Goal: Task Accomplishment & Management: Manage account settings

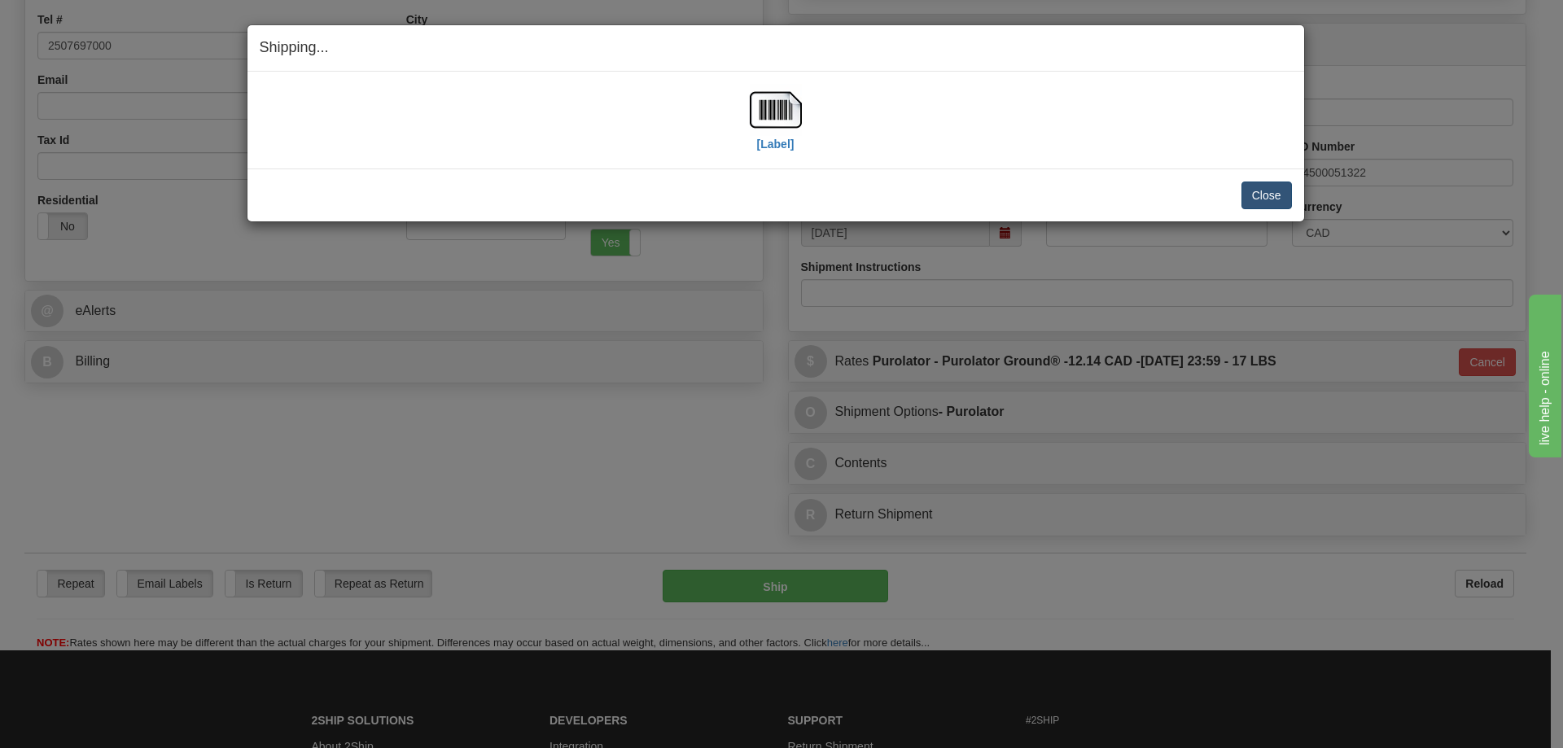
scroll to position [407, 0]
click at [1267, 186] on button "Close" at bounding box center [1267, 196] width 50 height 28
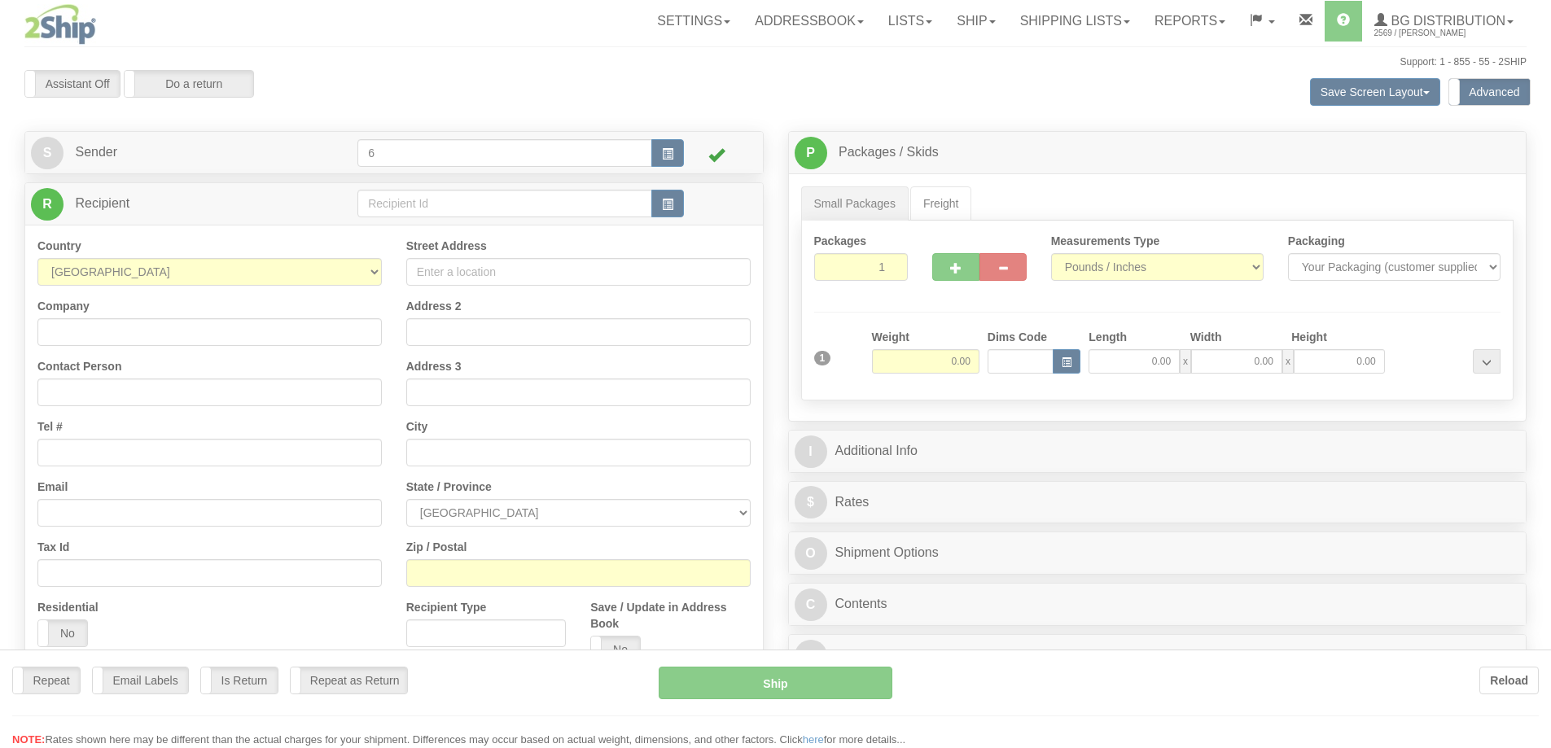
click at [417, 202] on div at bounding box center [775, 374] width 1551 height 748
click at [414, 203] on div "Toggle navigation Settings Shipping Preferences Fields Preferences New" at bounding box center [775, 471] width 1551 height 942
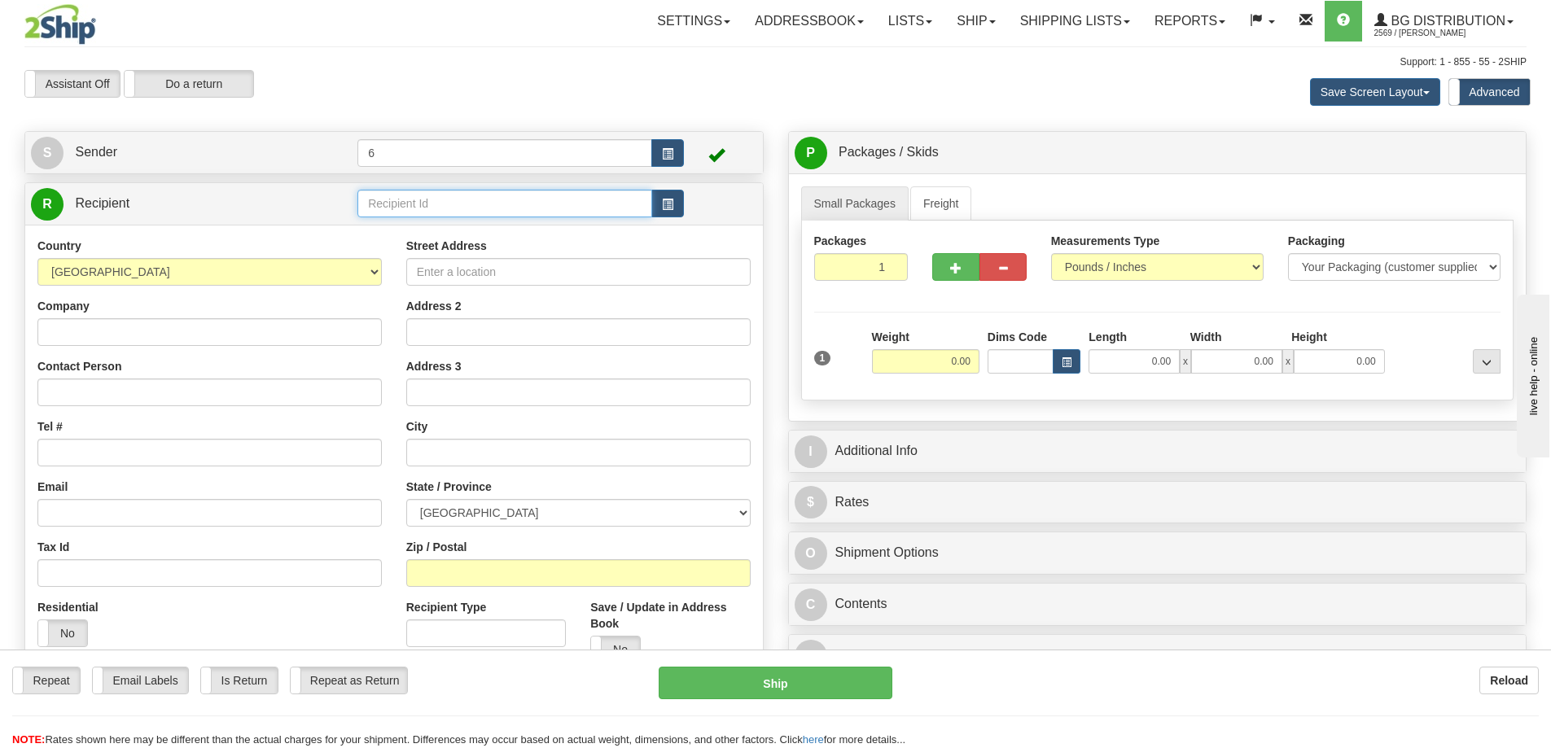
click at [413, 203] on input "text" at bounding box center [504, 204] width 295 height 28
type input "41082"
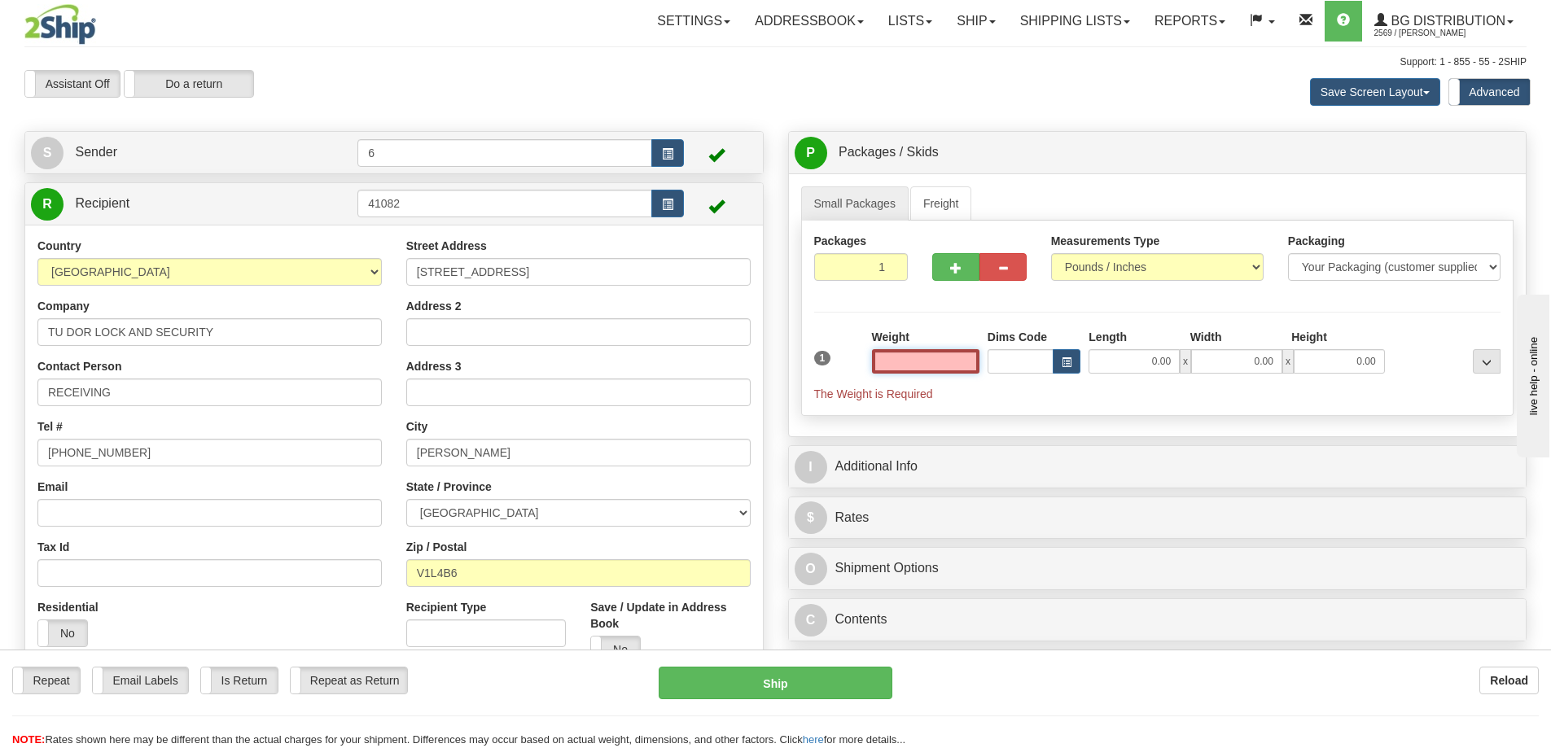
click at [896, 362] on input "text" at bounding box center [925, 361] width 107 height 24
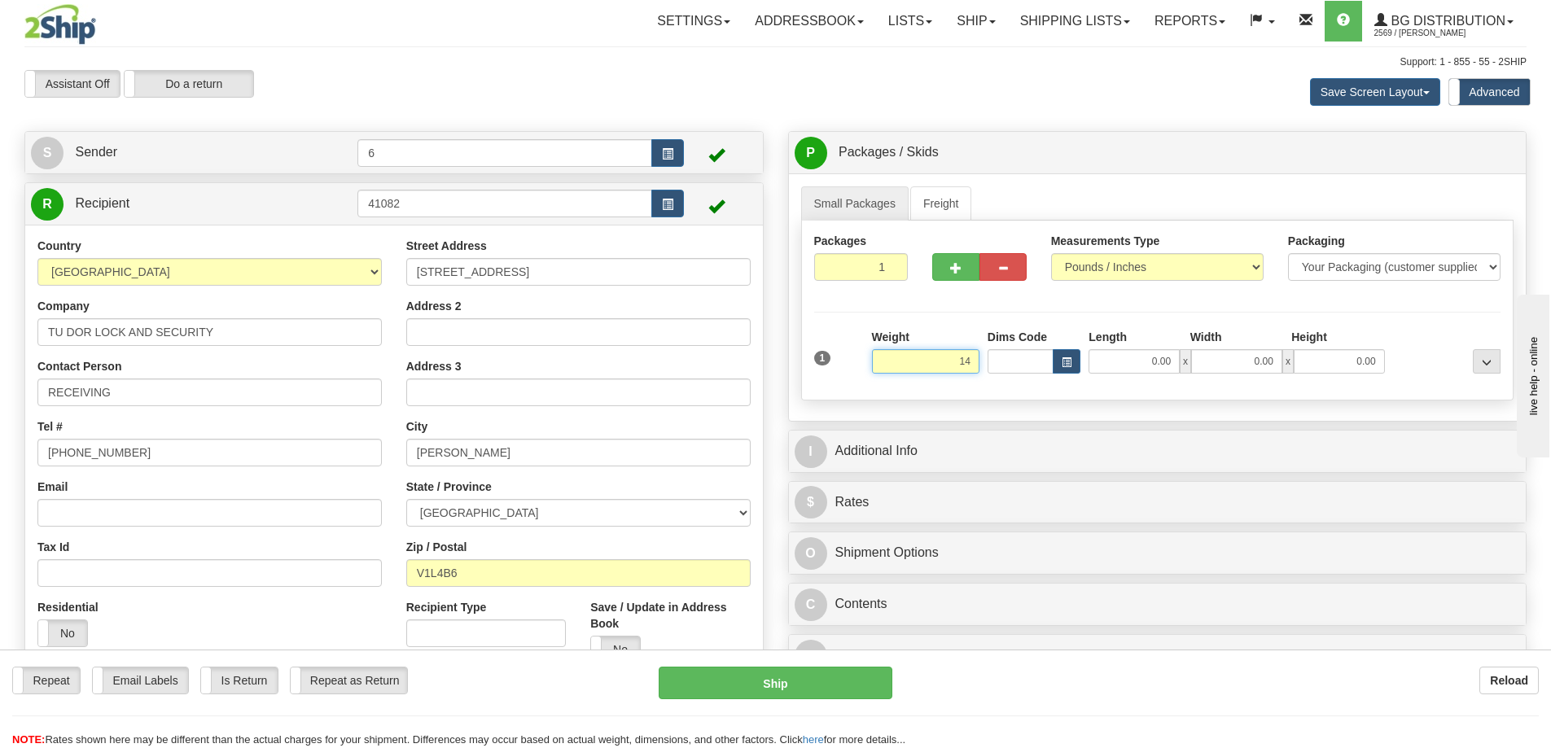
type input "1"
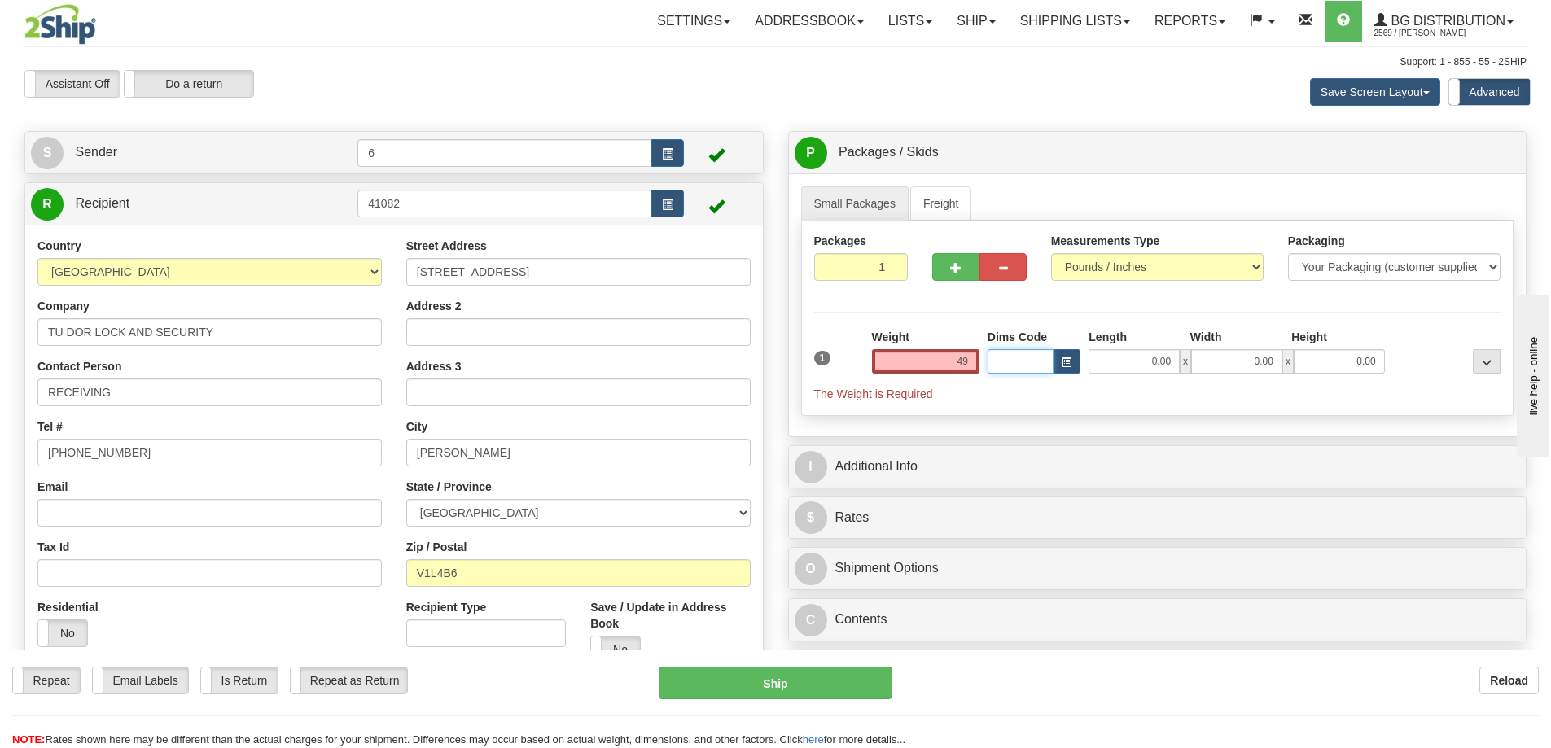
type input "49.00"
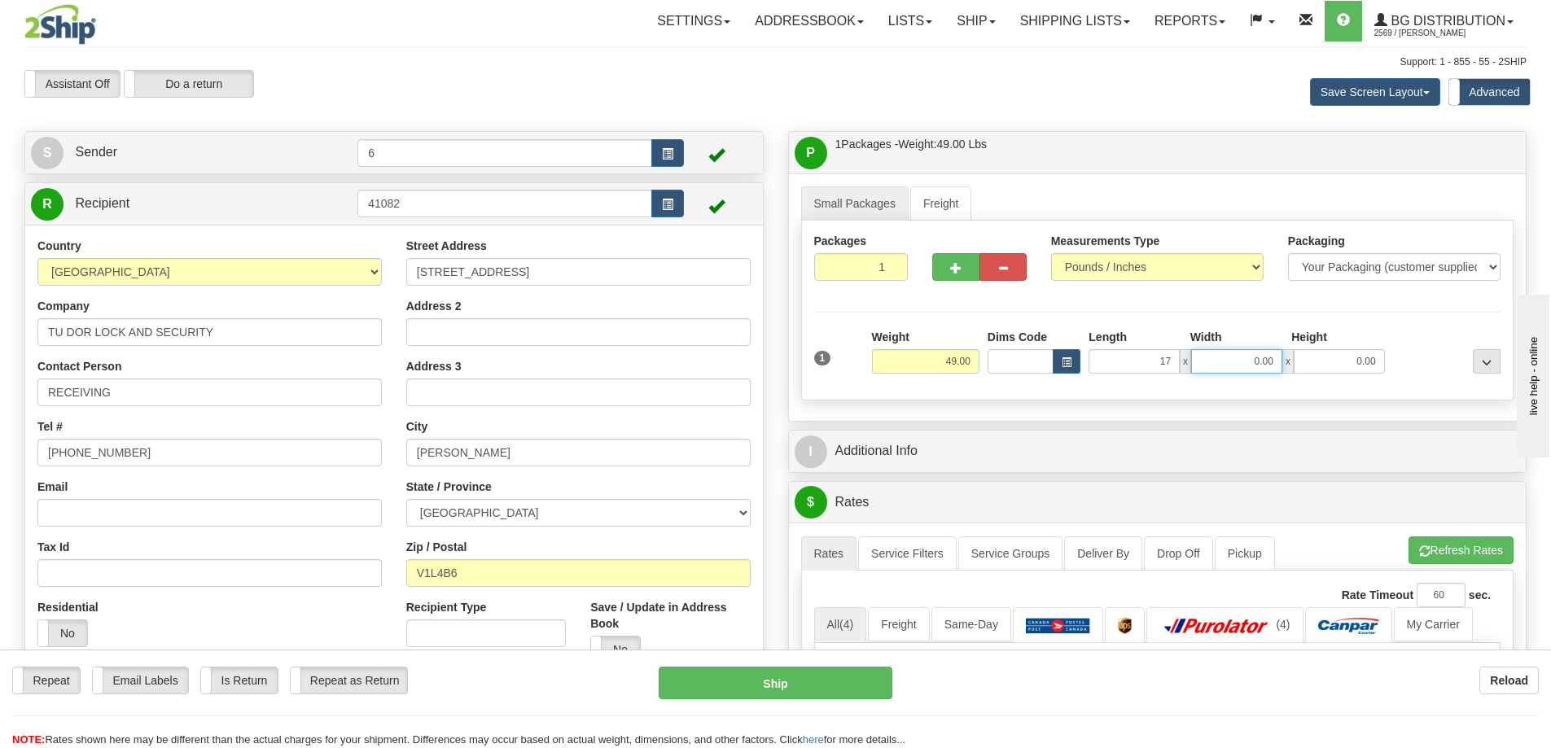
type input "17.00"
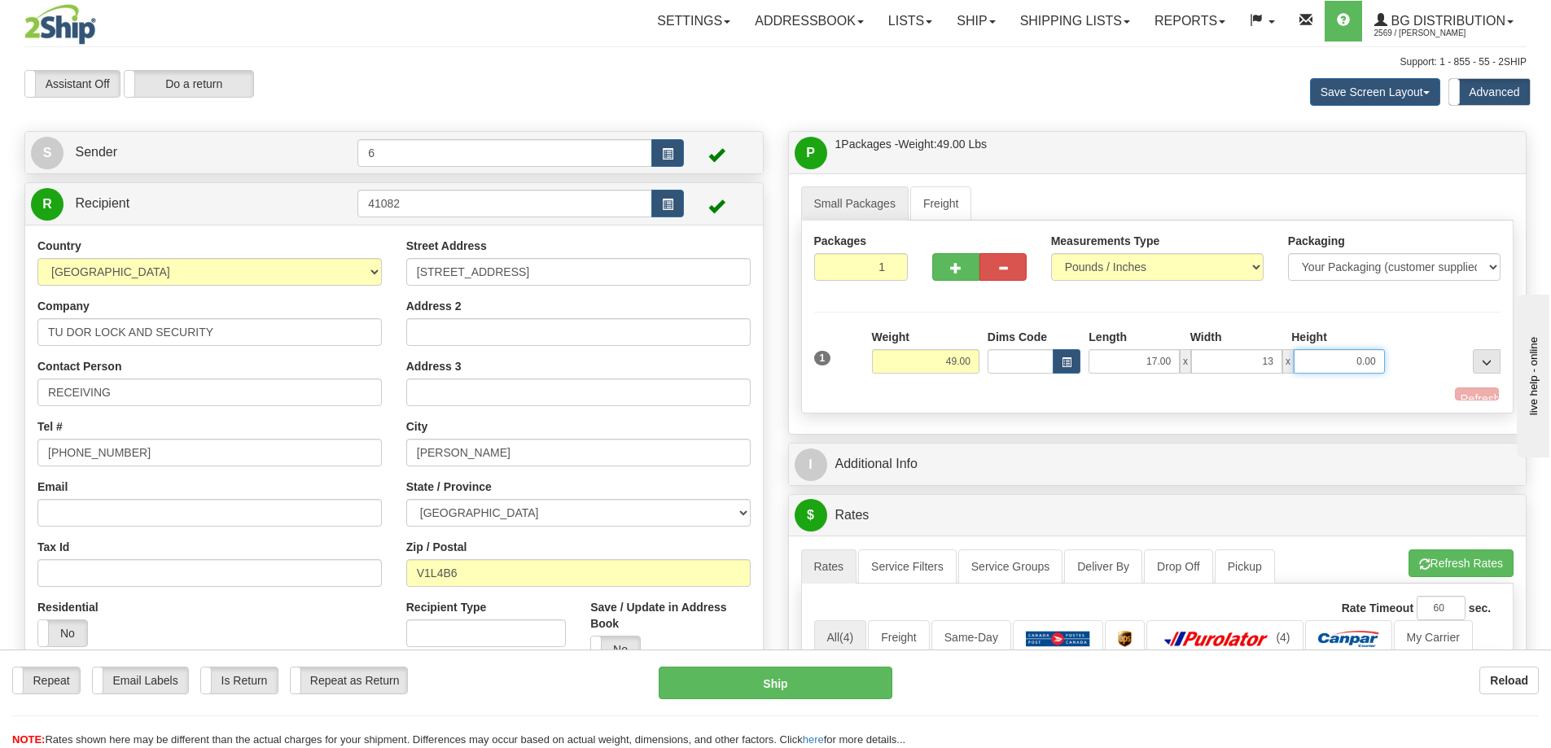
type input "13.00"
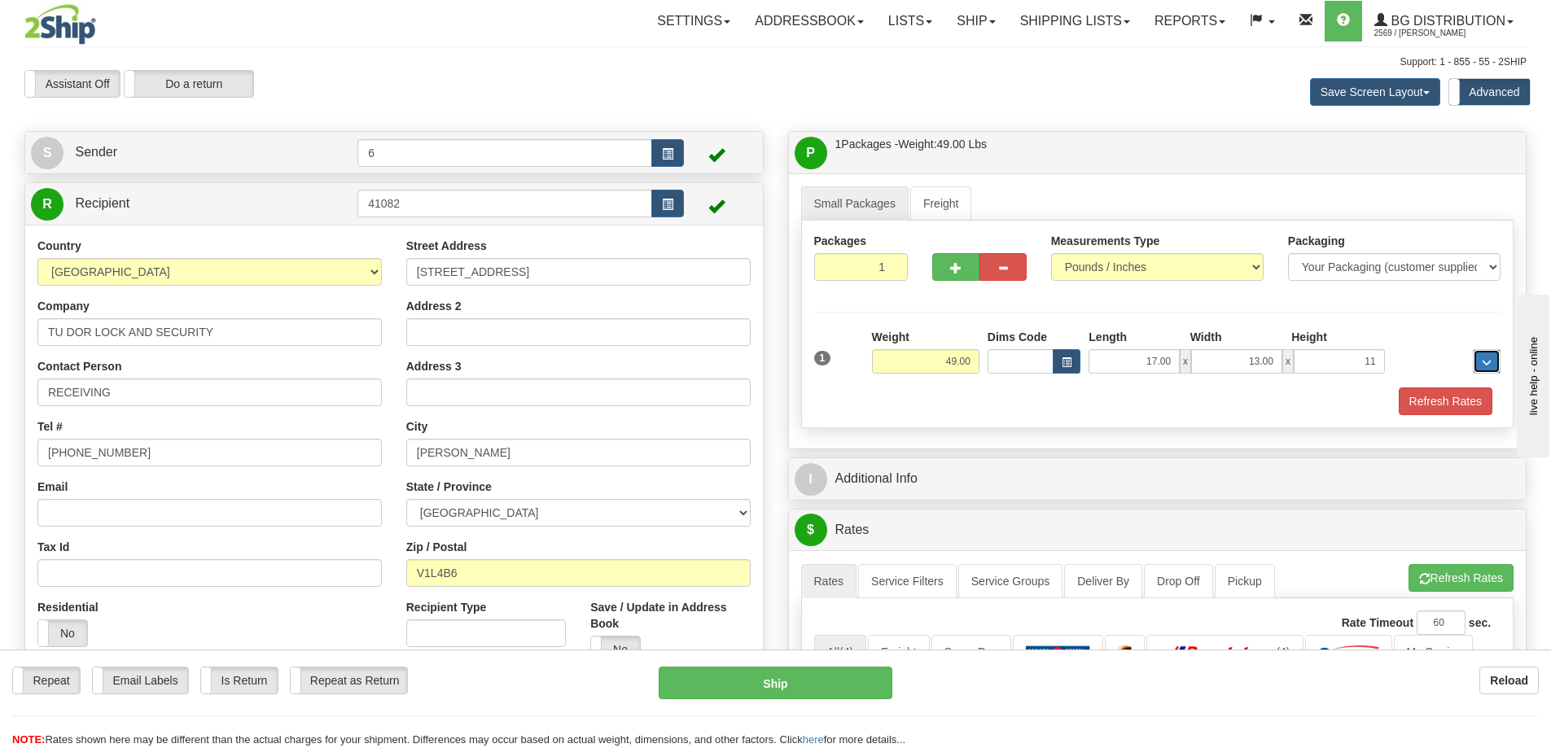
type input "11.00"
click at [952, 269] on span "button" at bounding box center [955, 268] width 11 height 11
radio input "true"
type input "2"
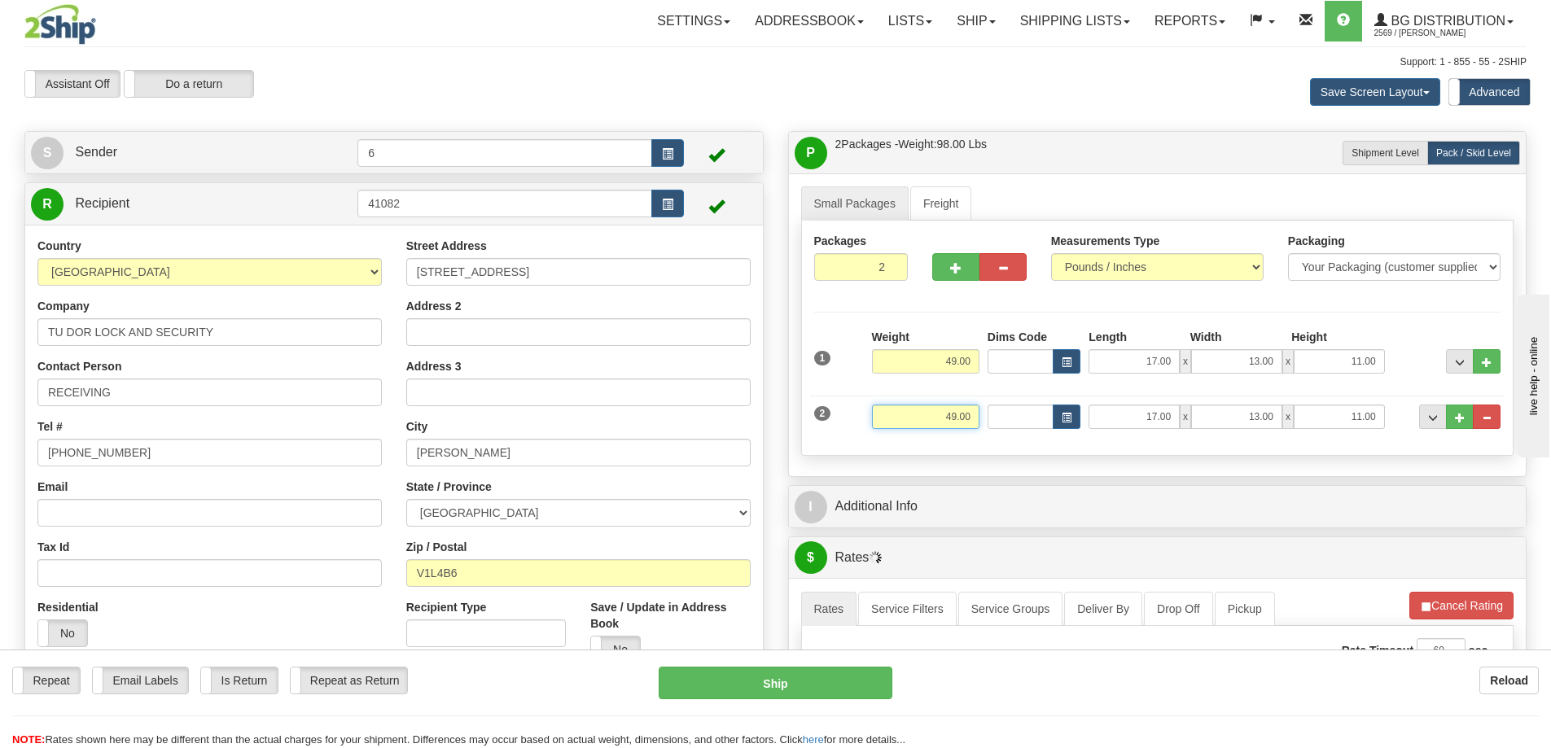
drag, startPoint x: 922, startPoint y: 425, endPoint x: 1040, endPoint y: 404, distance: 119.9
click at [1038, 404] on div "2 Weight 49.00 Dims Code Length Width Height" at bounding box center [1157, 415] width 695 height 55
type input "36.00"
type input "19.00"
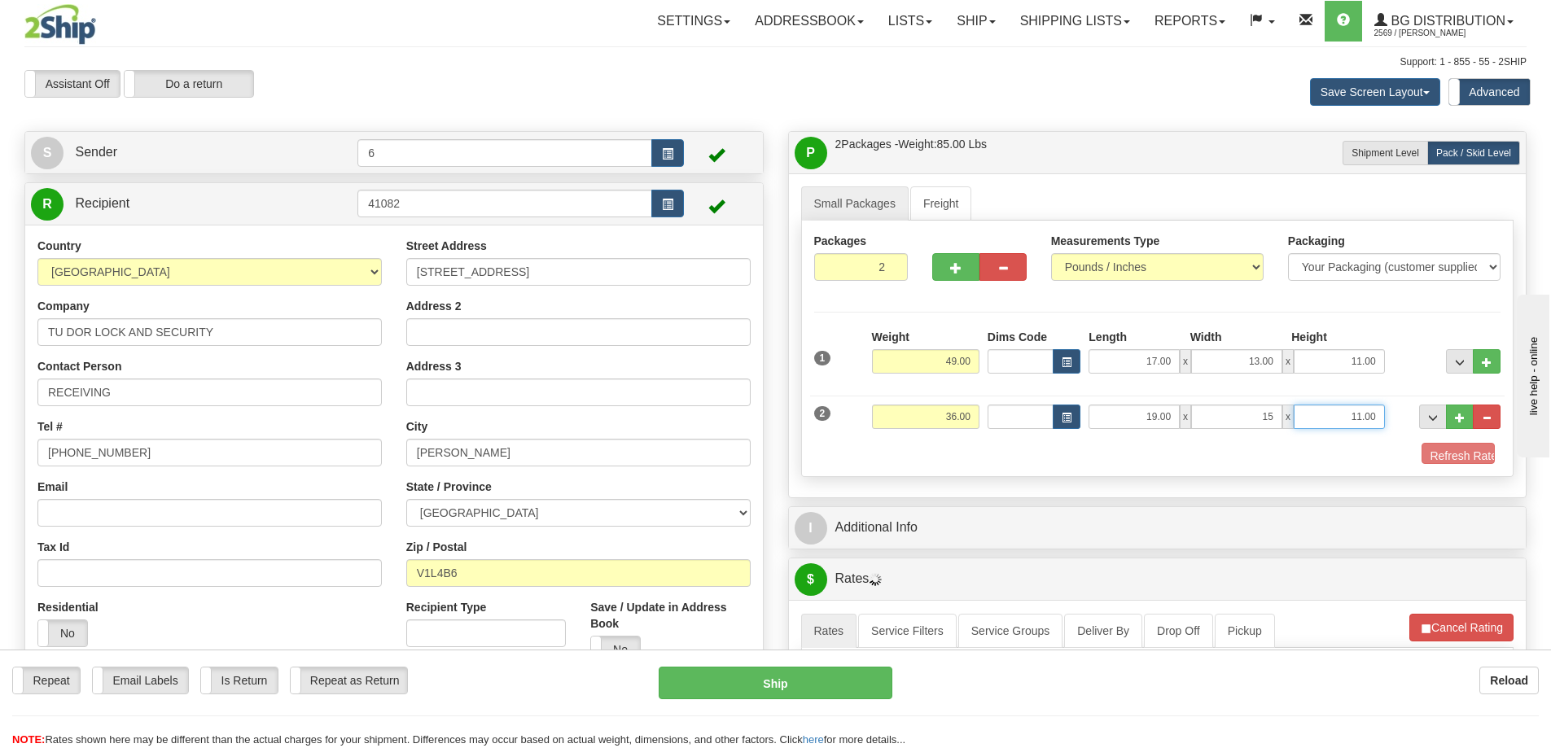
type input "15.00"
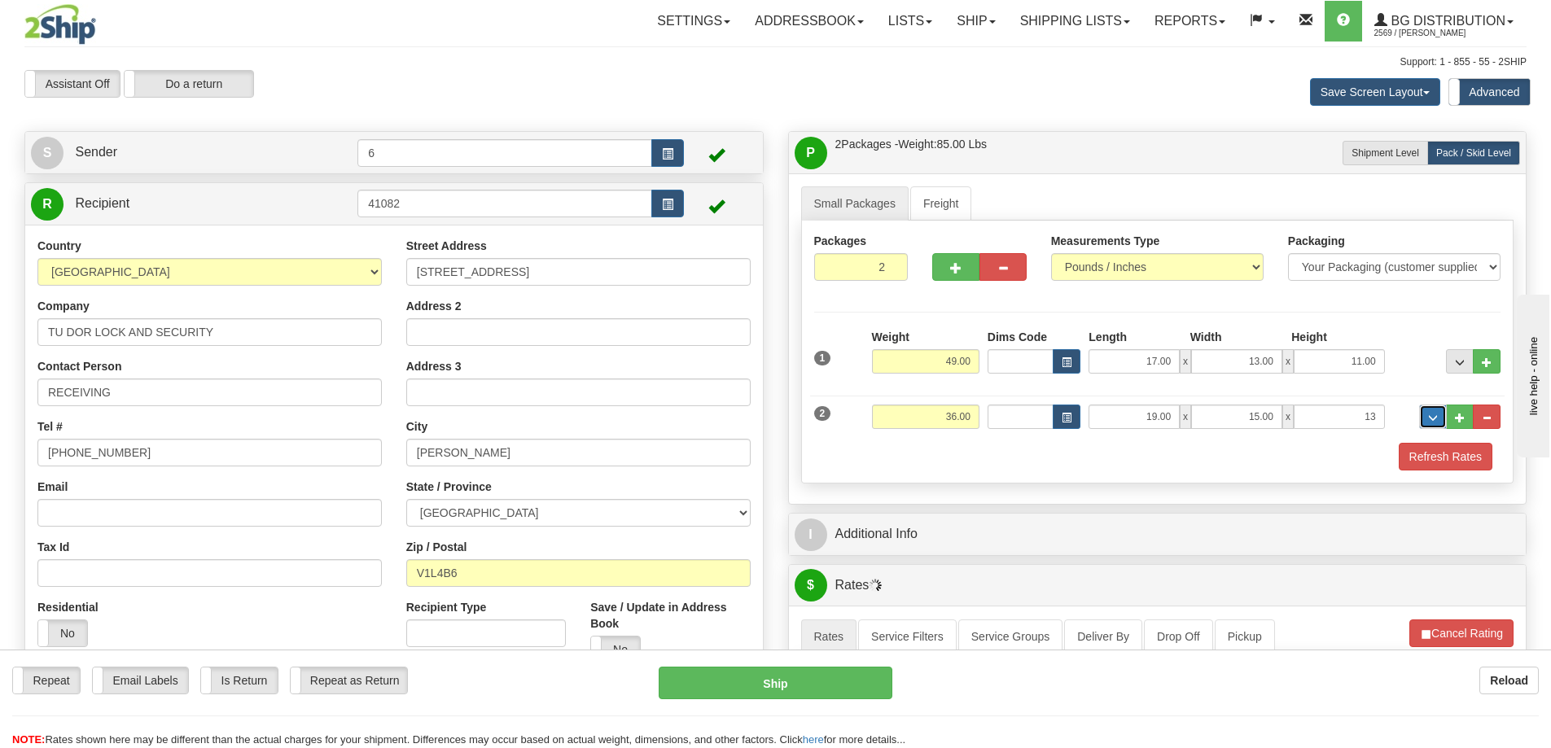
type input "13.00"
click at [959, 281] on button "button" at bounding box center [955, 267] width 47 height 28
type input "3"
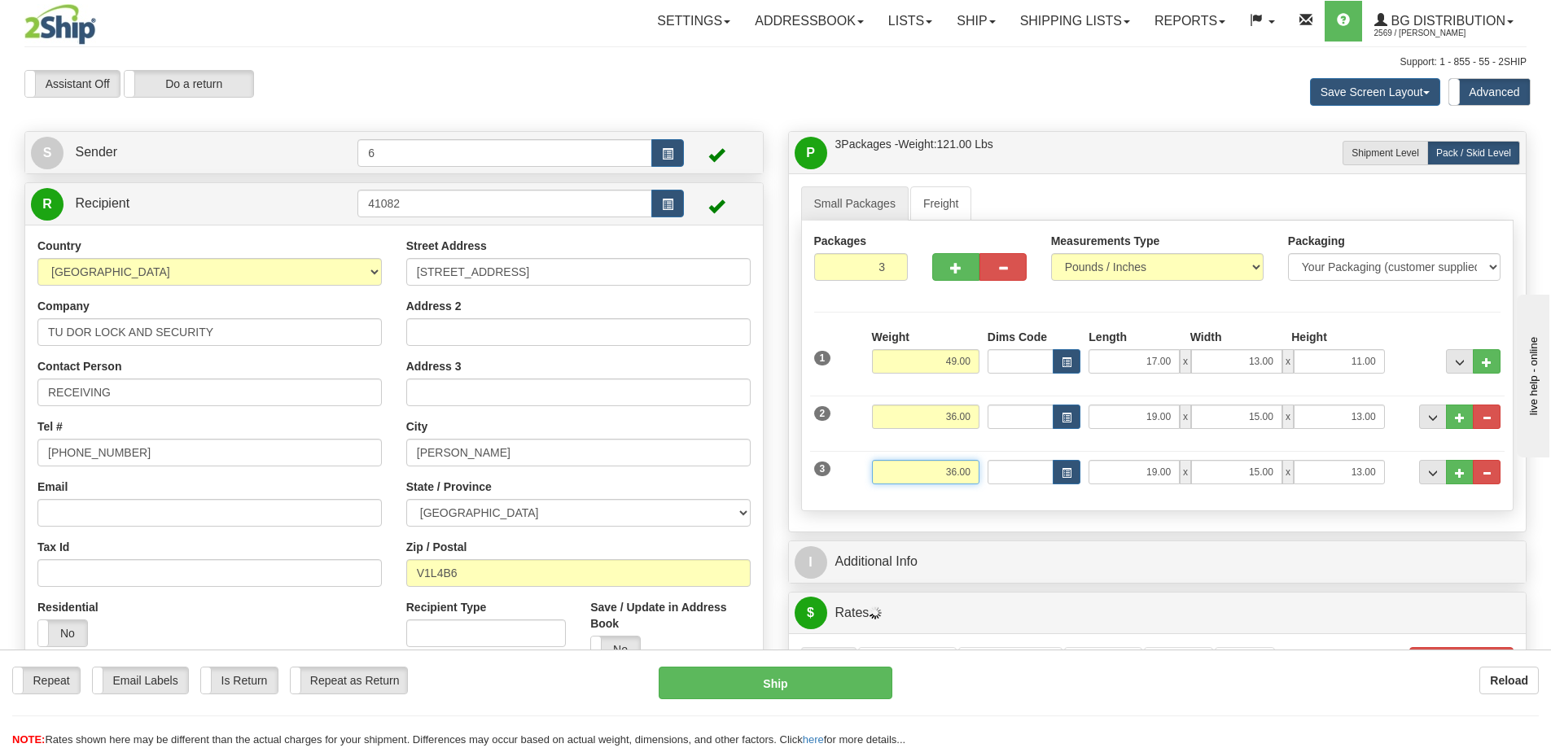
drag, startPoint x: 926, startPoint y: 472, endPoint x: 1008, endPoint y: 465, distance: 81.7
click at [1008, 465] on div "3 Weight 36.00 Dims Code Length Width Height" at bounding box center [1157, 470] width 695 height 55
type input "47.00"
type input "35.00"
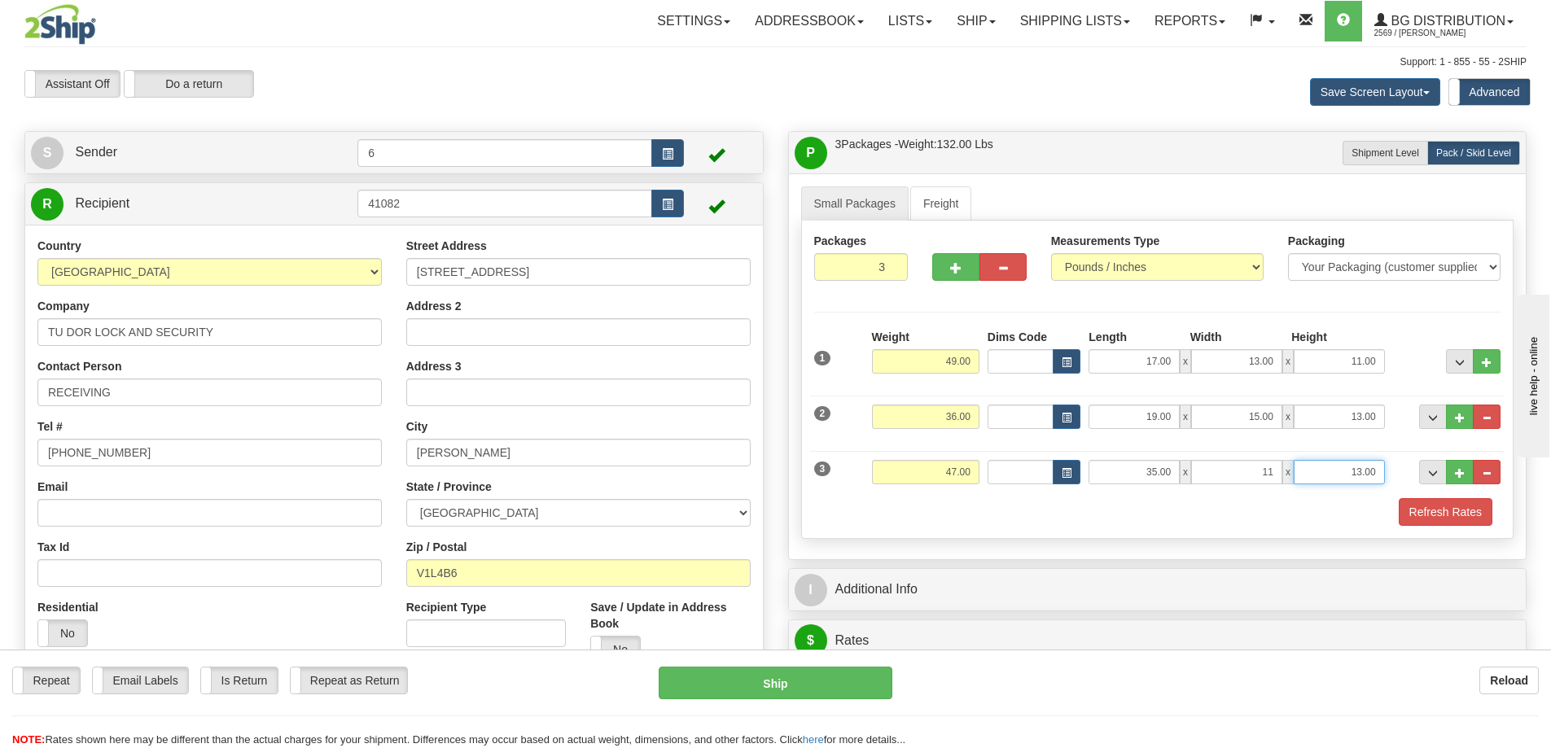
type input "11.00"
type input "2.00"
click at [940, 276] on button "button" at bounding box center [955, 267] width 47 height 28
type input "4"
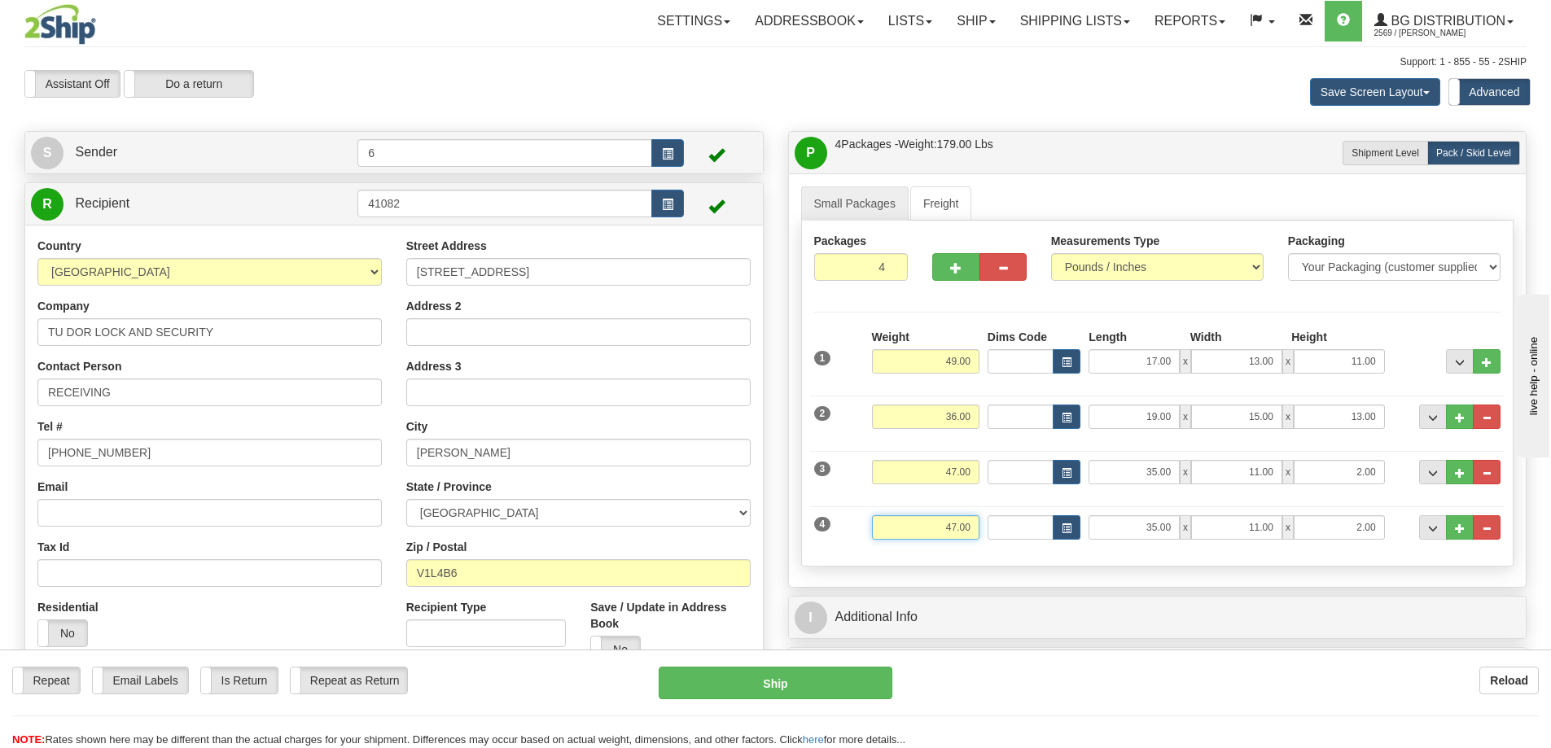
drag, startPoint x: 897, startPoint y: 529, endPoint x: 1095, endPoint y: 516, distance: 198.3
click at [1097, 519] on div "4 Weight 47.00 Dims Code Length Width Height" at bounding box center [1157, 525] width 695 height 55
type input "11.00"
type input "27.00"
type input "5.00"
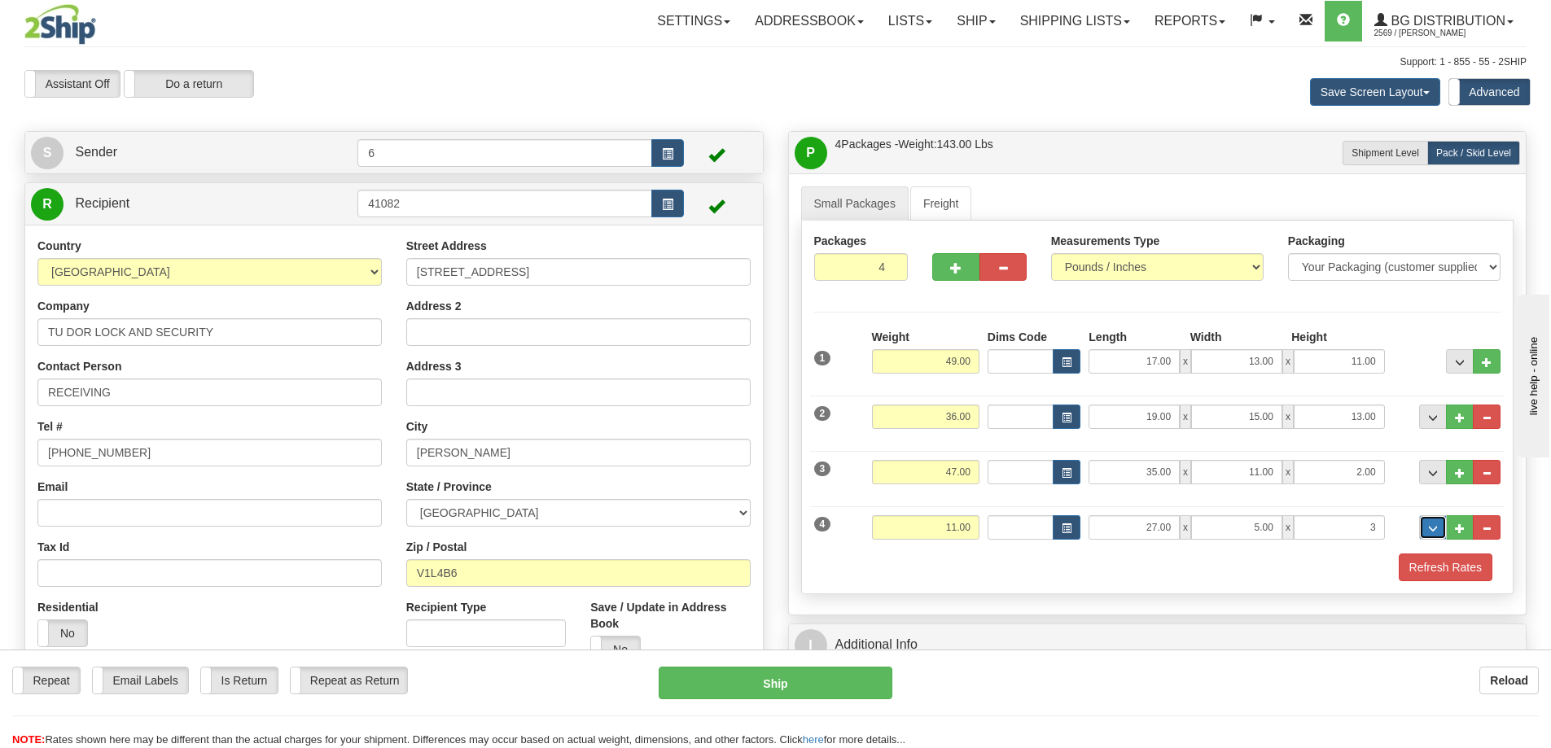
type input "3.00"
click at [1422, 577] on button "Refresh Rates" at bounding box center [1446, 568] width 94 height 28
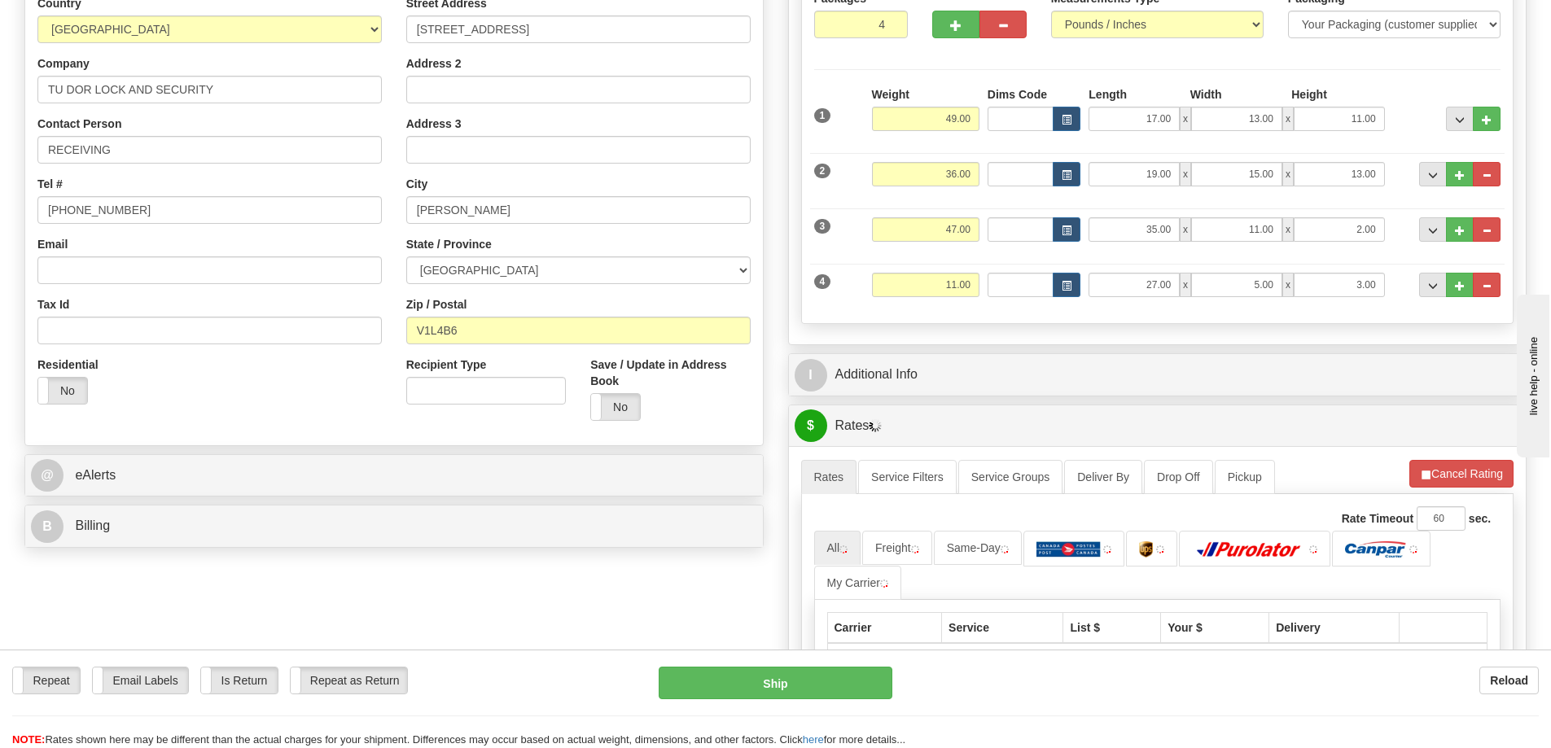
scroll to position [244, 0]
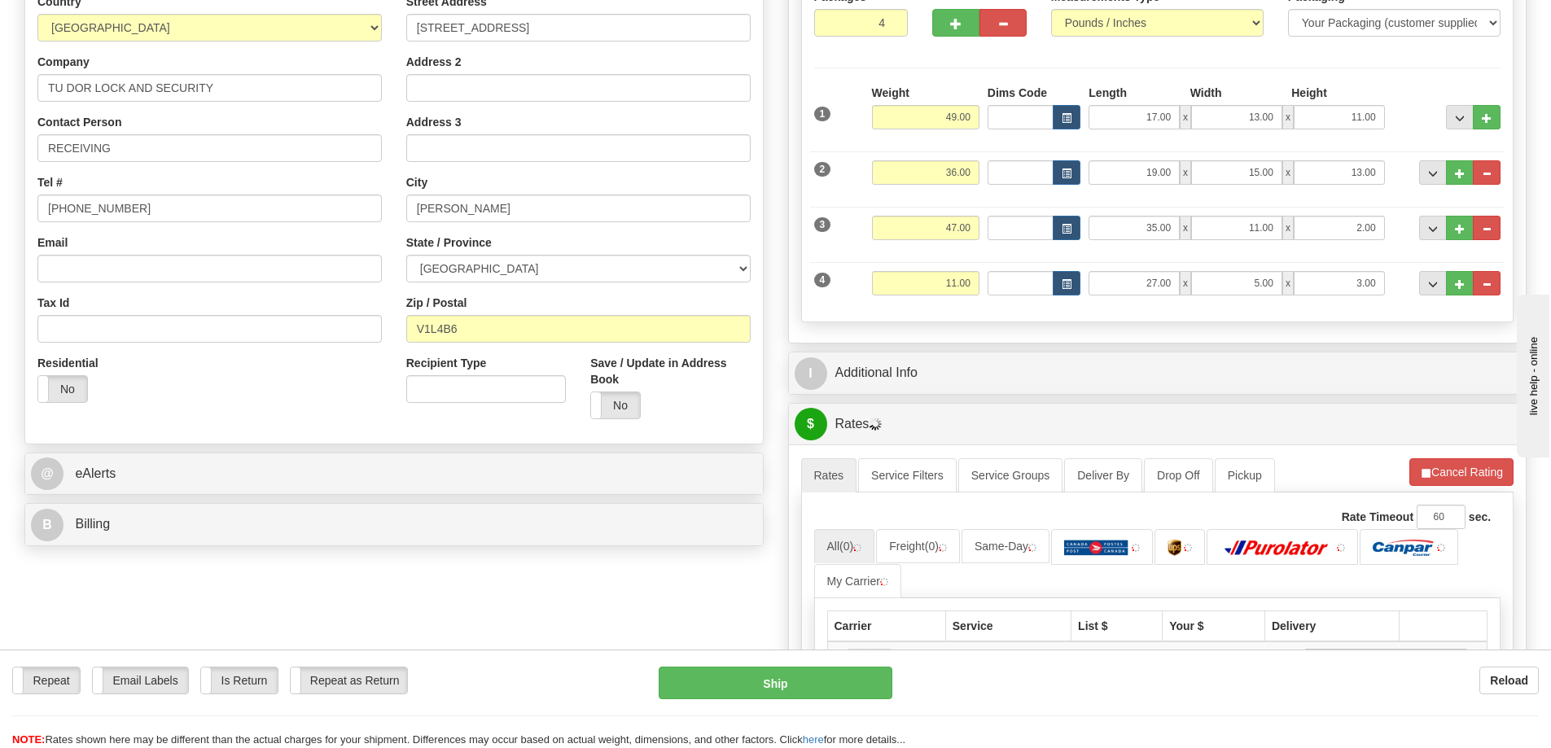
click at [1064, 397] on div "P Packages / Skids 4 Packages - Weight: 143.00 Lbs 1 Skids - Weight: 0.00 Lbs S…" at bounding box center [1158, 440] width 764 height 1106
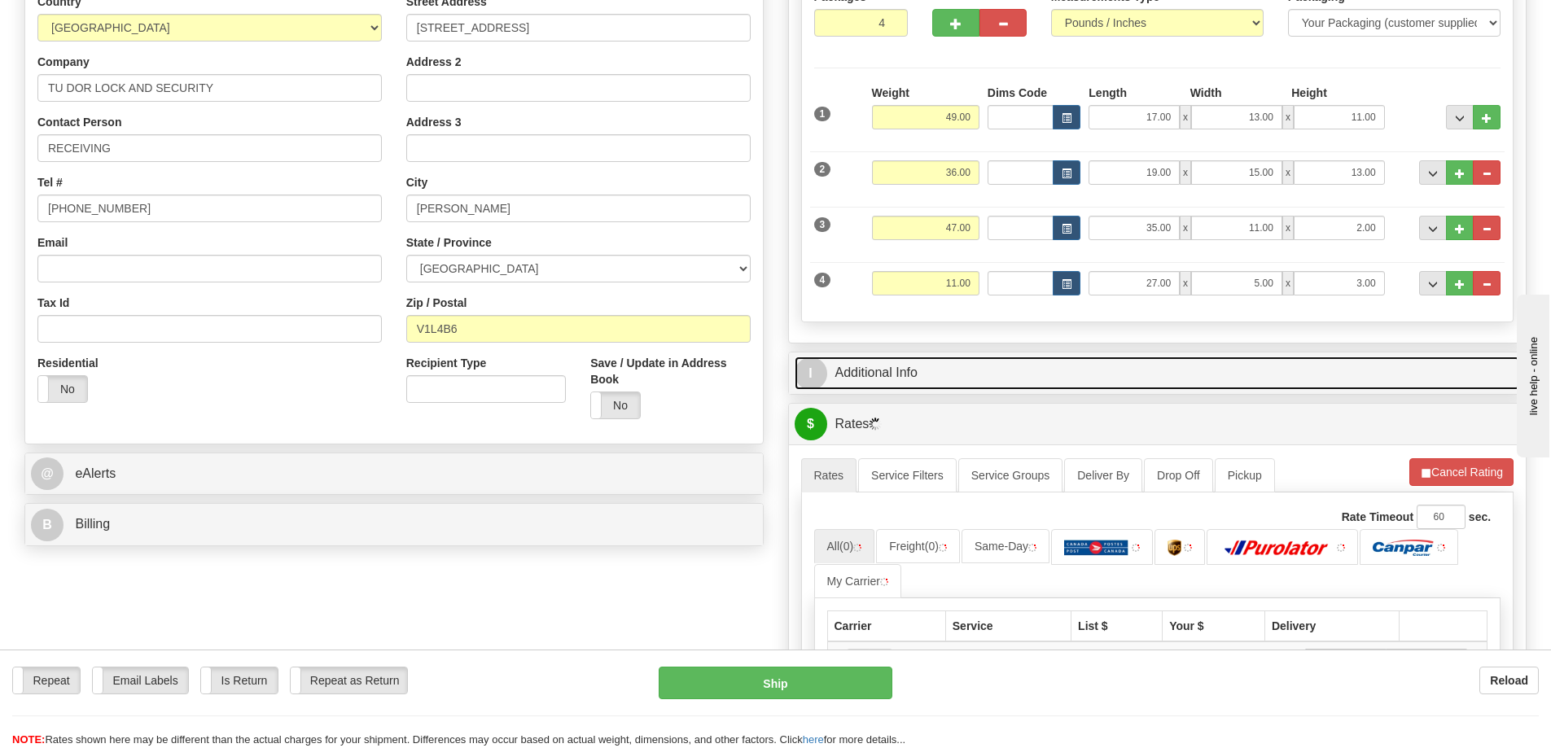
click at [1062, 368] on link "I Additional Info" at bounding box center [1158, 373] width 726 height 33
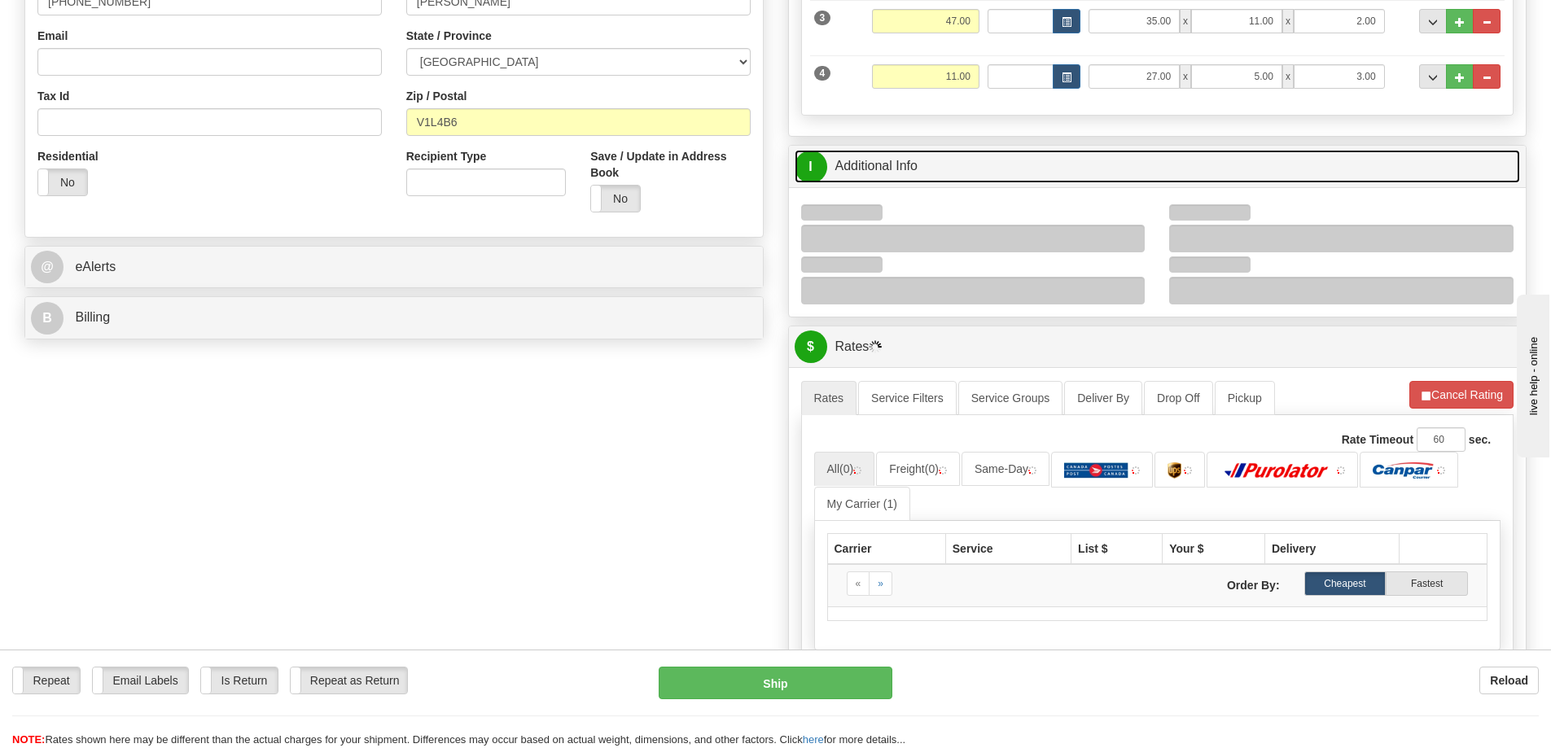
scroll to position [570, 0]
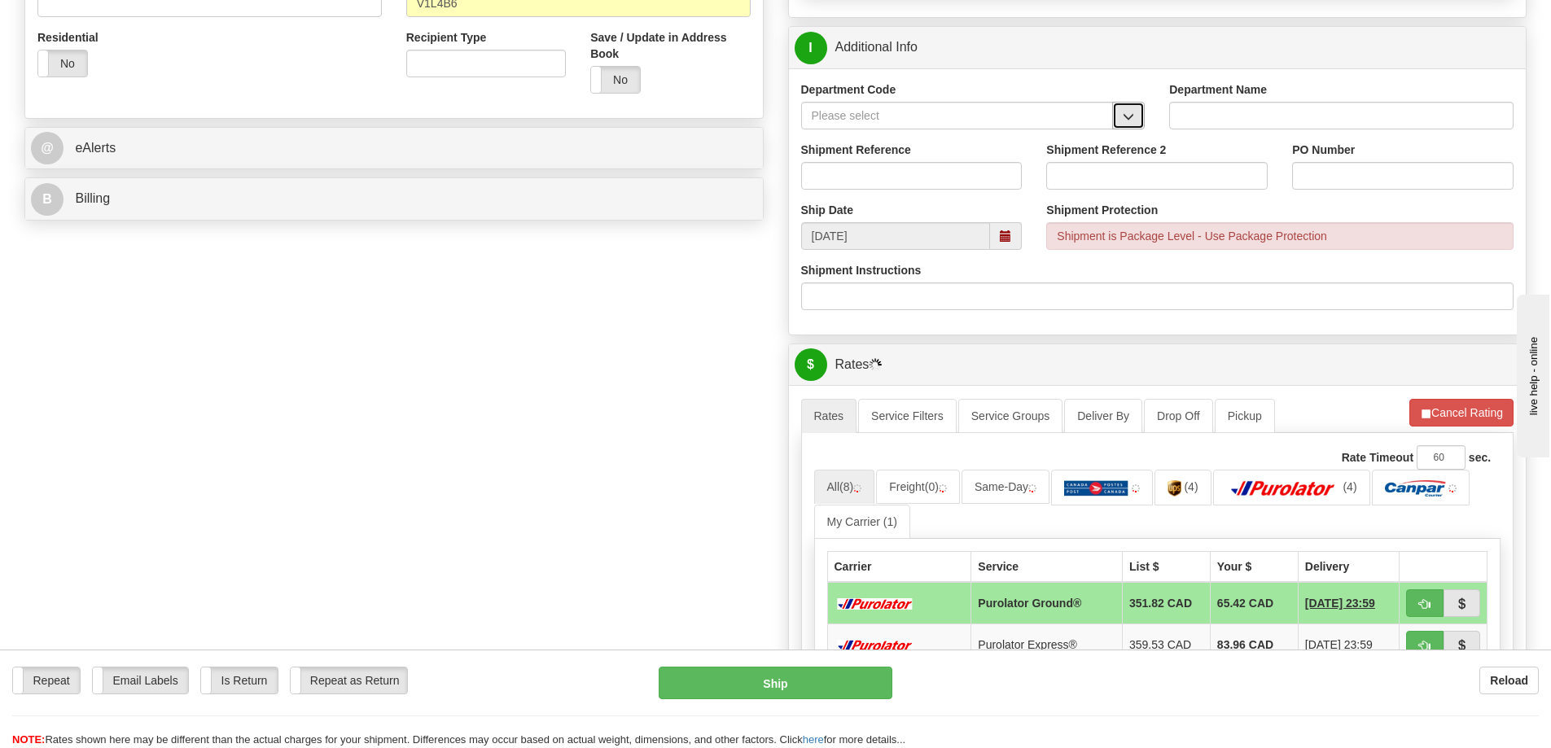
click at [1114, 112] on button "button" at bounding box center [1128, 116] width 33 height 28
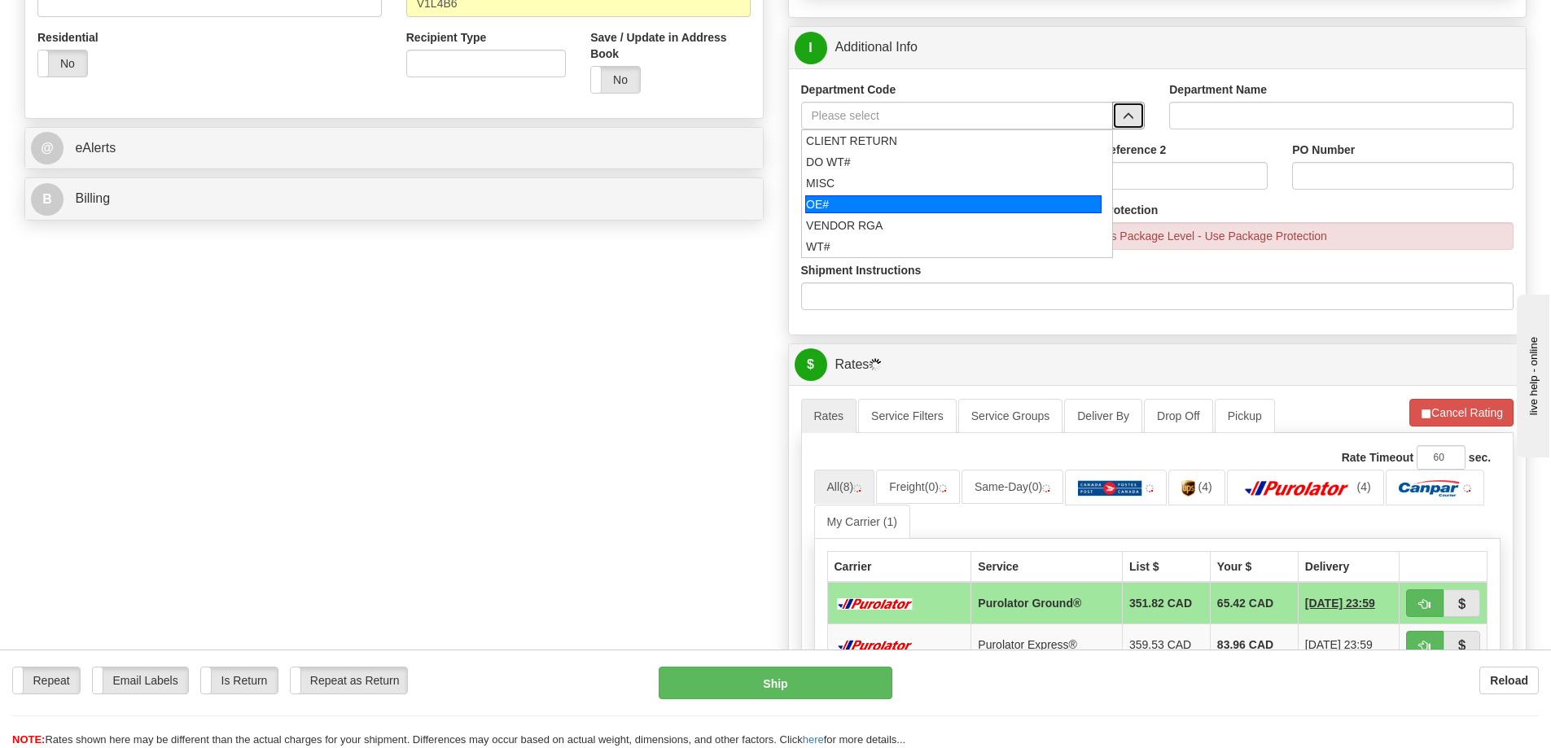
click at [888, 207] on div "OE#" at bounding box center [953, 204] width 296 height 18
type input "OE#"
type input "ORDERS"
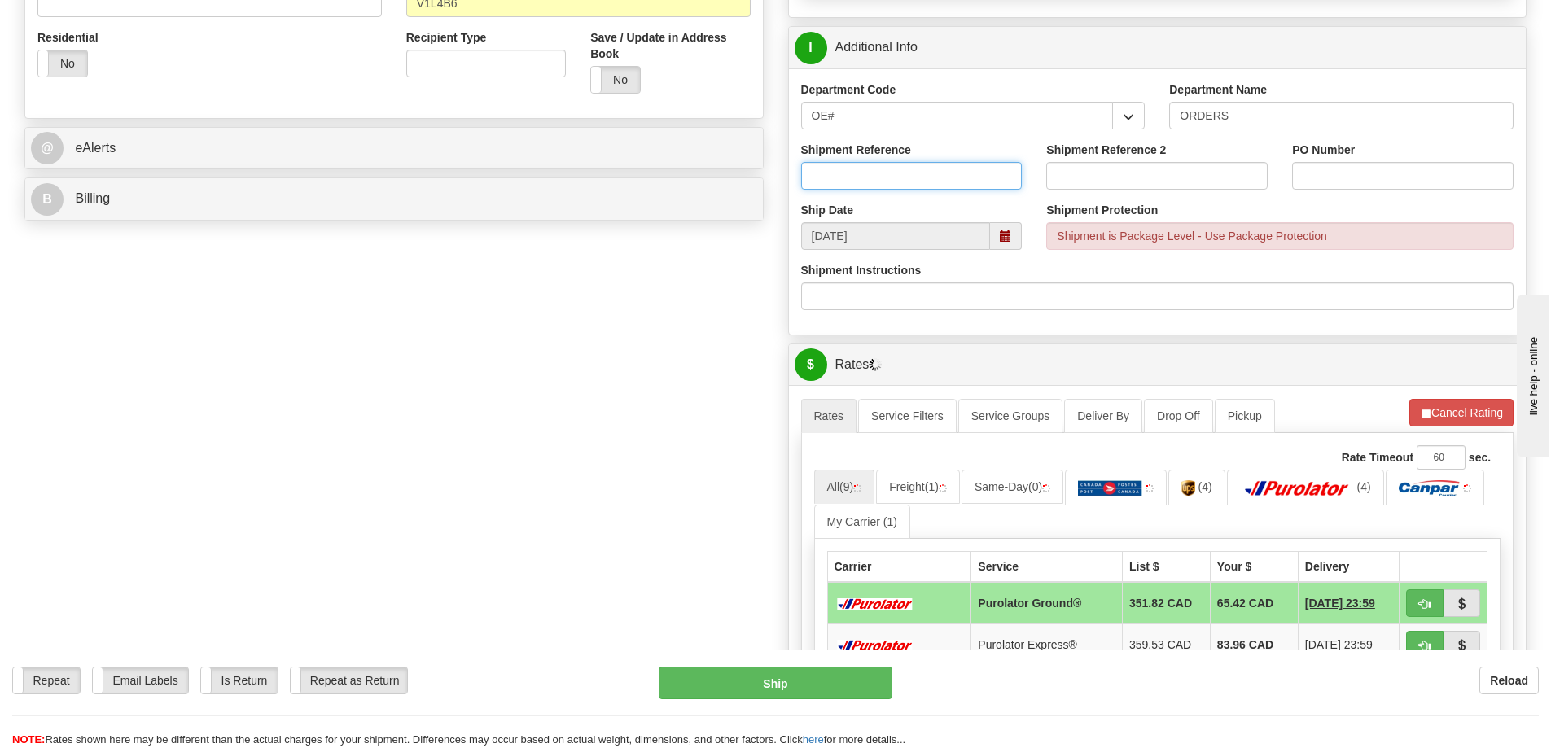
click at [885, 178] on input "Shipment Reference" at bounding box center [911, 176] width 221 height 28
type input "60033119-00"
type input "19414"
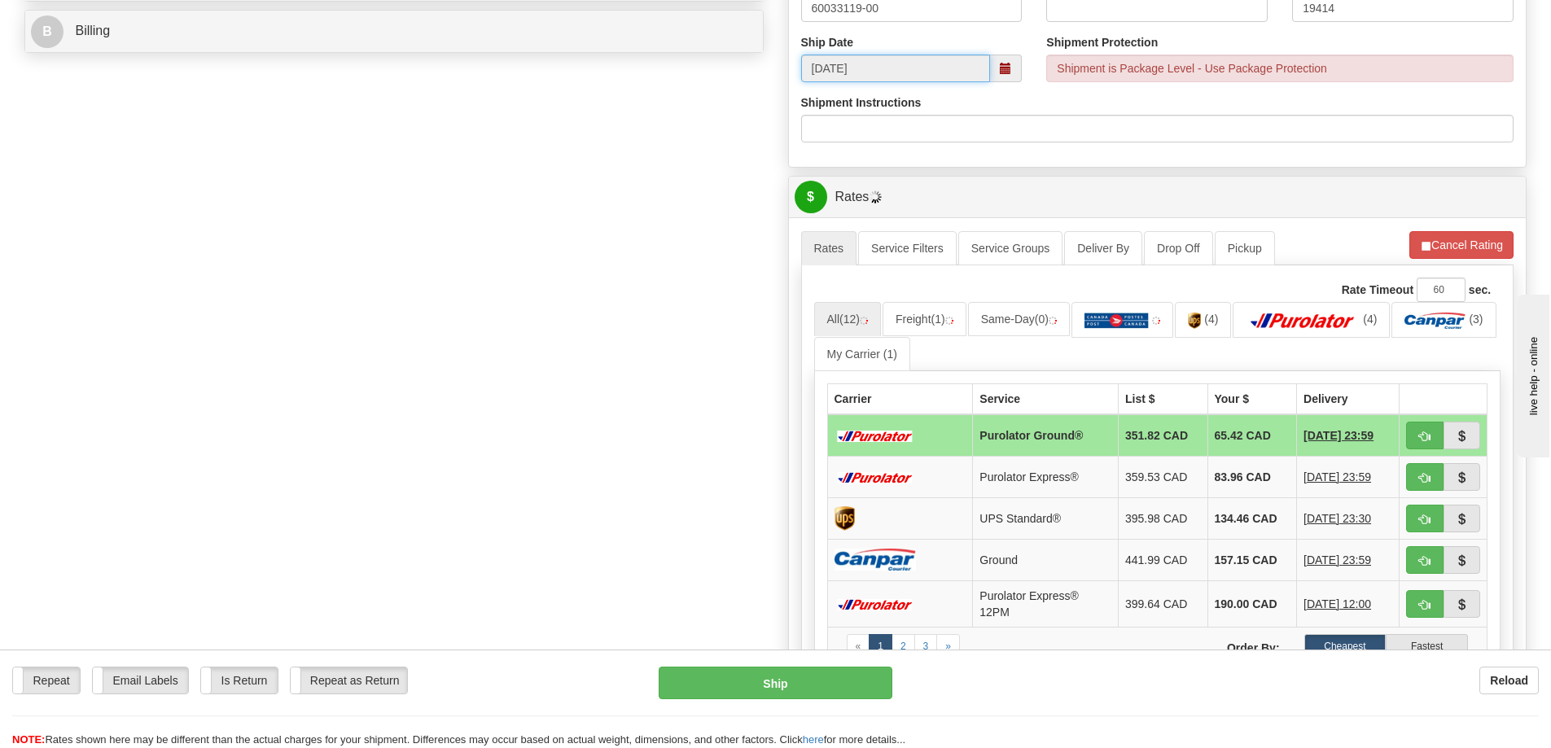
scroll to position [896, 0]
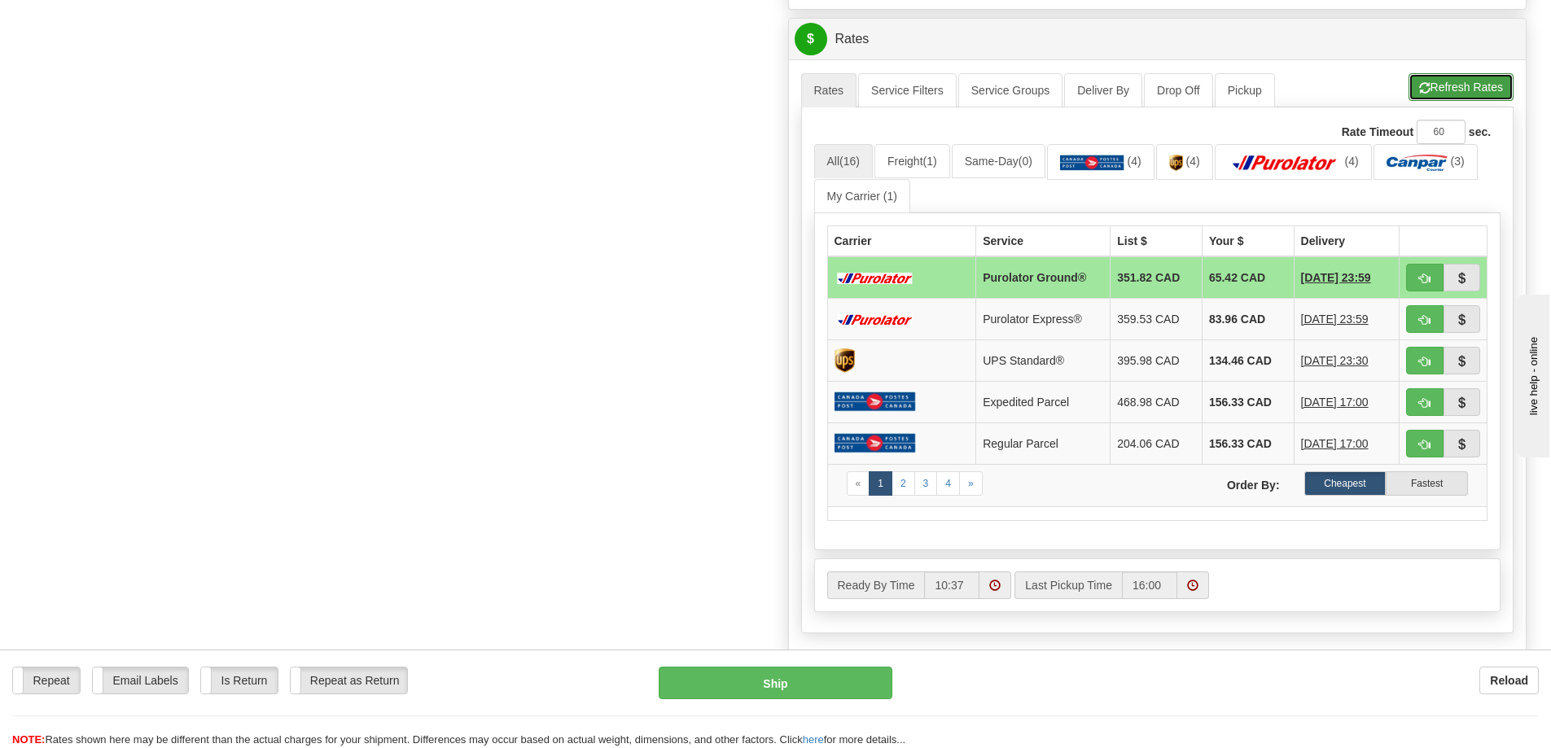
click at [1464, 89] on button "Refresh Rates" at bounding box center [1460, 87] width 105 height 28
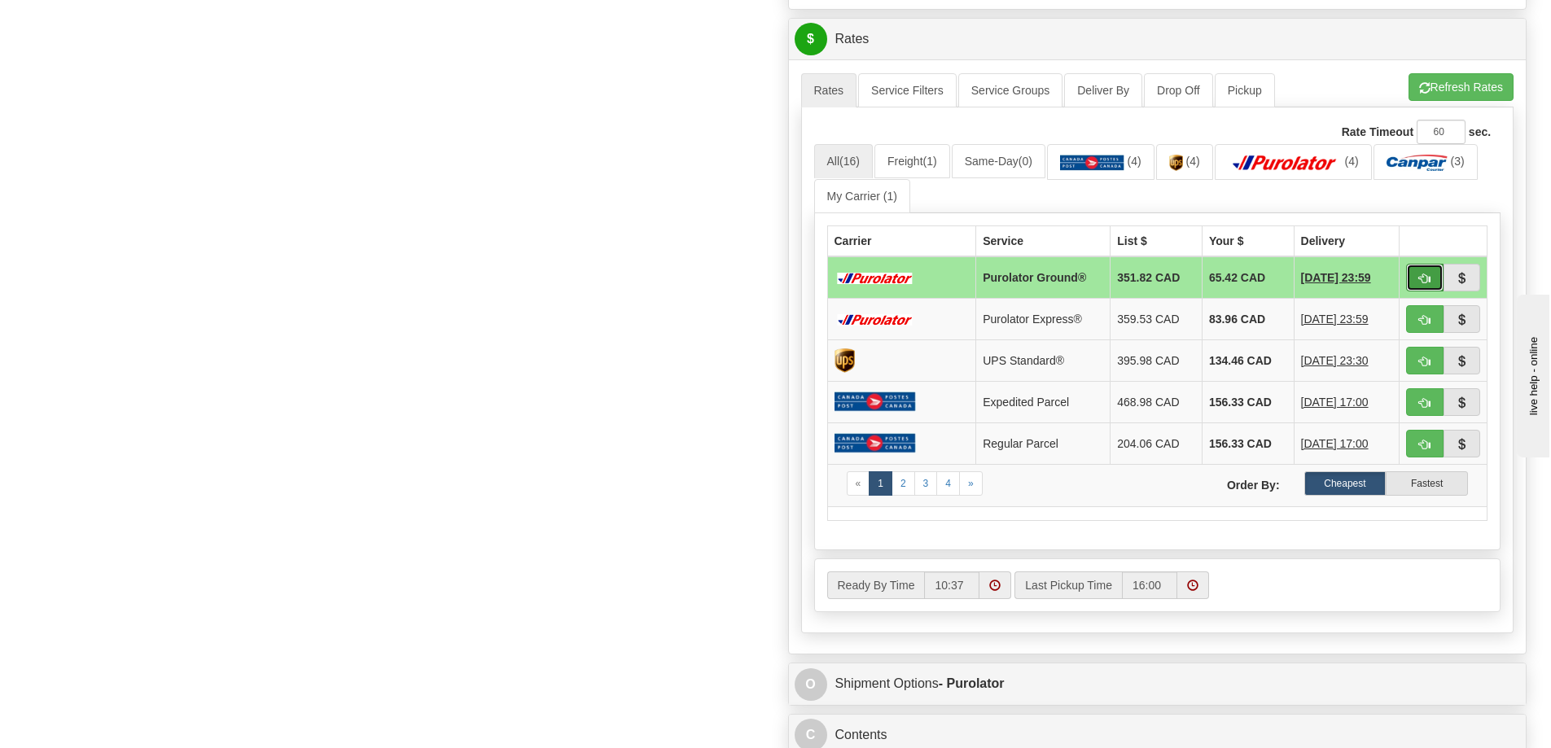
click at [1419, 281] on span "button" at bounding box center [1424, 279] width 11 height 11
type input "260"
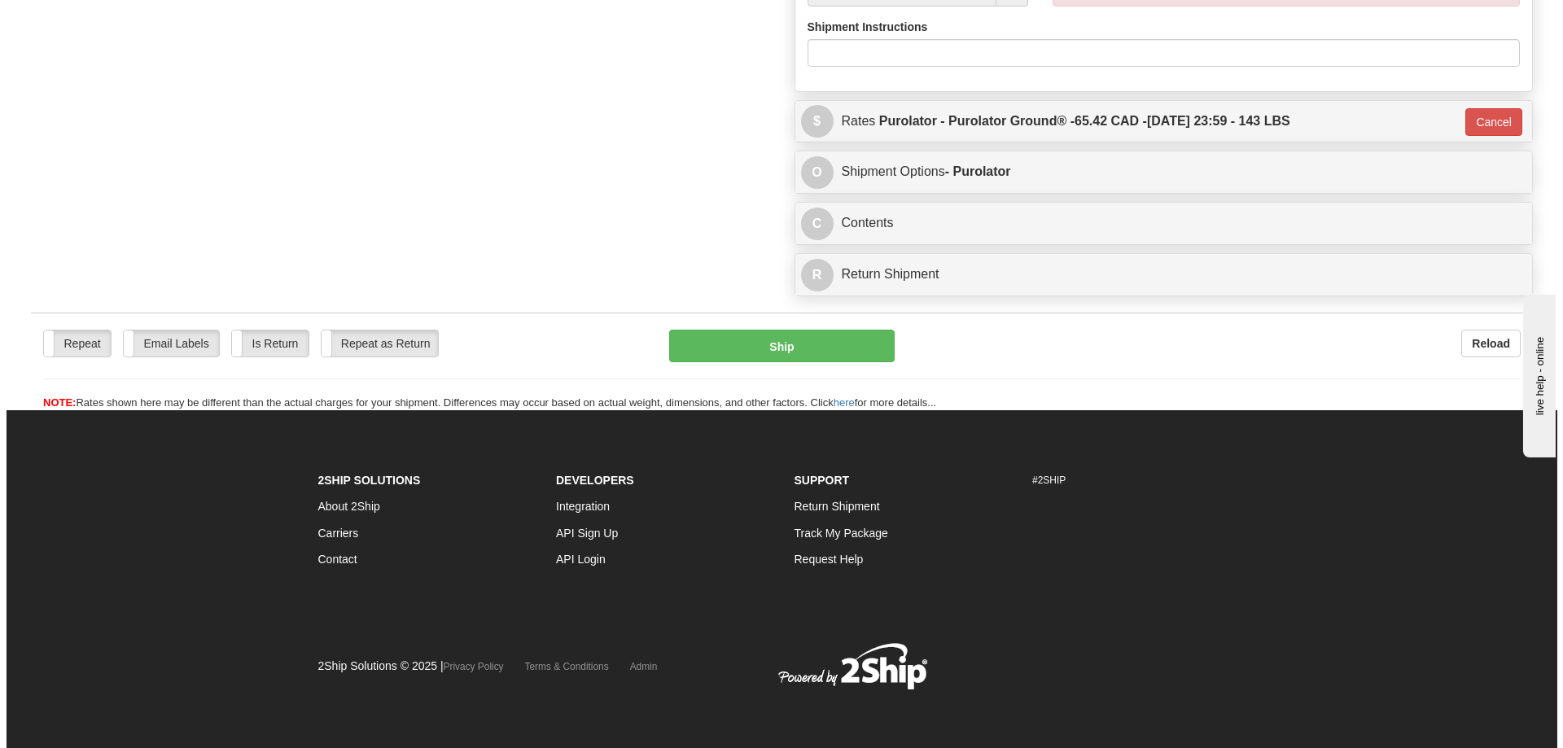
scroll to position [865, 0]
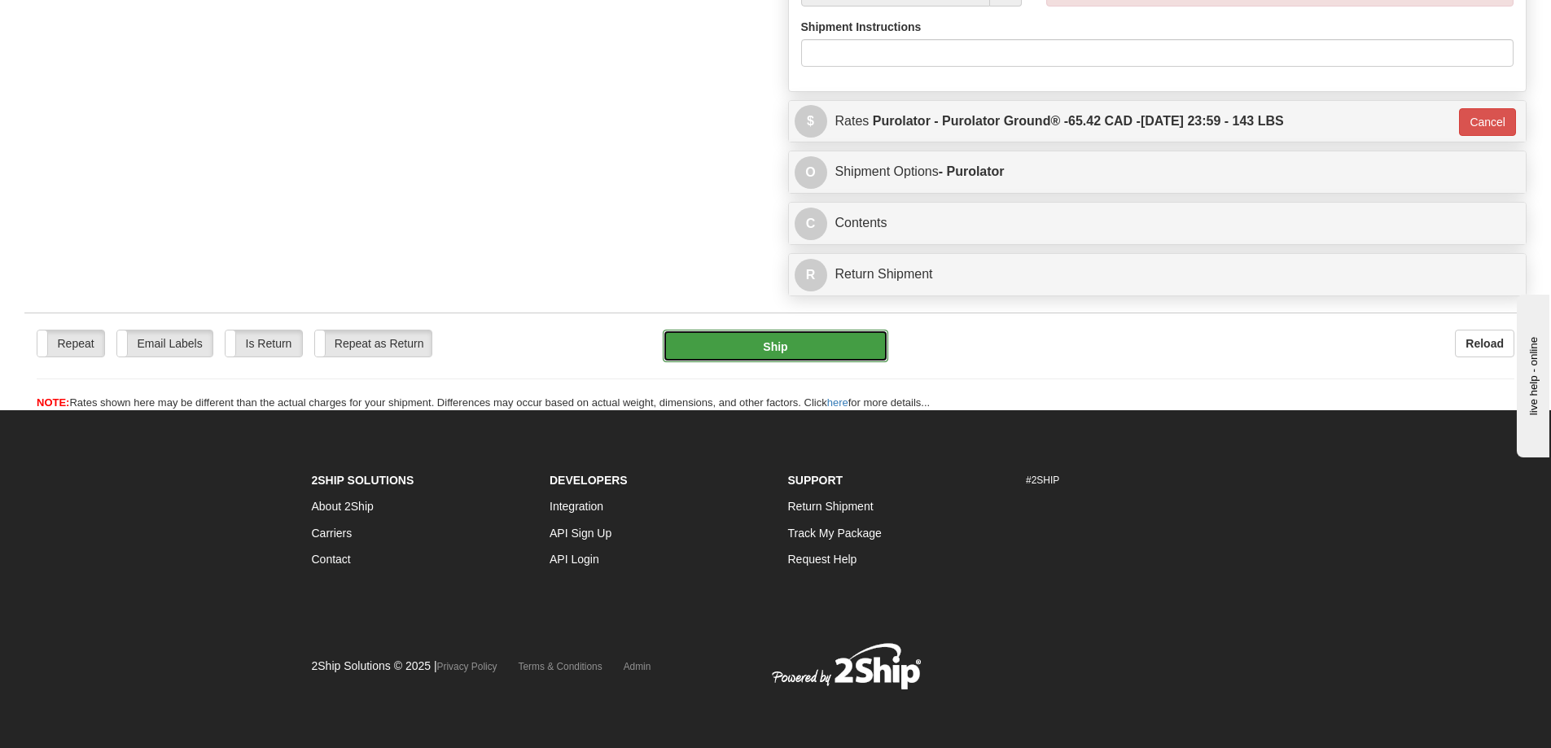
click at [809, 330] on button "Ship" at bounding box center [776, 346] width 226 height 33
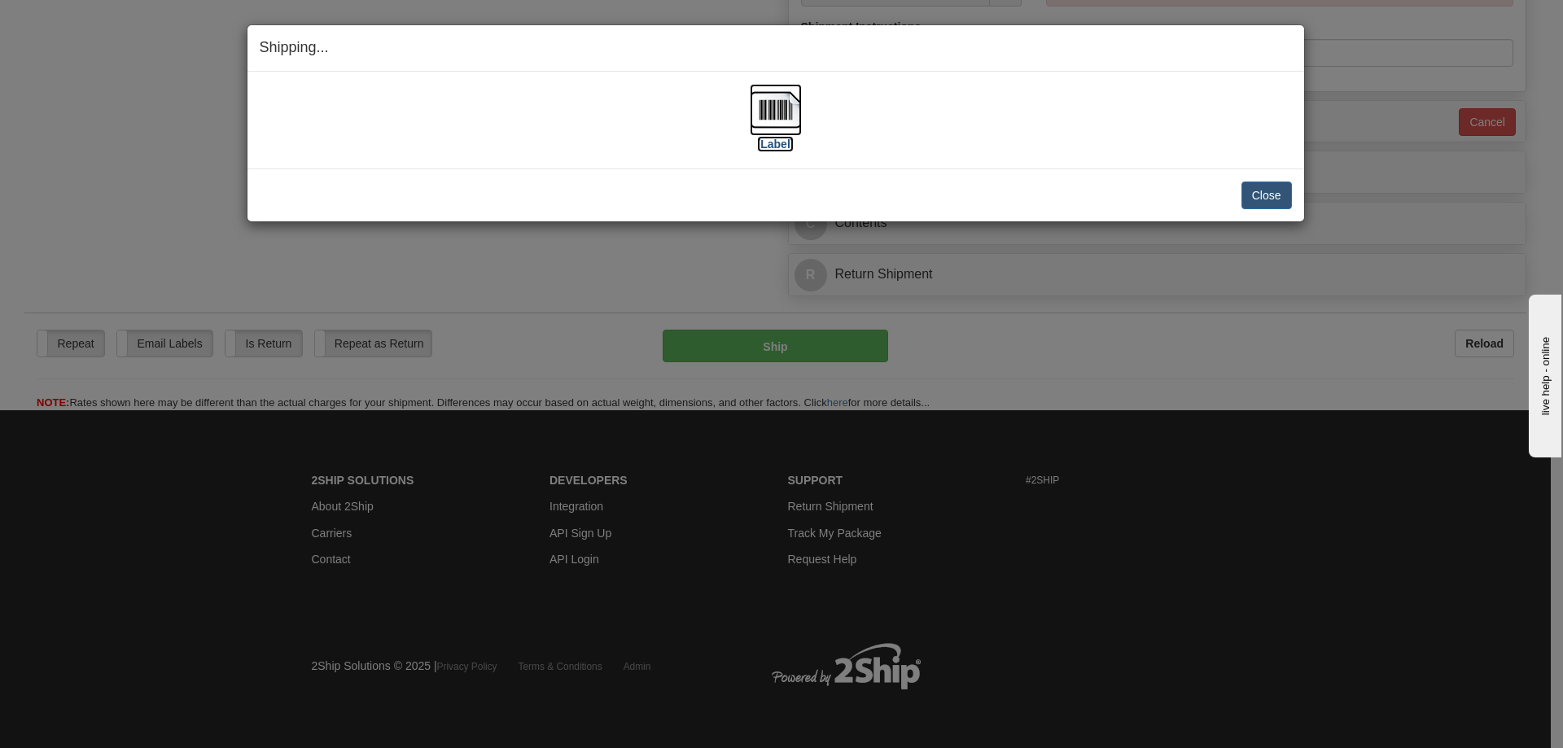
click at [782, 137] on label "[Label]" at bounding box center [775, 144] width 37 height 16
click at [1262, 200] on button "Close" at bounding box center [1267, 196] width 50 height 28
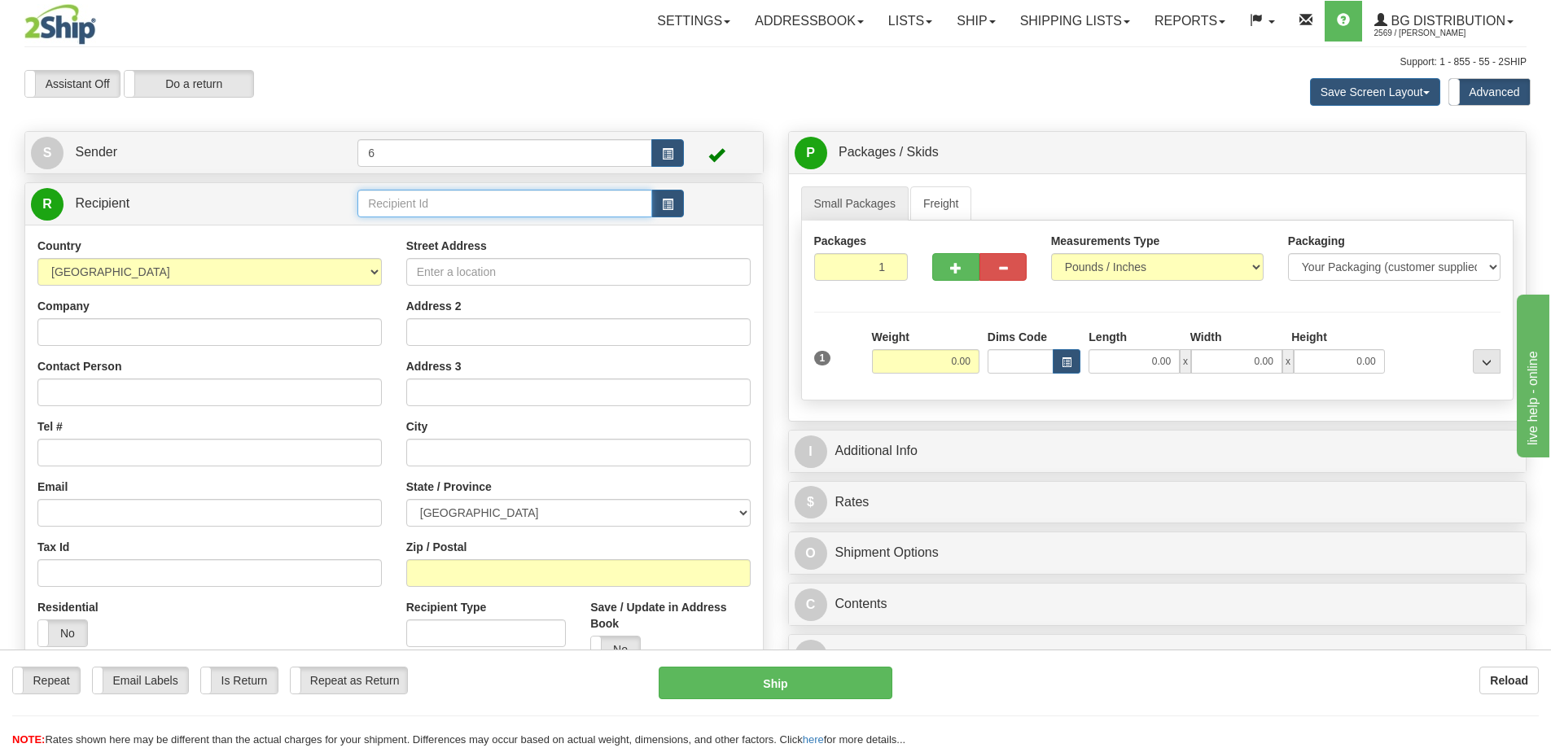
click at [456, 192] on input "text" at bounding box center [504, 204] width 295 height 28
click at [458, 202] on input "text" at bounding box center [504, 204] width 295 height 28
type input "41017"
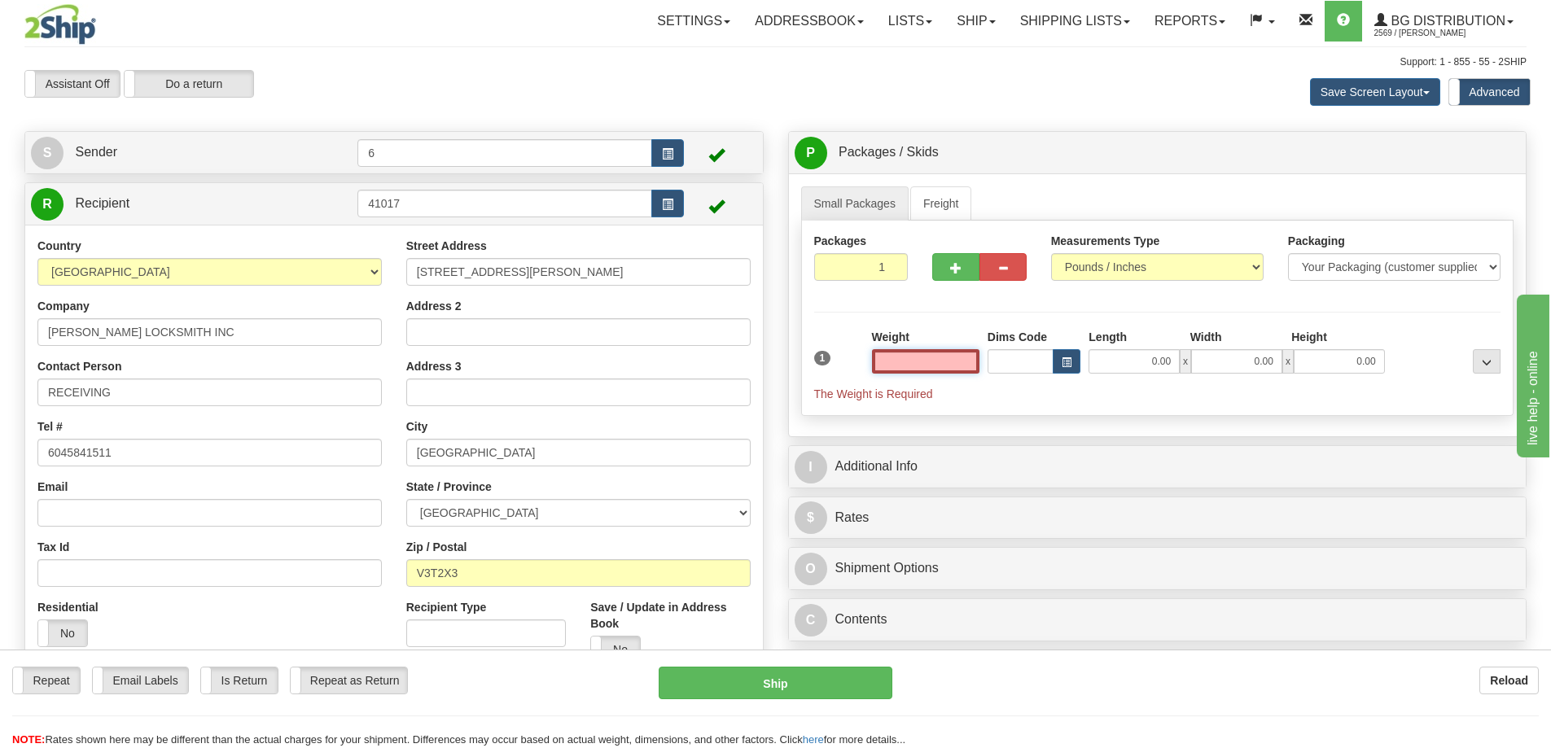
click at [930, 361] on input "text" at bounding box center [925, 361] width 107 height 24
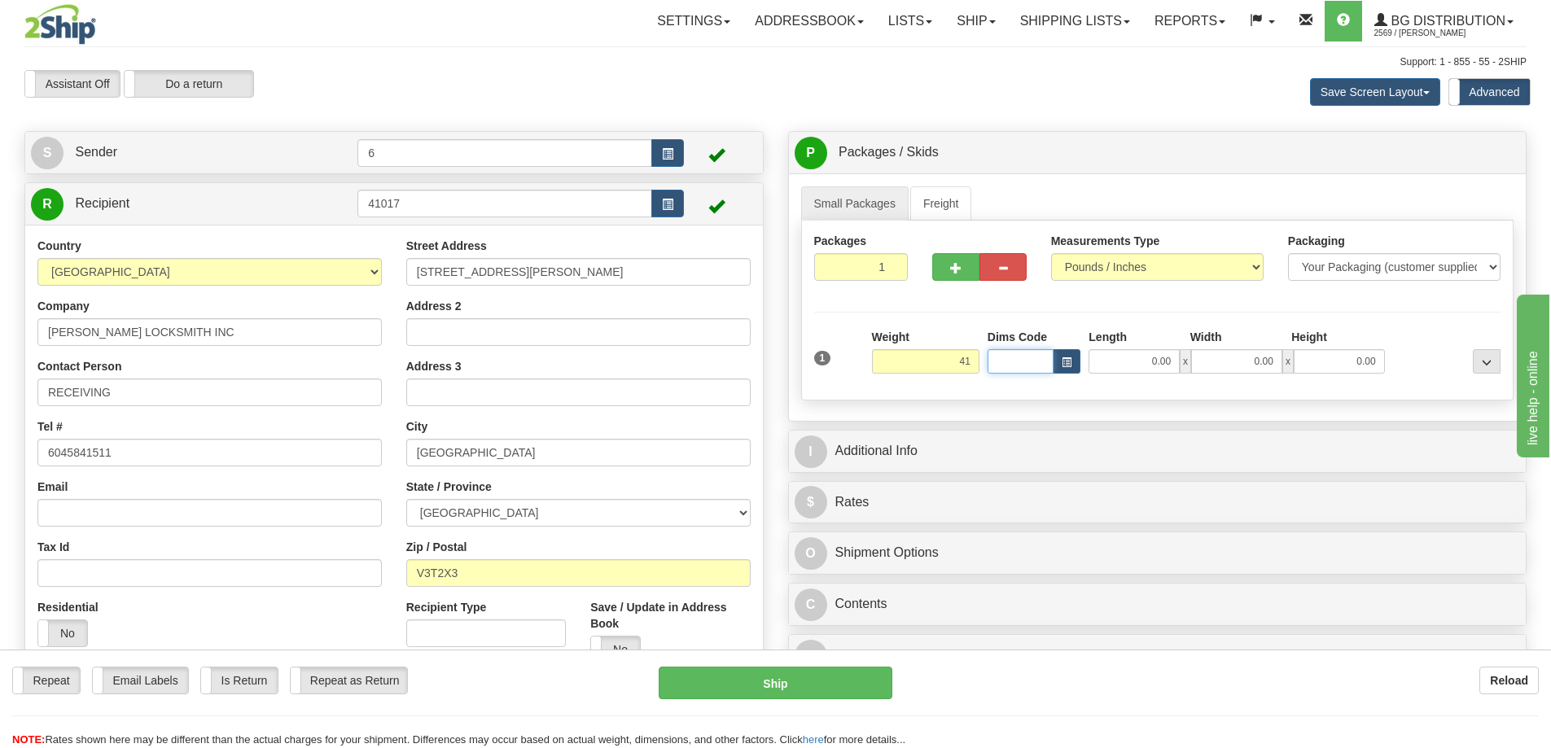
type input "41.00"
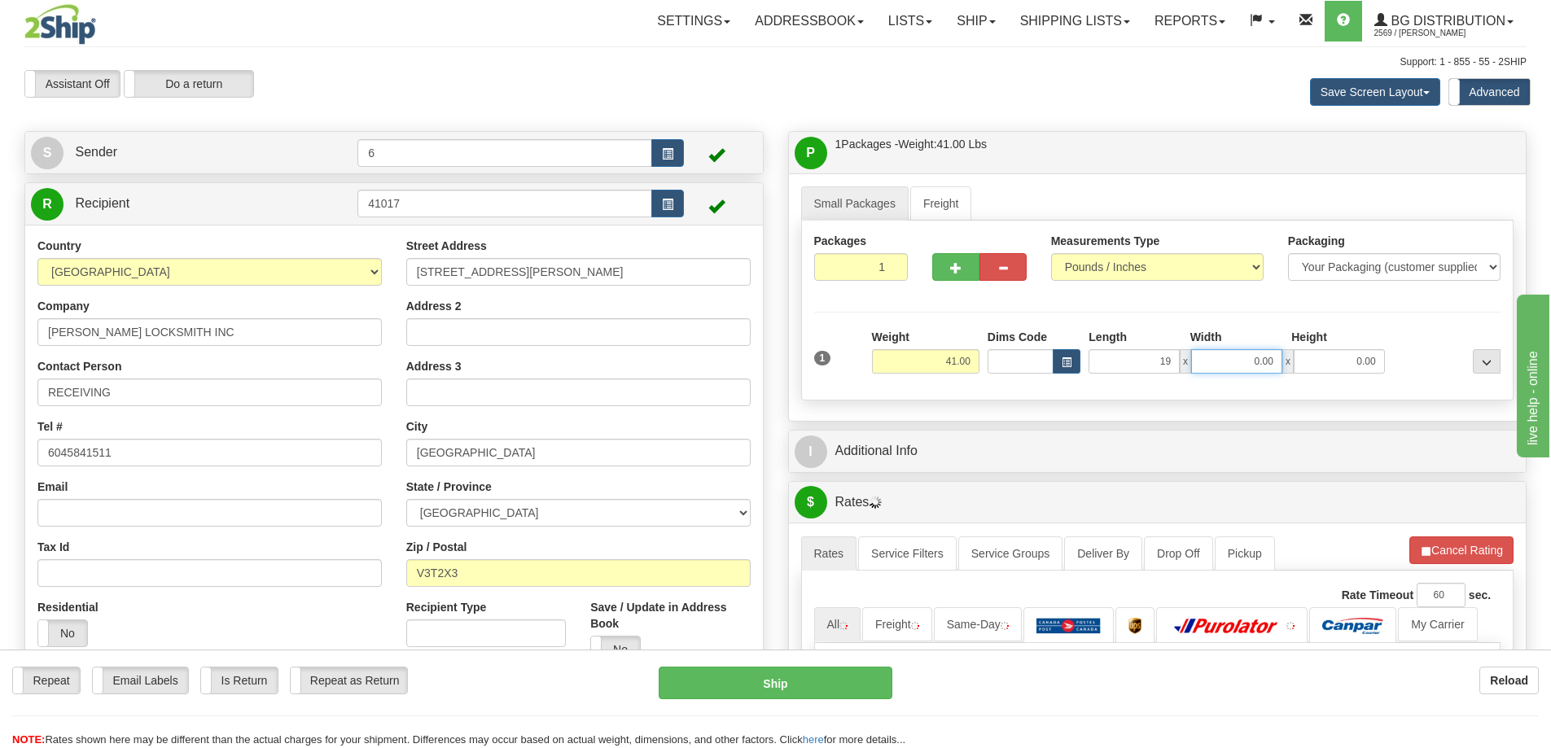
type input "19.00"
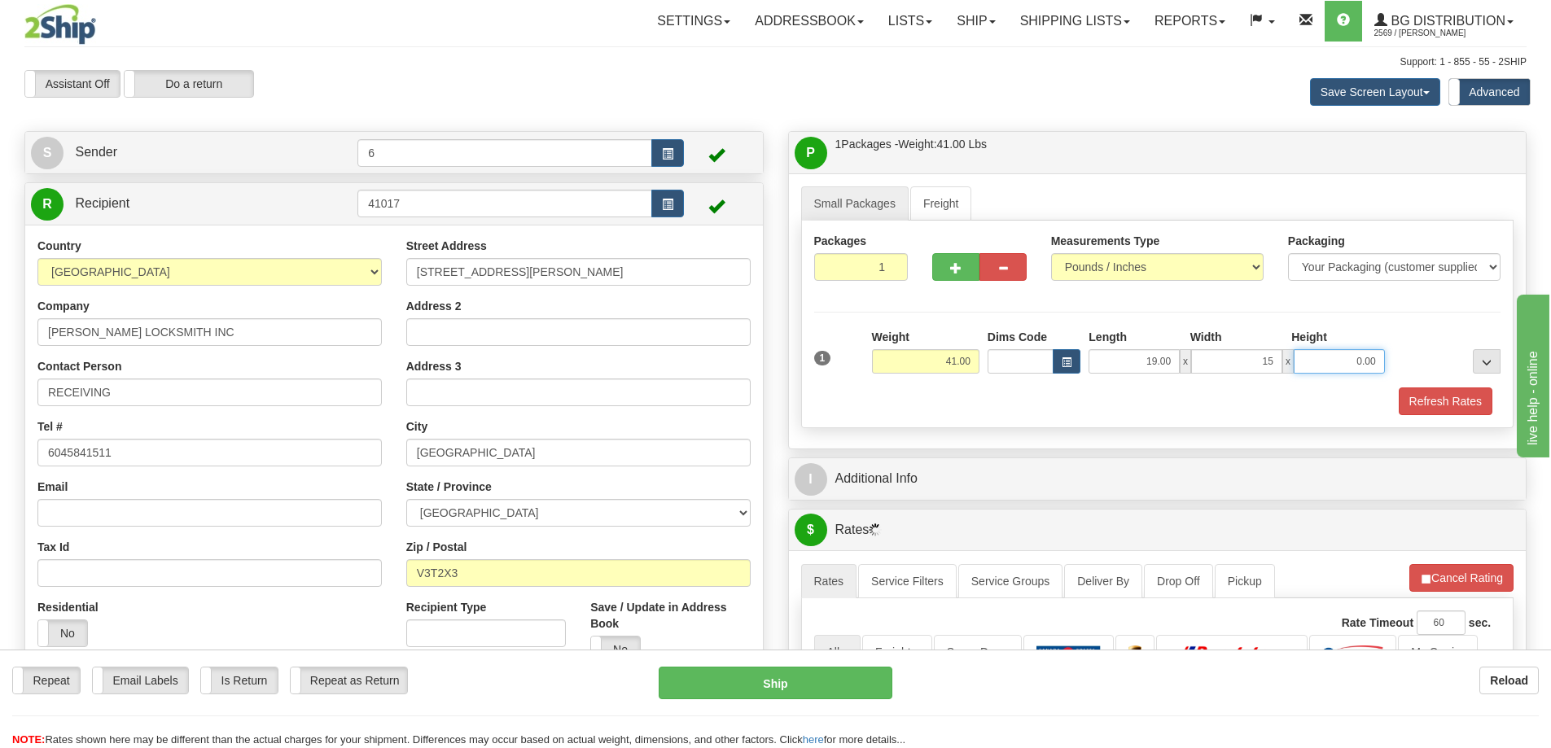
type input "15.00"
type input "13"
type input "13.00"
click at [1452, 407] on button "Refresh Rates" at bounding box center [1446, 402] width 94 height 28
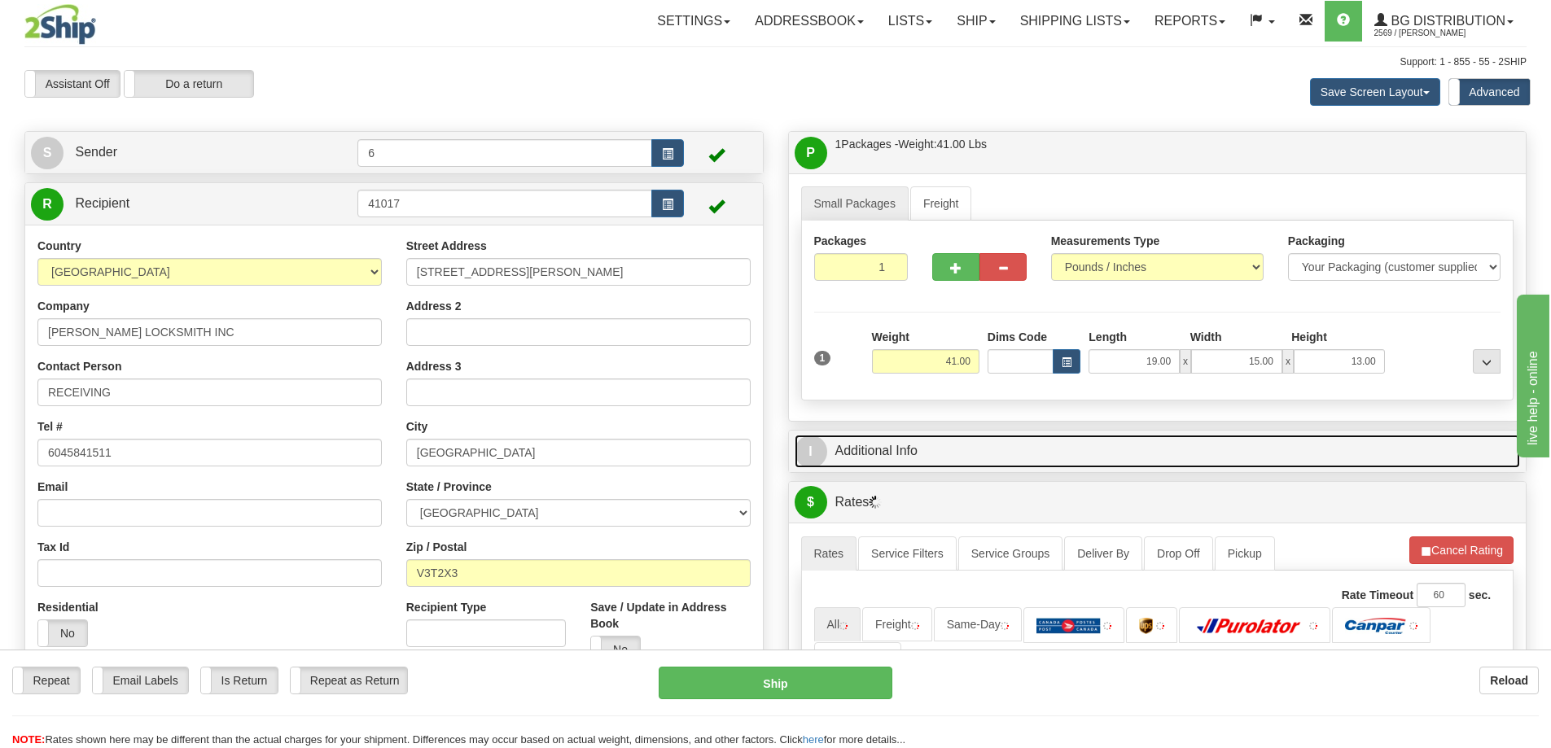
click at [1390, 449] on link "I Additional Info" at bounding box center [1158, 451] width 726 height 33
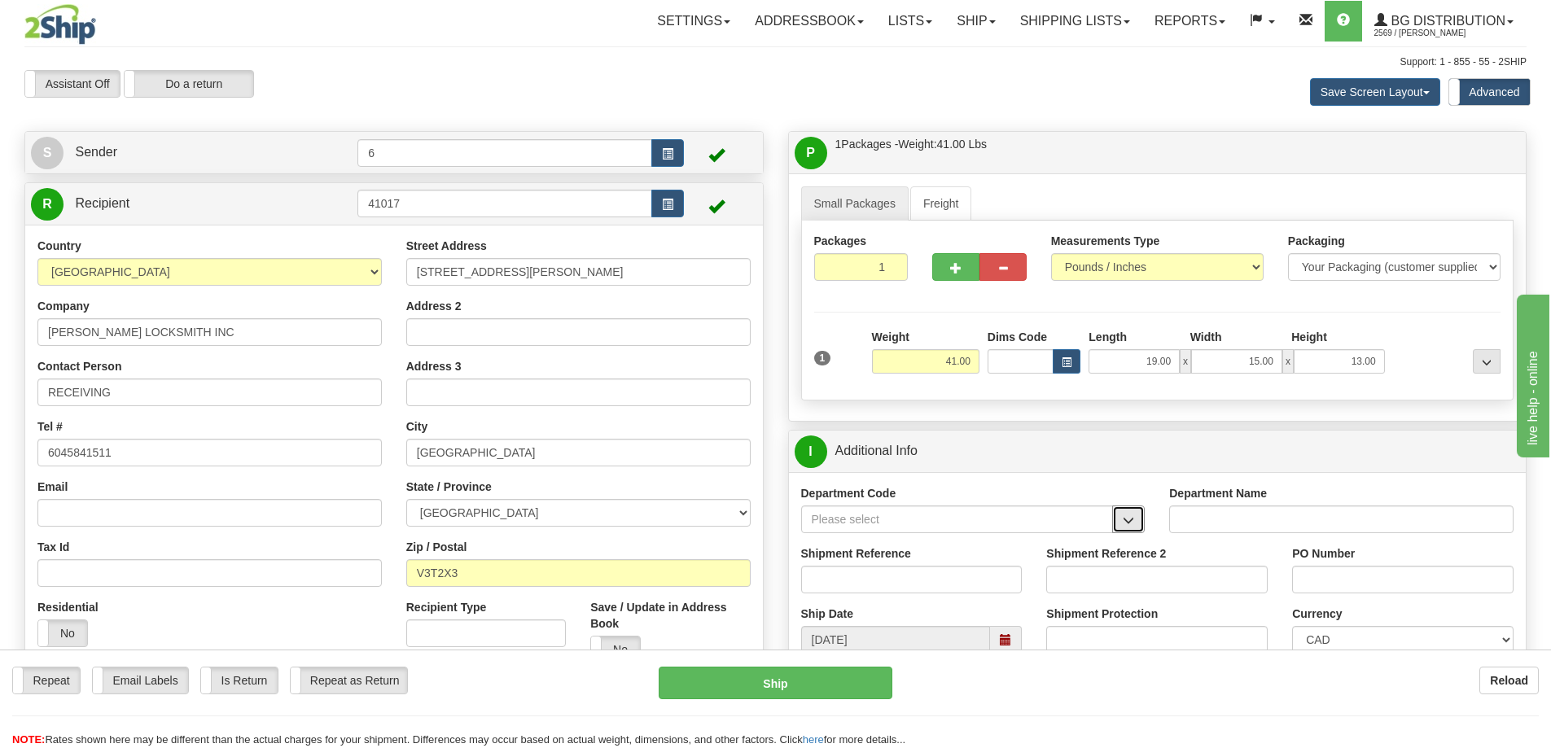
click at [1124, 522] on span "button" at bounding box center [1128, 520] width 11 height 11
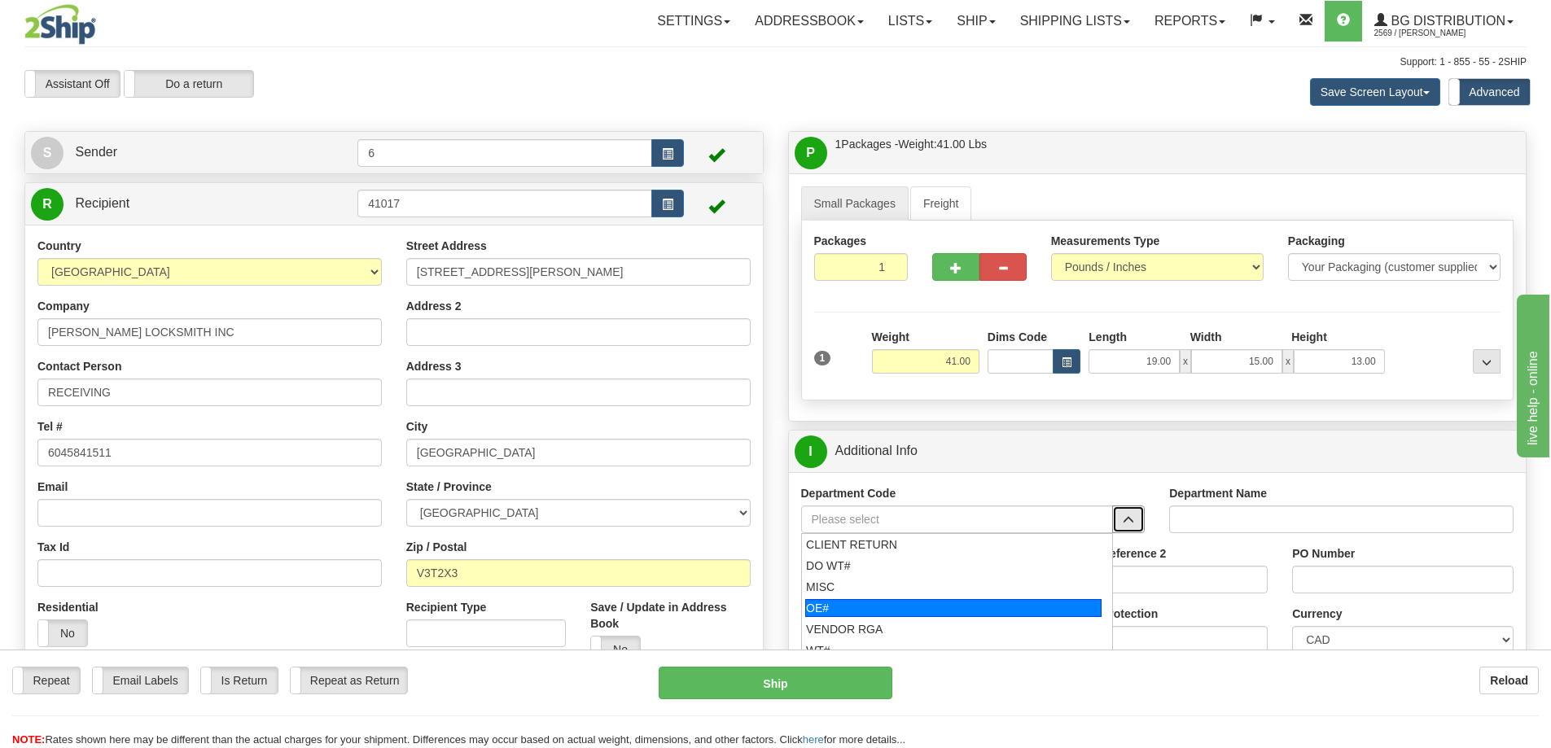
click at [831, 605] on div "OE#" at bounding box center [953, 608] width 296 height 18
type input "OE#"
type input "ORDERS"
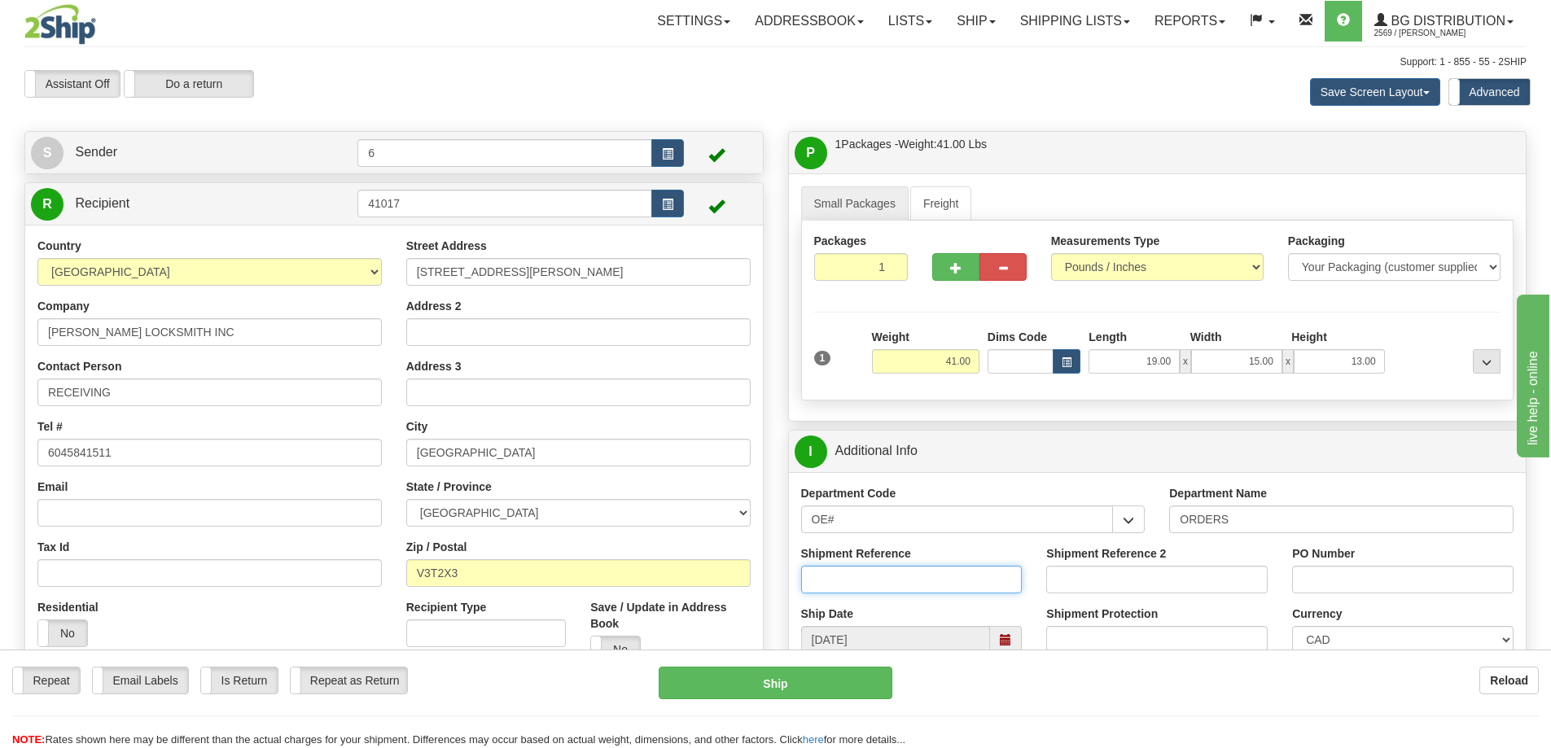
click at [841, 576] on input "Shipment Reference" at bounding box center [911, 580] width 221 height 28
type input "60033771-00"
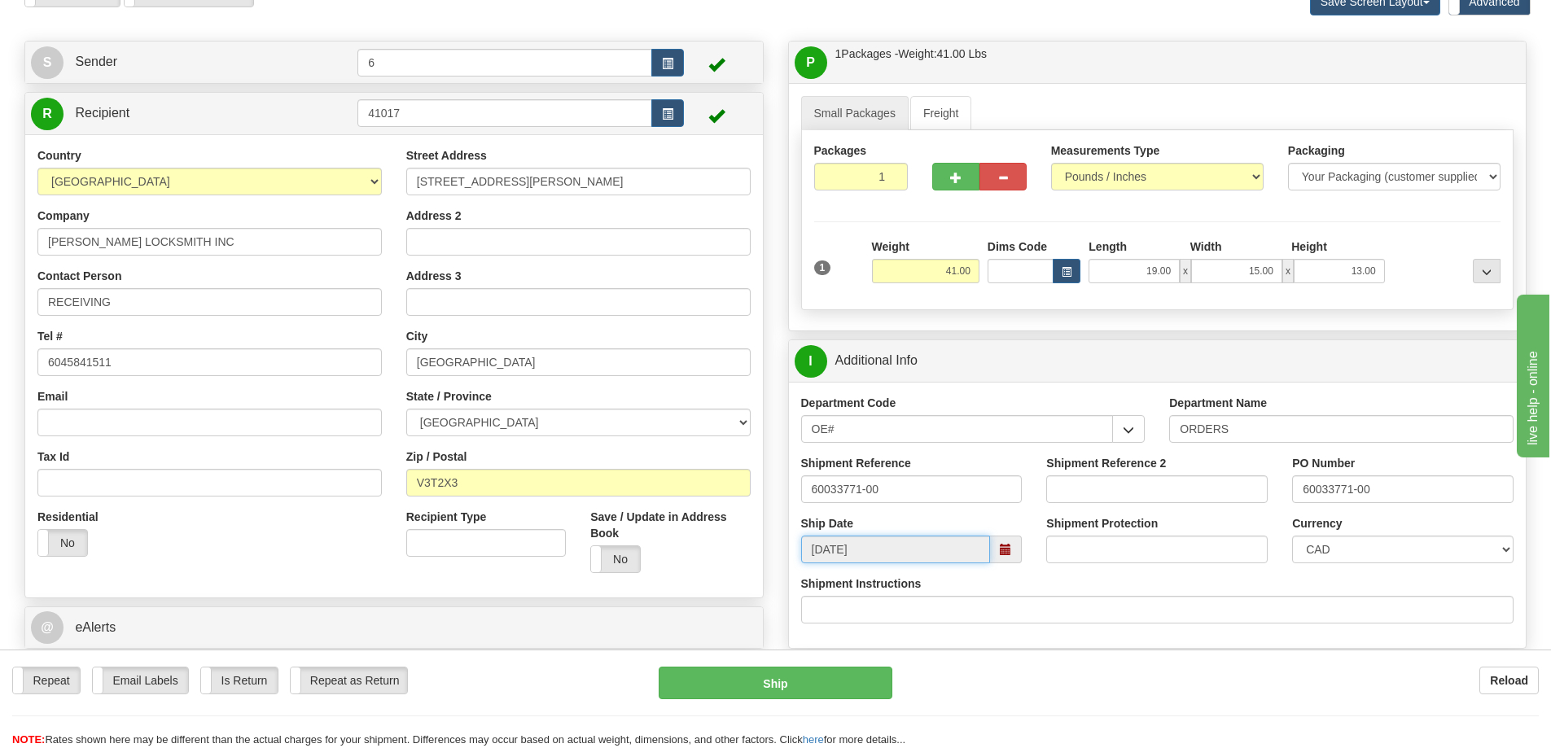
scroll to position [326, 0]
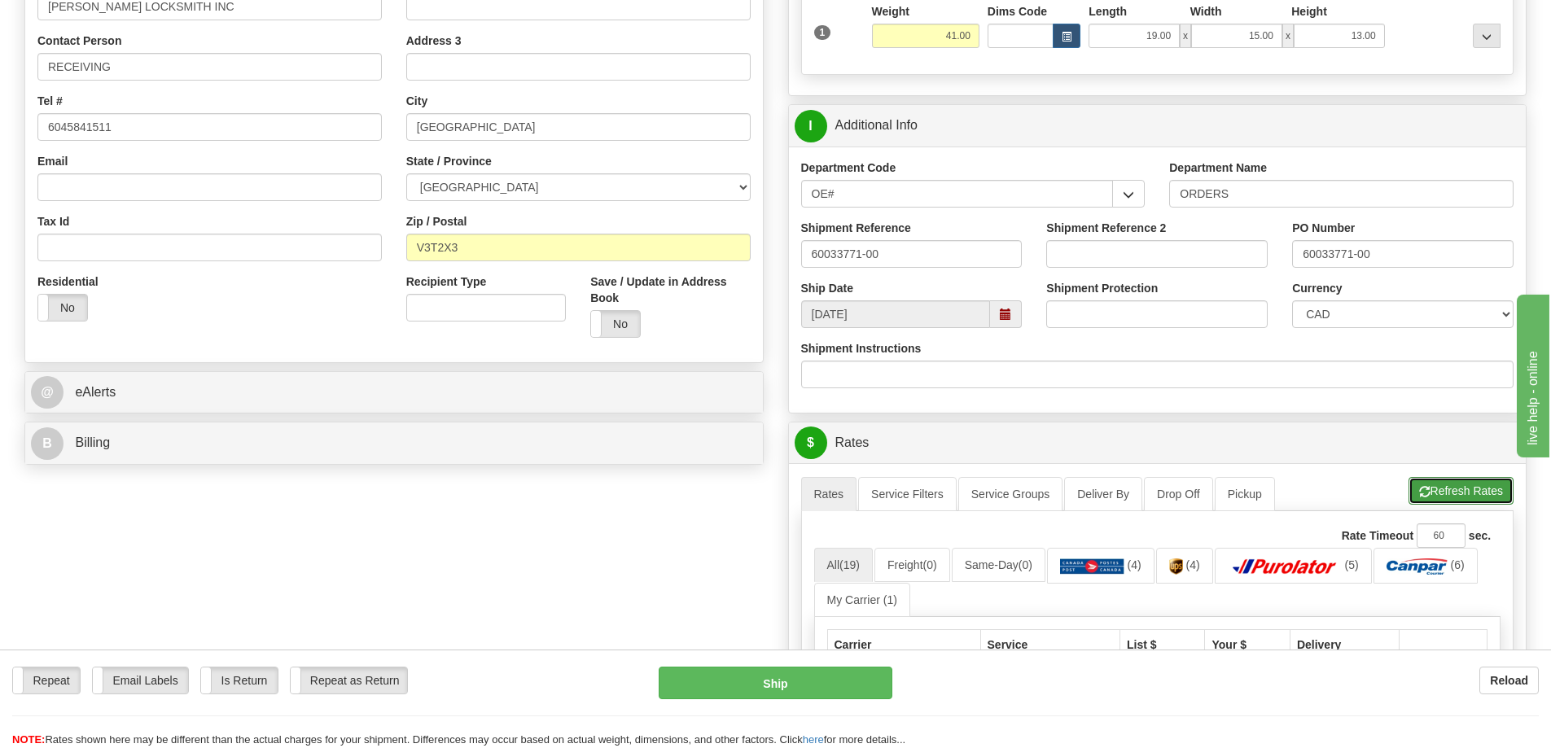
click at [1484, 493] on button "Refresh Rates" at bounding box center [1460, 491] width 105 height 28
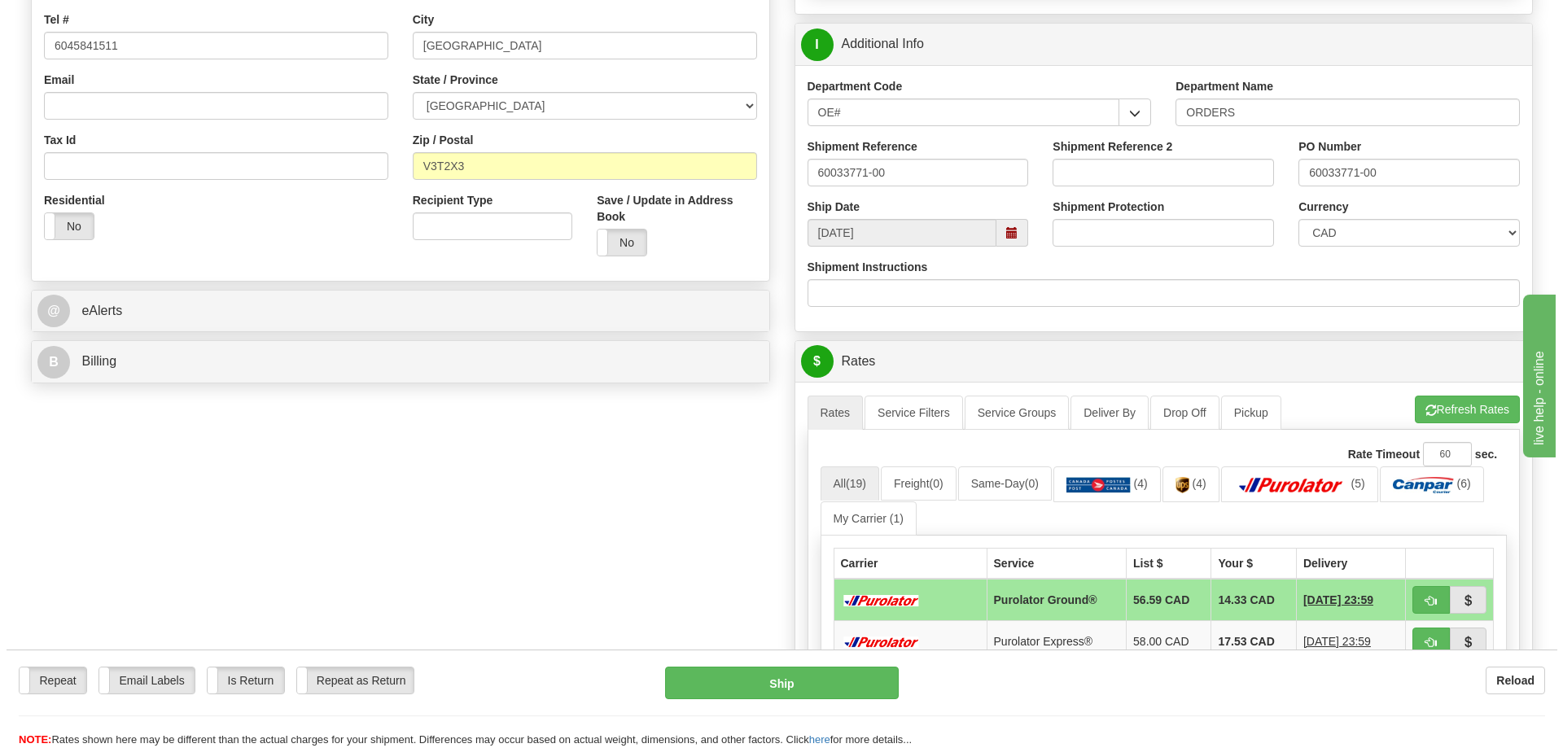
scroll to position [488, 0]
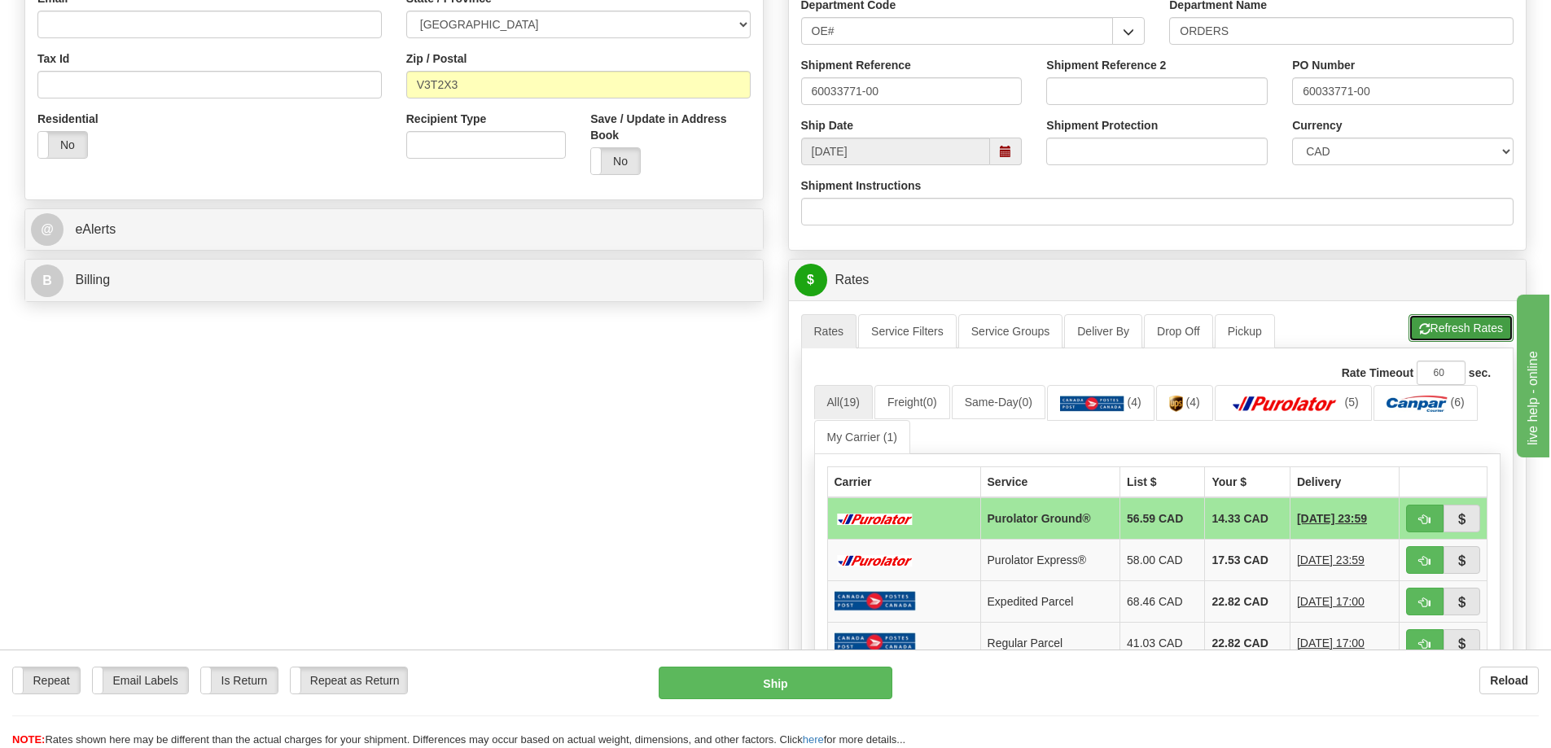
click at [1479, 322] on button "Refresh Rates" at bounding box center [1460, 328] width 105 height 28
click at [1430, 525] on span "button" at bounding box center [1424, 520] width 11 height 11
type input "260"
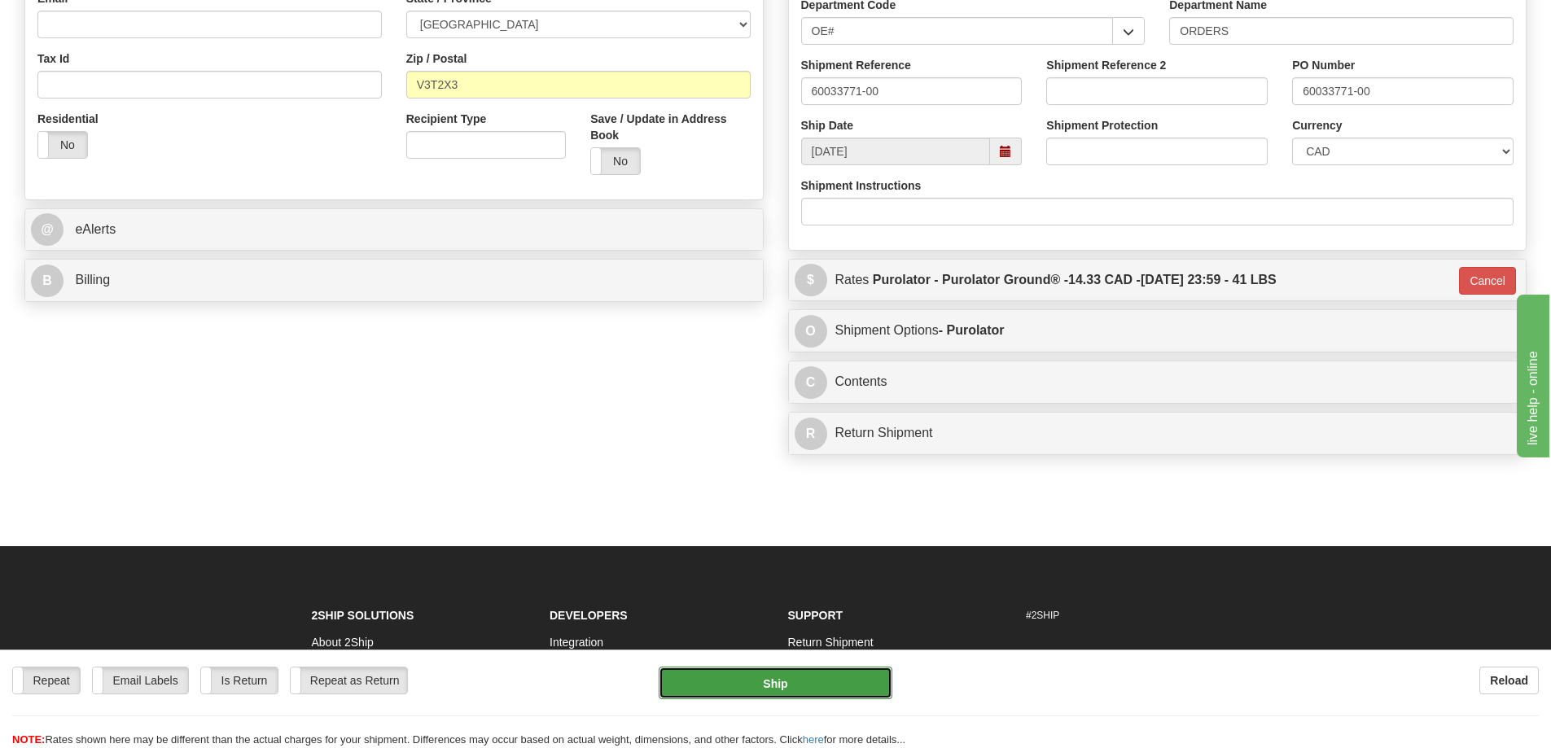
click at [786, 677] on button "Ship" at bounding box center [776, 683] width 234 height 33
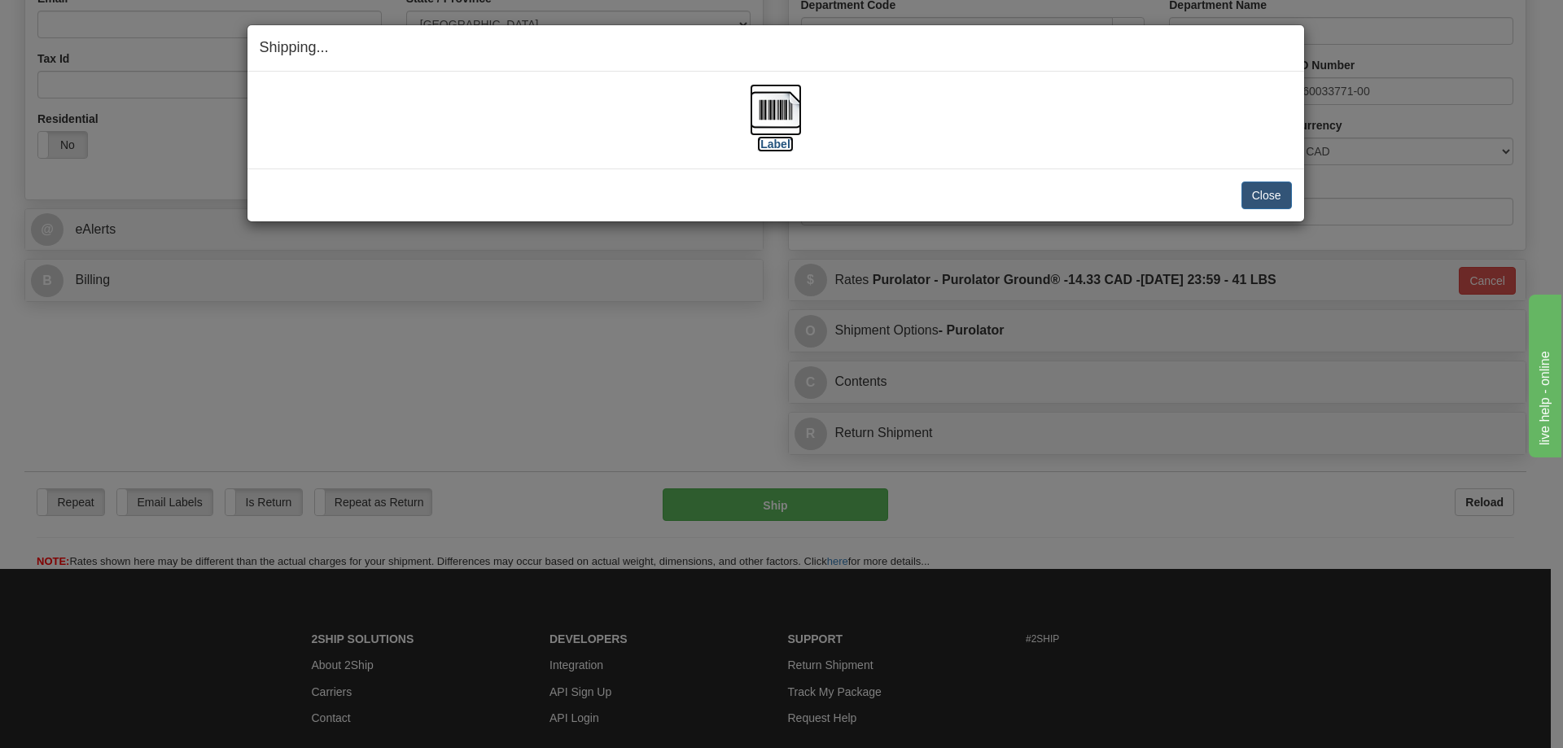
click at [782, 140] on label "[Label]" at bounding box center [775, 144] width 37 height 16
click at [1255, 198] on button "Close" at bounding box center [1267, 196] width 50 height 28
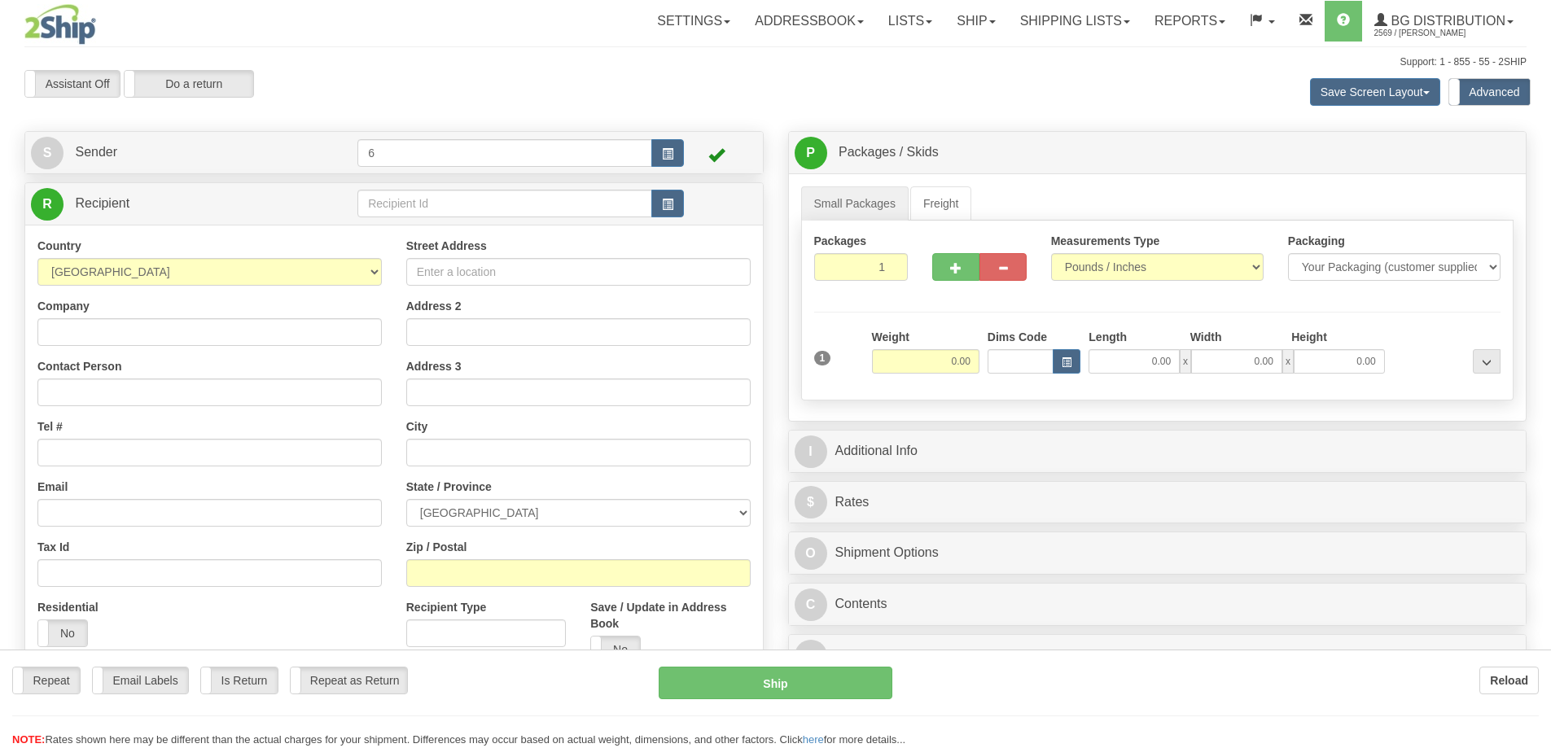
click at [423, 207] on div at bounding box center [775, 374] width 1551 height 748
click at [423, 207] on div "Toggle navigation Settings Shipping Preferences Fields Preferences New" at bounding box center [775, 471] width 1551 height 942
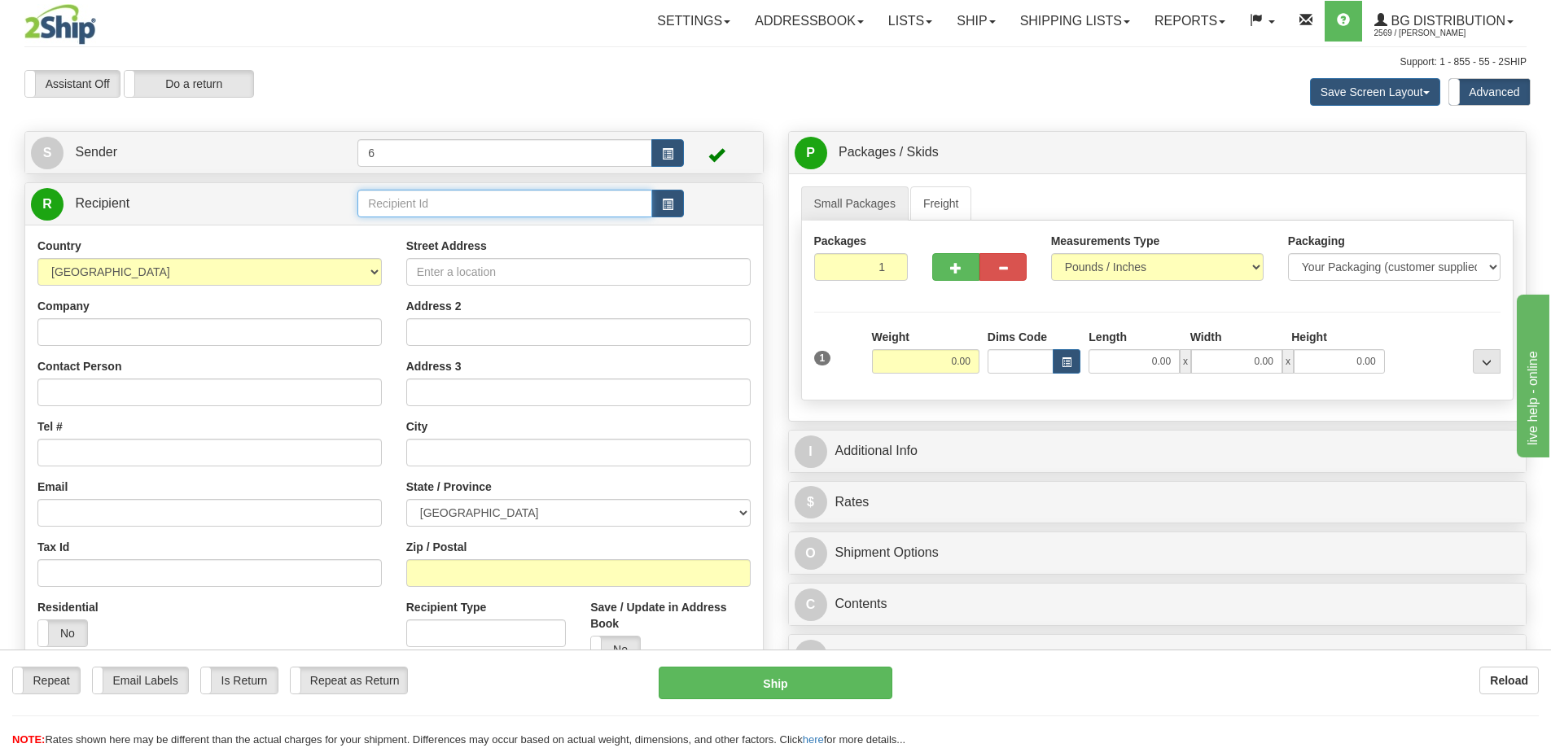
click at [423, 207] on input "text" at bounding box center [504, 204] width 295 height 28
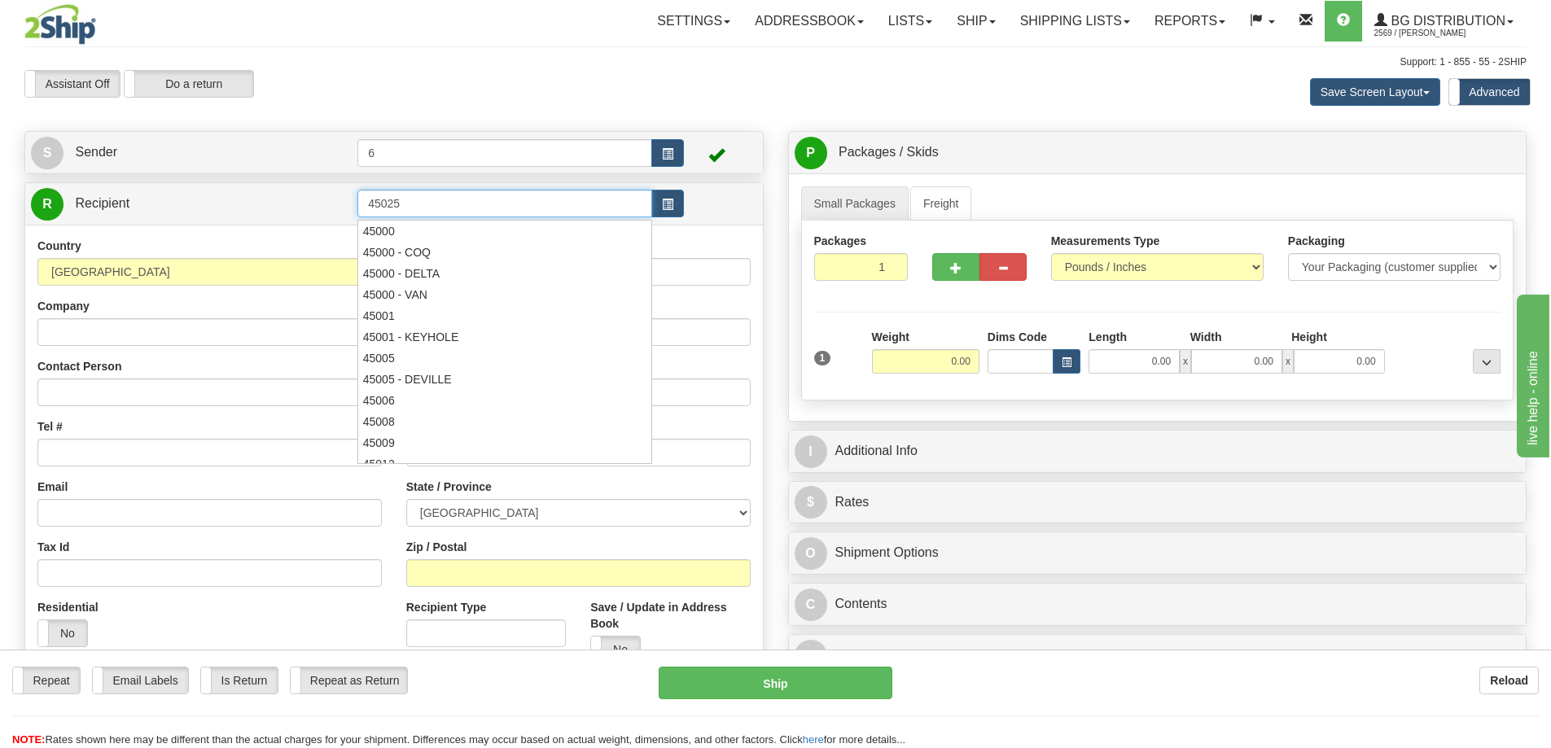
type input "45025"
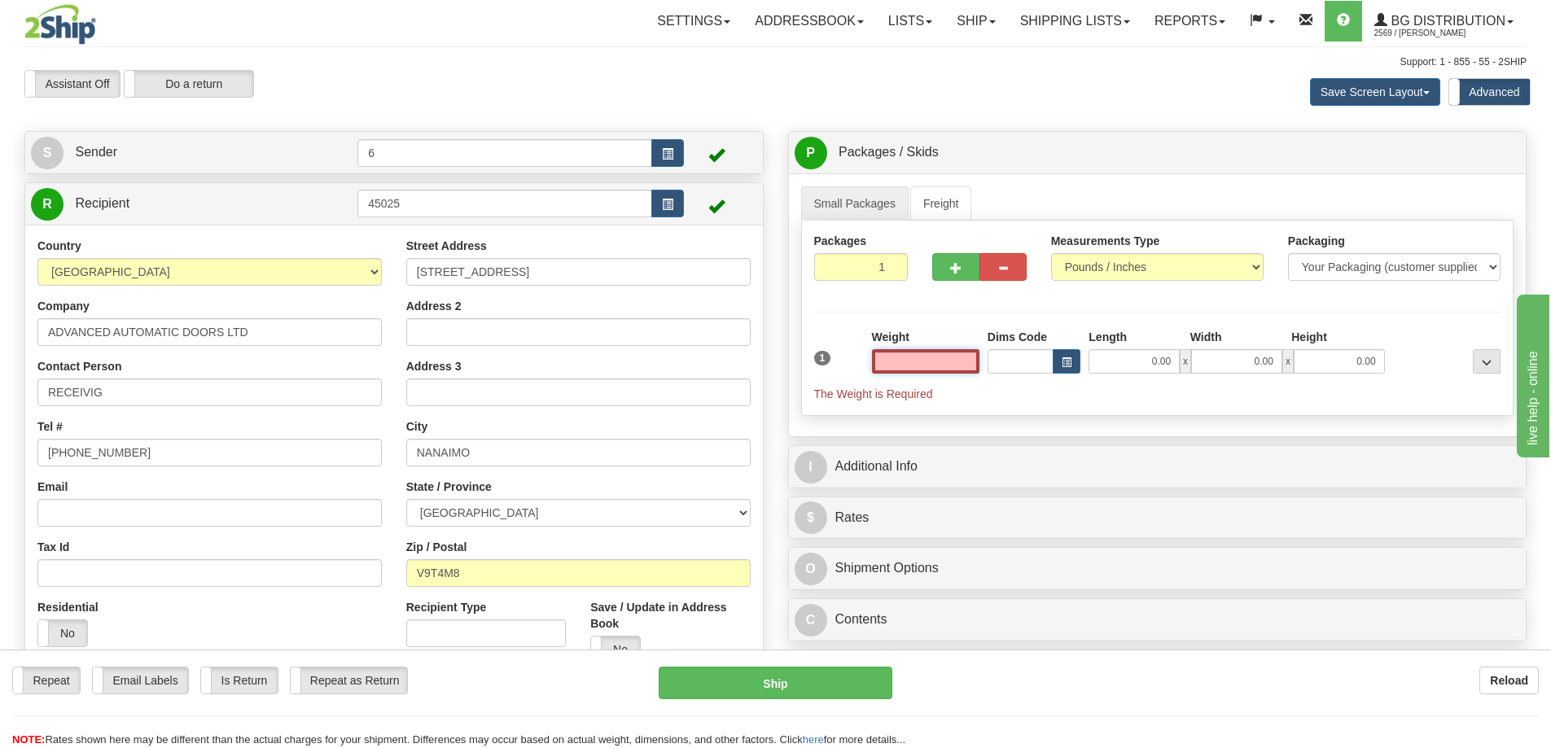
click at [945, 360] on input "text" at bounding box center [925, 361] width 107 height 24
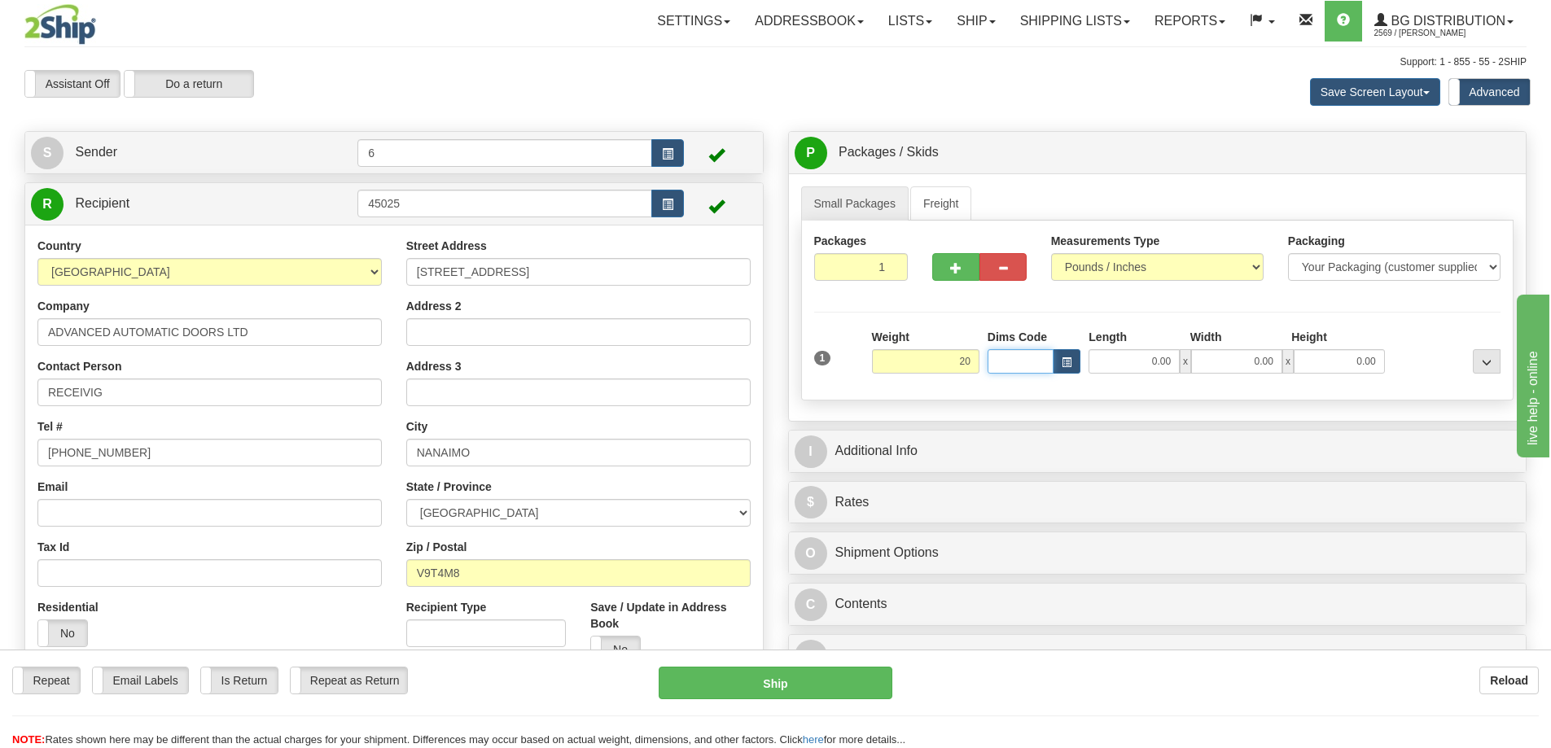
type input "20.00"
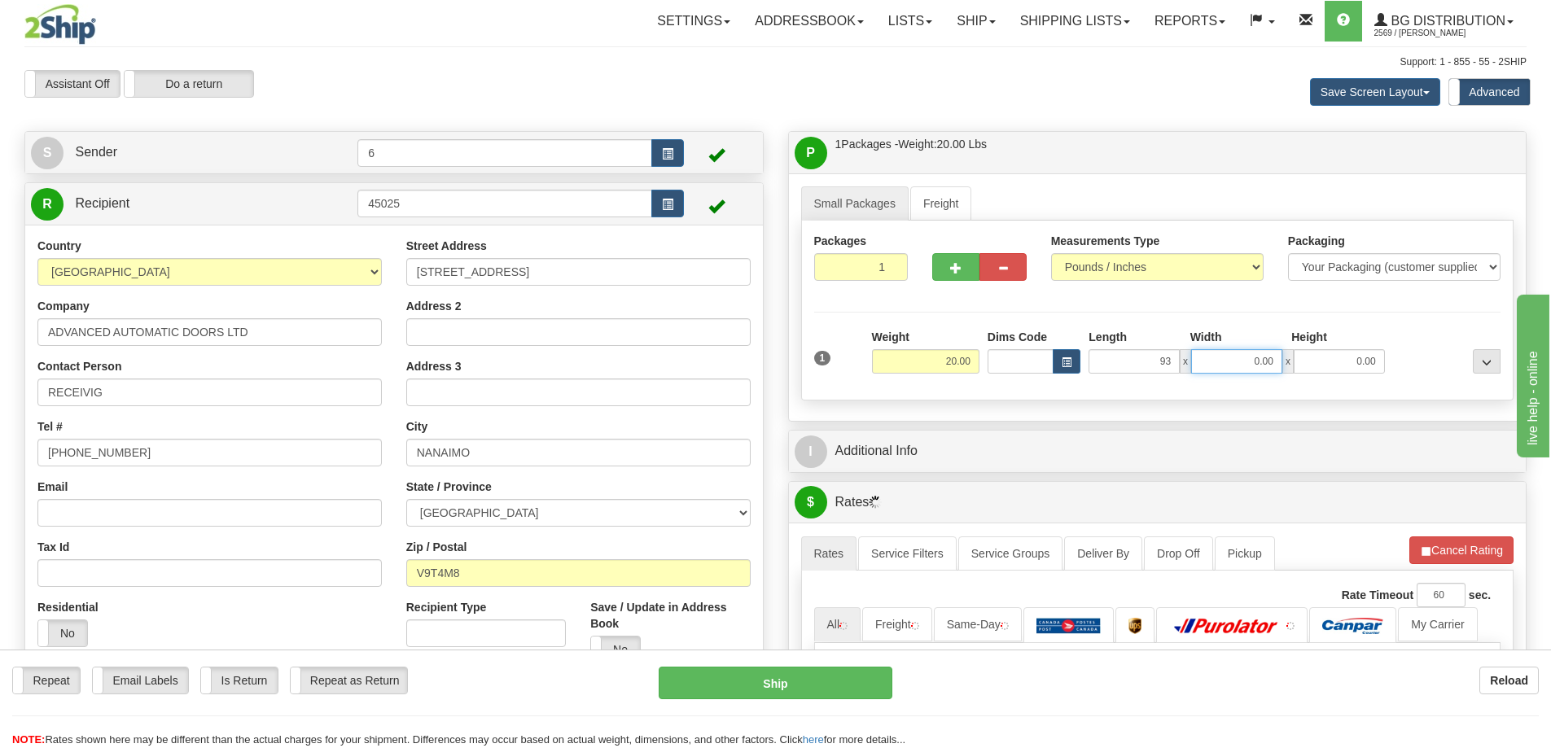
type input "93.00"
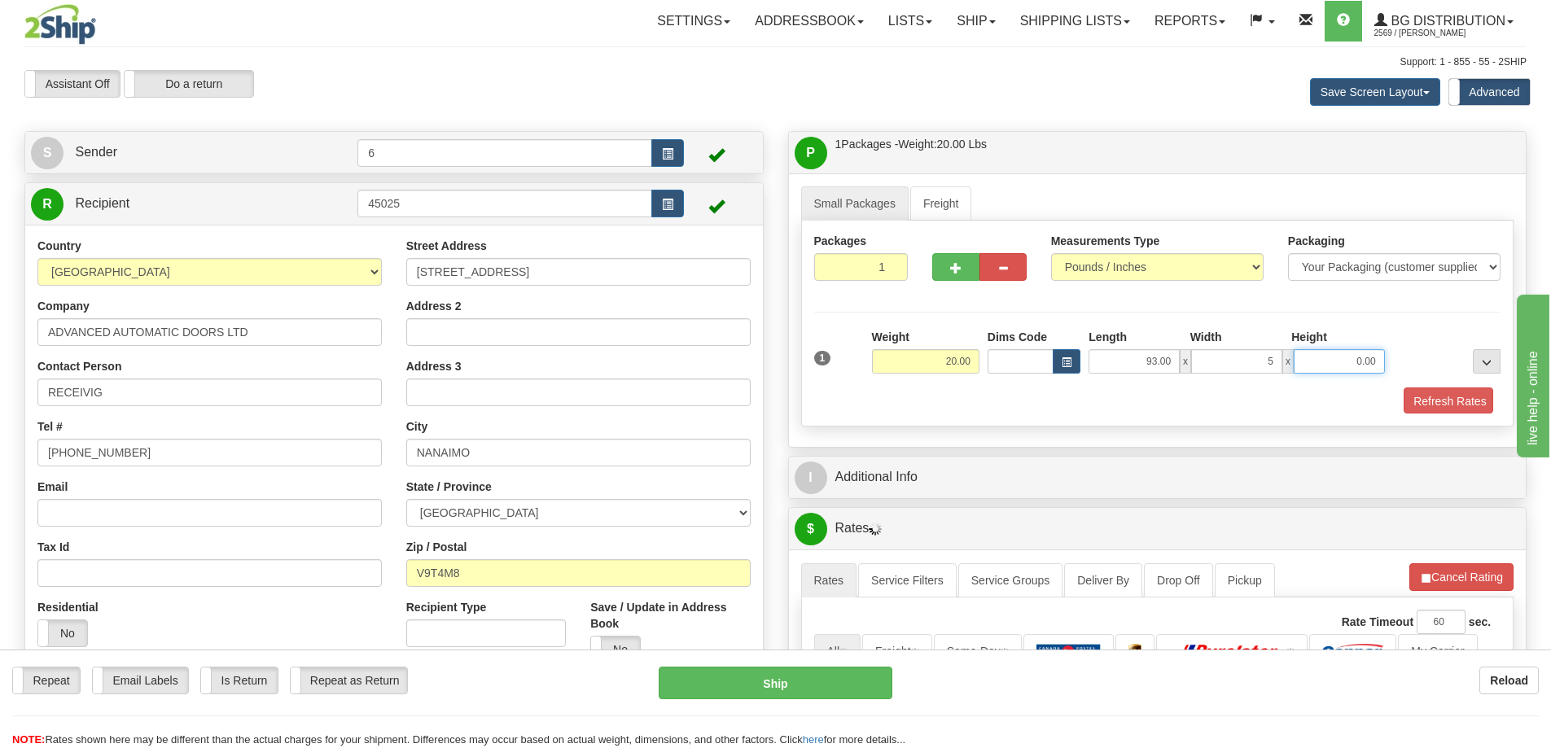
type input "5.00"
type input "3.00"
type input "4.00"
click at [1465, 380] on div "1 Weight 20.00 Dims Code x x" at bounding box center [1157, 358] width 695 height 58
click at [1452, 402] on button "Refresh Rates" at bounding box center [1446, 402] width 94 height 28
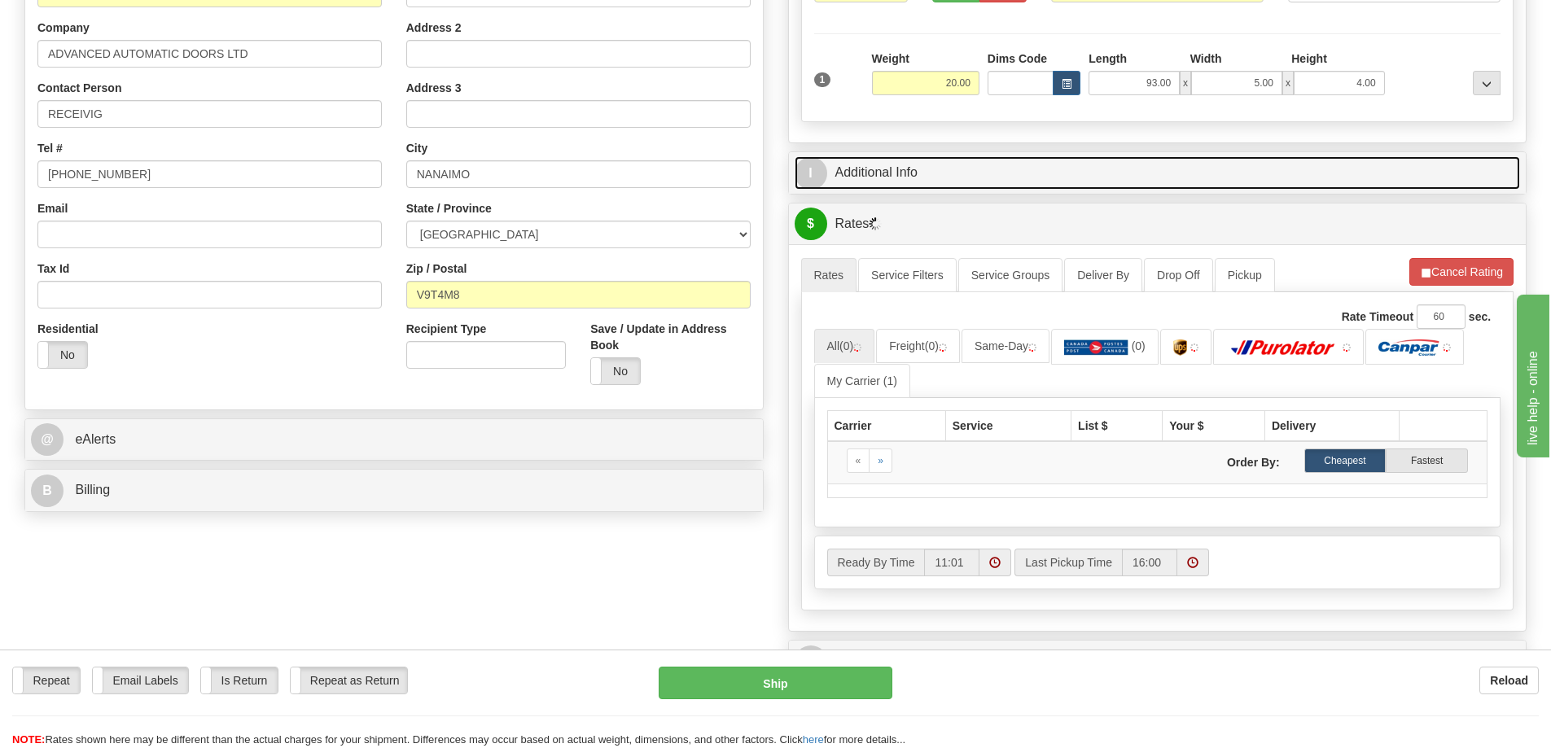
scroll to position [407, 0]
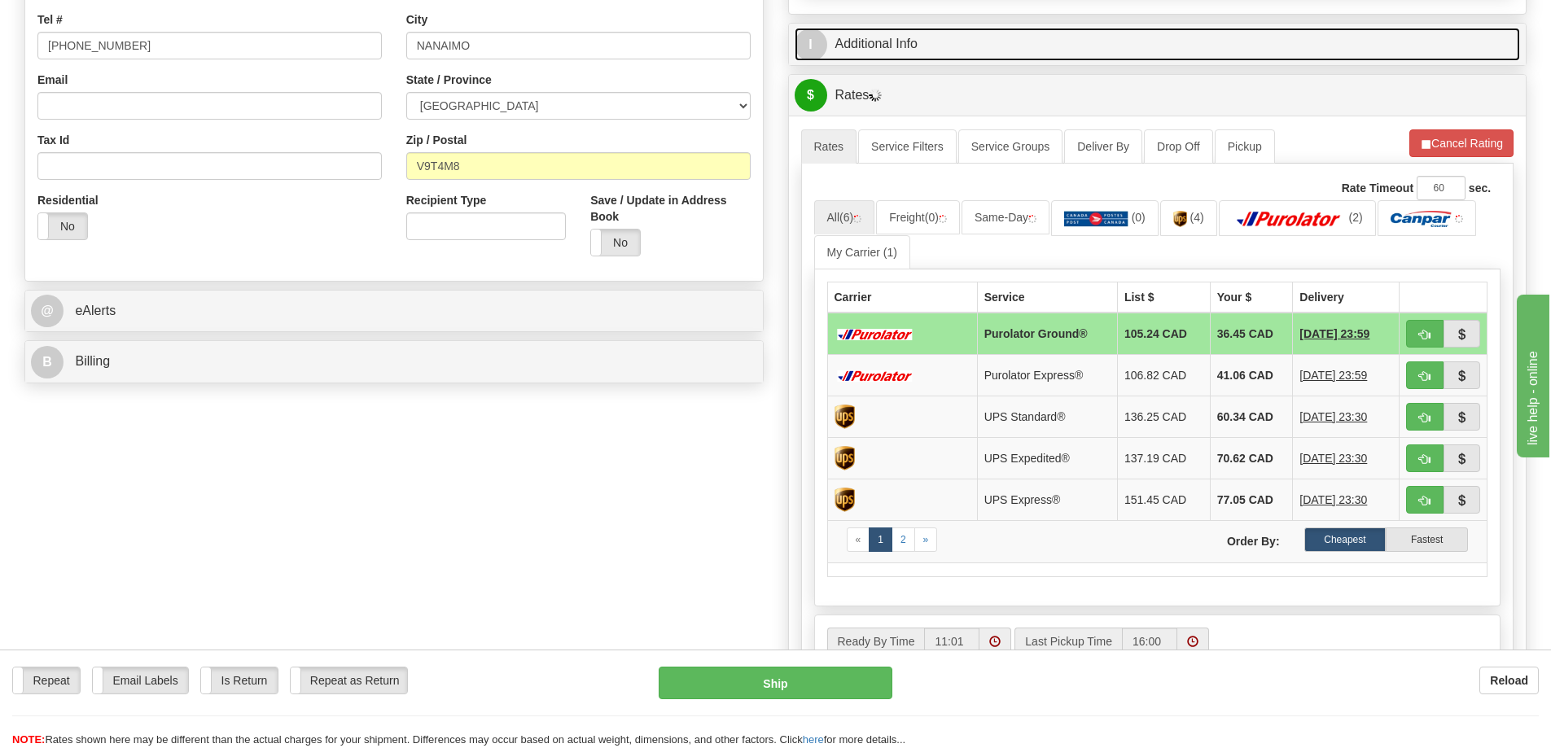
click at [960, 34] on link "I Additional Info" at bounding box center [1158, 44] width 726 height 33
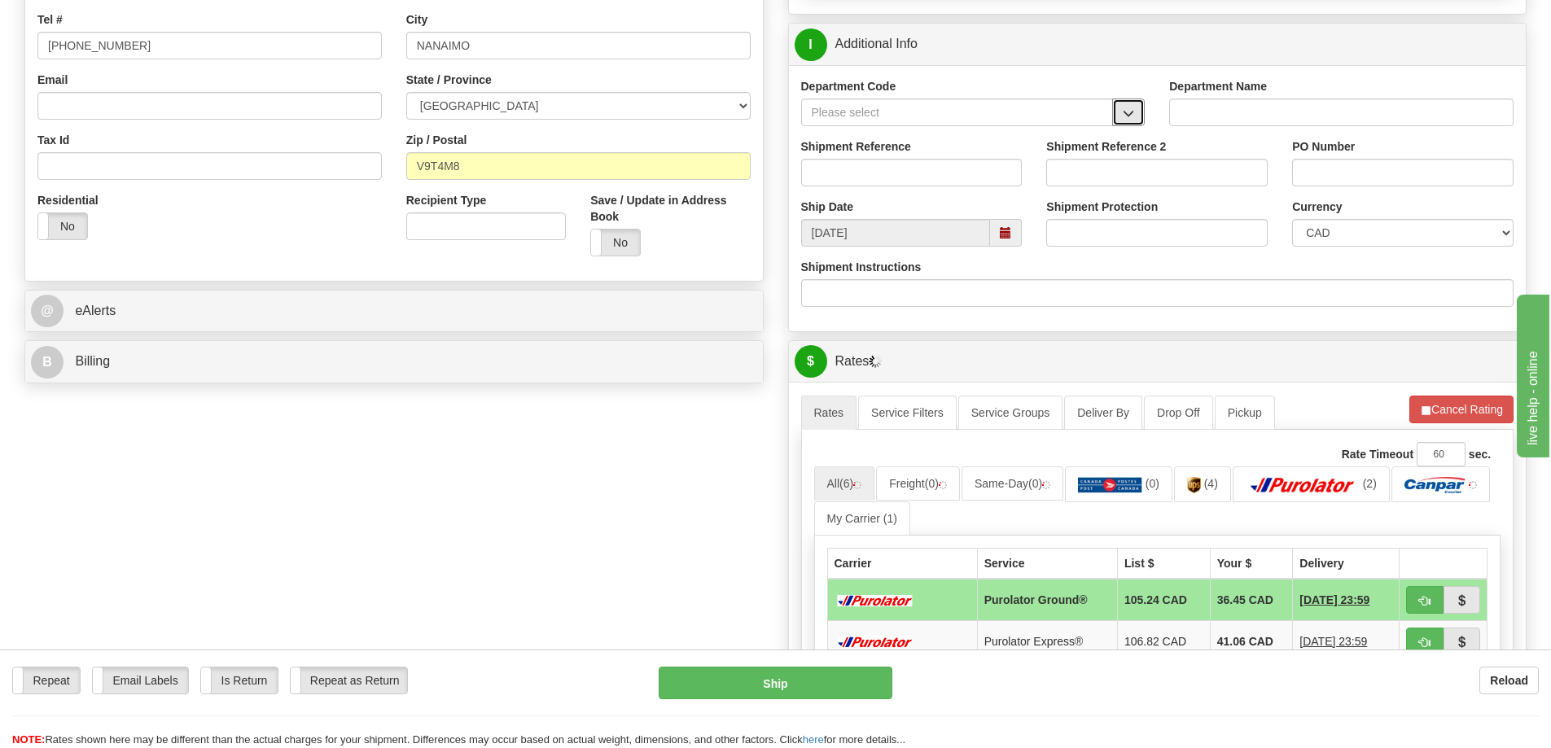
drag, startPoint x: 1129, startPoint y: 119, endPoint x: 1106, endPoint y: 125, distance: 23.5
click at [1128, 119] on span "button" at bounding box center [1128, 113] width 11 height 11
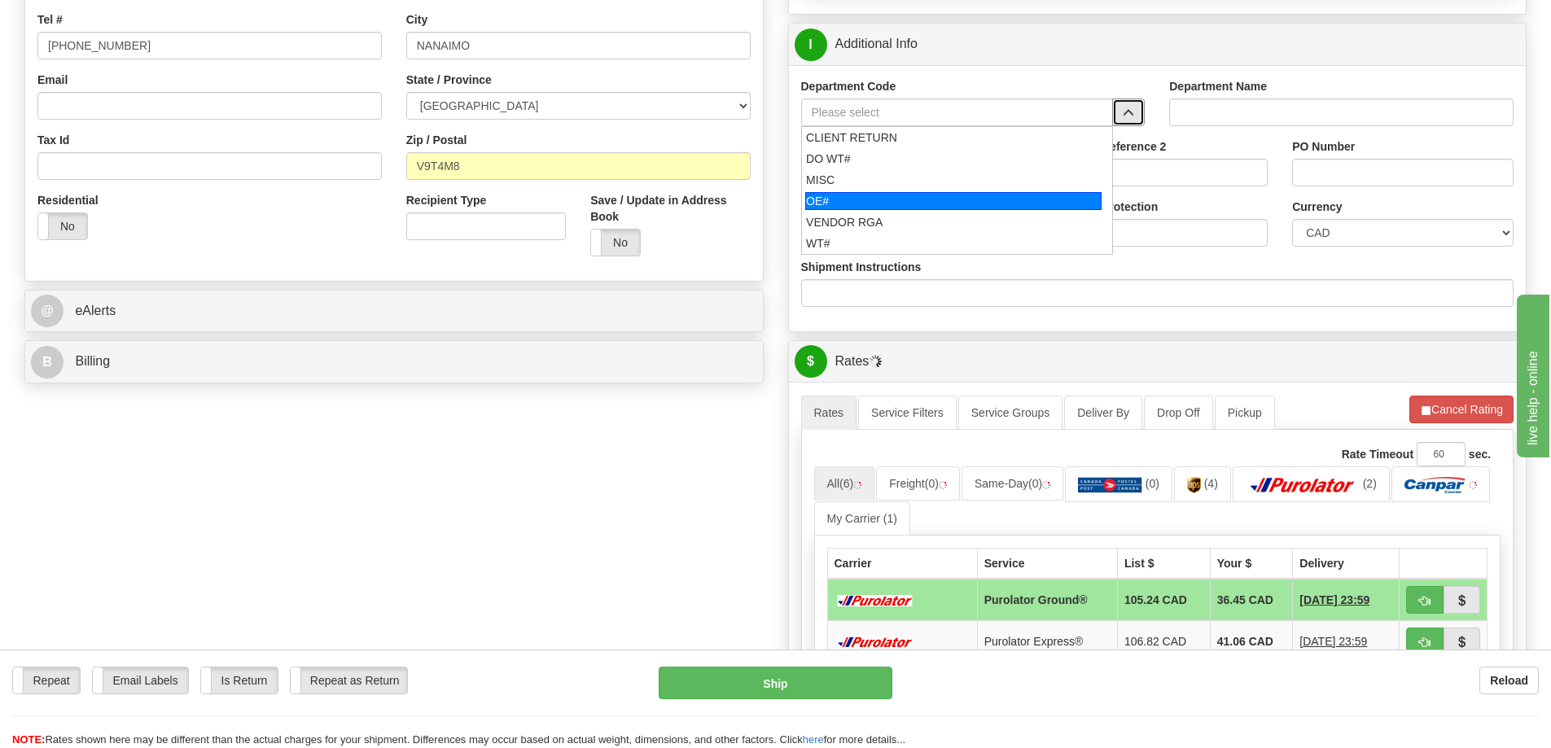
drag, startPoint x: 940, startPoint y: 195, endPoint x: 936, endPoint y: 177, distance: 18.2
click at [938, 195] on div "OE#" at bounding box center [953, 201] width 296 height 18
type input "OE#"
type input "ORDERS"
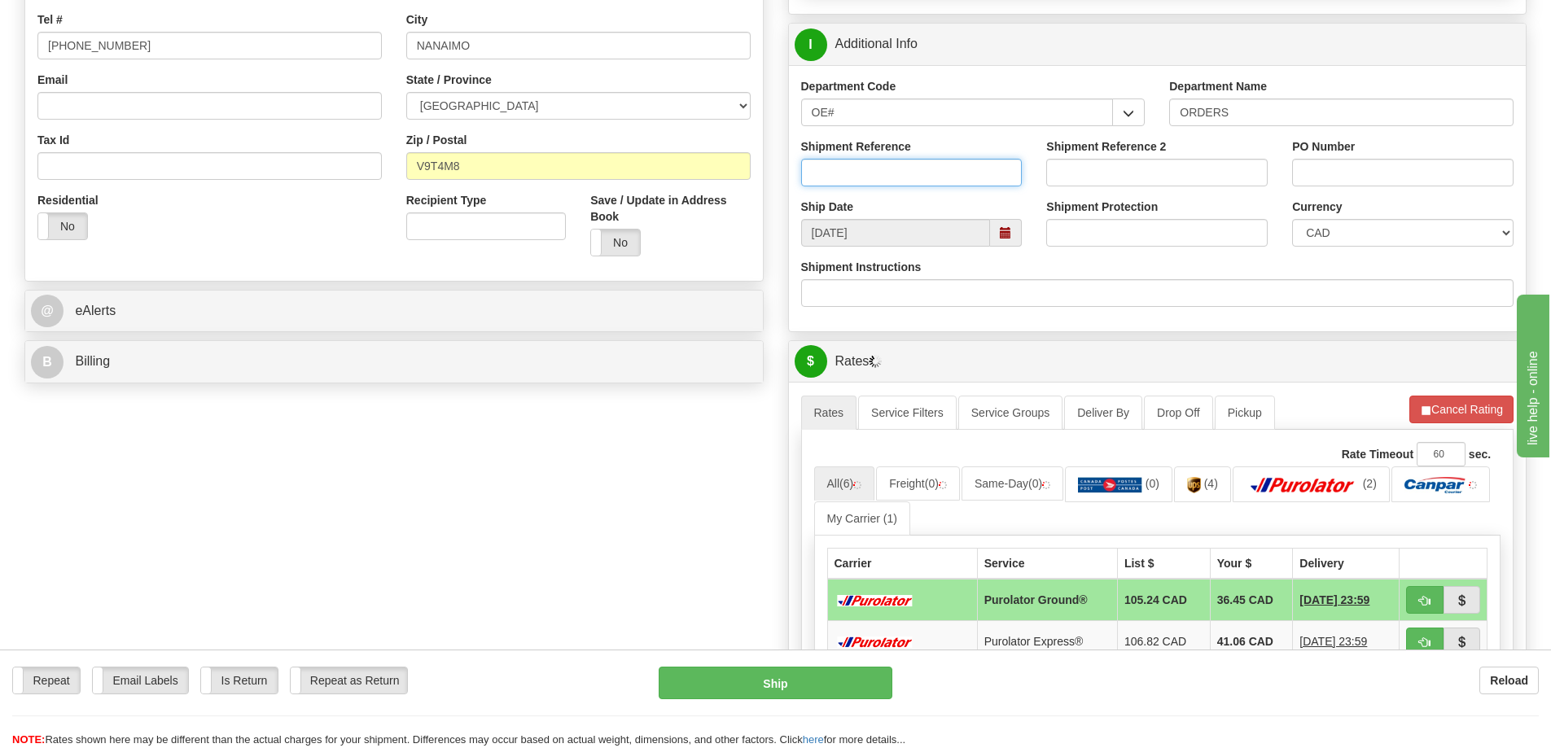
click at [936, 173] on input "Shipment Reference" at bounding box center [911, 173] width 221 height 28
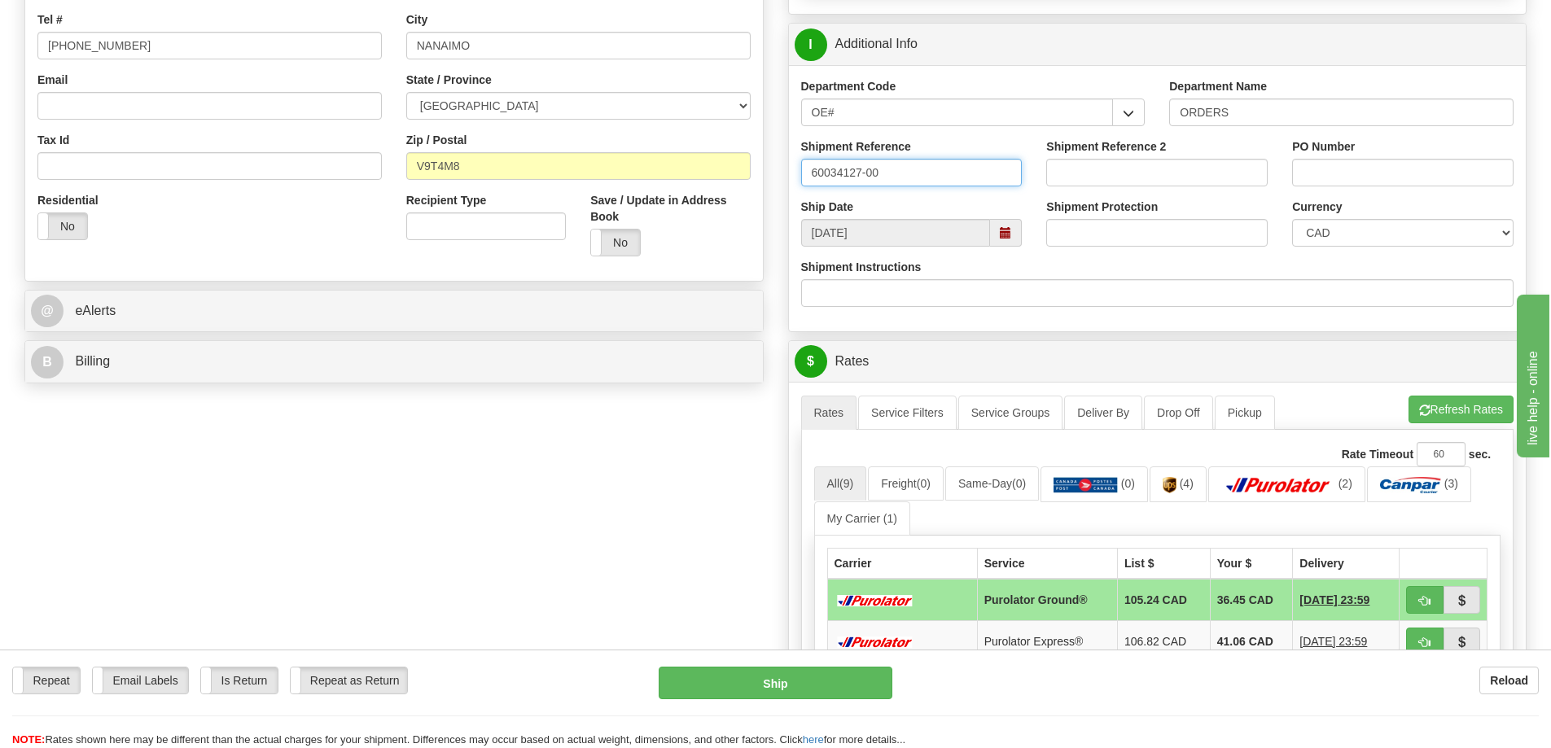
type input "60034127-00"
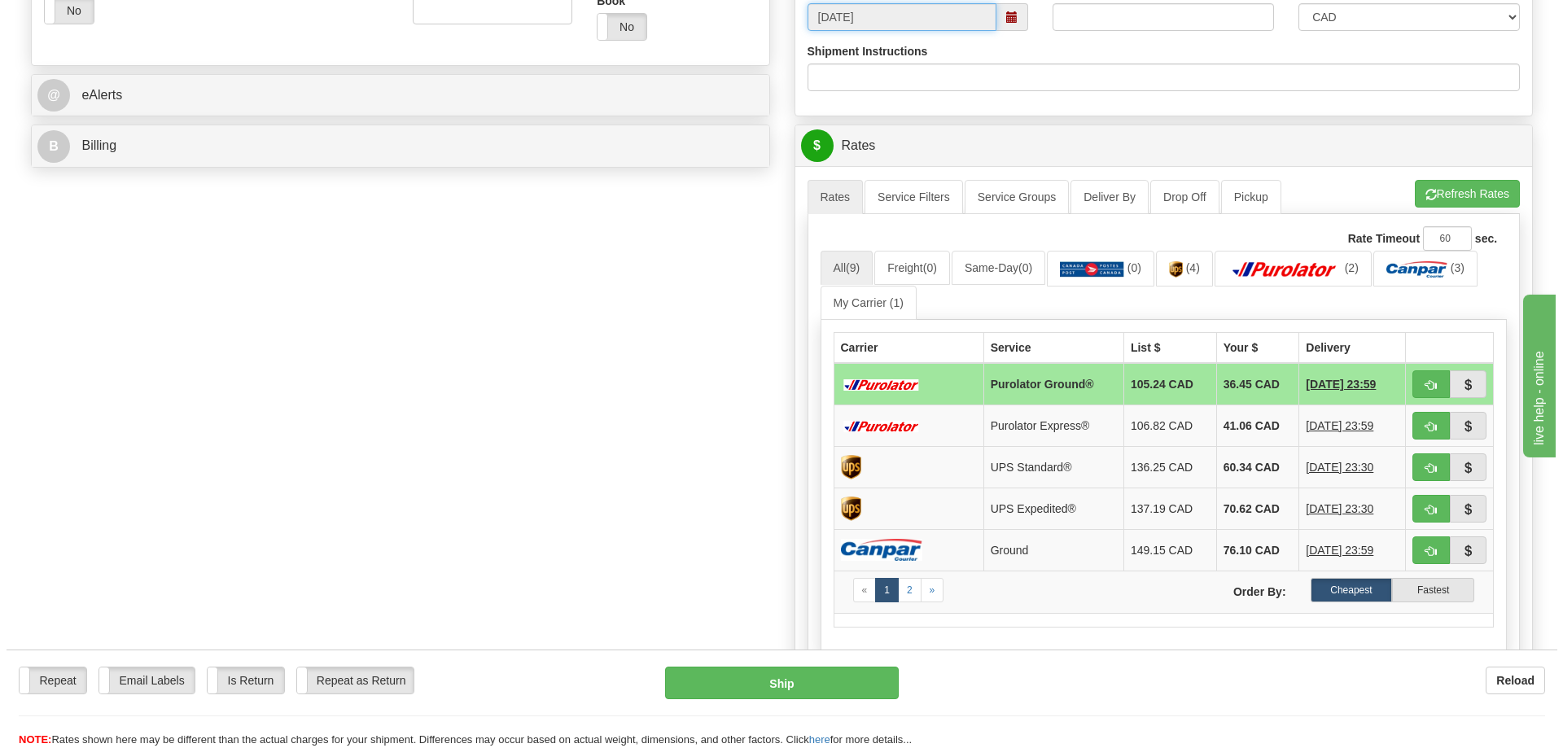
scroll to position [651, 0]
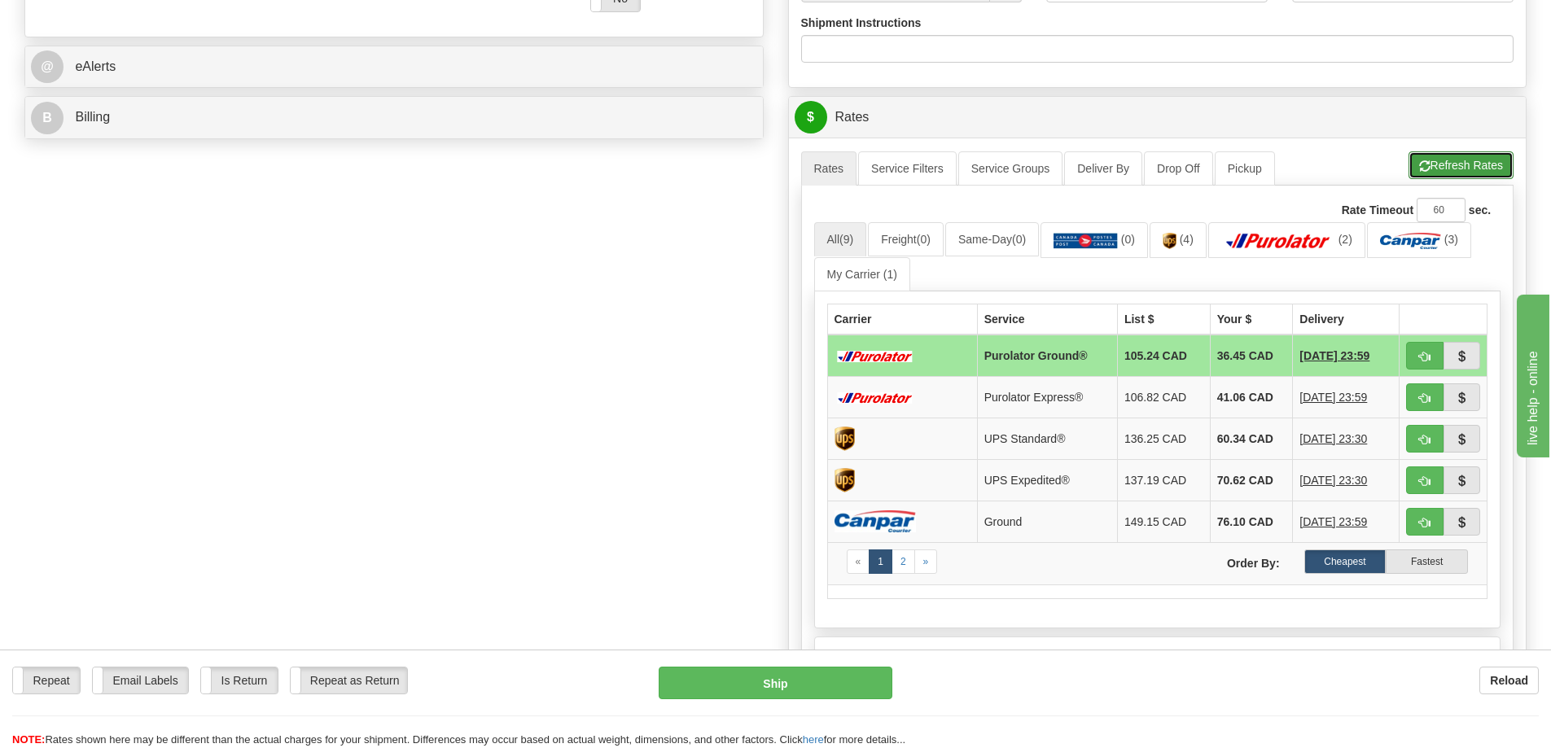
click at [1437, 164] on button "Refresh Rates" at bounding box center [1460, 165] width 105 height 28
click at [1427, 368] on button "button" at bounding box center [1424, 356] width 37 height 28
type input "260"
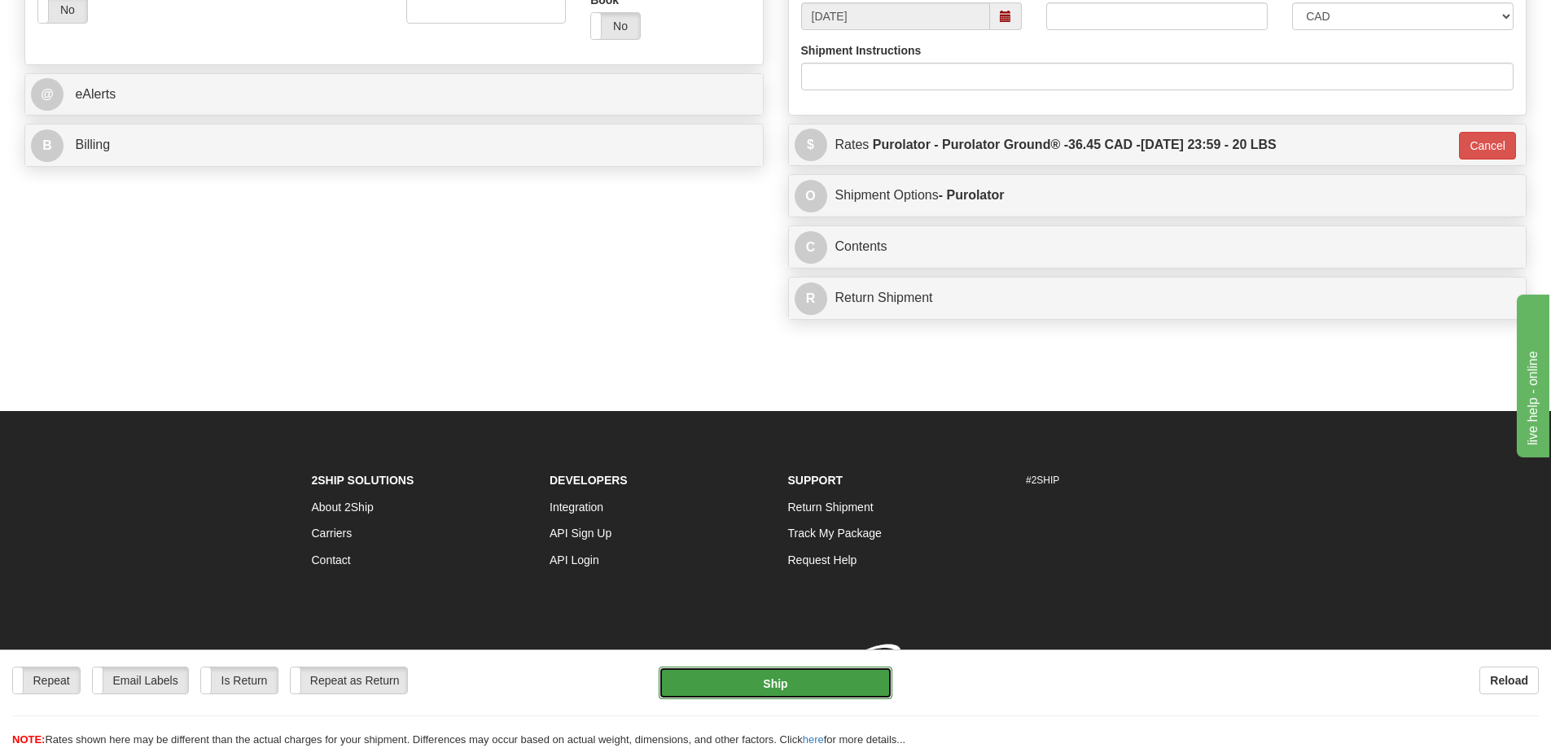
click at [856, 675] on button "Ship" at bounding box center [776, 683] width 234 height 33
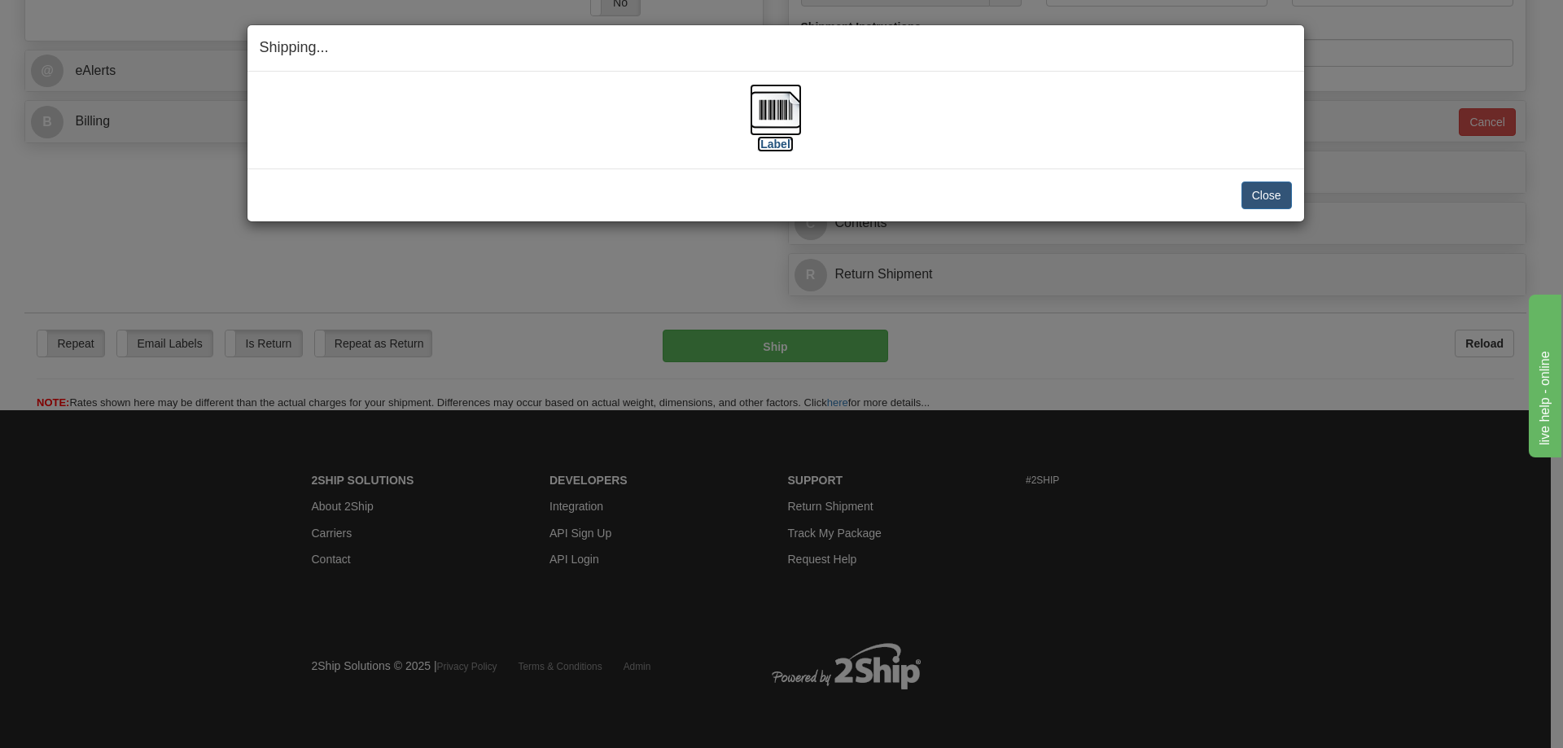
click at [769, 140] on label "[Label]" at bounding box center [775, 144] width 37 height 16
click at [1269, 183] on button "Close" at bounding box center [1267, 196] width 50 height 28
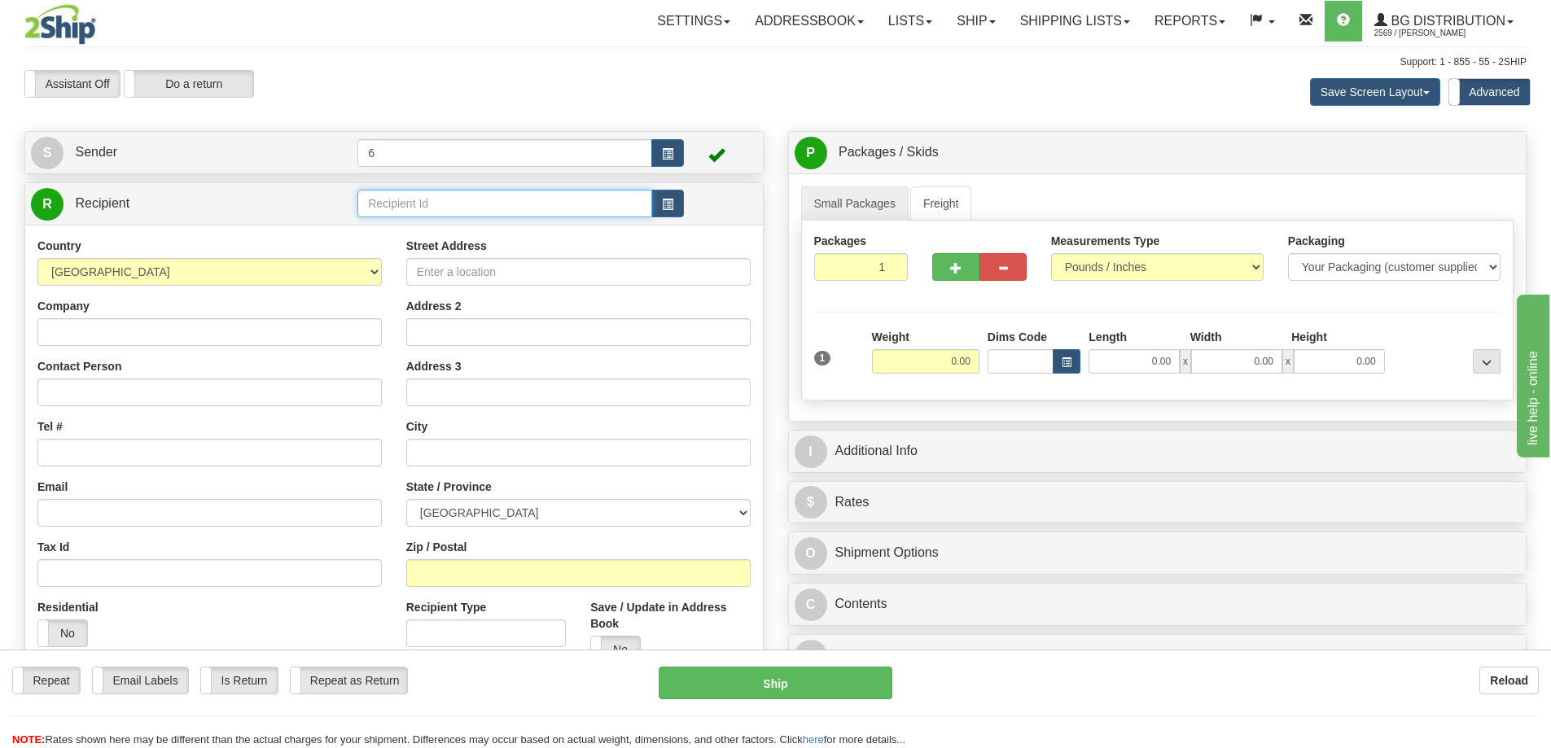
click at [535, 194] on input "text" at bounding box center [504, 204] width 295 height 28
type input "44008"
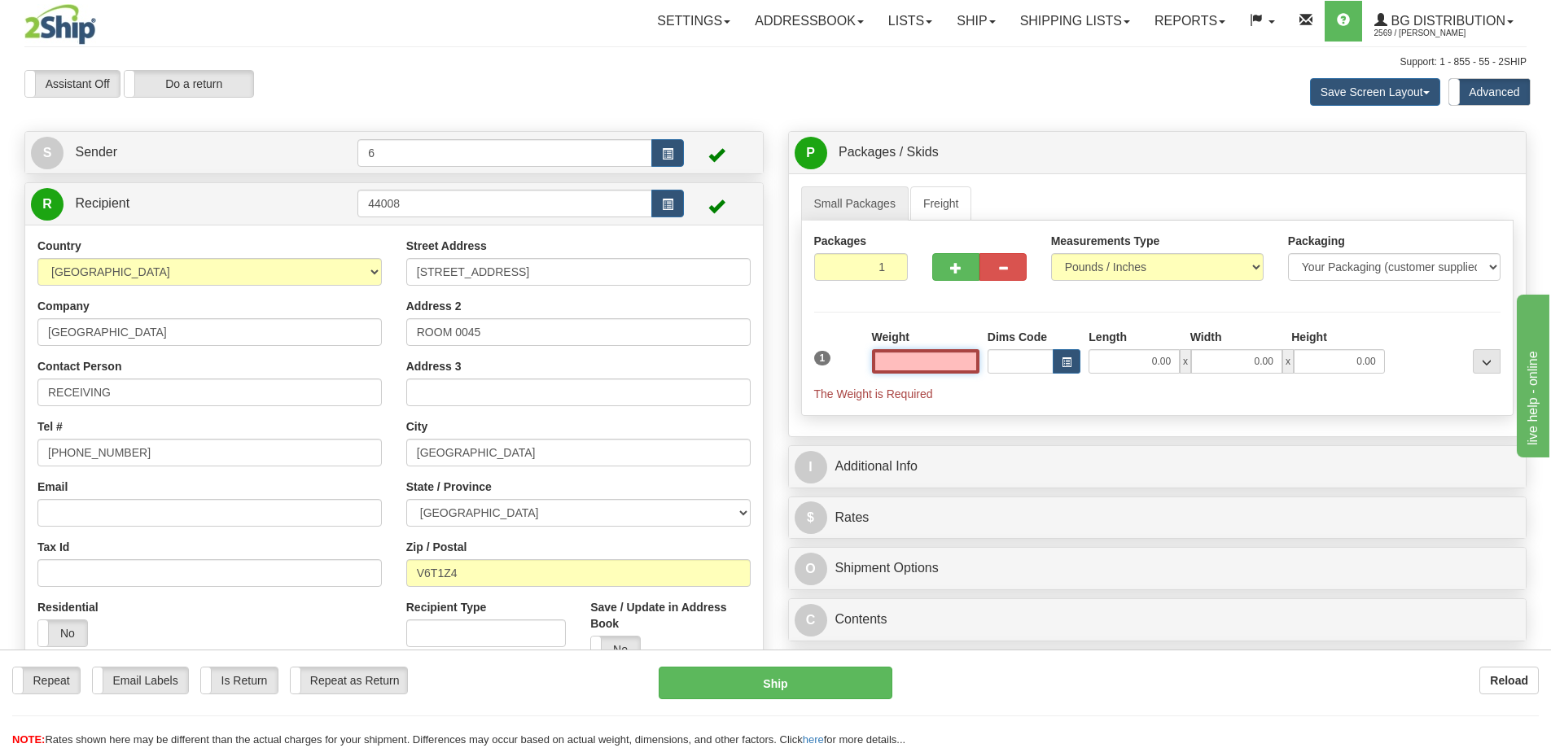
click at [917, 369] on input "text" at bounding box center [925, 361] width 107 height 24
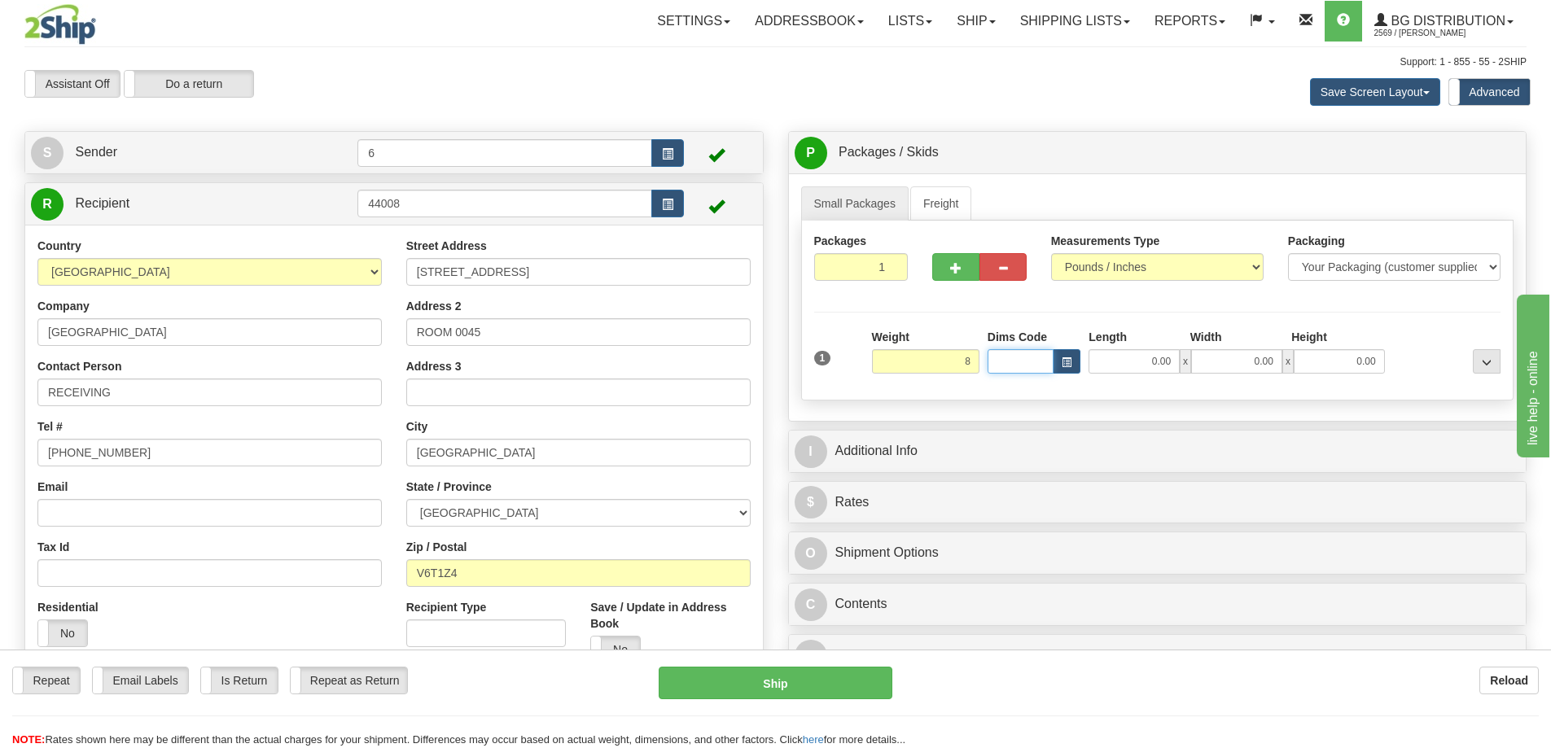
type input "8.00"
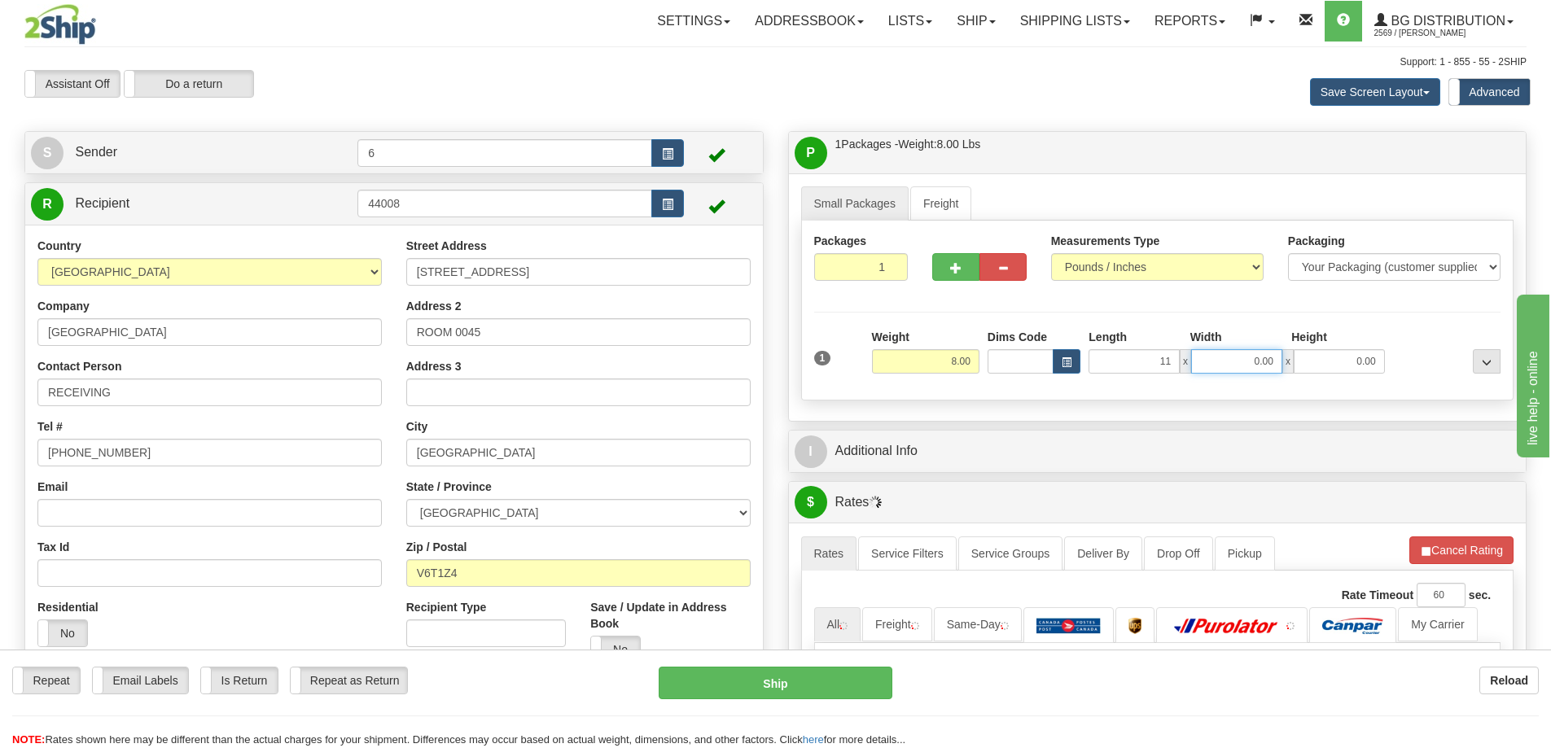
type input "11.00"
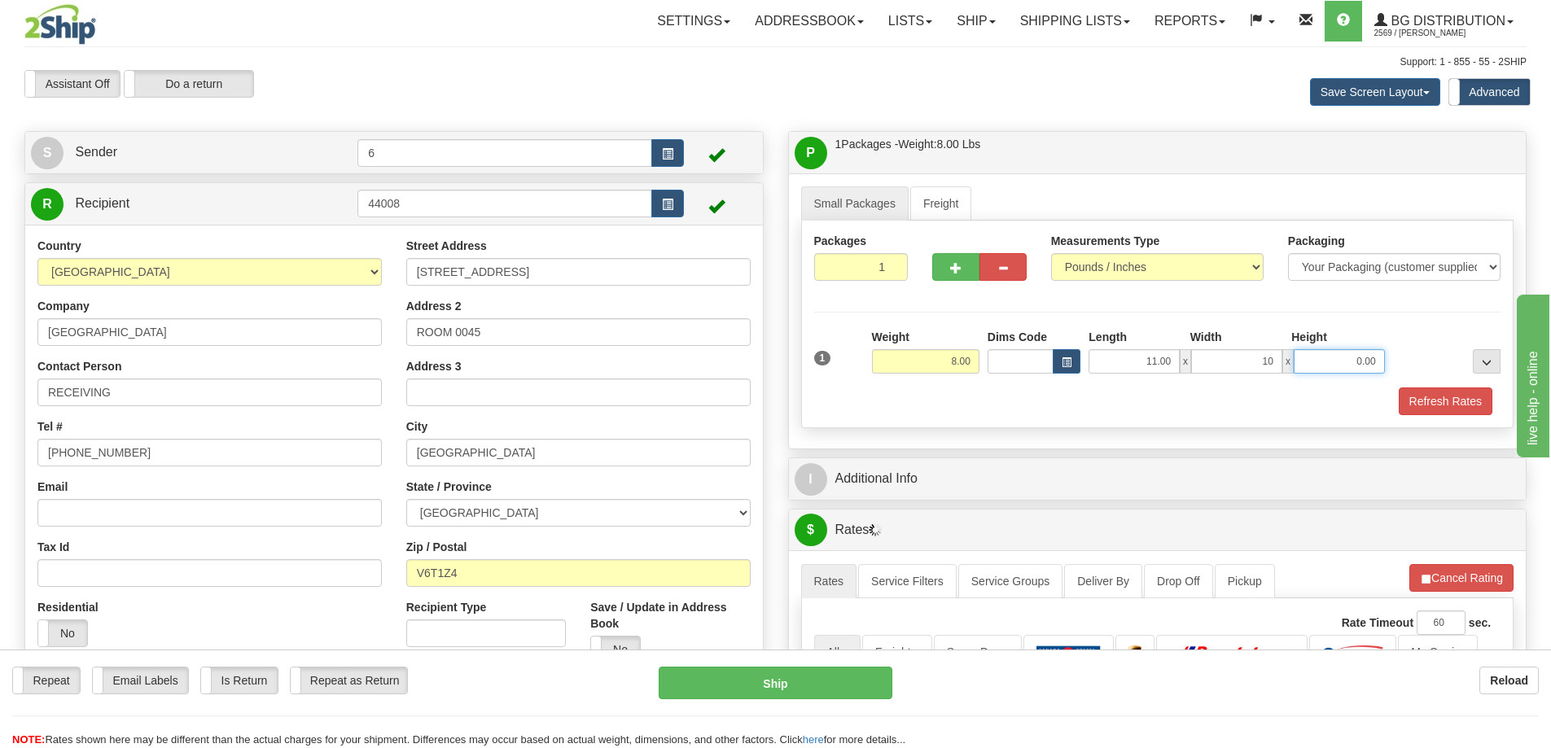
type input "10.00"
type input "7.00"
click at [956, 274] on span "button" at bounding box center [955, 268] width 11 height 11
radio input "true"
type input "2"
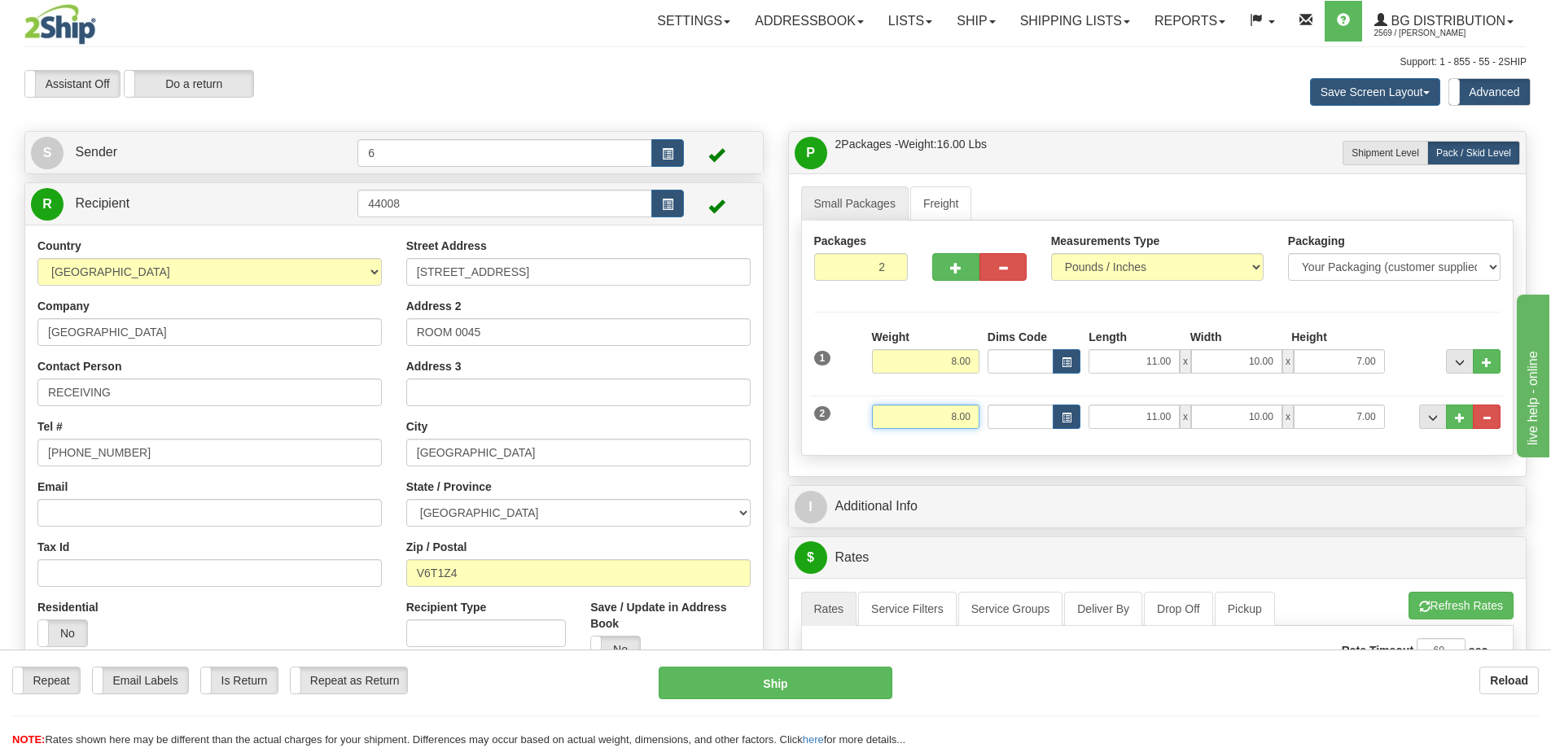
drag, startPoint x: 930, startPoint y: 420, endPoint x: 1016, endPoint y: 368, distance: 100.8
click at [1084, 414] on div "2 Weight 8.00 Dims Code Length Width Height" at bounding box center [1157, 415] width 695 height 55
type input "5.00"
type input "32.00"
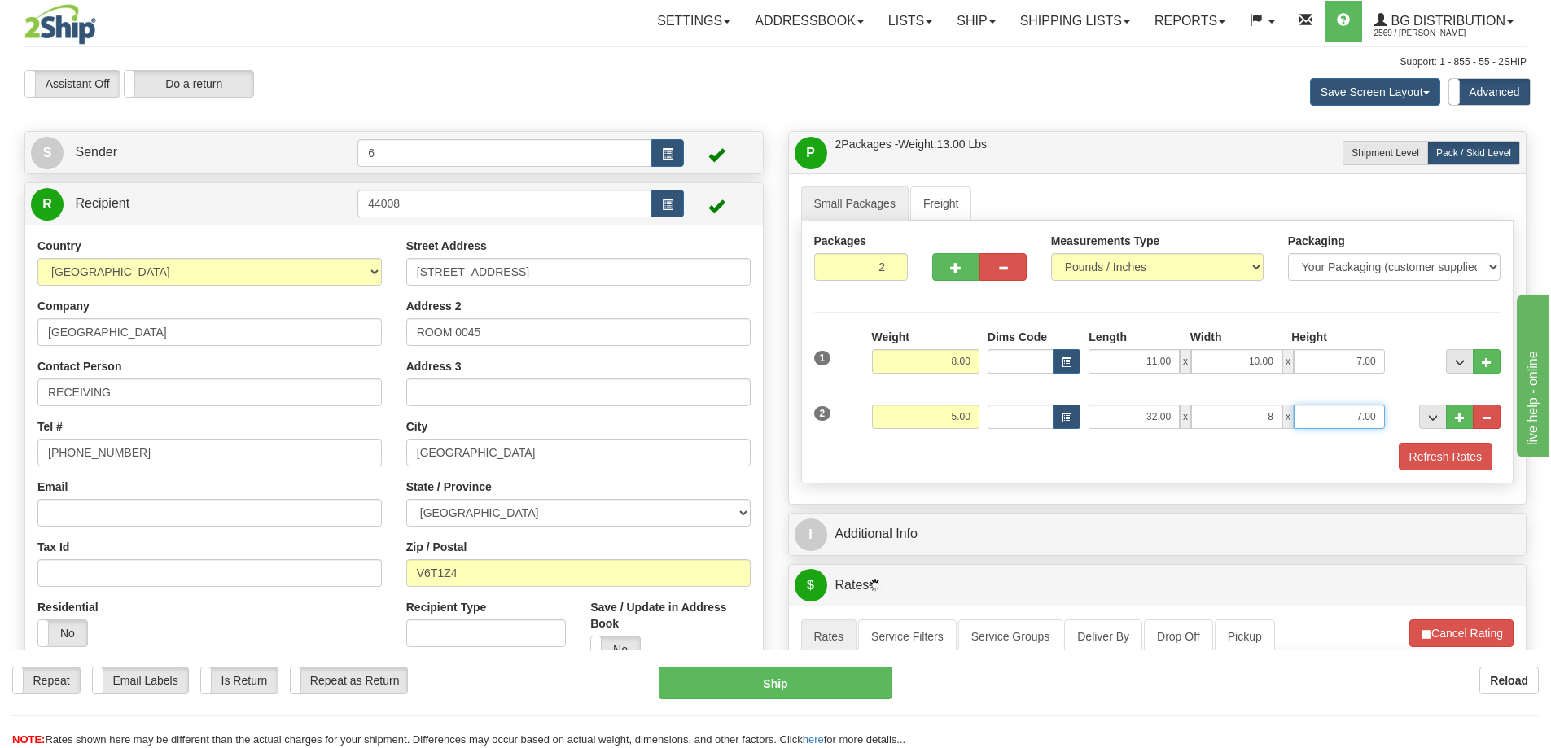
type input "8.00"
type input "3.00"
click at [1443, 462] on button "Refresh Rates" at bounding box center [1446, 457] width 94 height 28
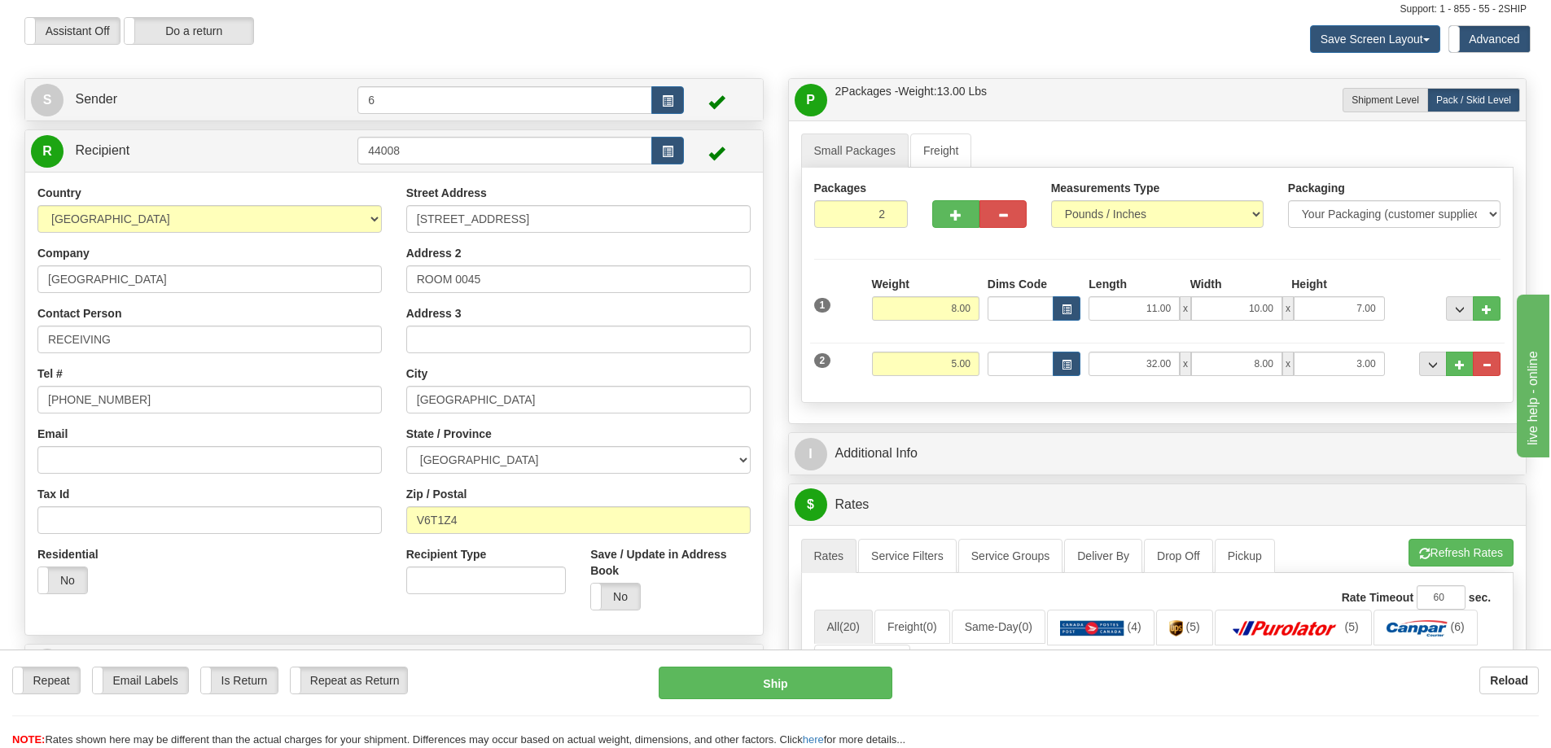
scroll to position [81, 0]
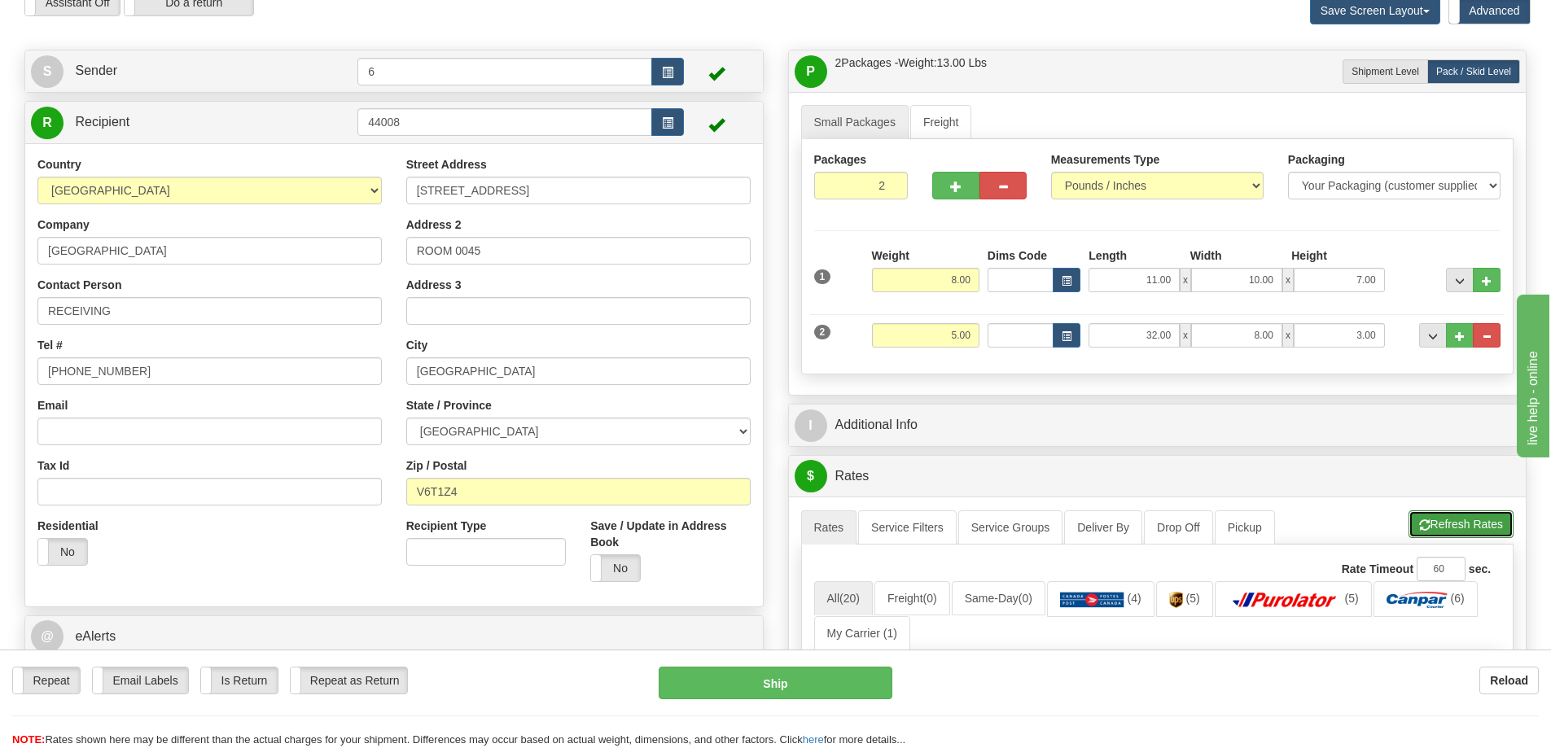
click at [1492, 533] on button "Refresh Rates" at bounding box center [1460, 524] width 105 height 28
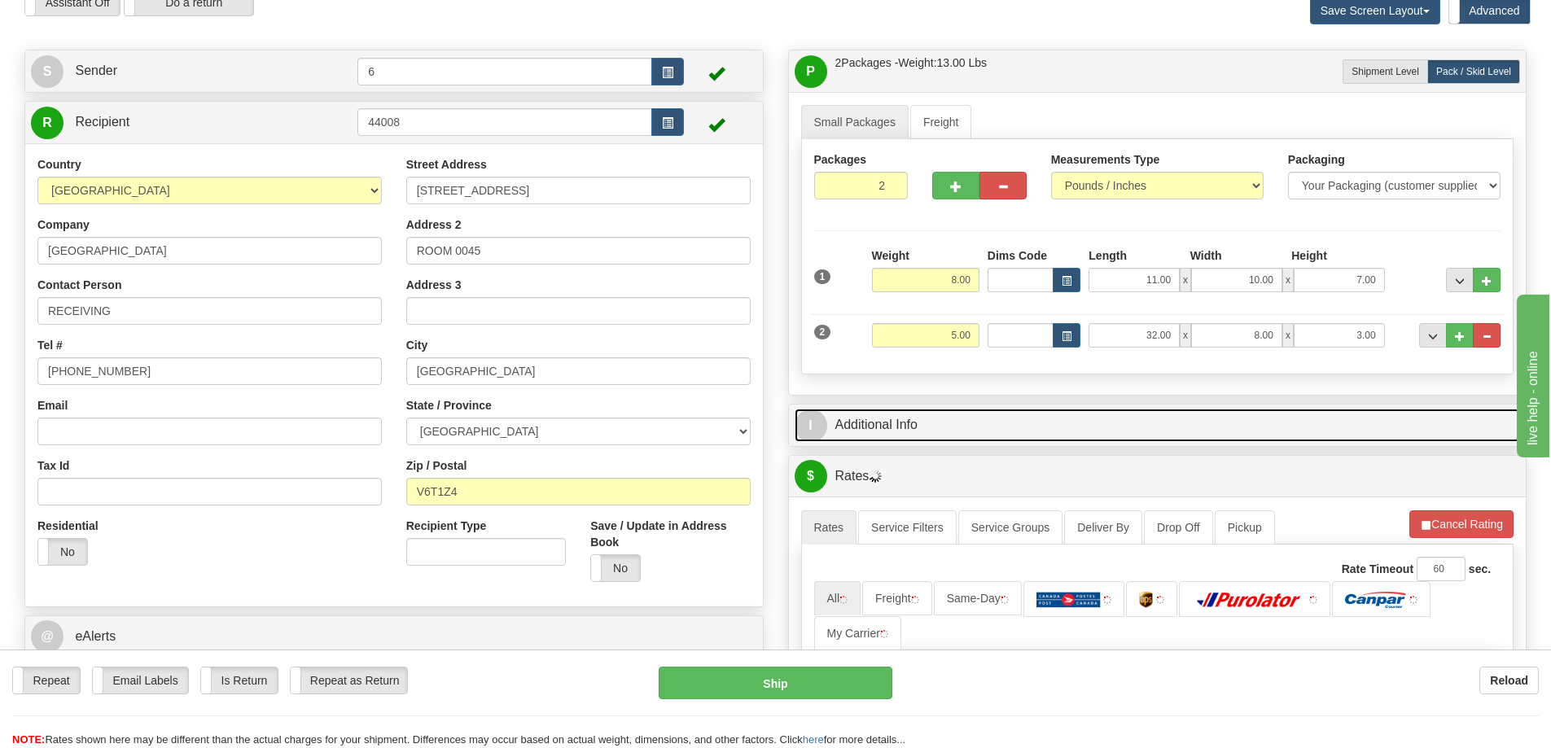
click at [1278, 423] on link "I Additional Info" at bounding box center [1158, 425] width 726 height 33
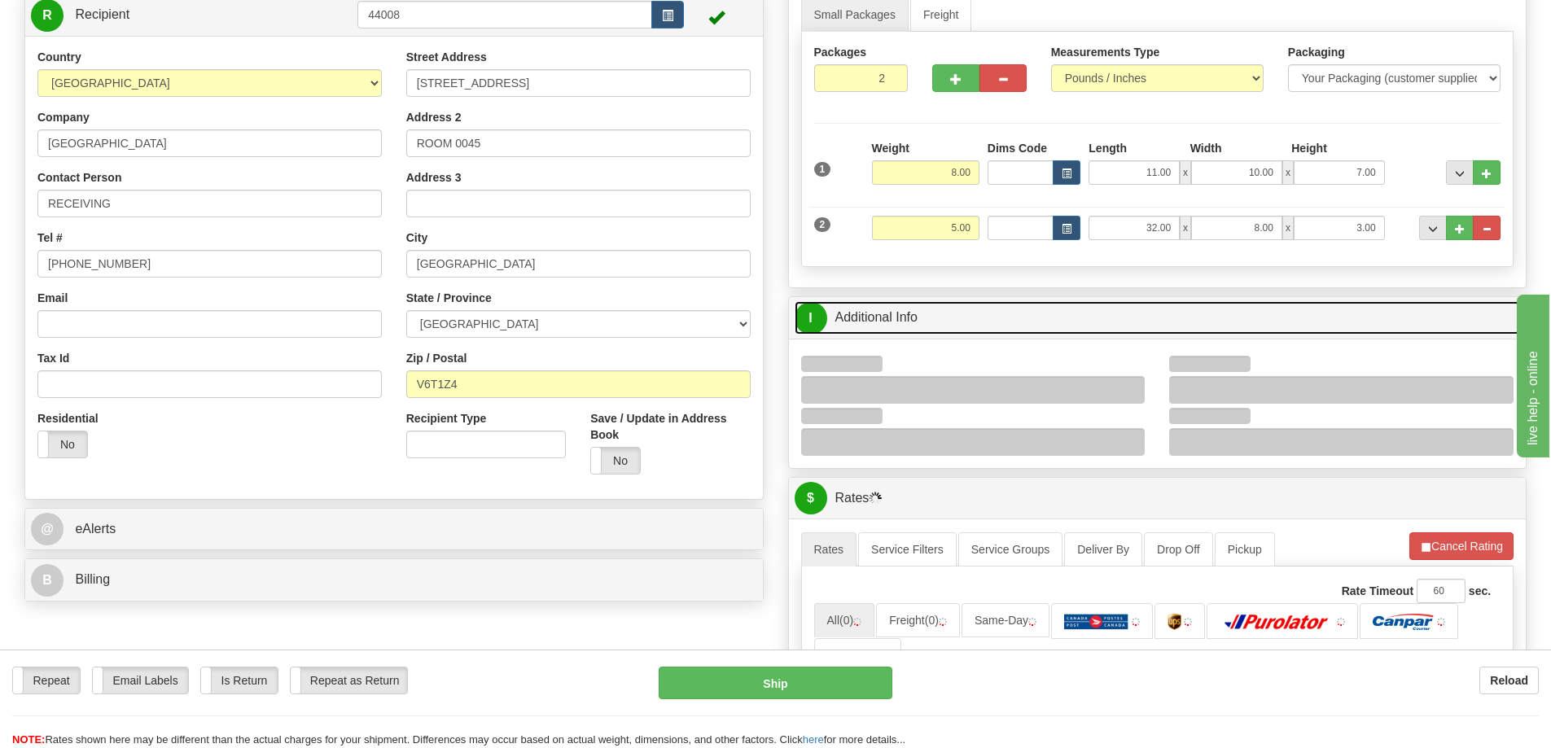
scroll to position [244, 0]
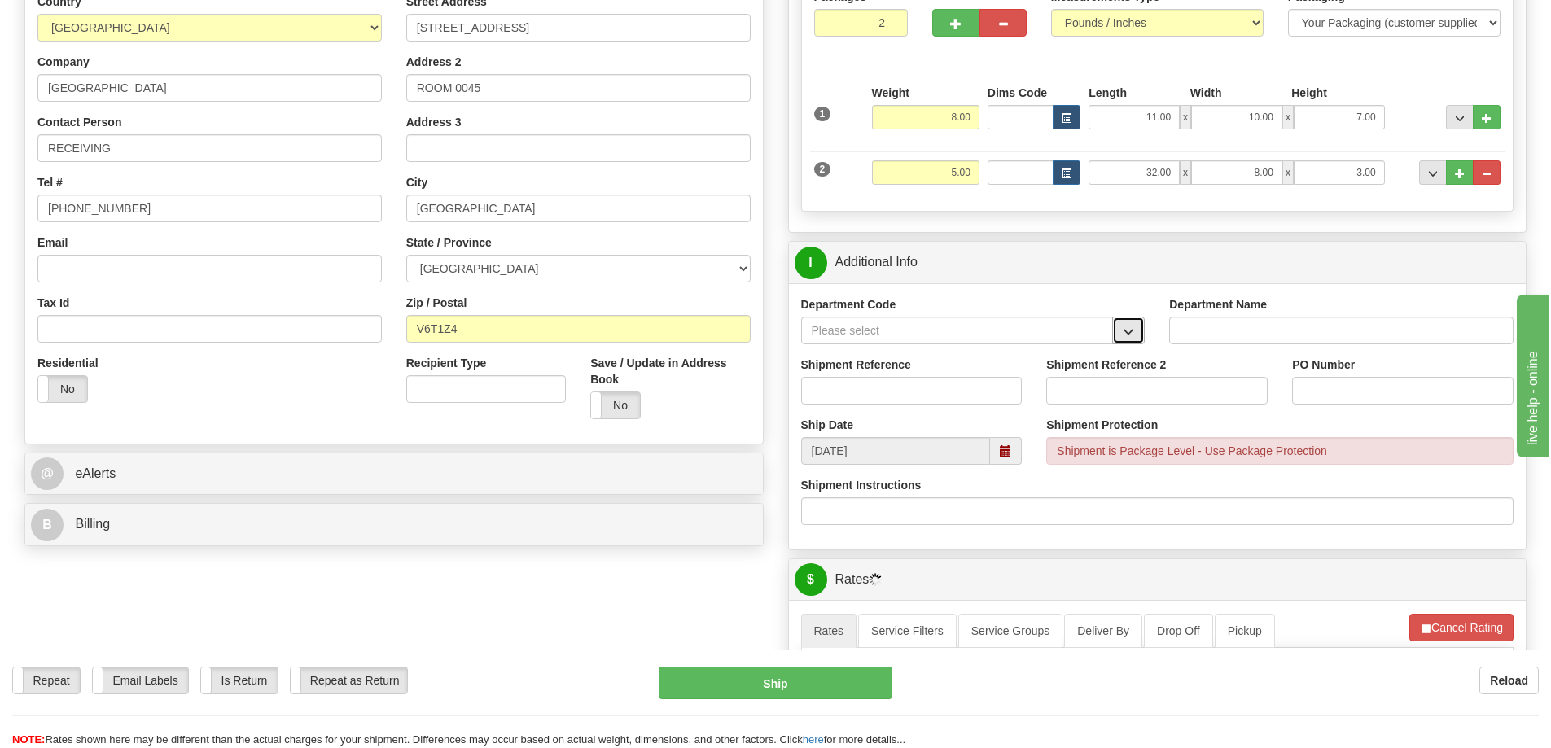
click at [1119, 332] on button "button" at bounding box center [1128, 331] width 33 height 28
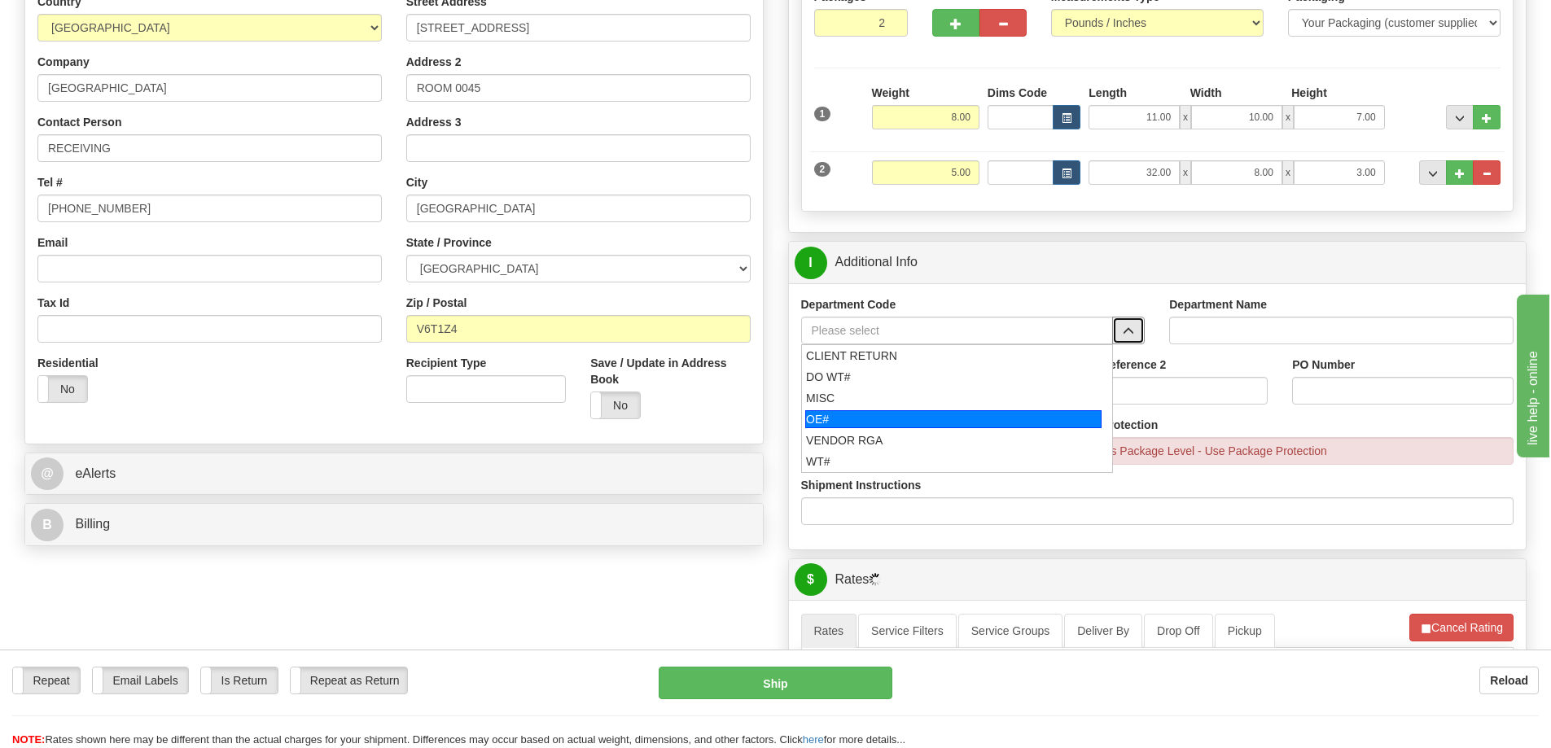
click at [827, 418] on div "OE#" at bounding box center [953, 419] width 296 height 18
type input "OE#"
type input "ORDERS"
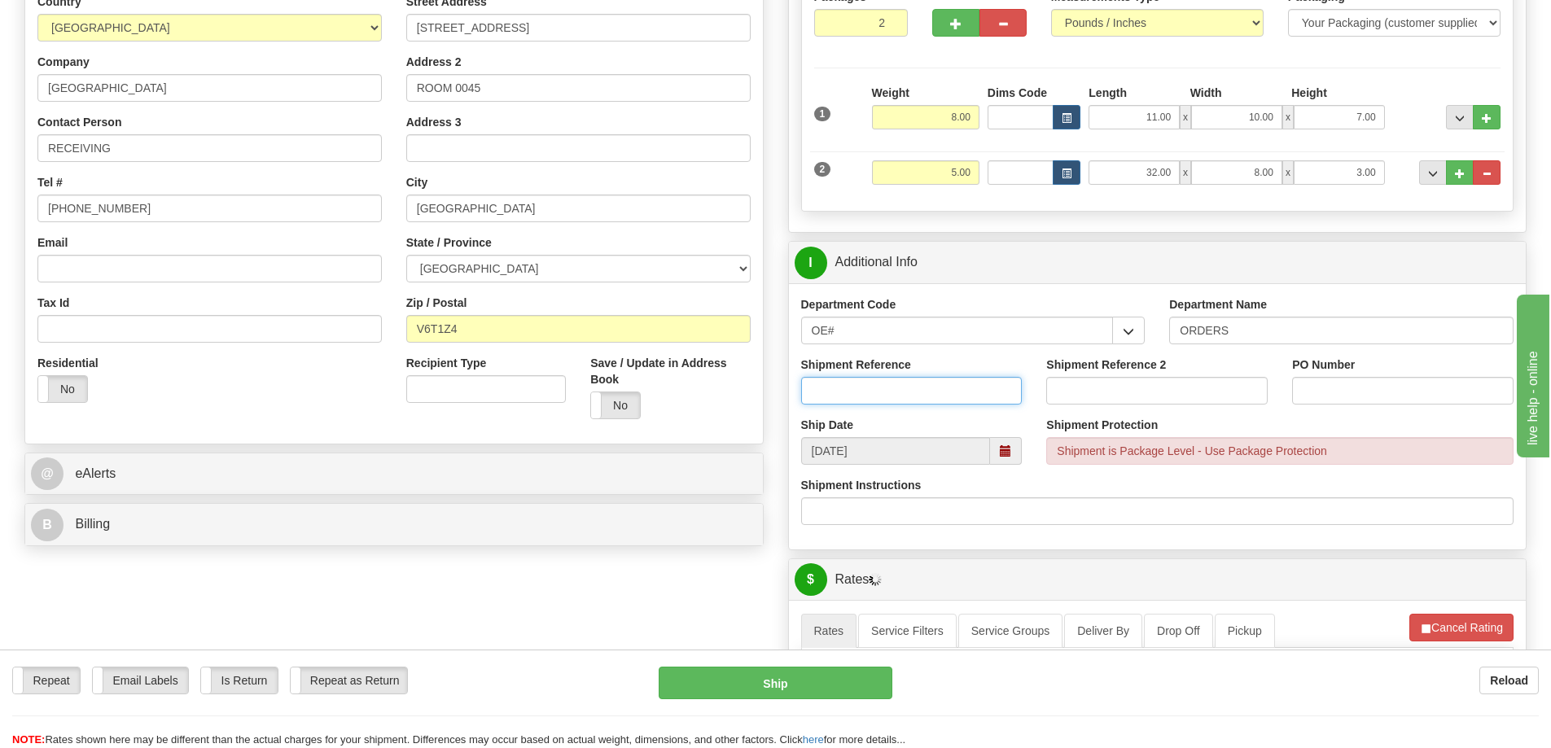
click at [832, 392] on input "Shipment Reference" at bounding box center [911, 391] width 221 height 28
type input "60034130-00"
type input "p"
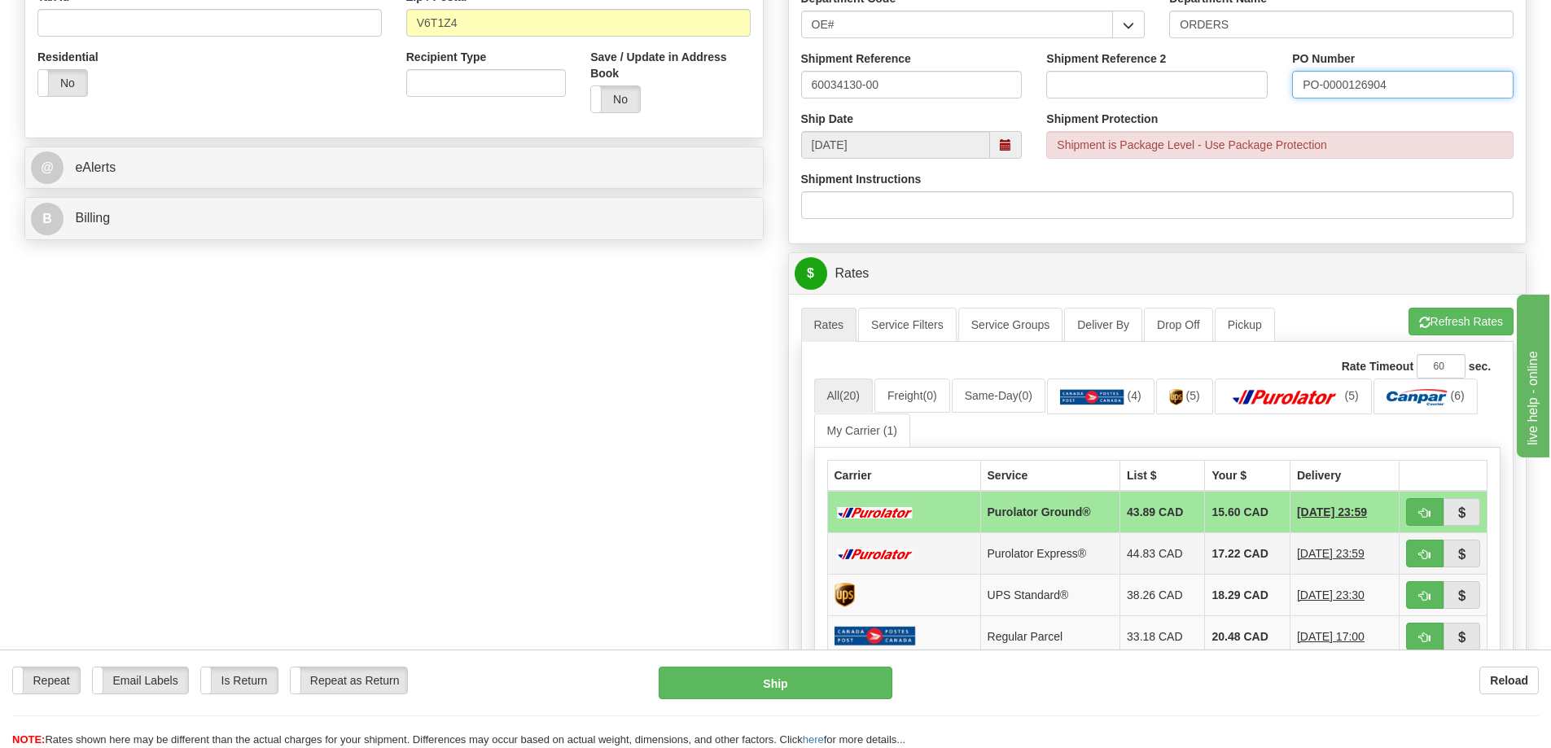
scroll to position [733, 0]
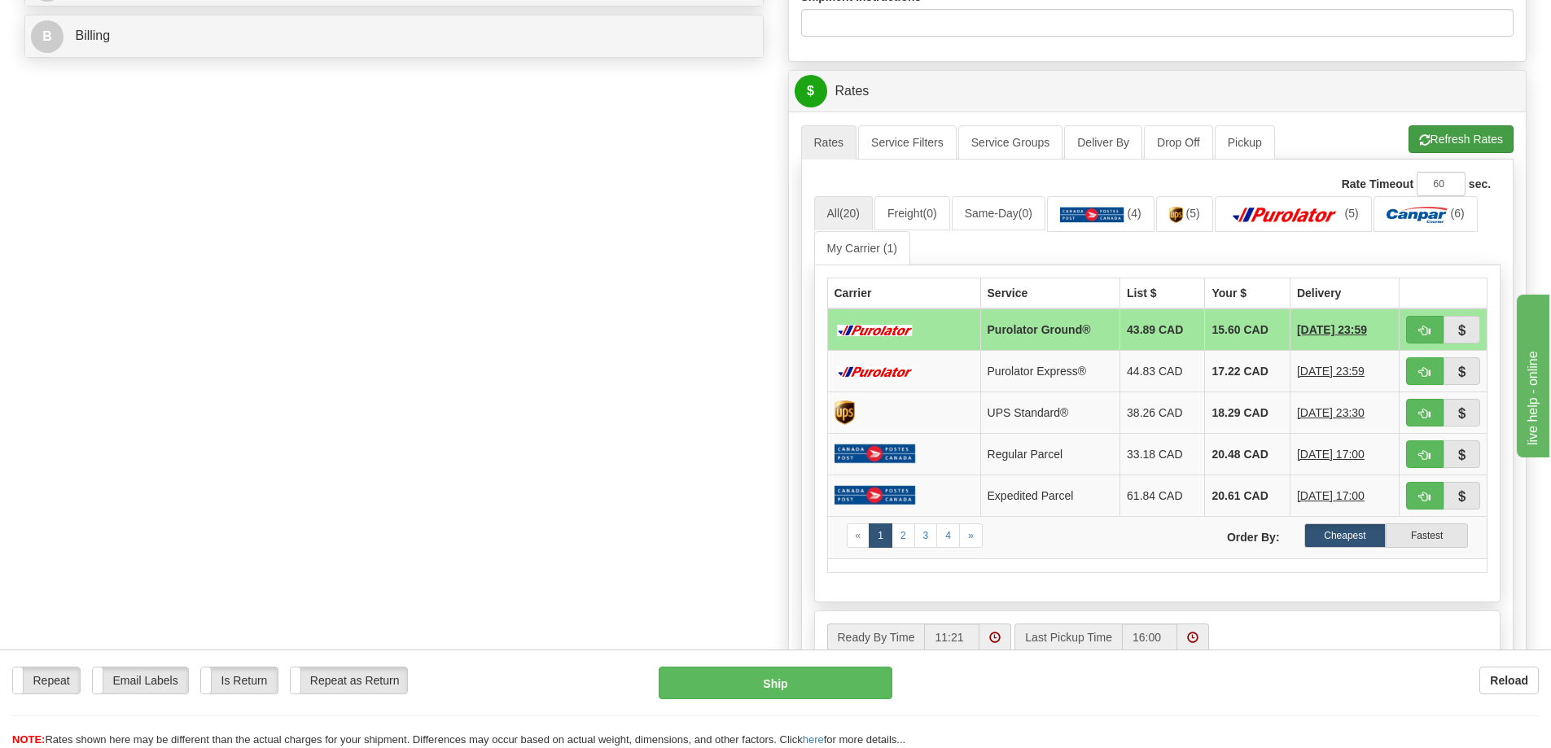
type input "PO-0000126904"
click at [1458, 143] on button "Refresh Rates" at bounding box center [1460, 139] width 105 height 28
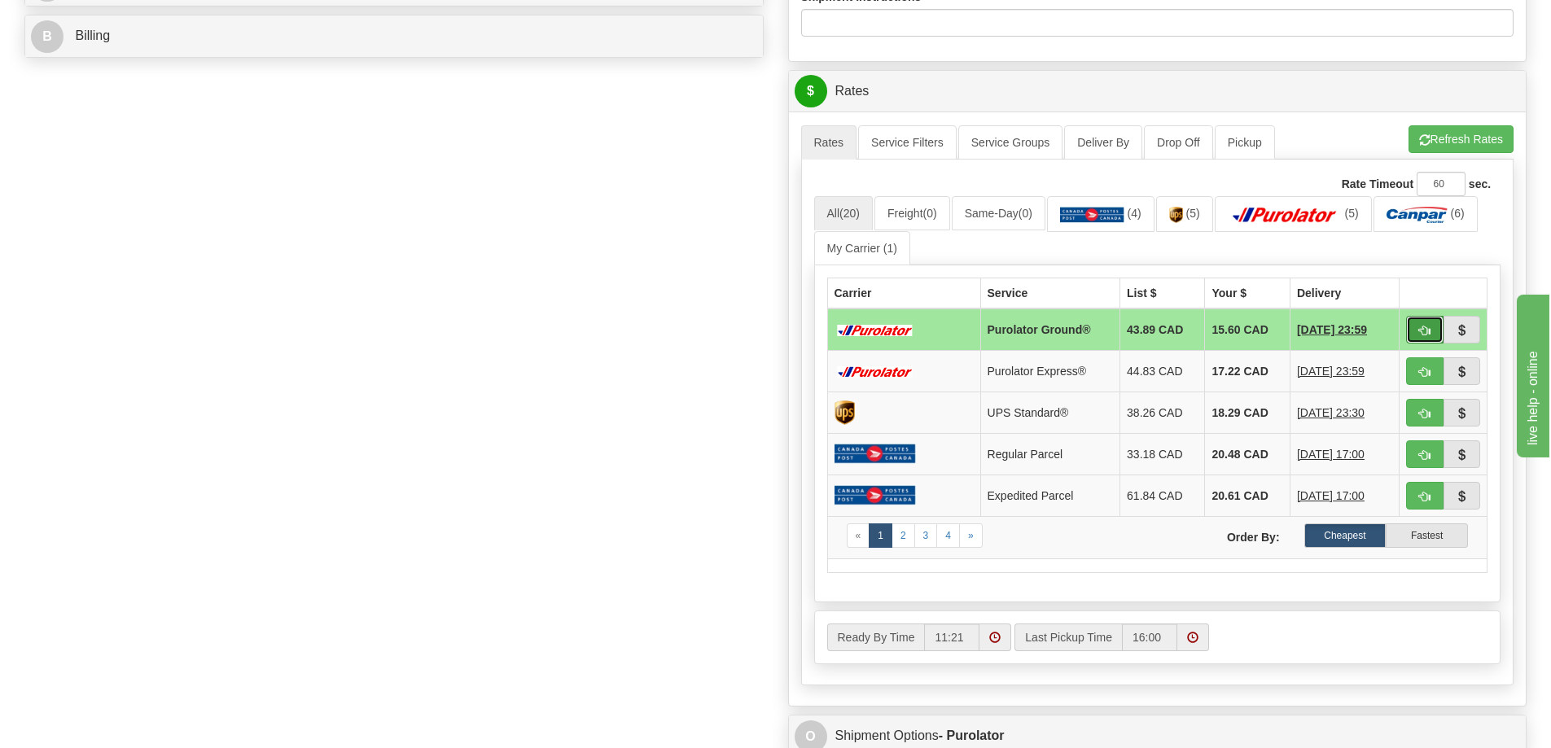
click at [1424, 333] on span "button" at bounding box center [1424, 331] width 11 height 11
type input "260"
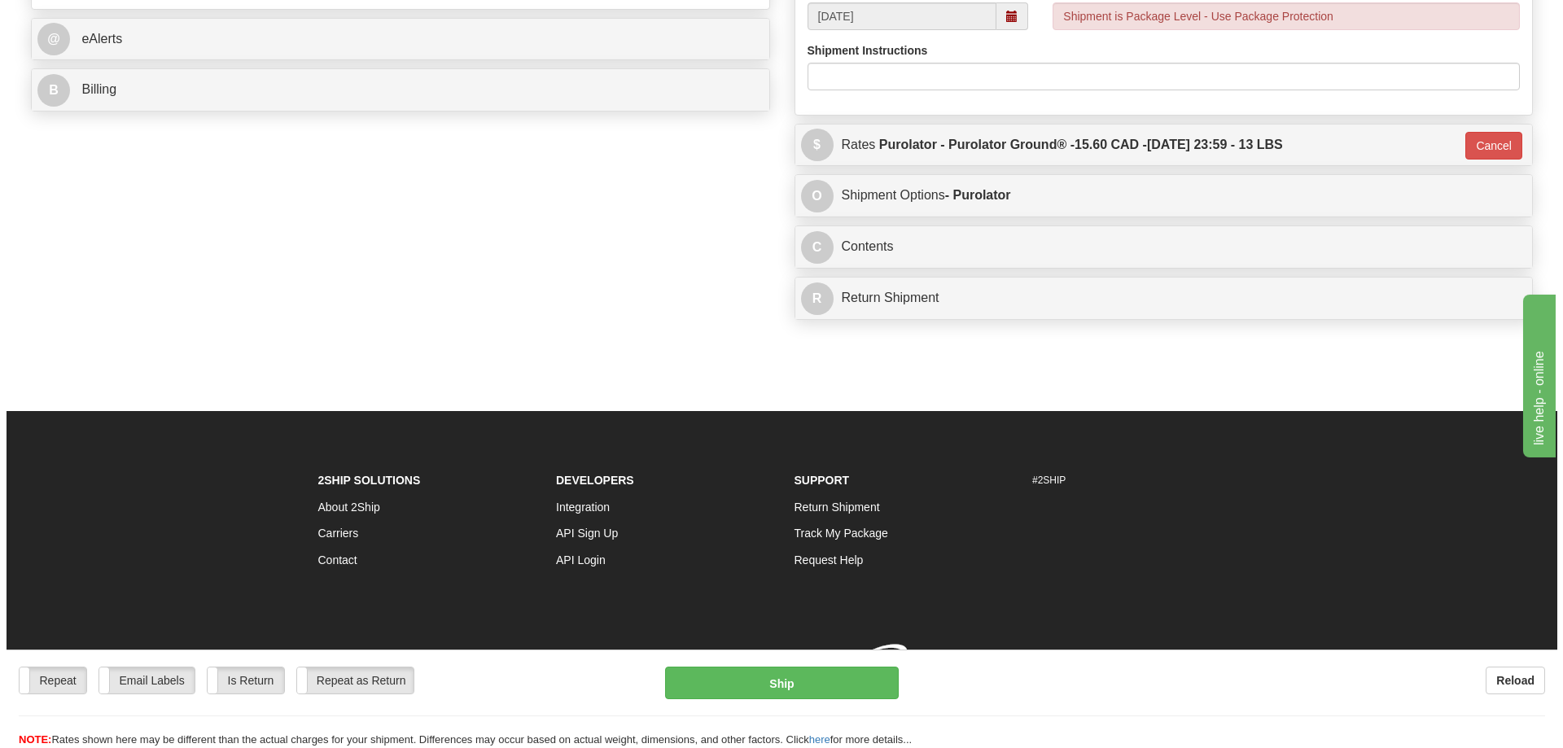
scroll to position [730, 0]
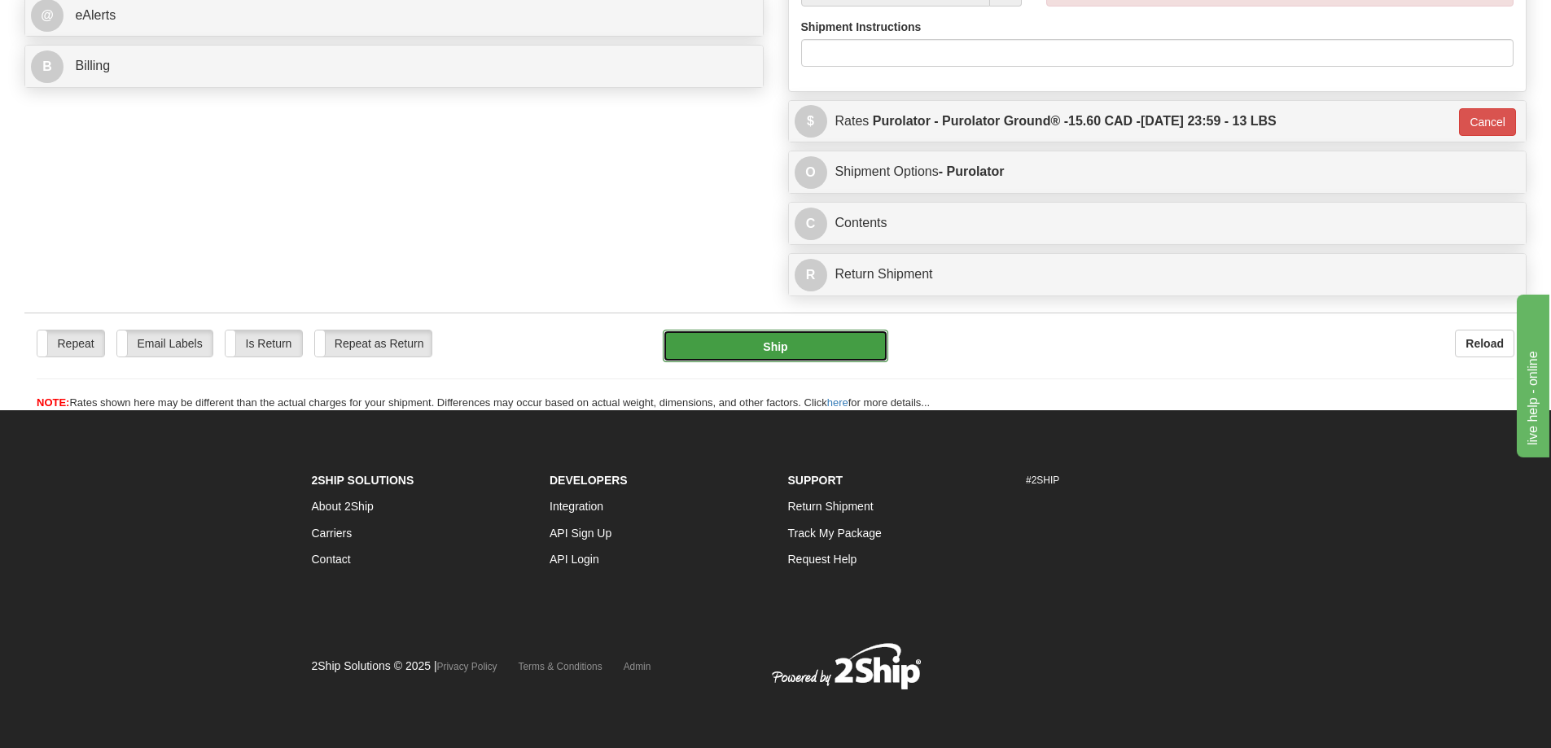
click at [736, 330] on button "Ship" at bounding box center [776, 346] width 226 height 33
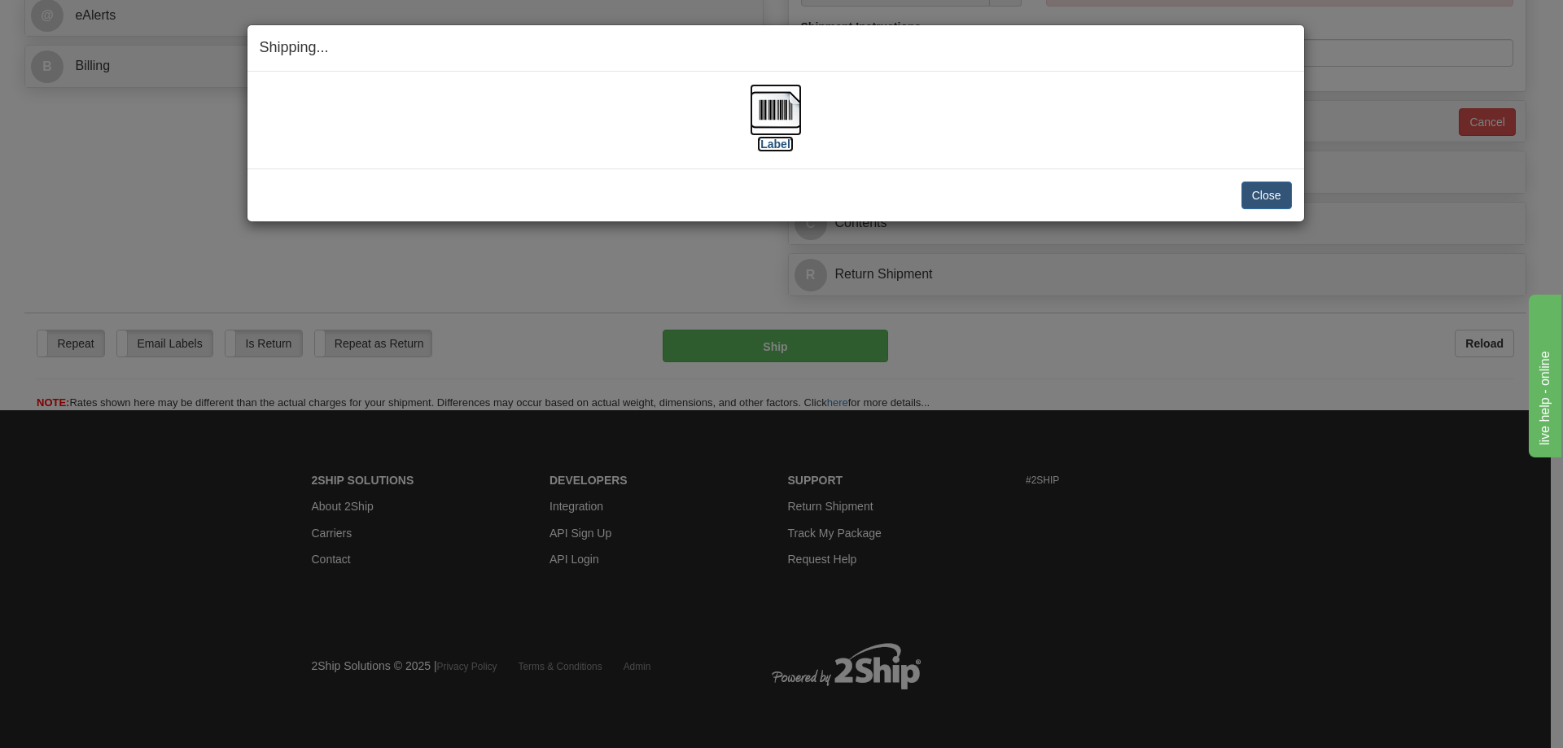
click at [763, 142] on label "[Label]" at bounding box center [775, 144] width 37 height 16
click at [1288, 217] on div "Close Cancel Cancel Shipment and Quit Pickup Quit Pickup ONLY" at bounding box center [775, 195] width 1057 height 53
click at [1282, 208] on button "Close" at bounding box center [1267, 196] width 50 height 28
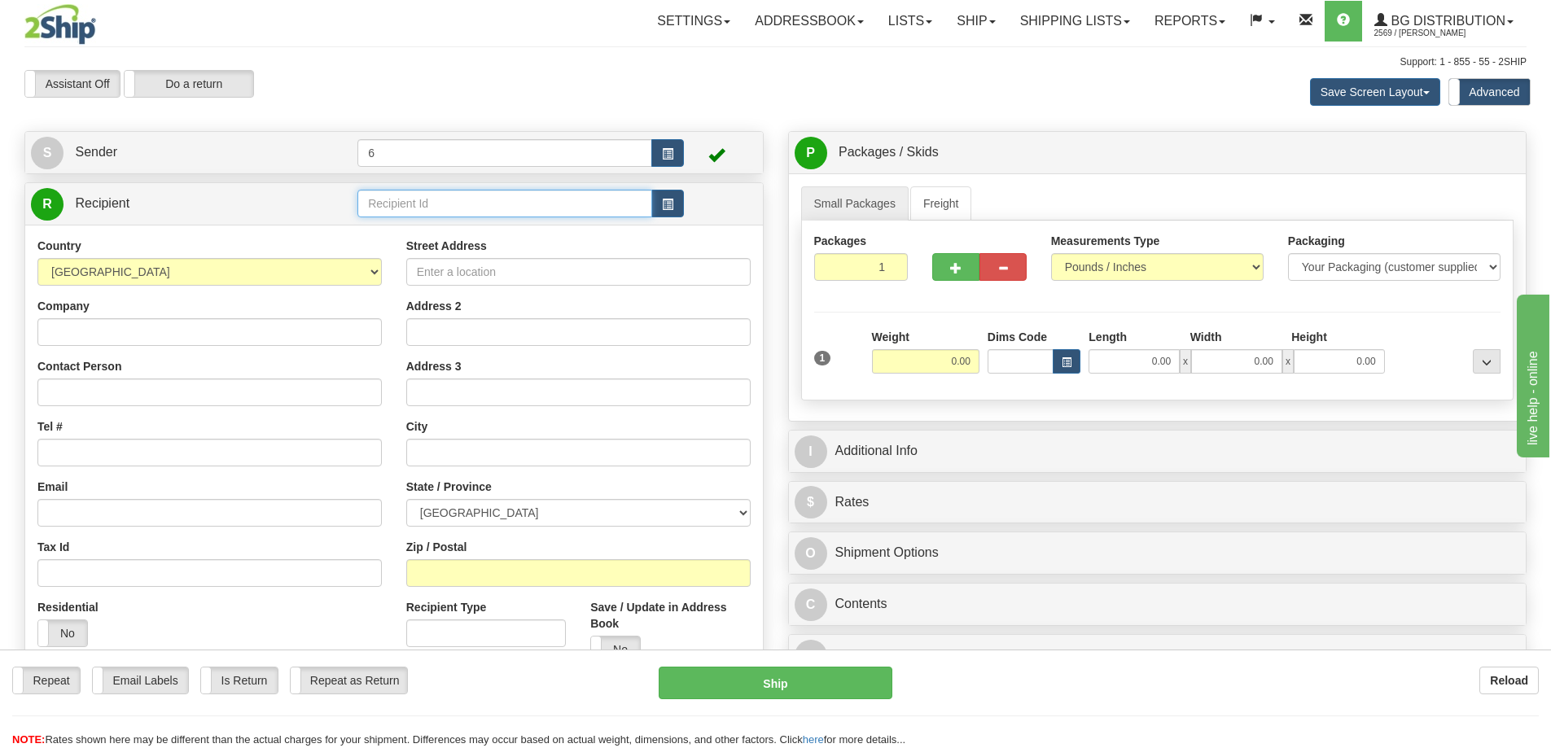
click at [414, 209] on input "text" at bounding box center [504, 204] width 295 height 28
type input "43018"
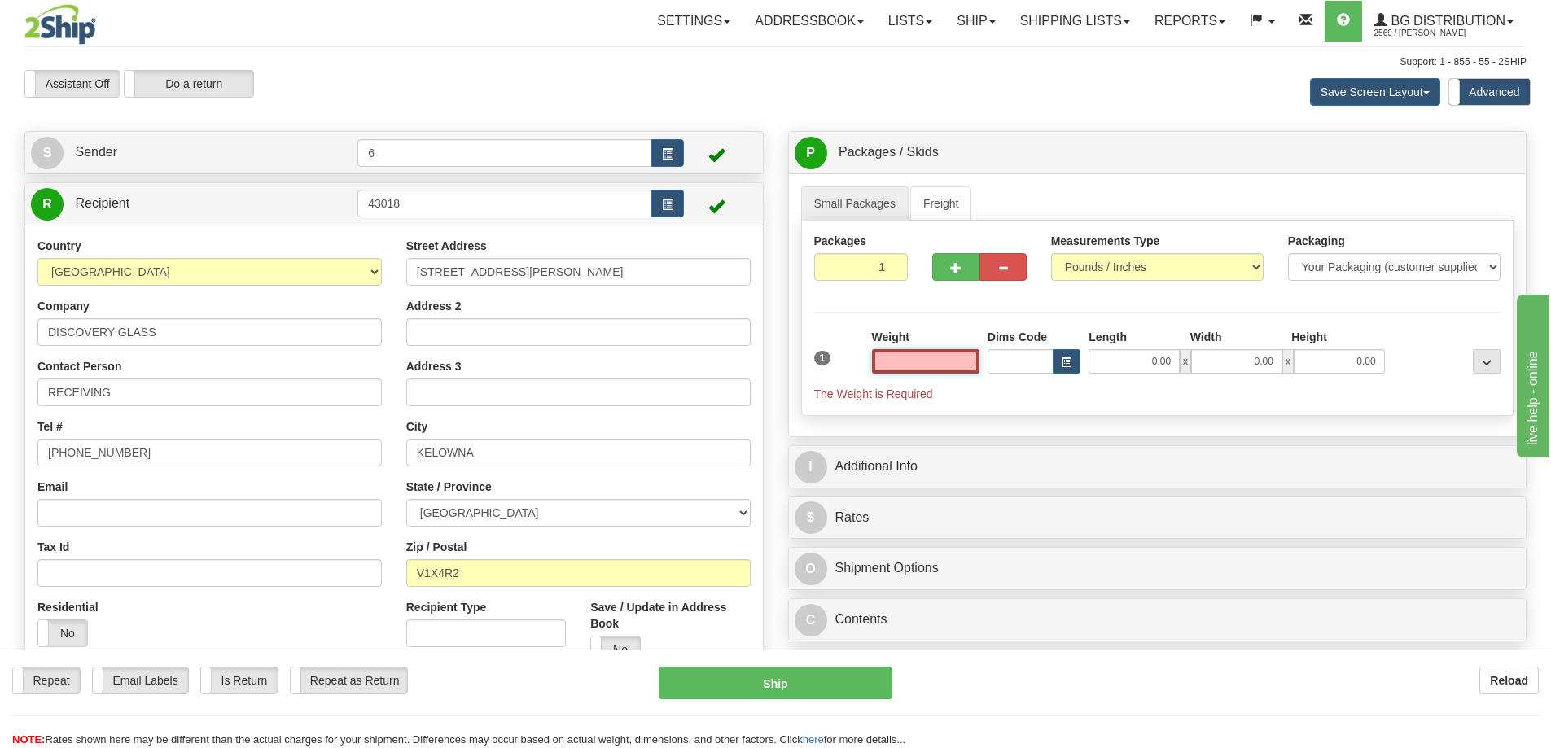
click at [922, 370] on input "text" at bounding box center [925, 361] width 107 height 24
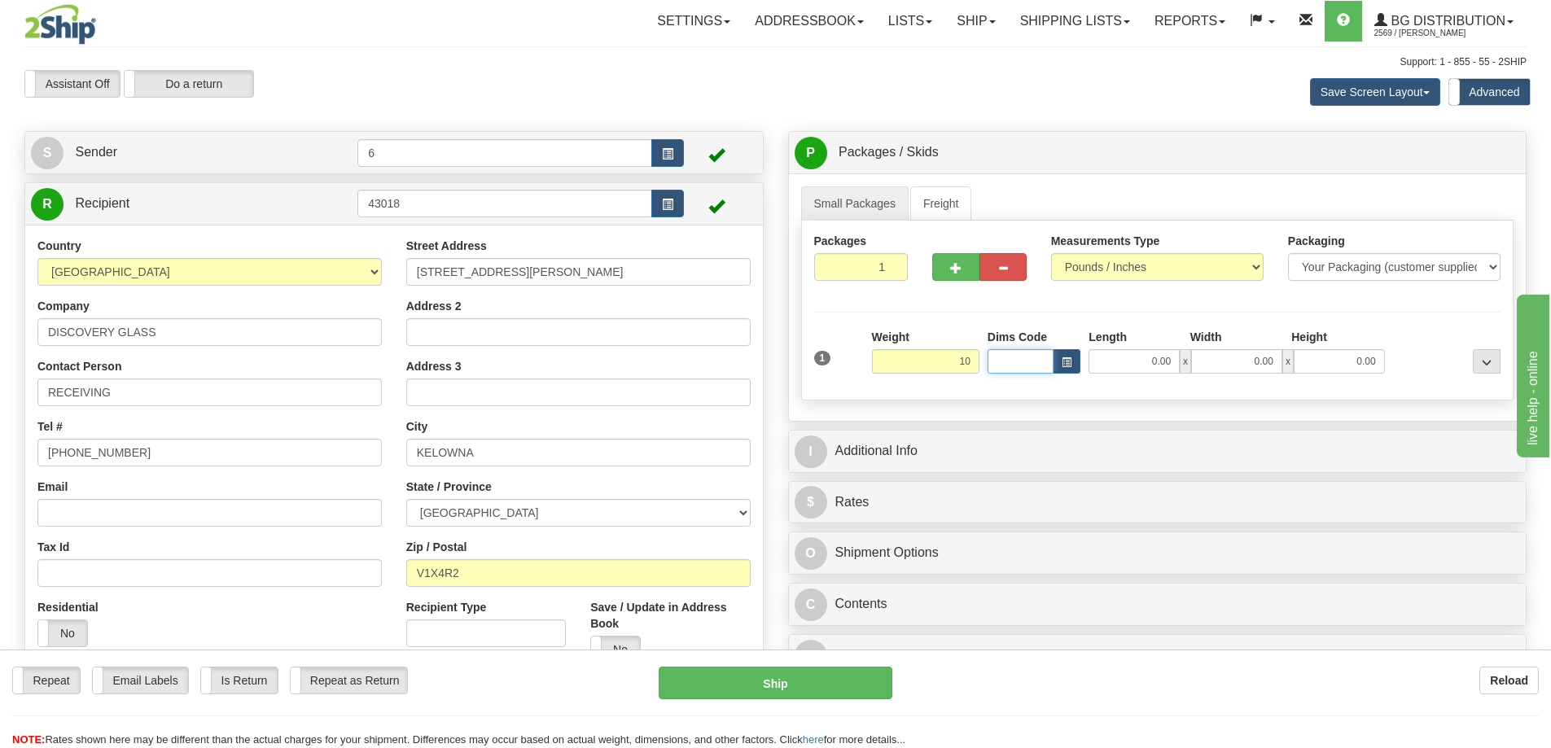
type input "10.00"
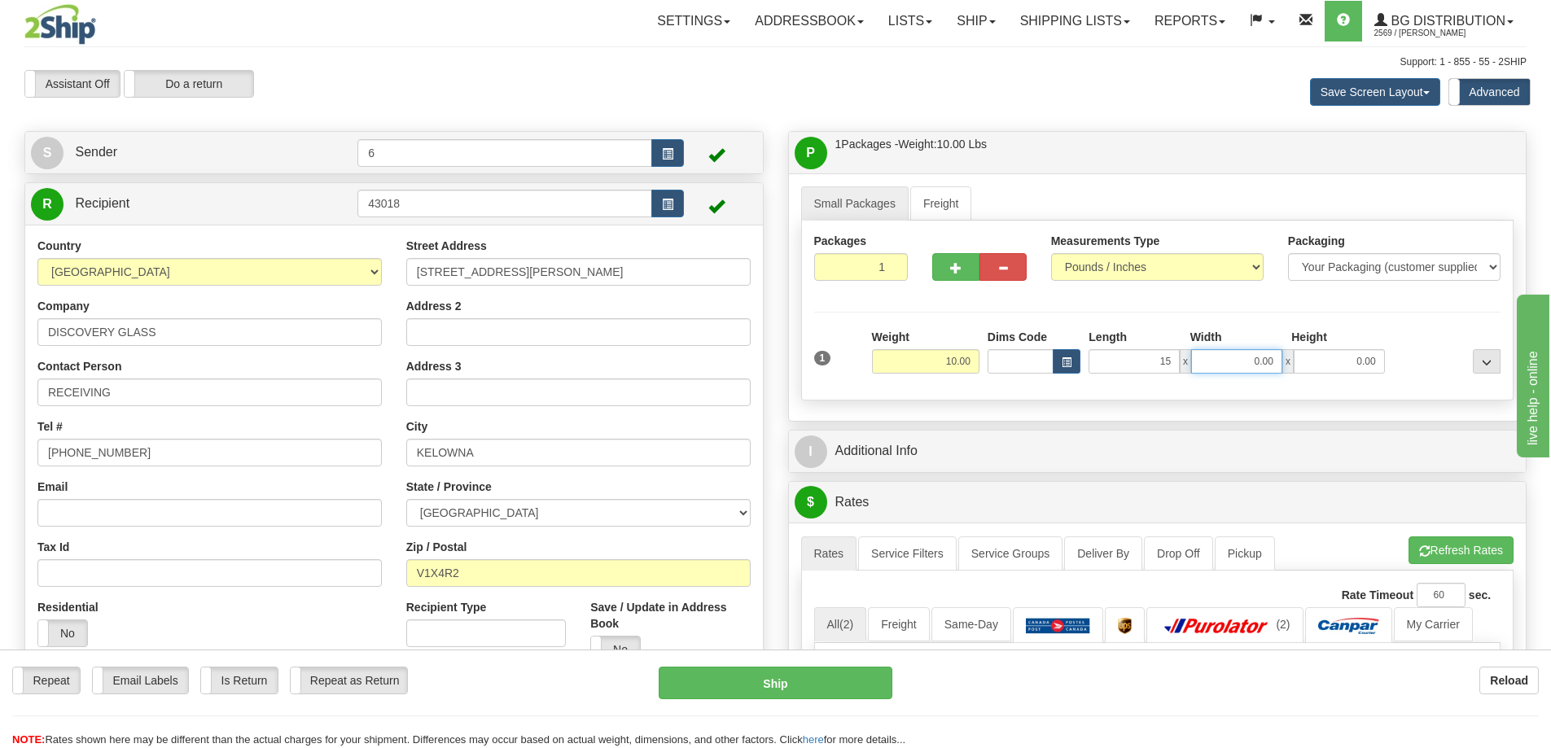
type input "15.00"
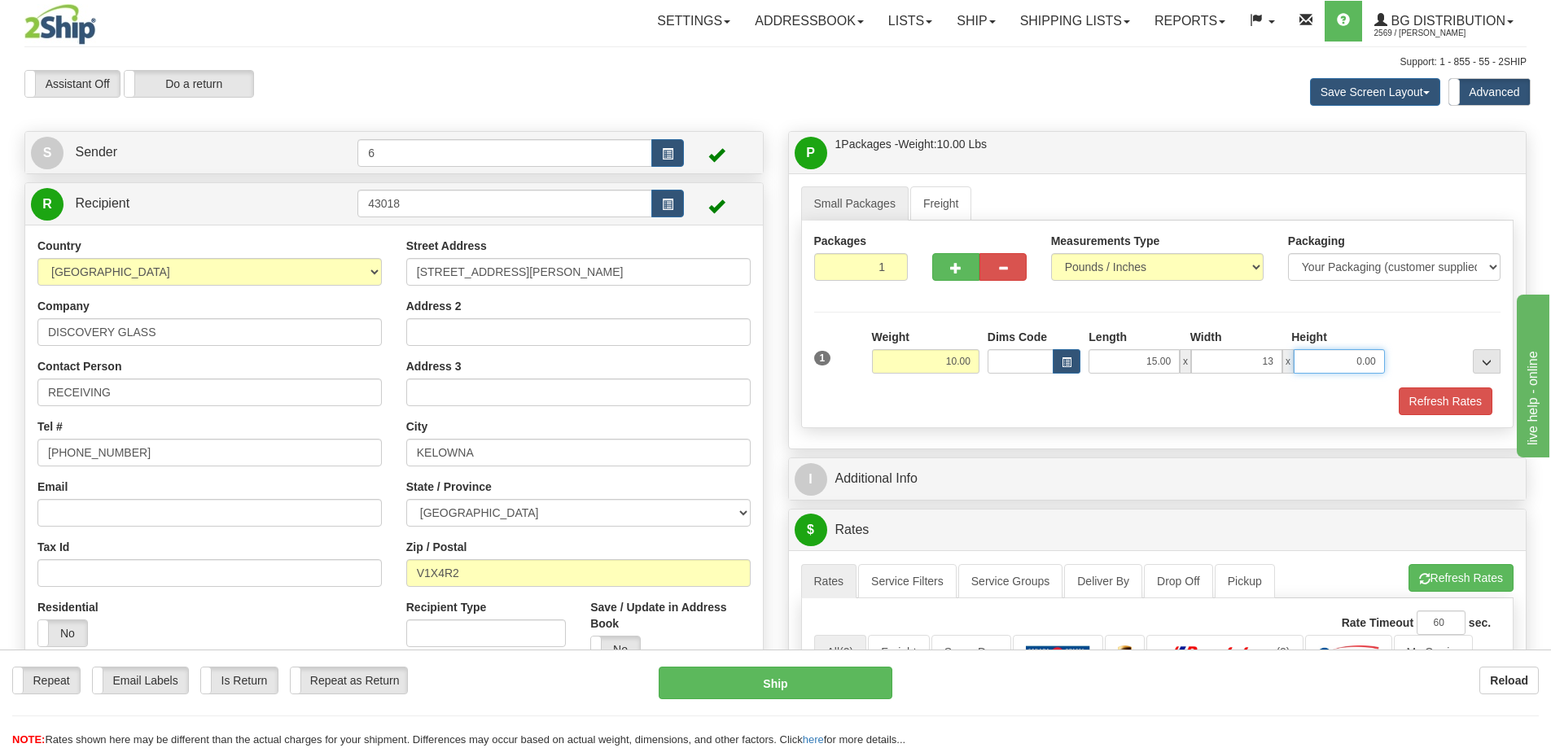
type input "13.00"
type input "8.00"
click at [1455, 392] on button "Refresh Rates" at bounding box center [1446, 402] width 94 height 28
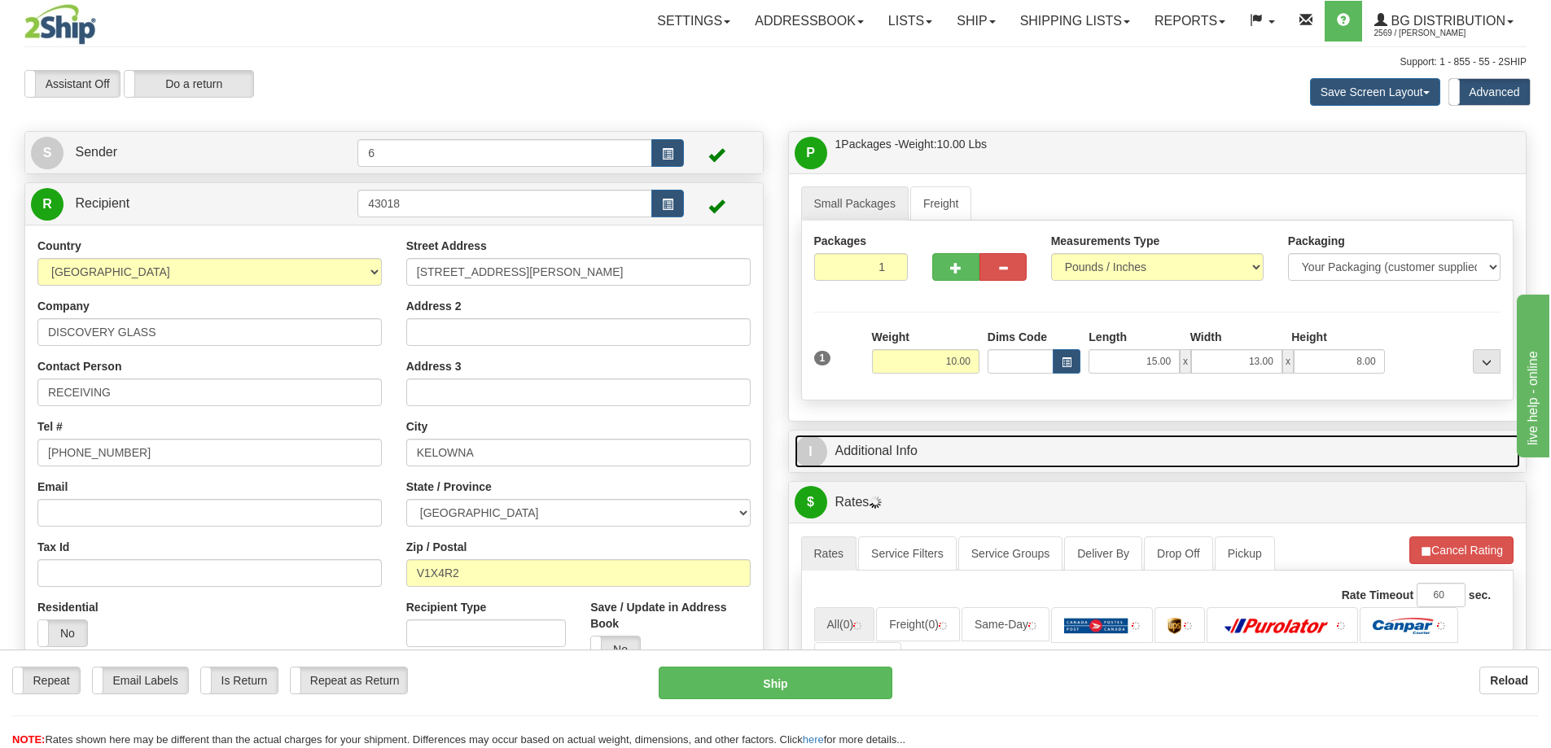
click at [1001, 453] on link "I Additional Info" at bounding box center [1158, 451] width 726 height 33
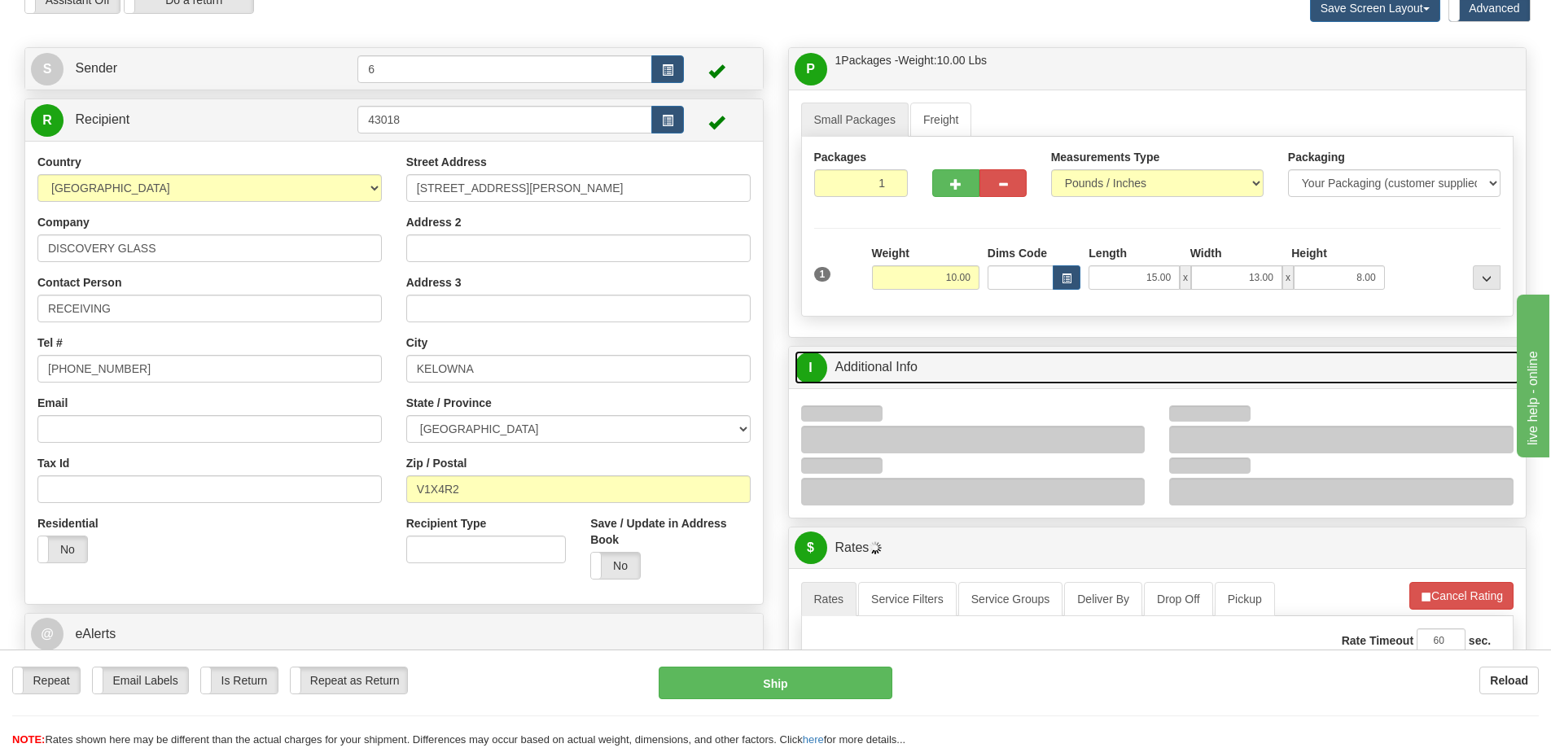
scroll to position [163, 0]
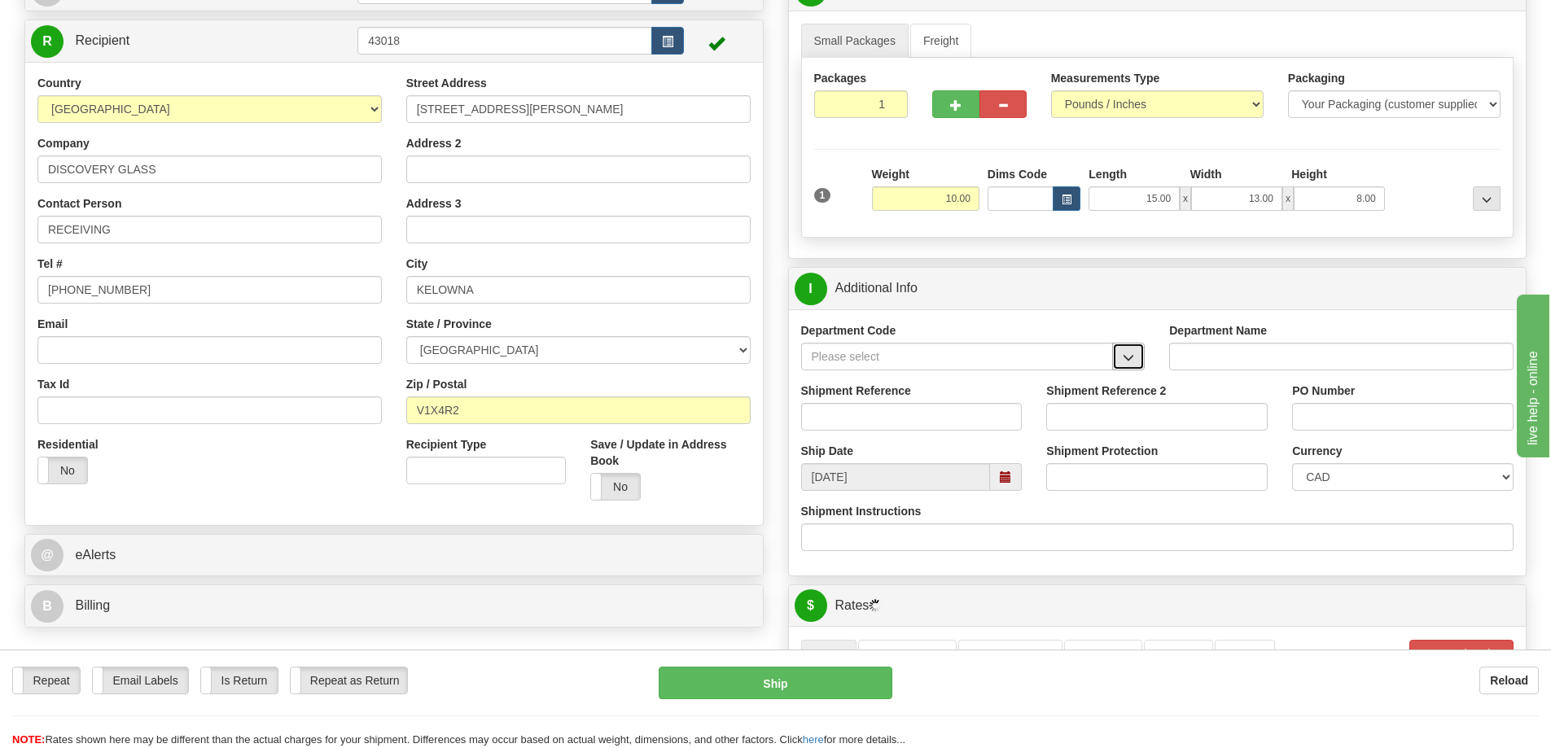
click at [1116, 354] on button "button" at bounding box center [1128, 357] width 33 height 28
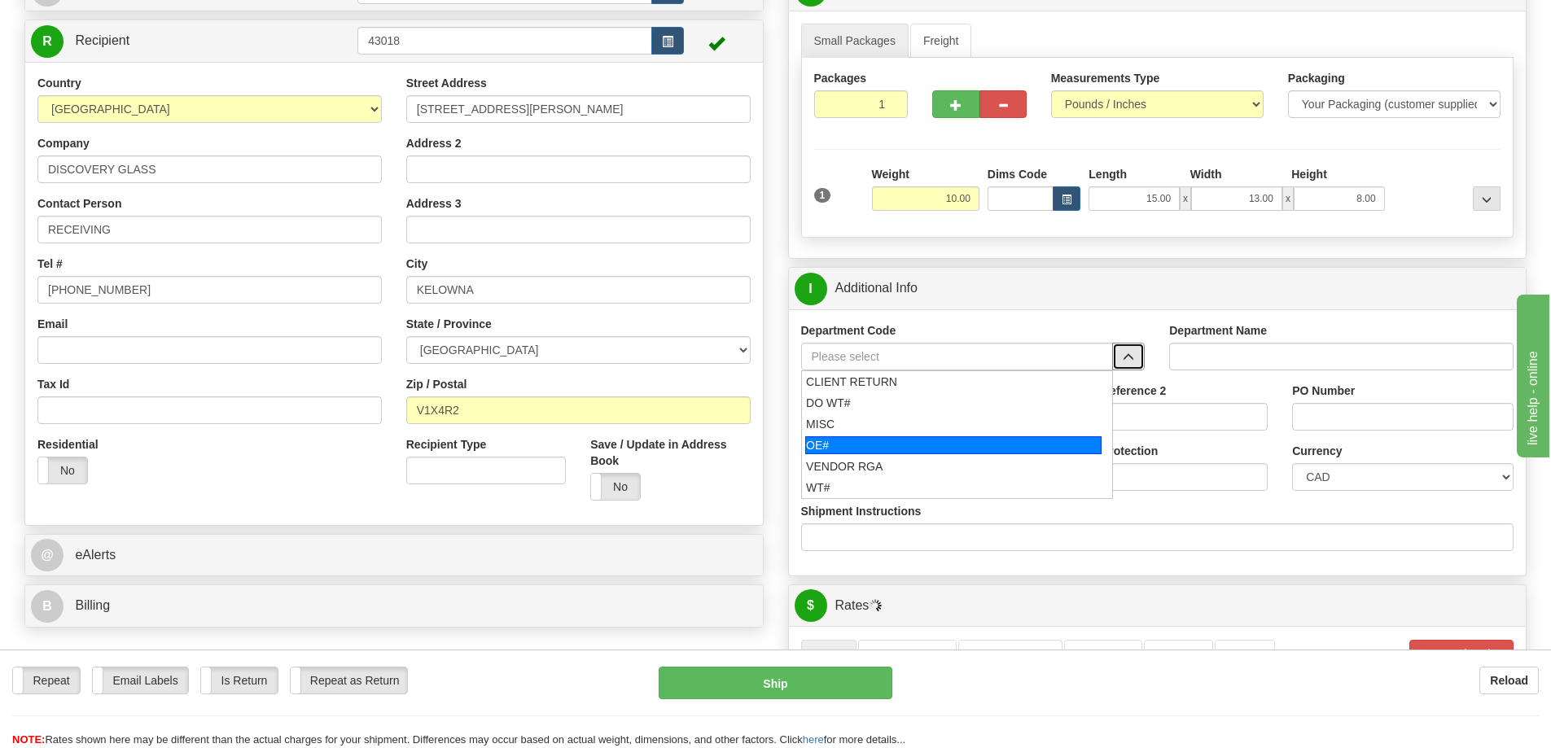
drag, startPoint x: 819, startPoint y: 450, endPoint x: 821, endPoint y: 427, distance: 22.9
click at [819, 449] on div "OE#" at bounding box center [953, 445] width 296 height 18
type input "OE#"
type input "ORDERS"
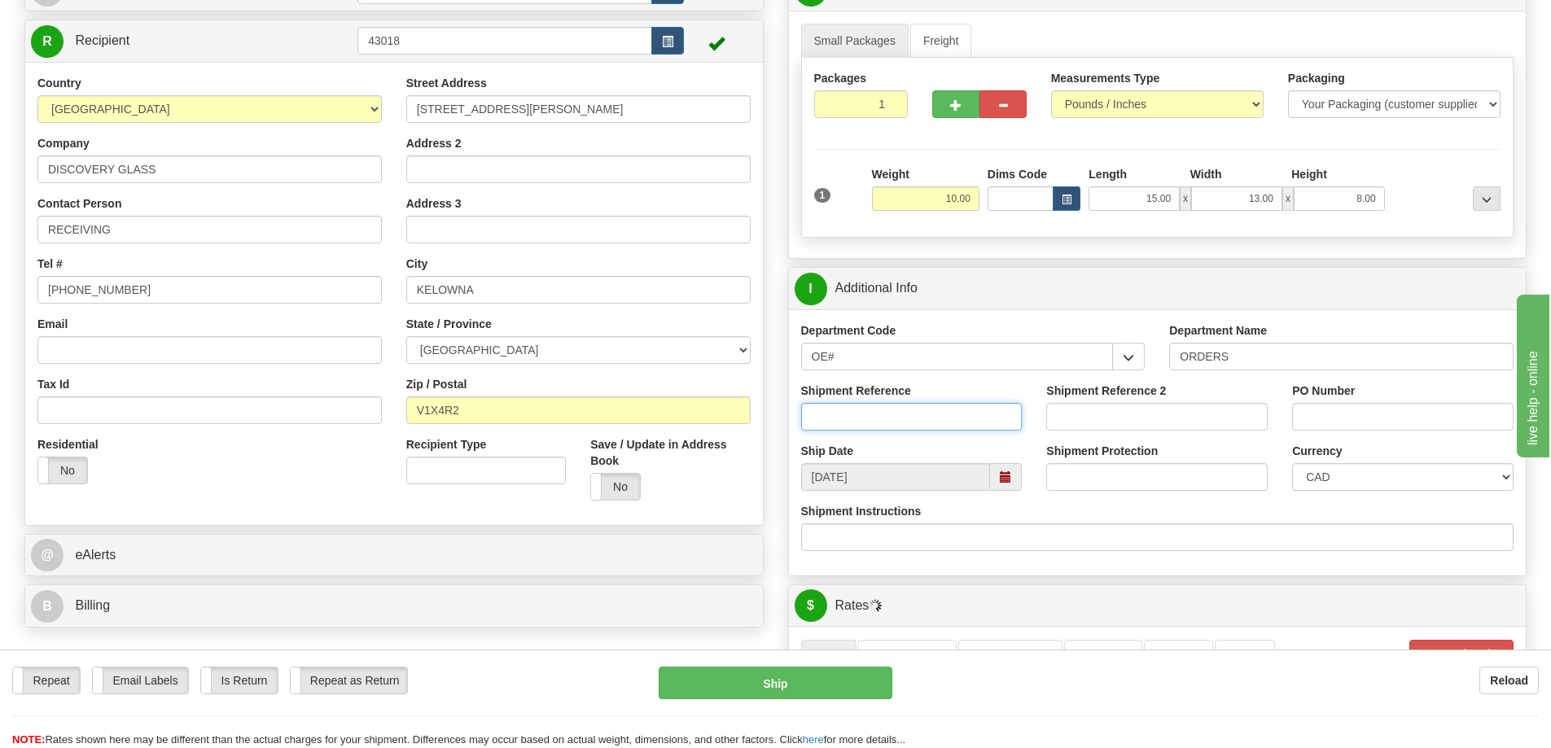
click at [823, 417] on input "Shipment Reference" at bounding box center [911, 417] width 221 height 28
type input "60033570-00"
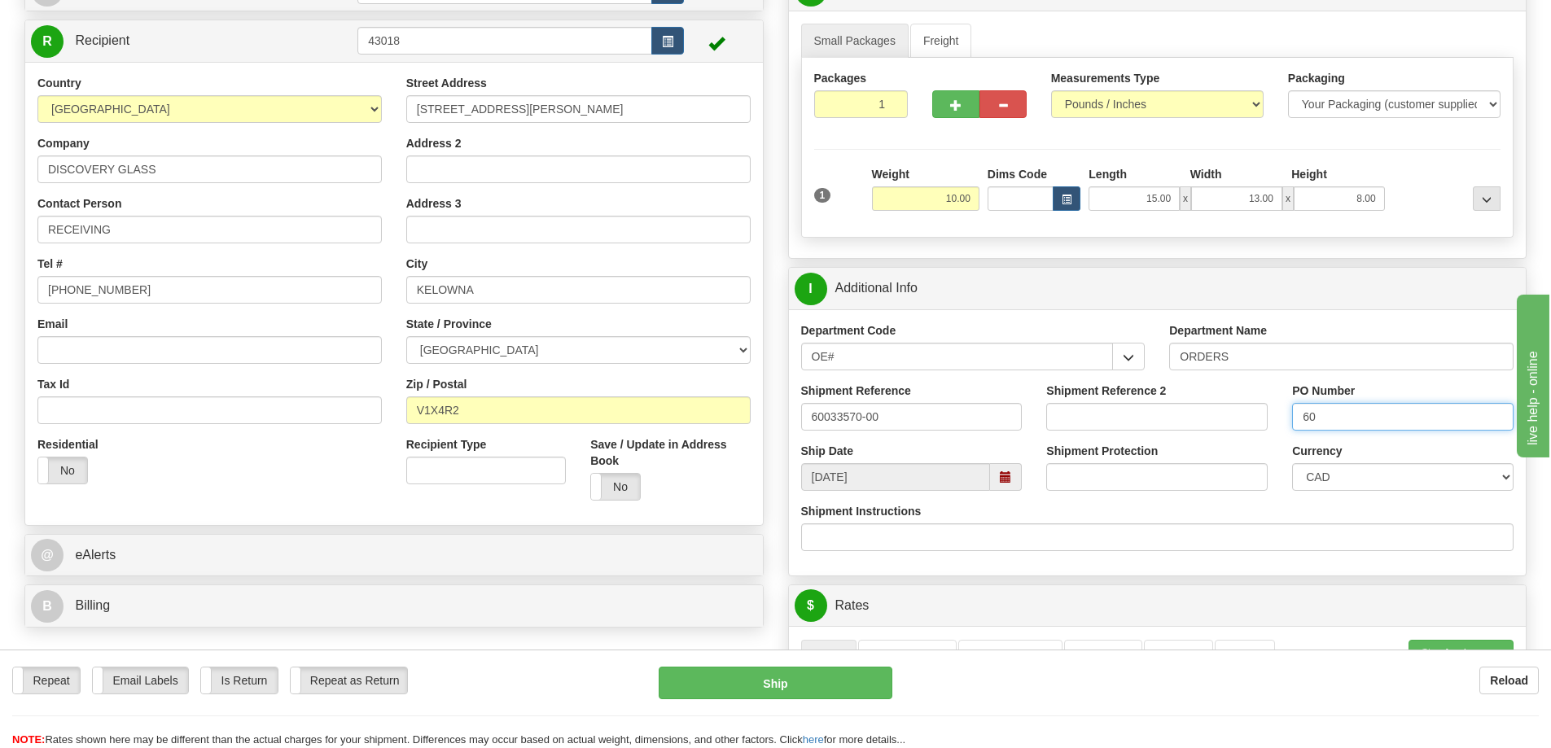
type input "6"
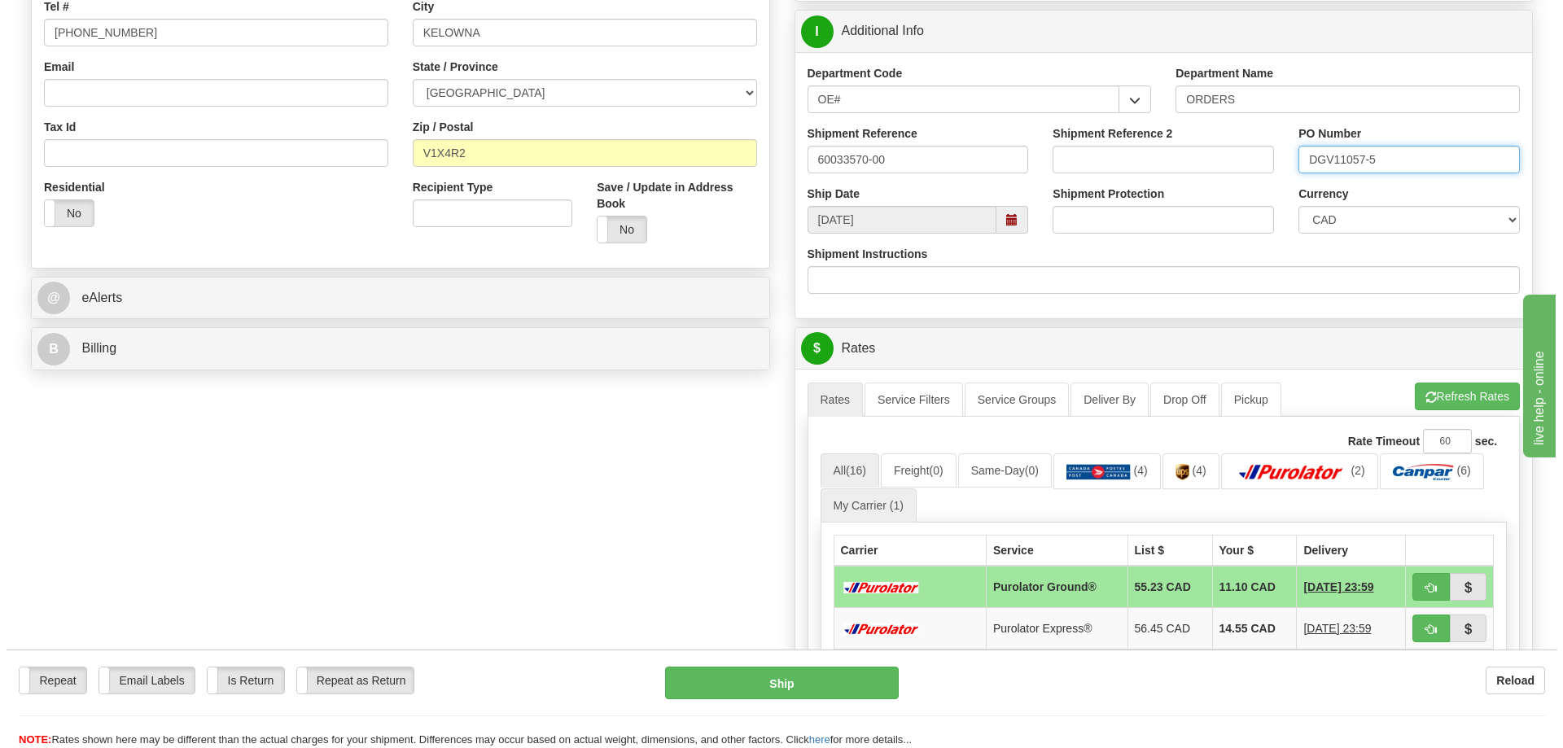
scroll to position [651, 0]
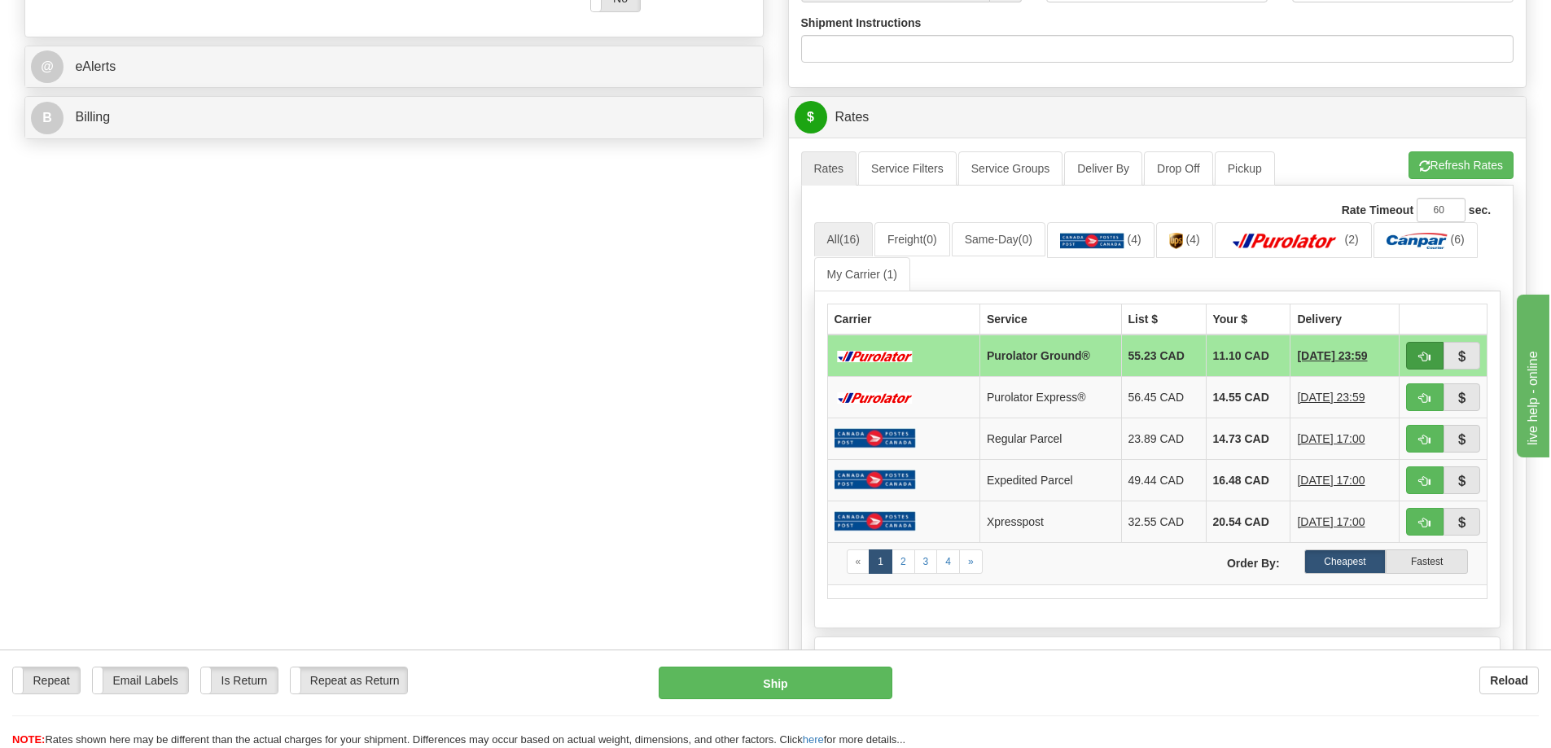
type input "DGV11057-5"
click at [1429, 358] on span "button" at bounding box center [1424, 357] width 11 height 11
type input "260"
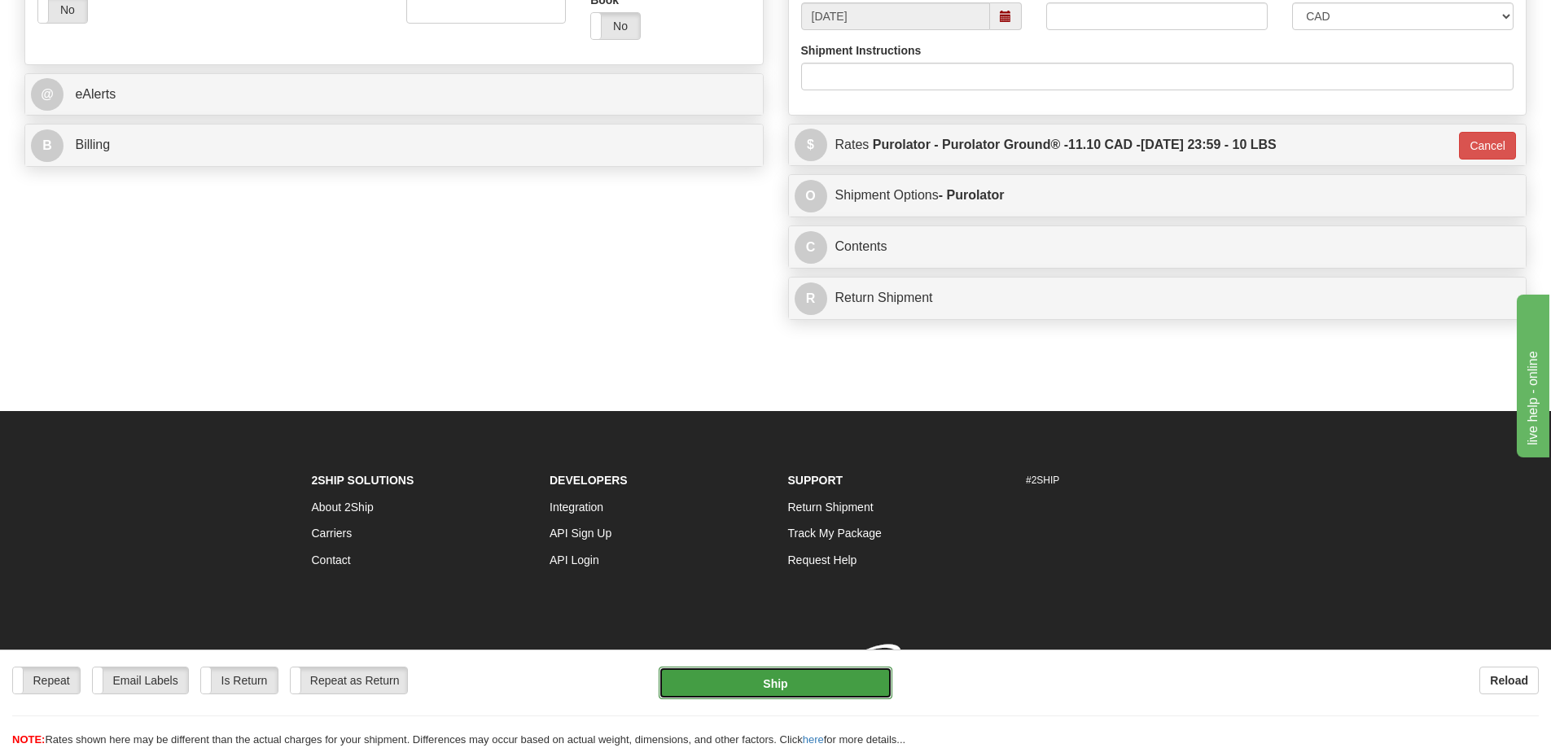
click at [703, 675] on button "Ship" at bounding box center [776, 683] width 234 height 33
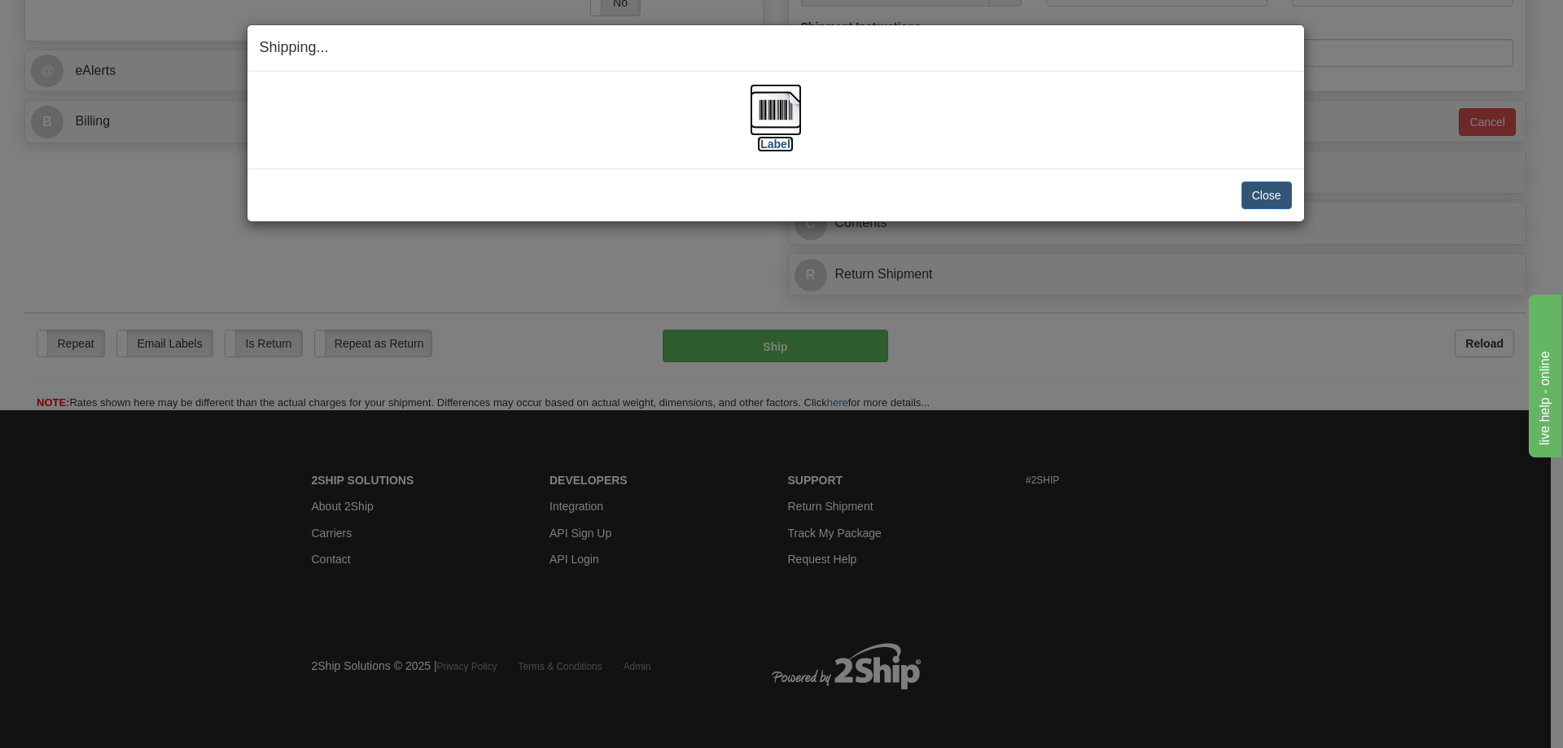
click at [778, 147] on label "[Label]" at bounding box center [775, 144] width 37 height 16
click at [1260, 196] on button "Close" at bounding box center [1267, 196] width 50 height 28
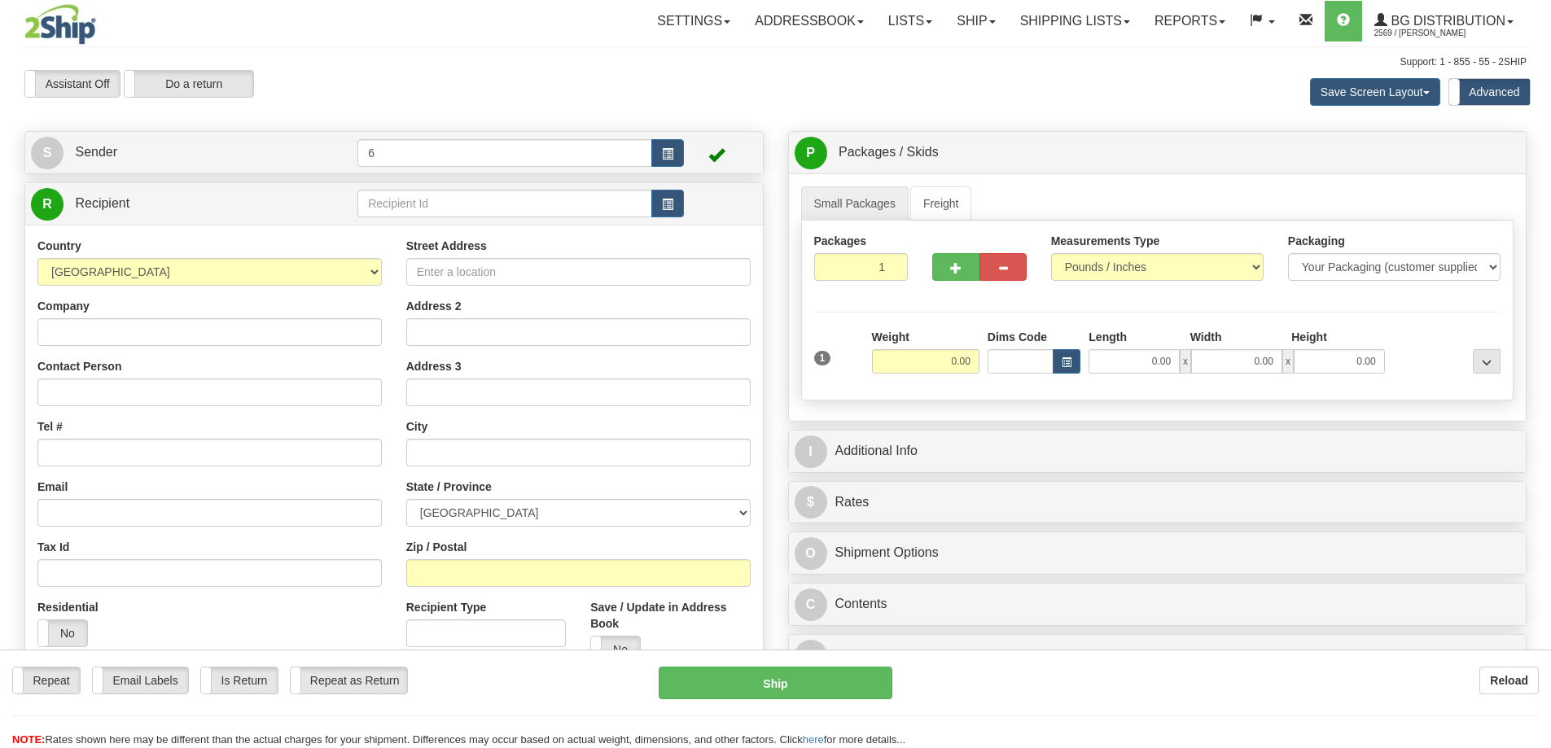
click at [423, 198] on div at bounding box center [775, 374] width 1551 height 748
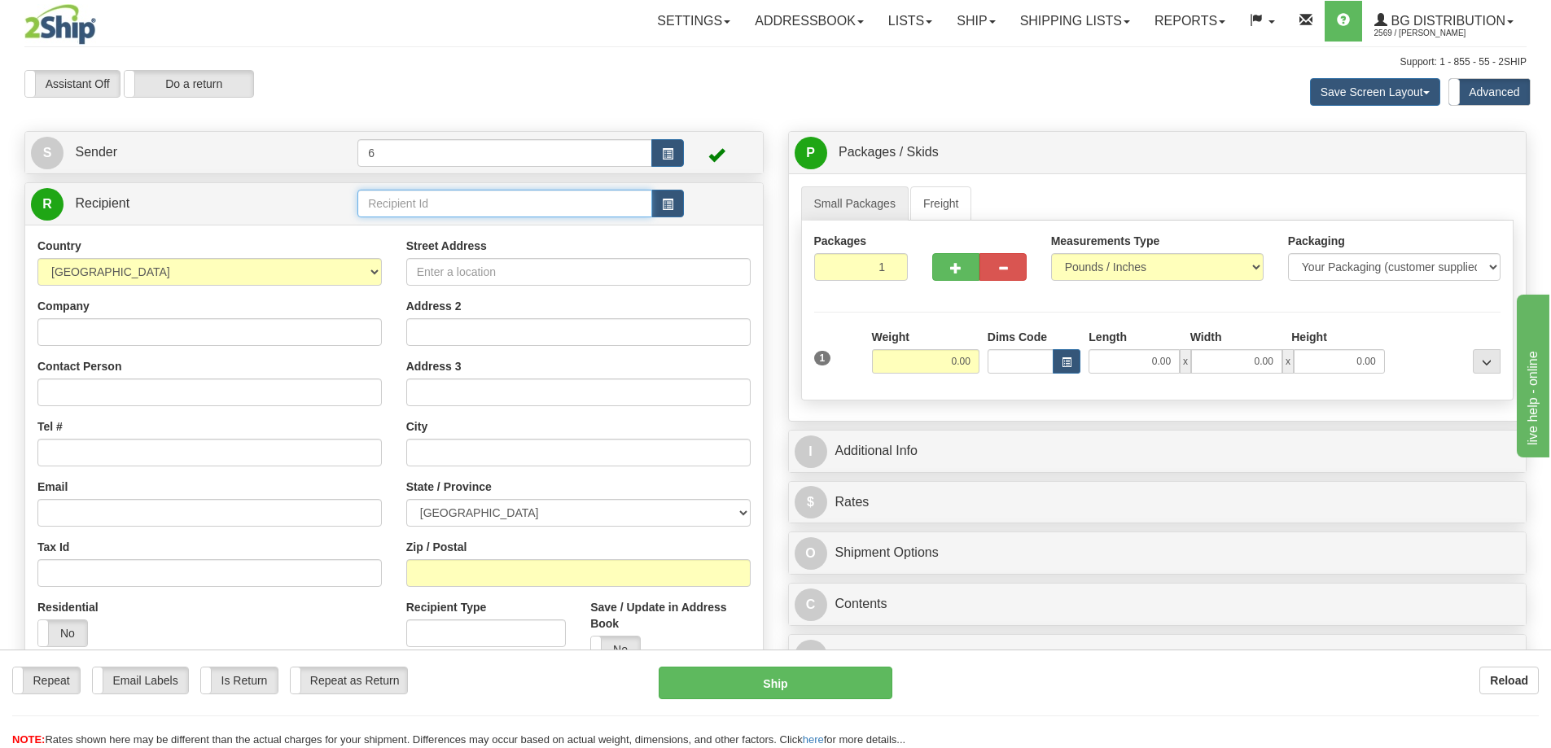
click at [423, 198] on input "text" at bounding box center [504, 204] width 295 height 28
type input "41099"
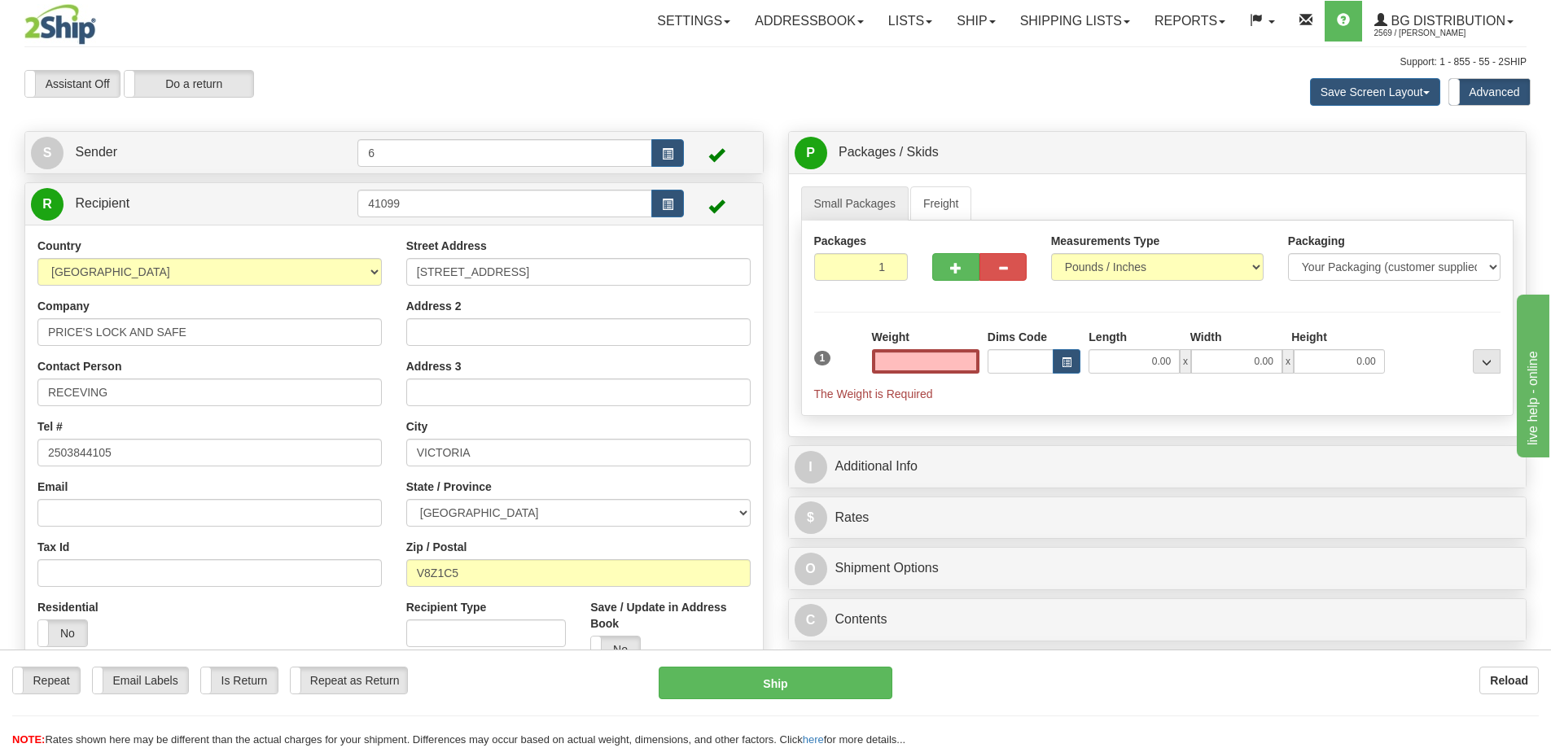
type input "0.00"
click at [1035, 35] on link "Shipping lists" at bounding box center [1075, 21] width 134 height 41
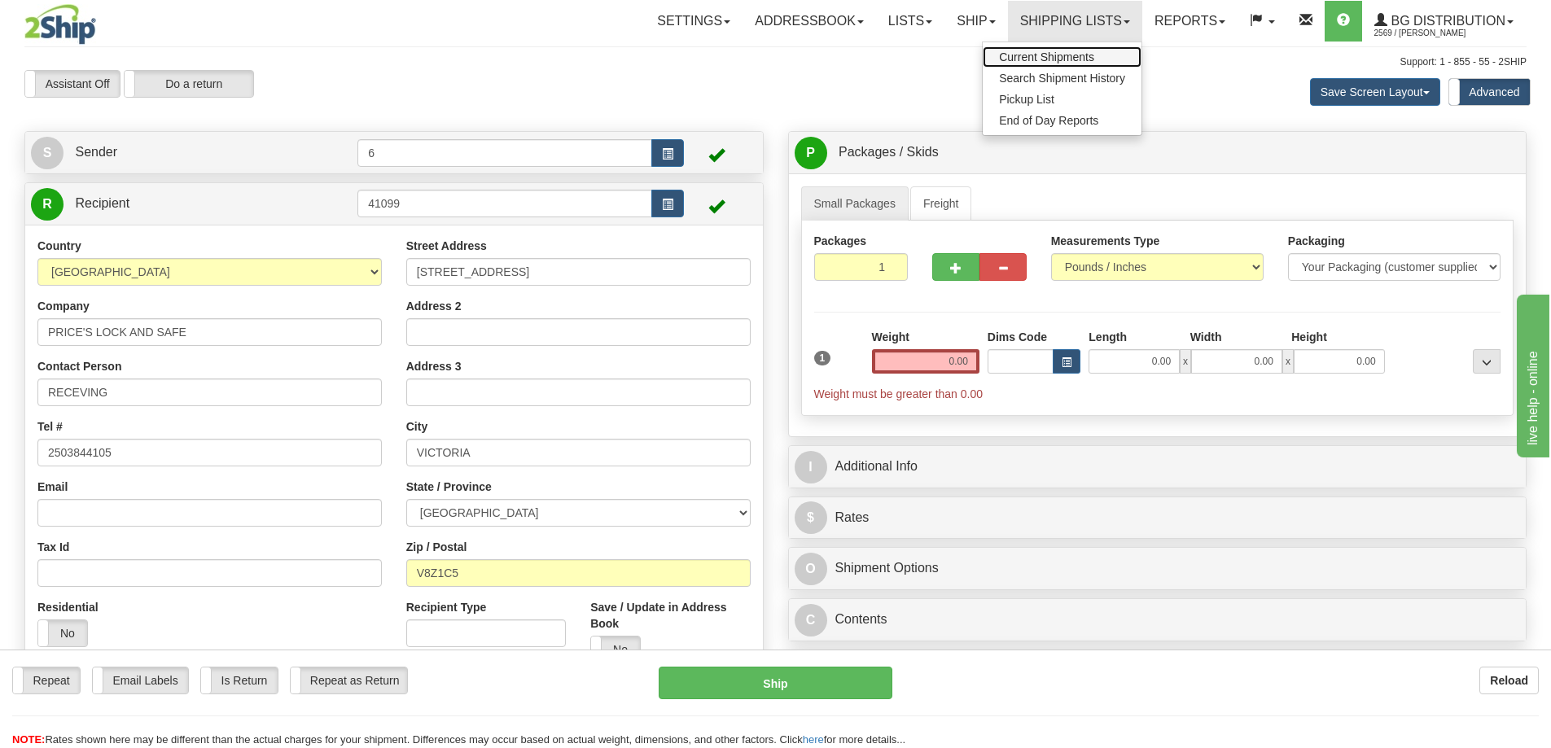
click at [1014, 55] on span "Current Shipments" at bounding box center [1046, 56] width 95 height 13
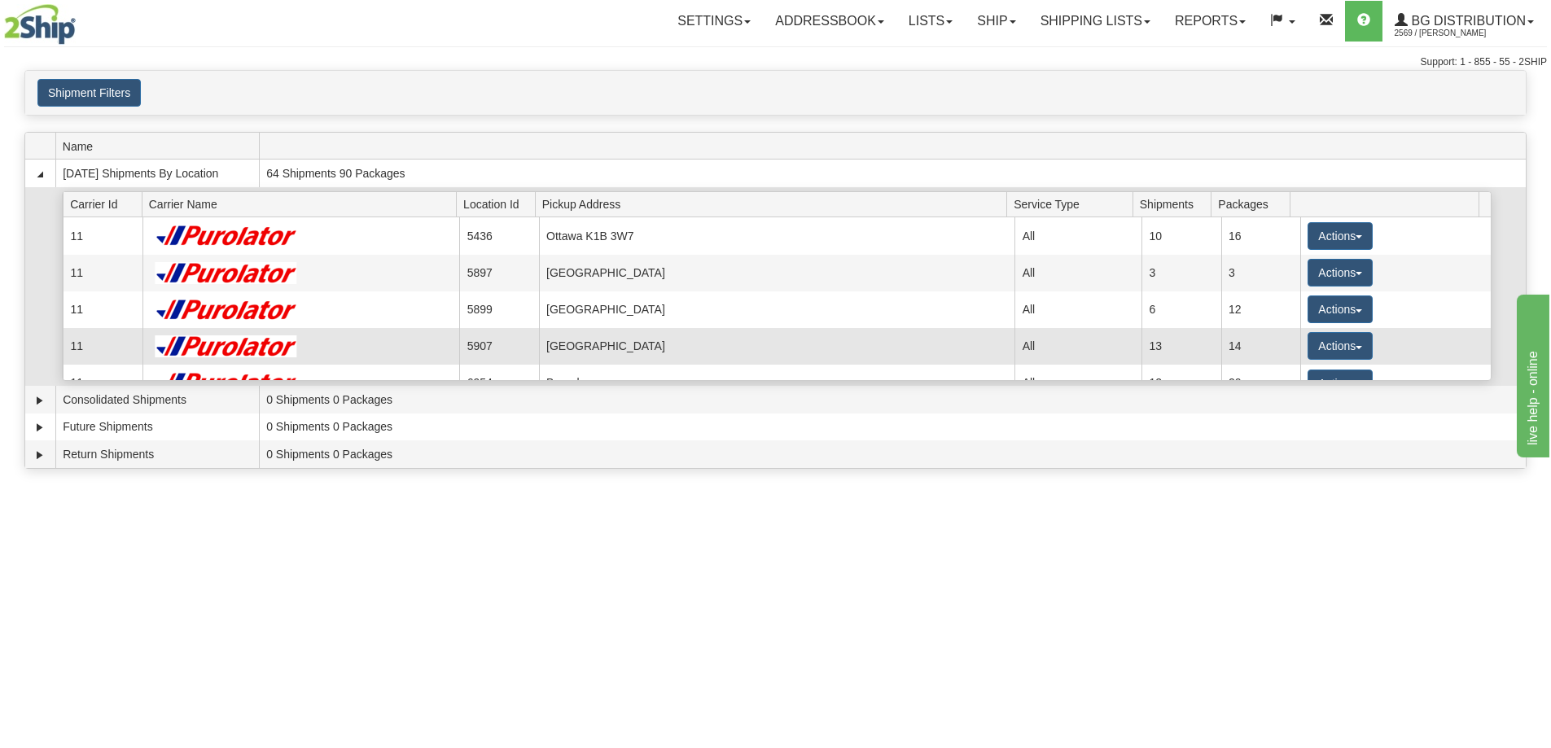
scroll to position [81, 0]
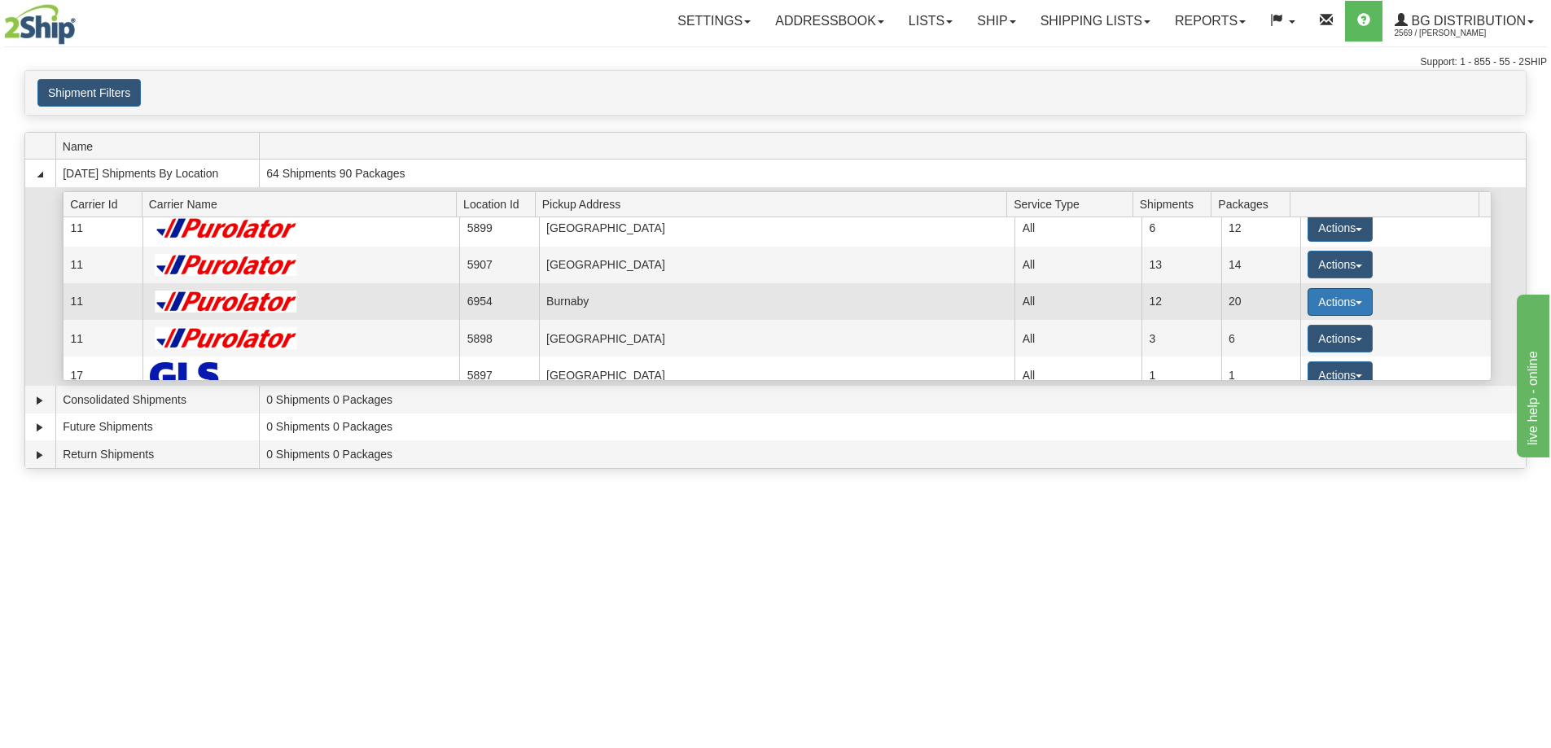
click at [1320, 309] on button "Actions" at bounding box center [1340, 302] width 65 height 28
click at [1286, 334] on span "Details" at bounding box center [1280, 331] width 44 height 11
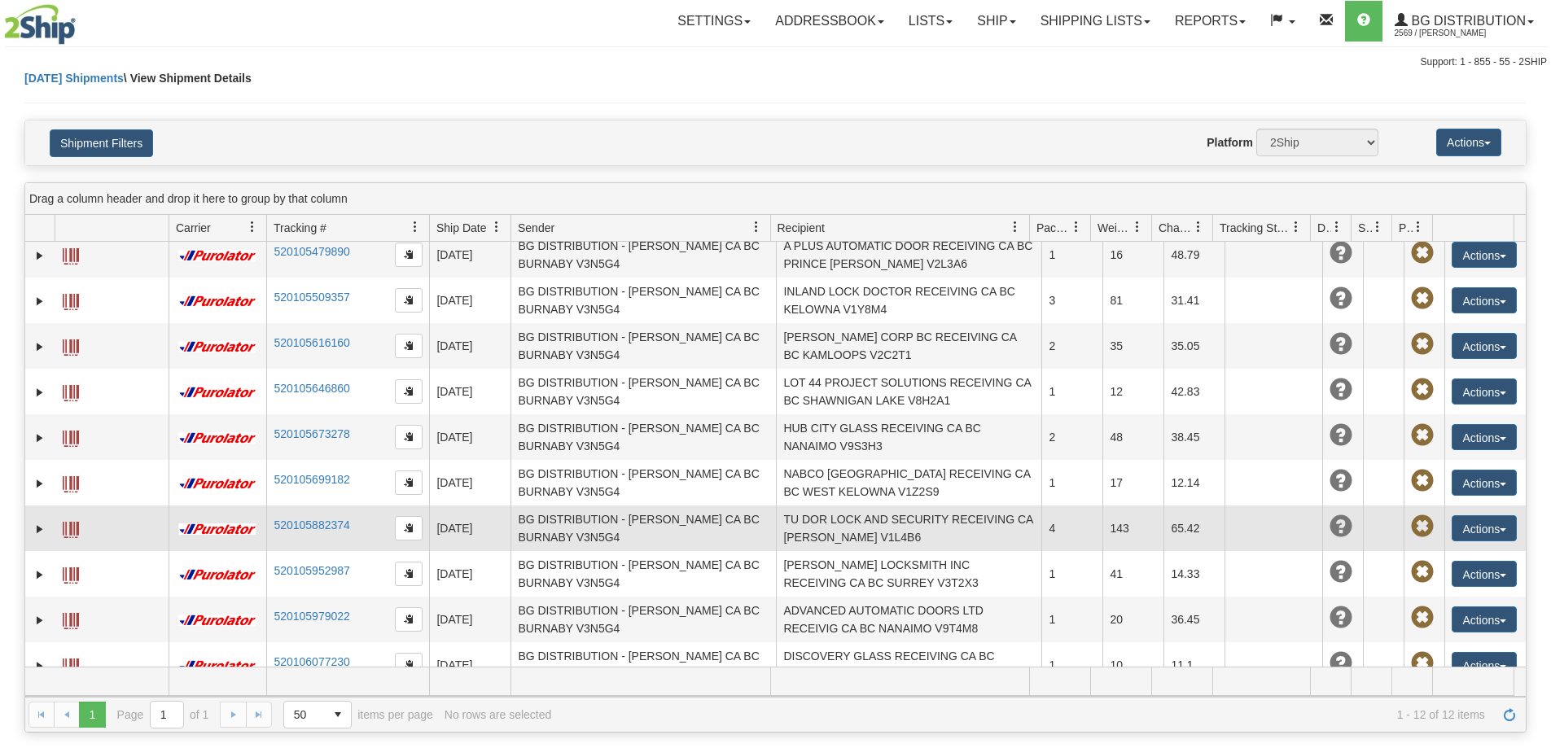
scroll to position [121, 0]
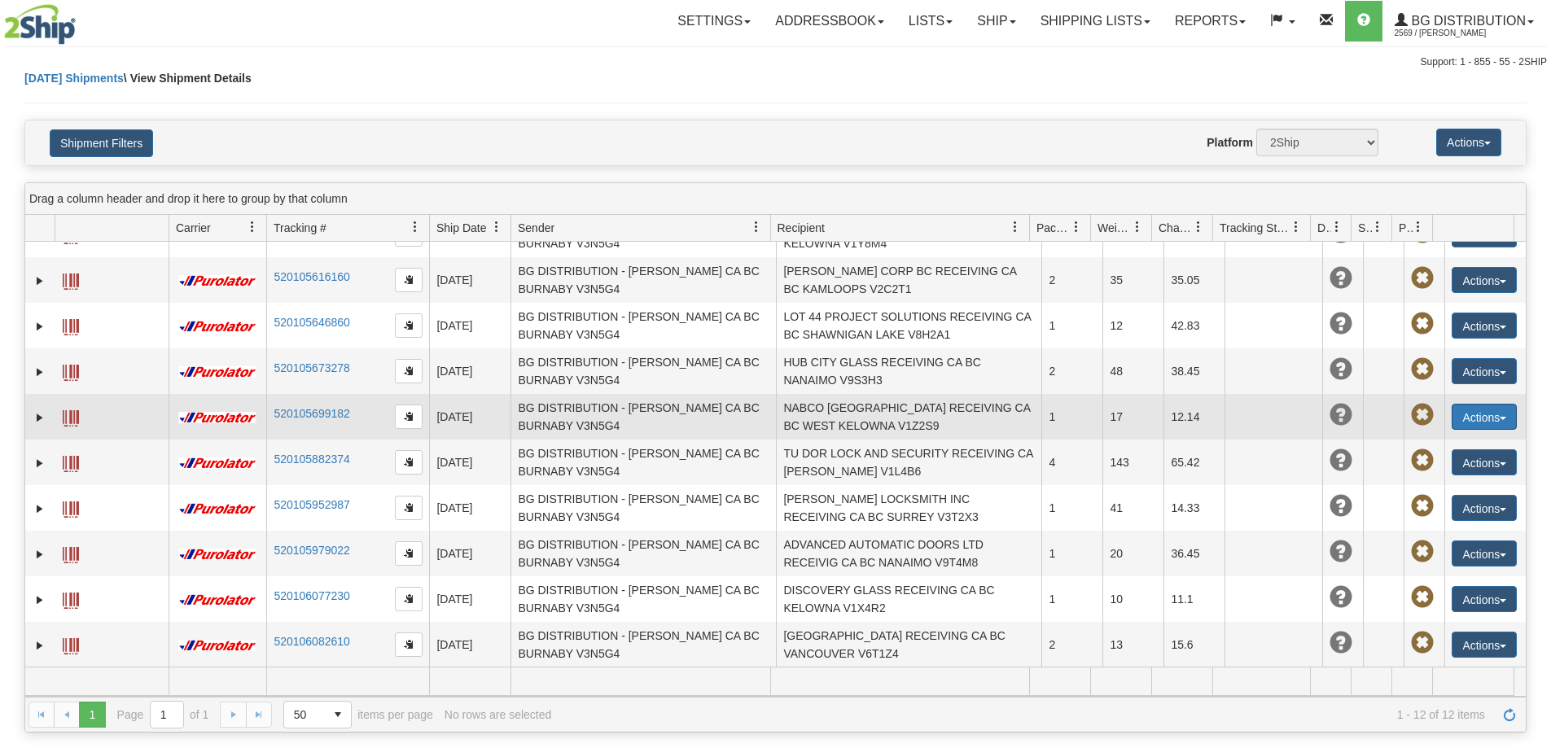
click at [1477, 423] on button "Actions" at bounding box center [1484, 417] width 65 height 26
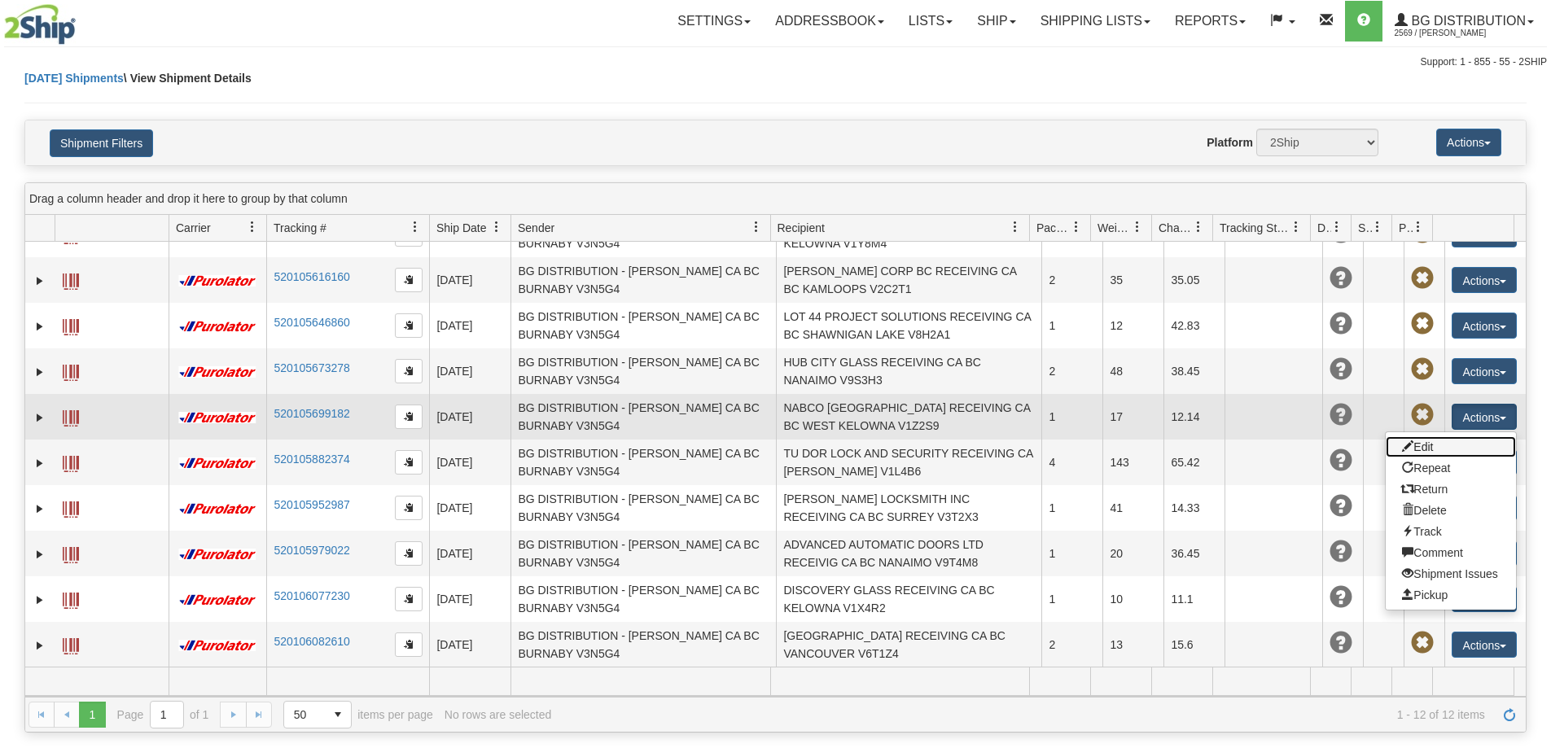
click at [1421, 450] on link "Edit" at bounding box center [1451, 446] width 130 height 21
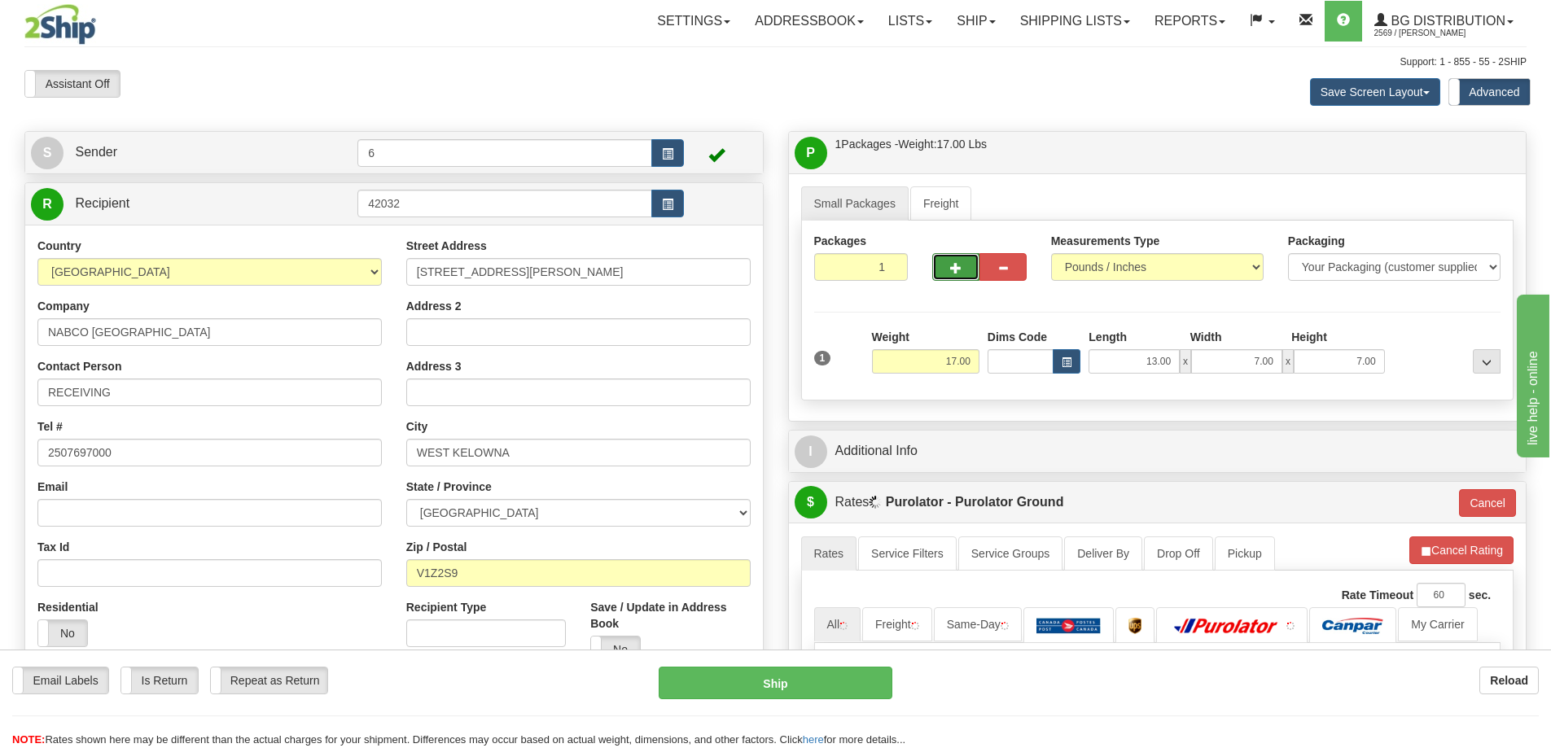
click at [949, 277] on button "button" at bounding box center [955, 267] width 47 height 28
radio input "true"
type input "2"
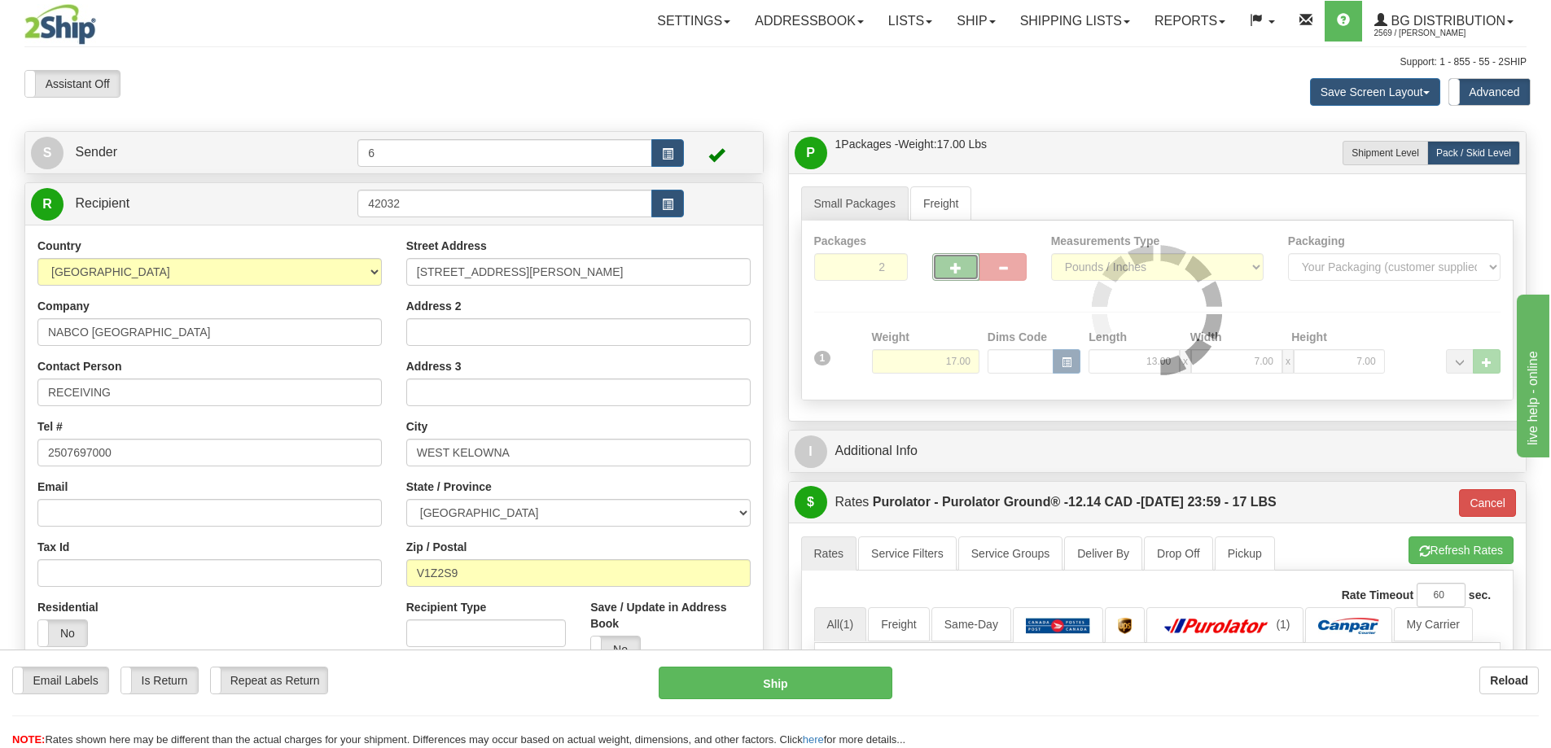
type input "260"
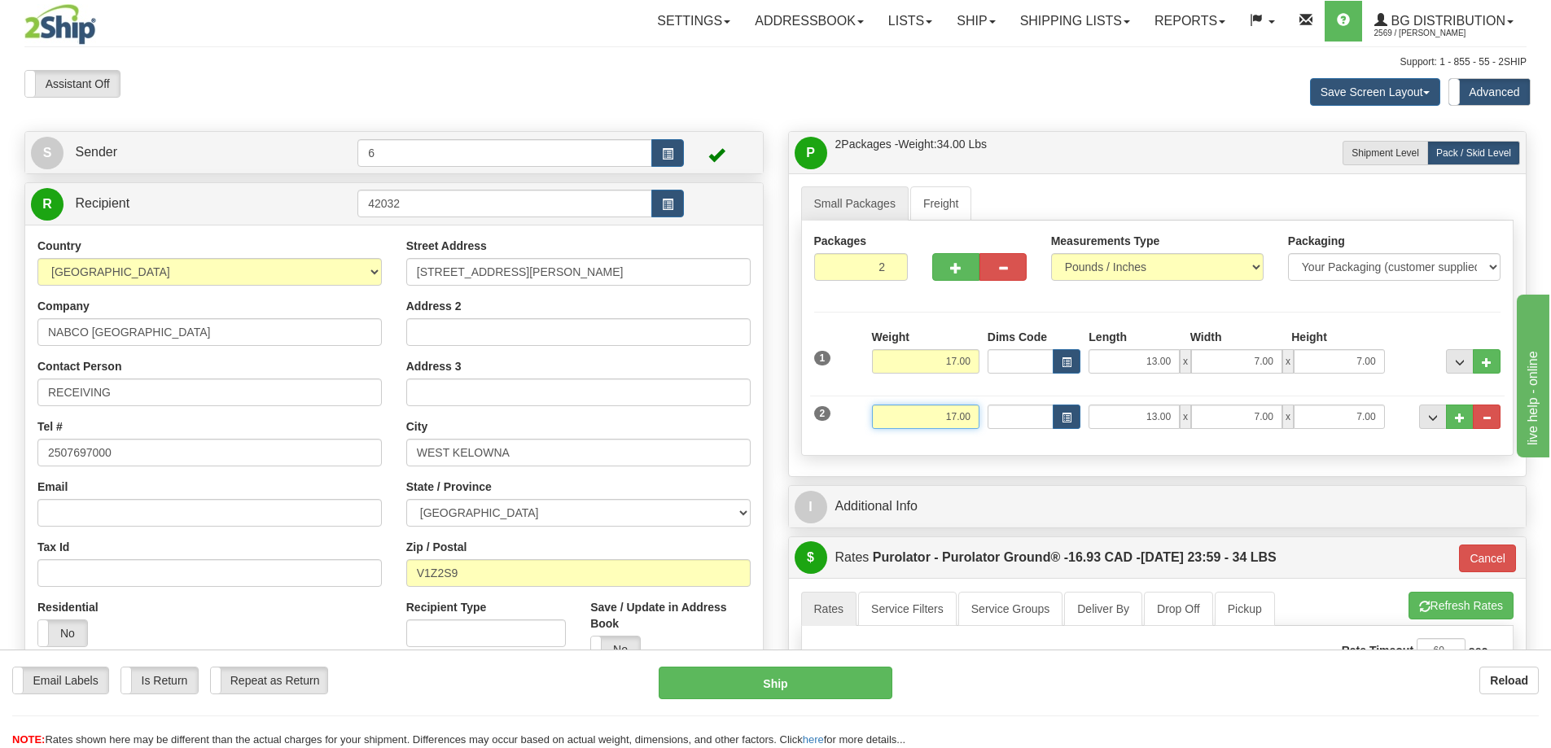
drag, startPoint x: 925, startPoint y: 421, endPoint x: 1128, endPoint y: 412, distance: 202.9
click at [1146, 418] on div "2 Weight 17.00 Dims Code Length Width Height" at bounding box center [1157, 415] width 695 height 55
type input "29"
type input "260"
type input "29.00"
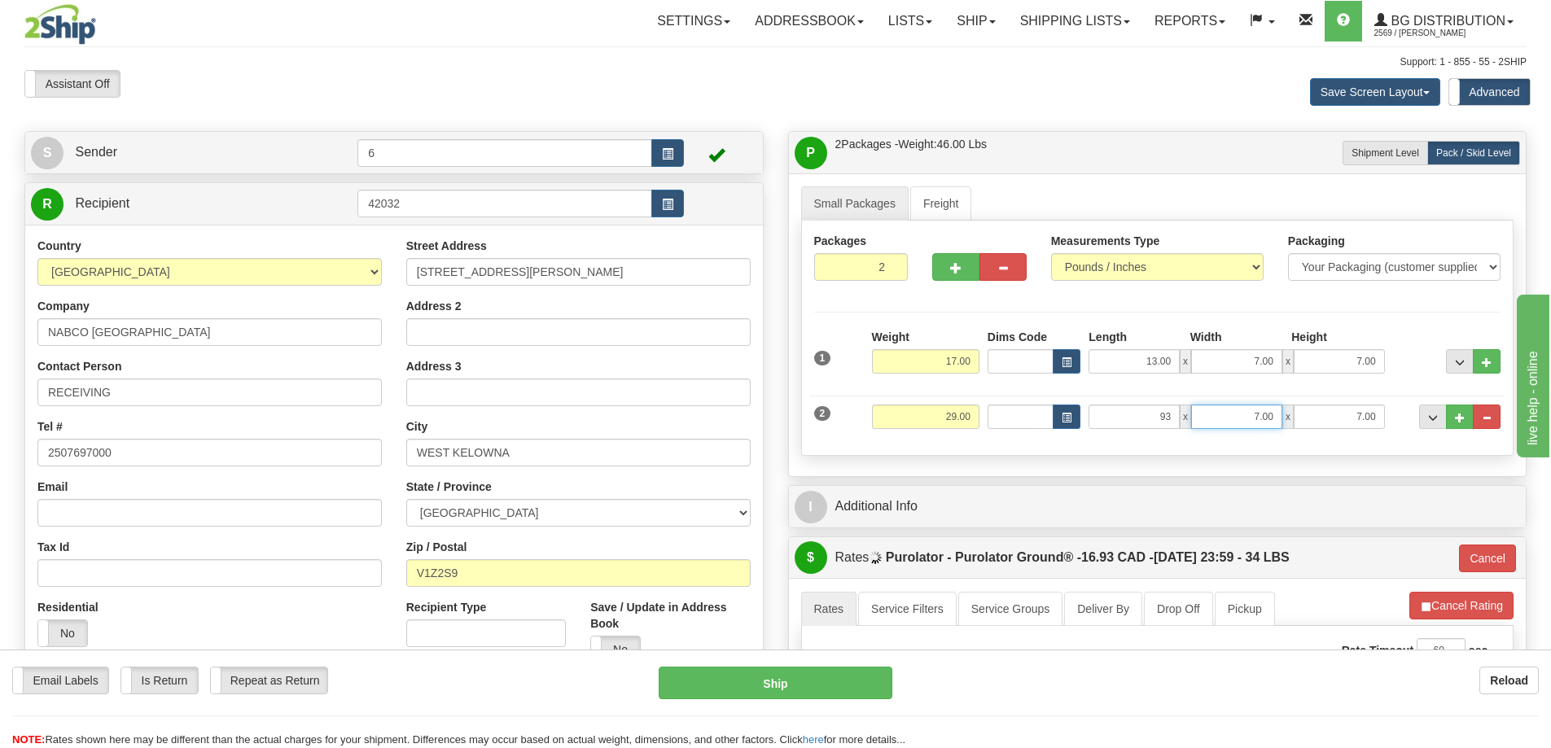
type input "93.00"
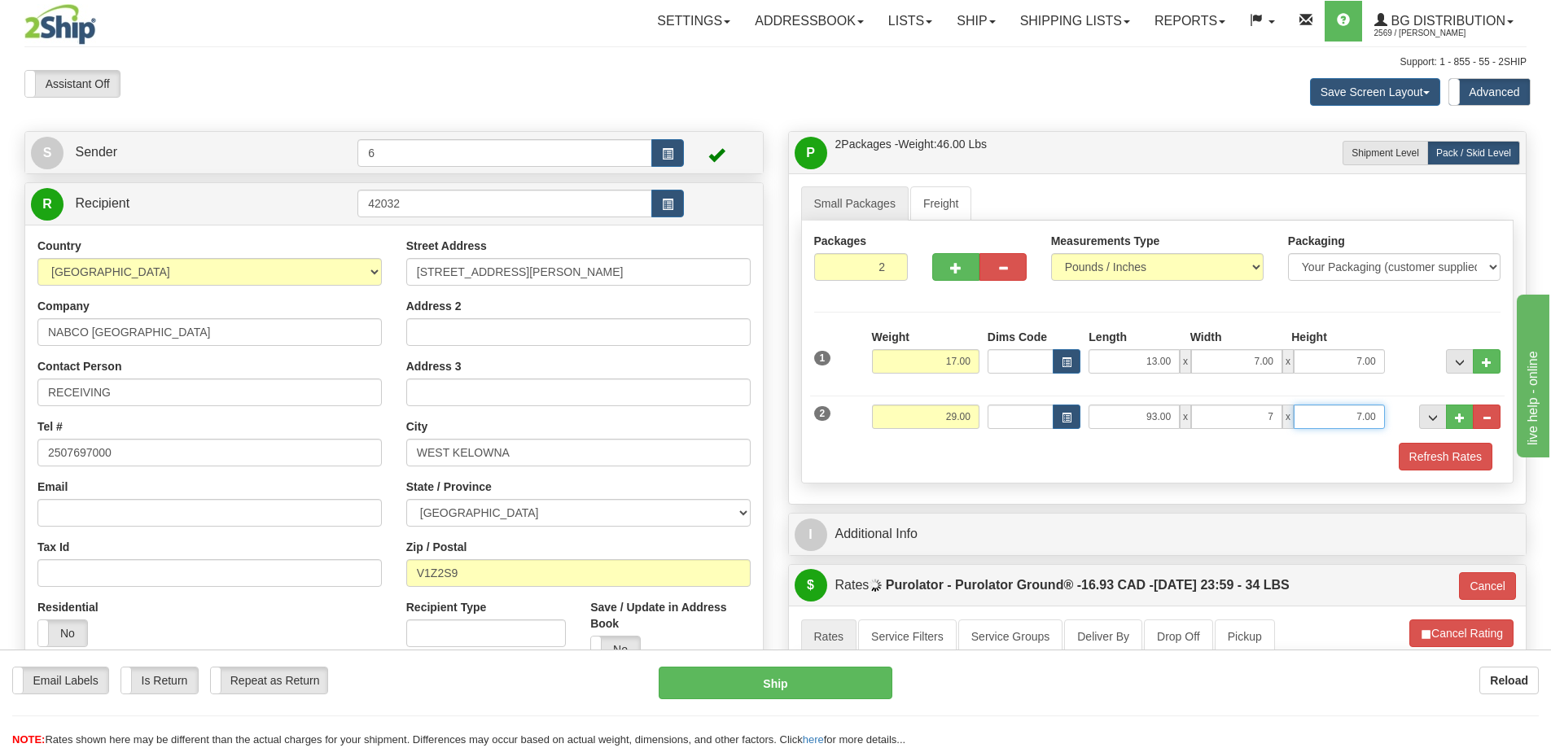
type input "7.00"
type input "4.00"
drag, startPoint x: 1436, startPoint y: 453, endPoint x: 1388, endPoint y: 506, distance: 70.9
click at [1435, 453] on button "Refresh Rates" at bounding box center [1446, 457] width 94 height 28
type input "260"
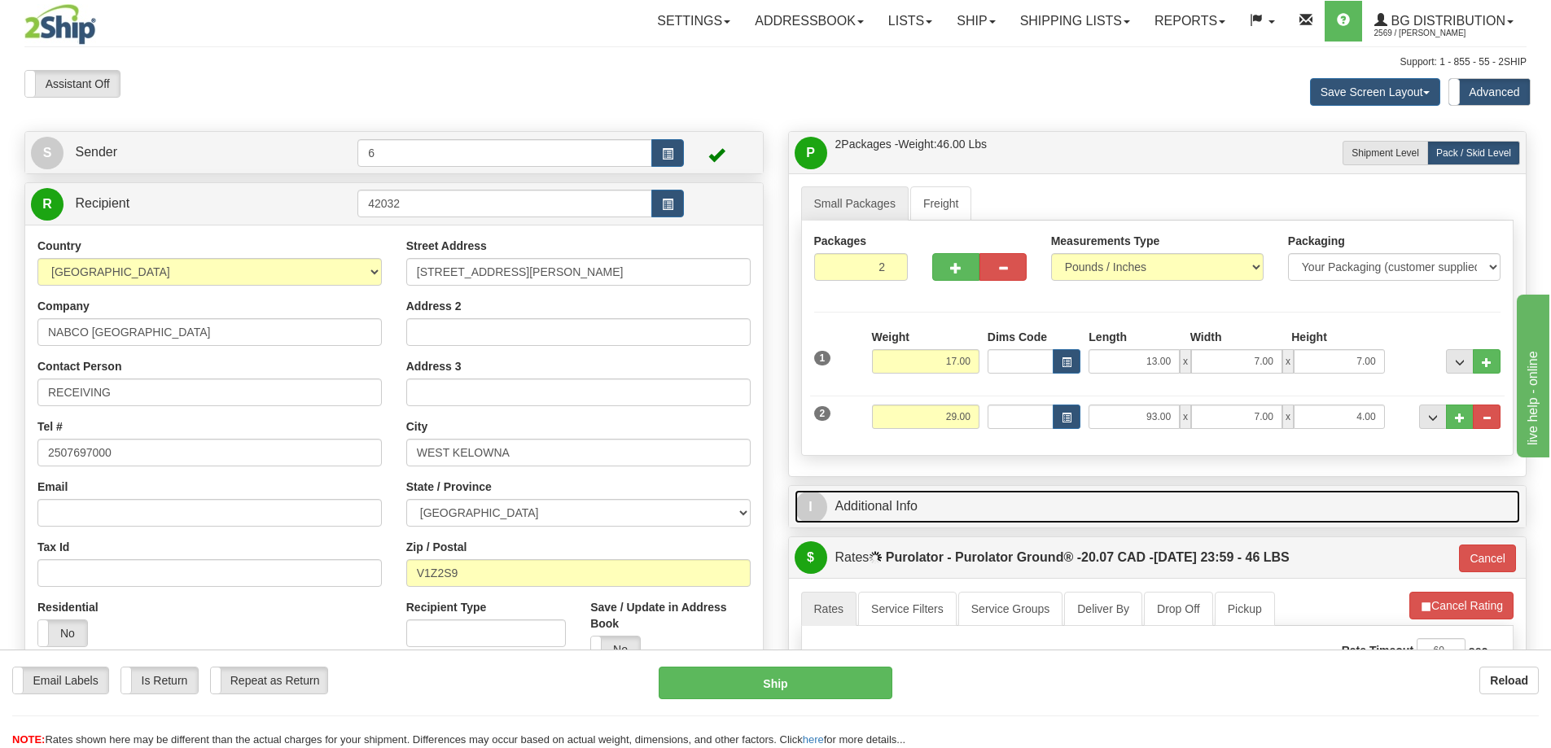
click at [1384, 509] on link "I Additional Info" at bounding box center [1158, 506] width 726 height 33
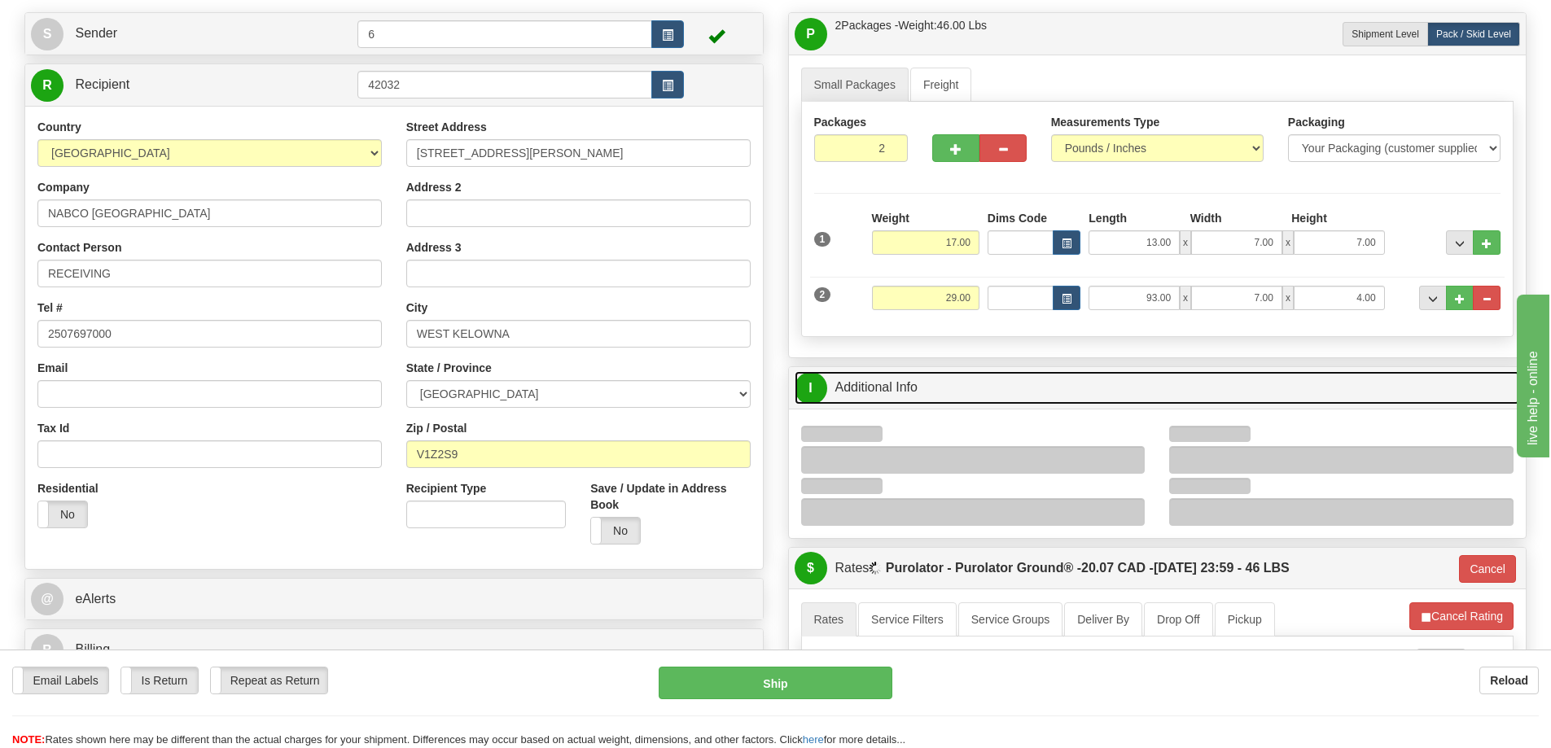
scroll to position [244, 0]
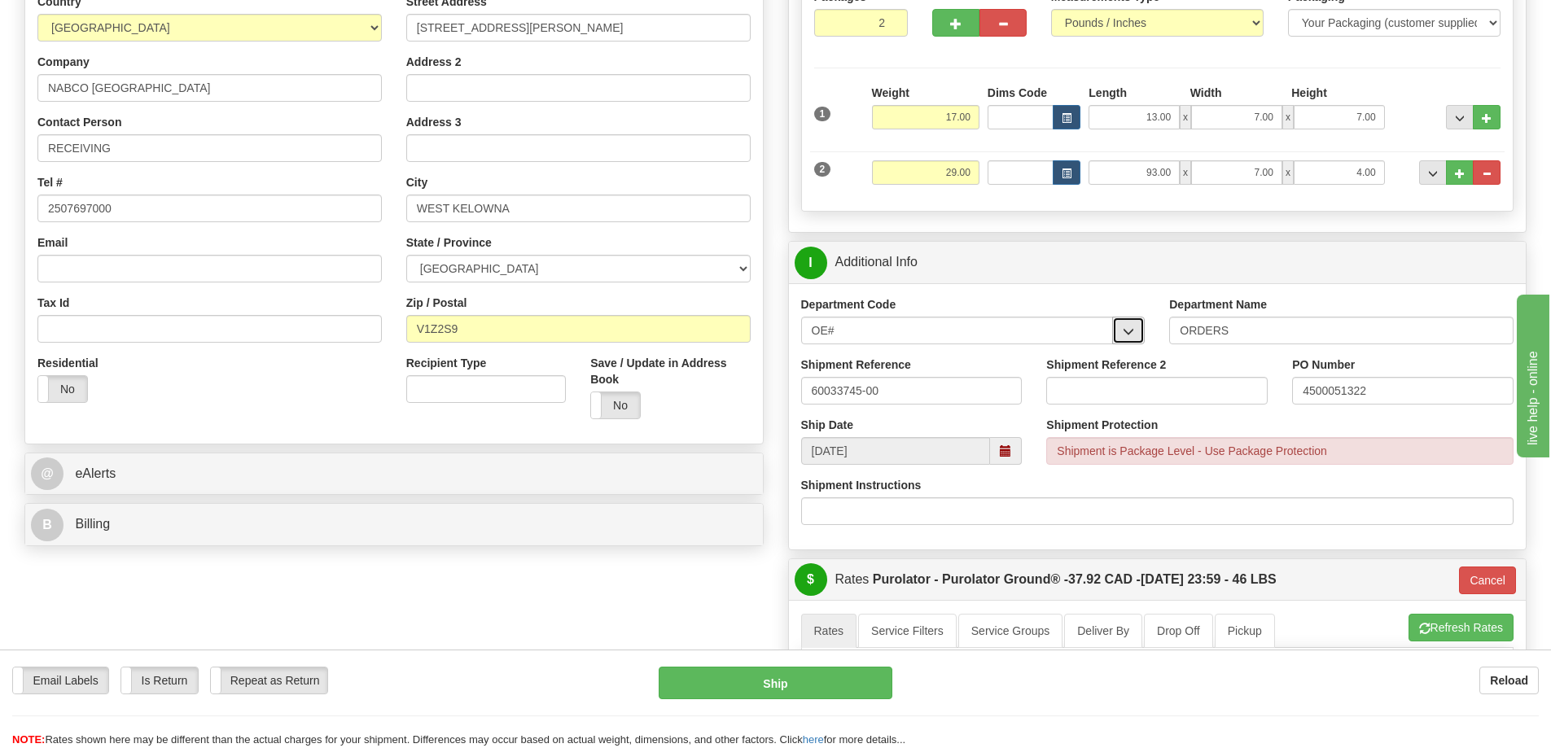
click at [1124, 337] on span "button" at bounding box center [1128, 331] width 11 height 11
click at [971, 326] on input "OE#" at bounding box center [957, 331] width 313 height 28
click at [913, 405] on input "60033745-00" at bounding box center [911, 391] width 221 height 28
type input "60033745-00 60033745-00"
type input "4500051322"
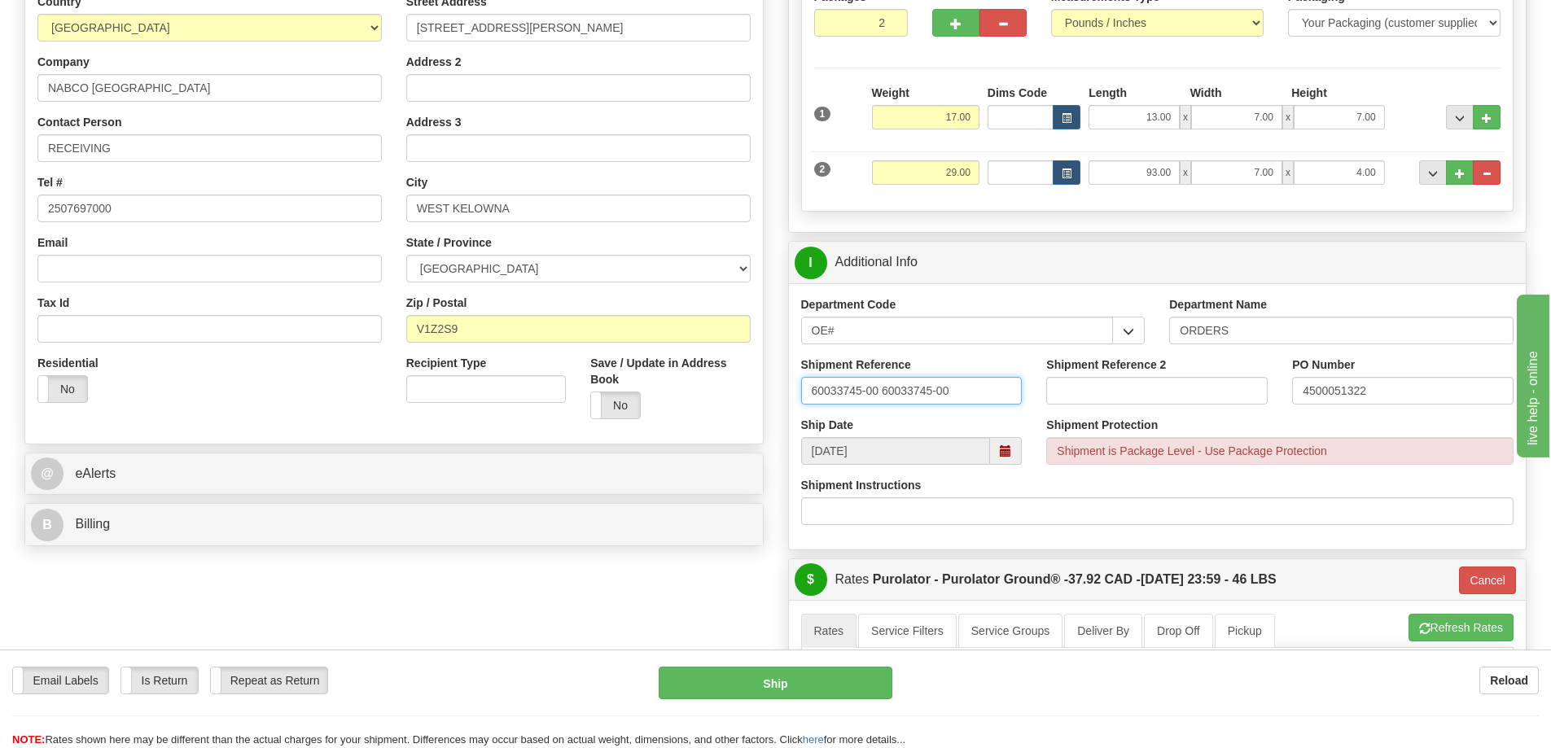
drag, startPoint x: 907, startPoint y: 395, endPoint x: 1483, endPoint y: 287, distance: 585.5
click at [1463, 296] on div "Department Code OE# OE# Department Name ORDERS Shipment Reference 60033745-00 6…" at bounding box center [1158, 416] width 738 height 266
type input "60033745-00 60034144-00"
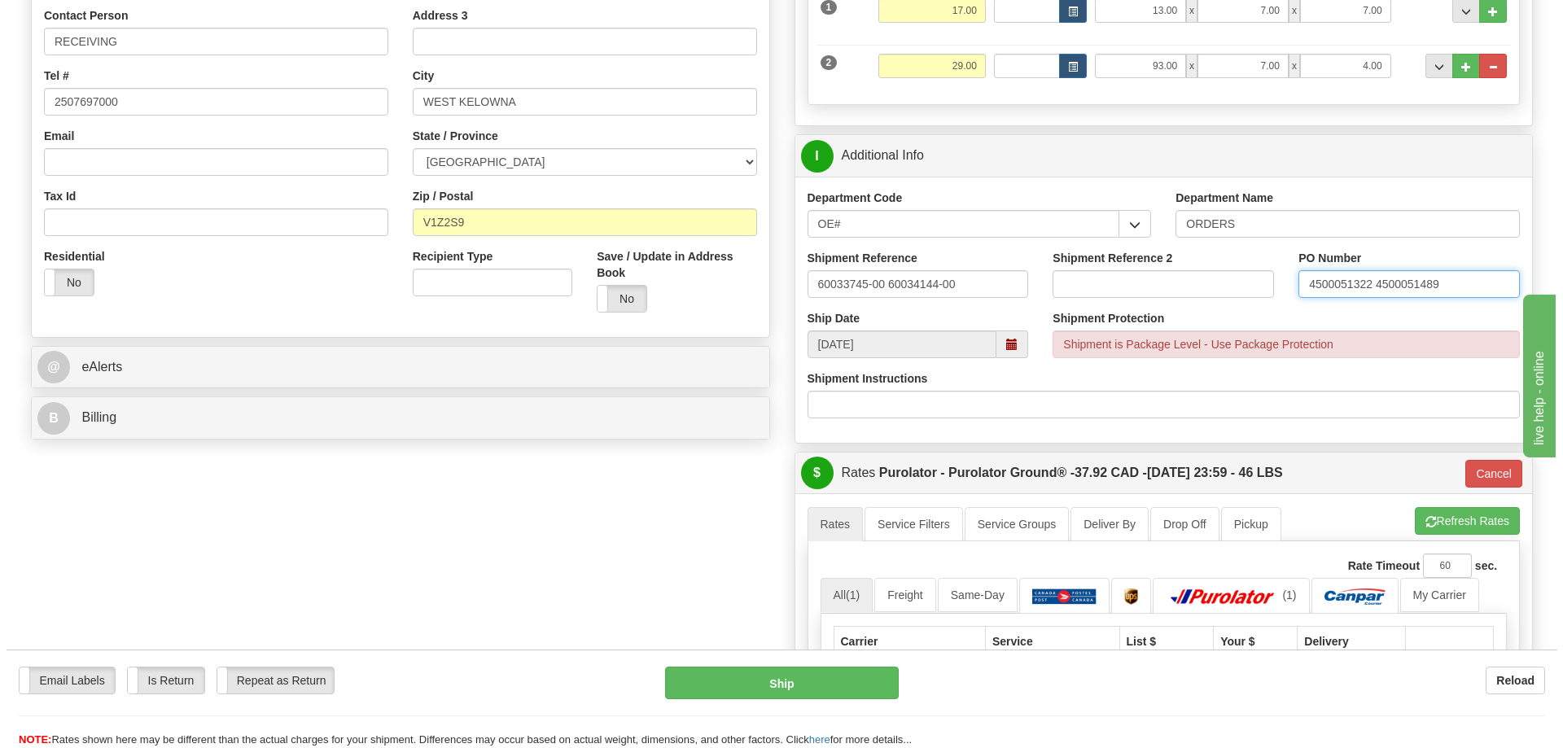
scroll to position [488, 0]
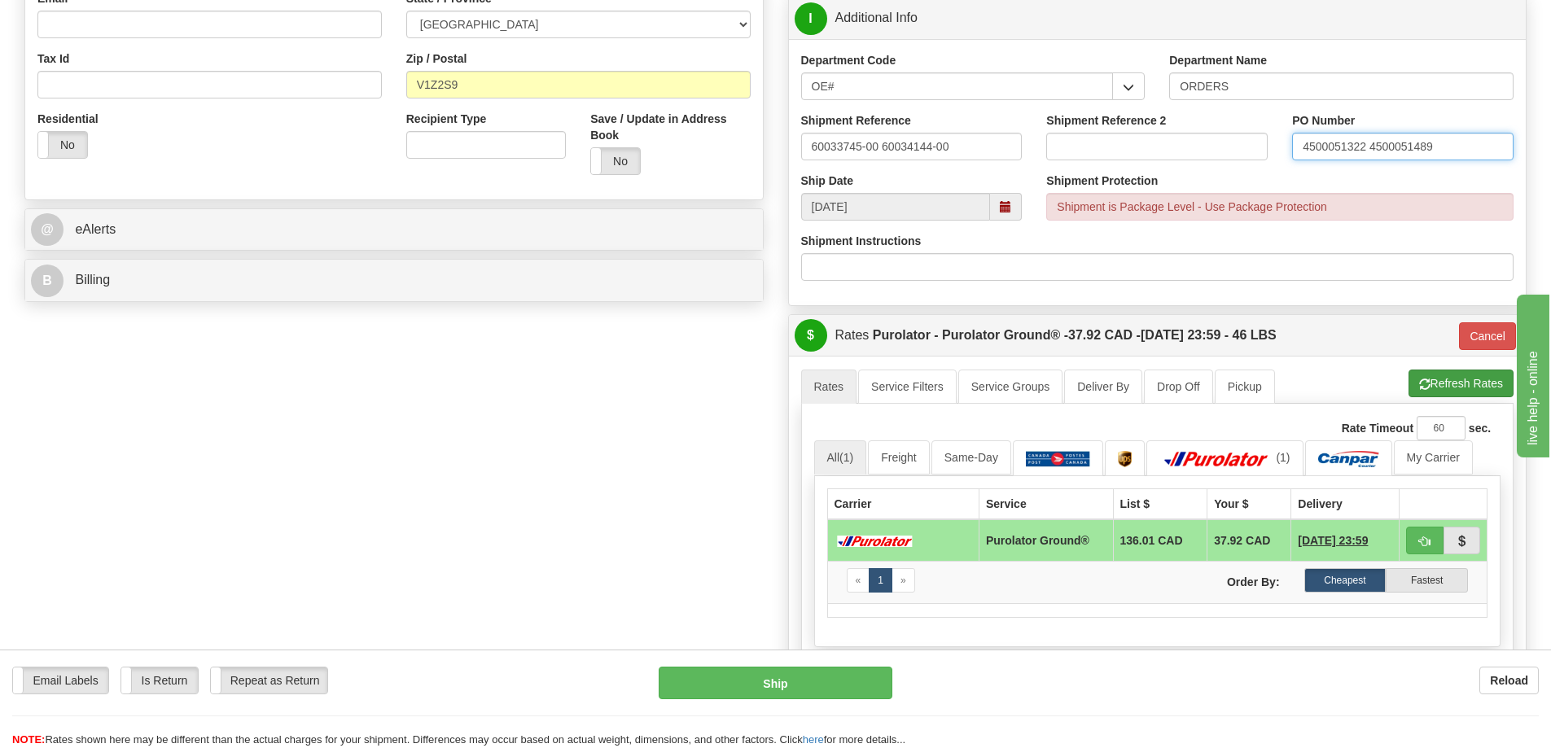
type input "4500051322 4500051489"
click at [1435, 386] on button "Refresh Rates" at bounding box center [1460, 384] width 105 height 28
type input "260"
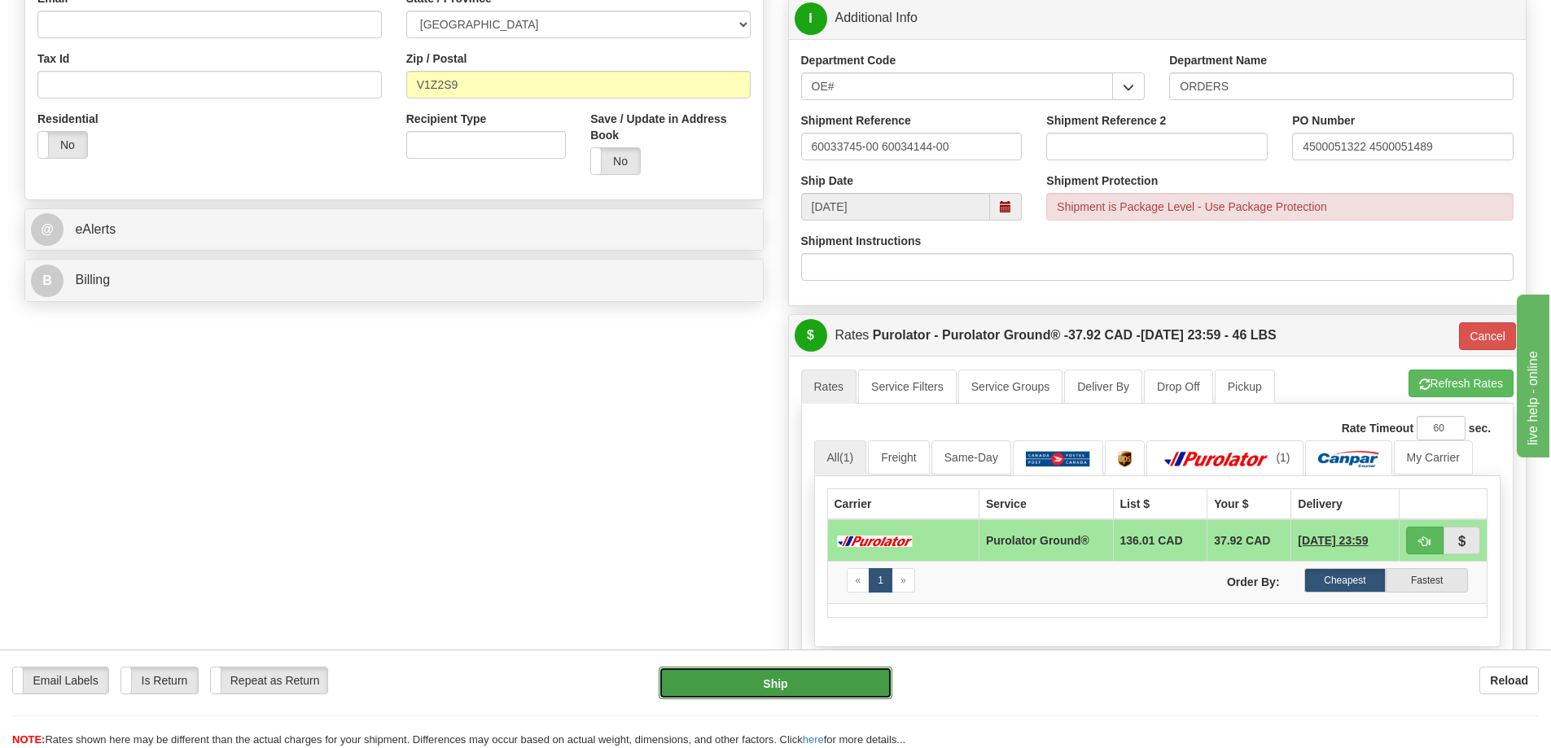
click at [799, 681] on button "Ship" at bounding box center [776, 683] width 234 height 33
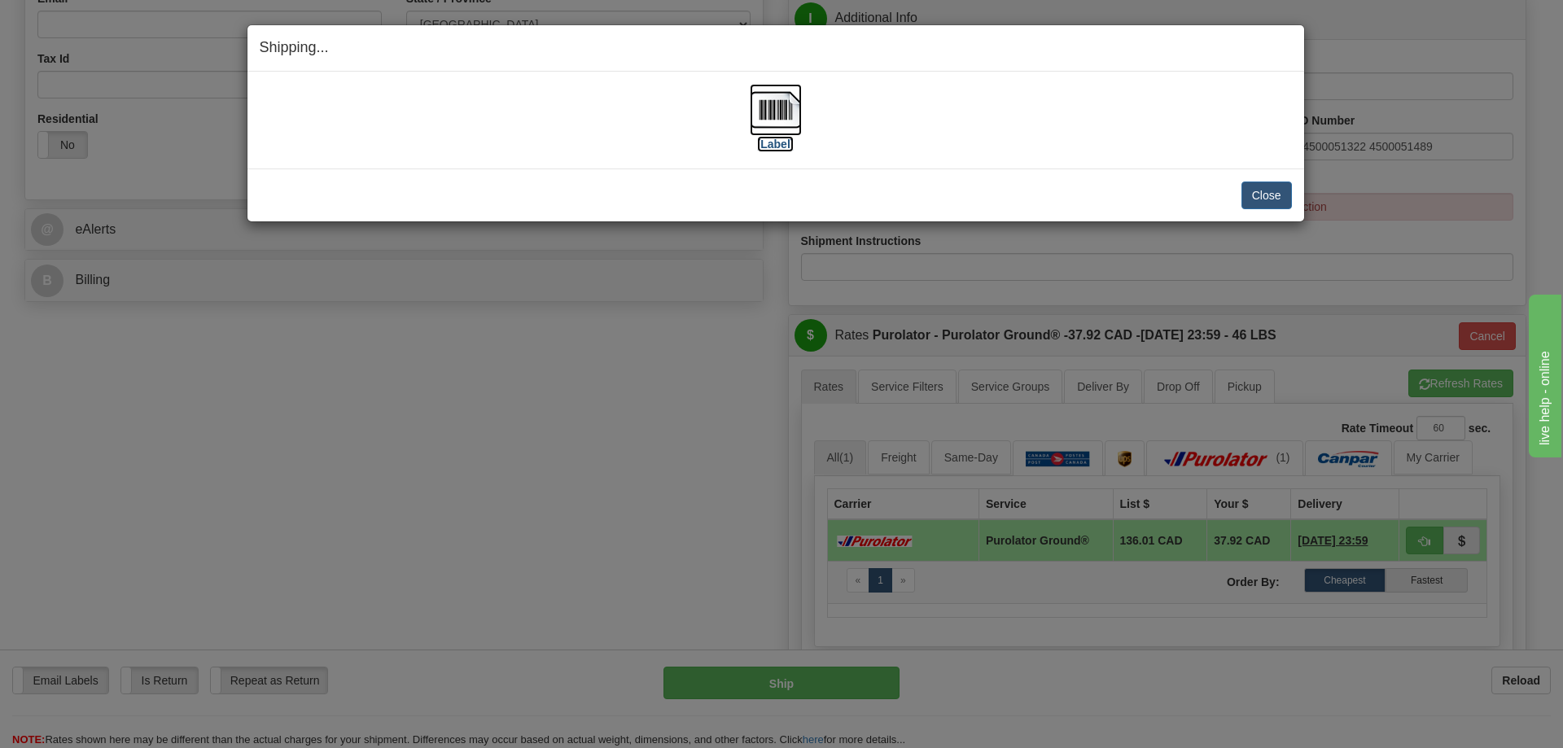
click at [777, 142] on label "[Label]" at bounding box center [775, 144] width 37 height 16
drag, startPoint x: 1264, startPoint y: 189, endPoint x: 1251, endPoint y: 195, distance: 14.2
click at [1263, 189] on button "Close" at bounding box center [1267, 196] width 50 height 28
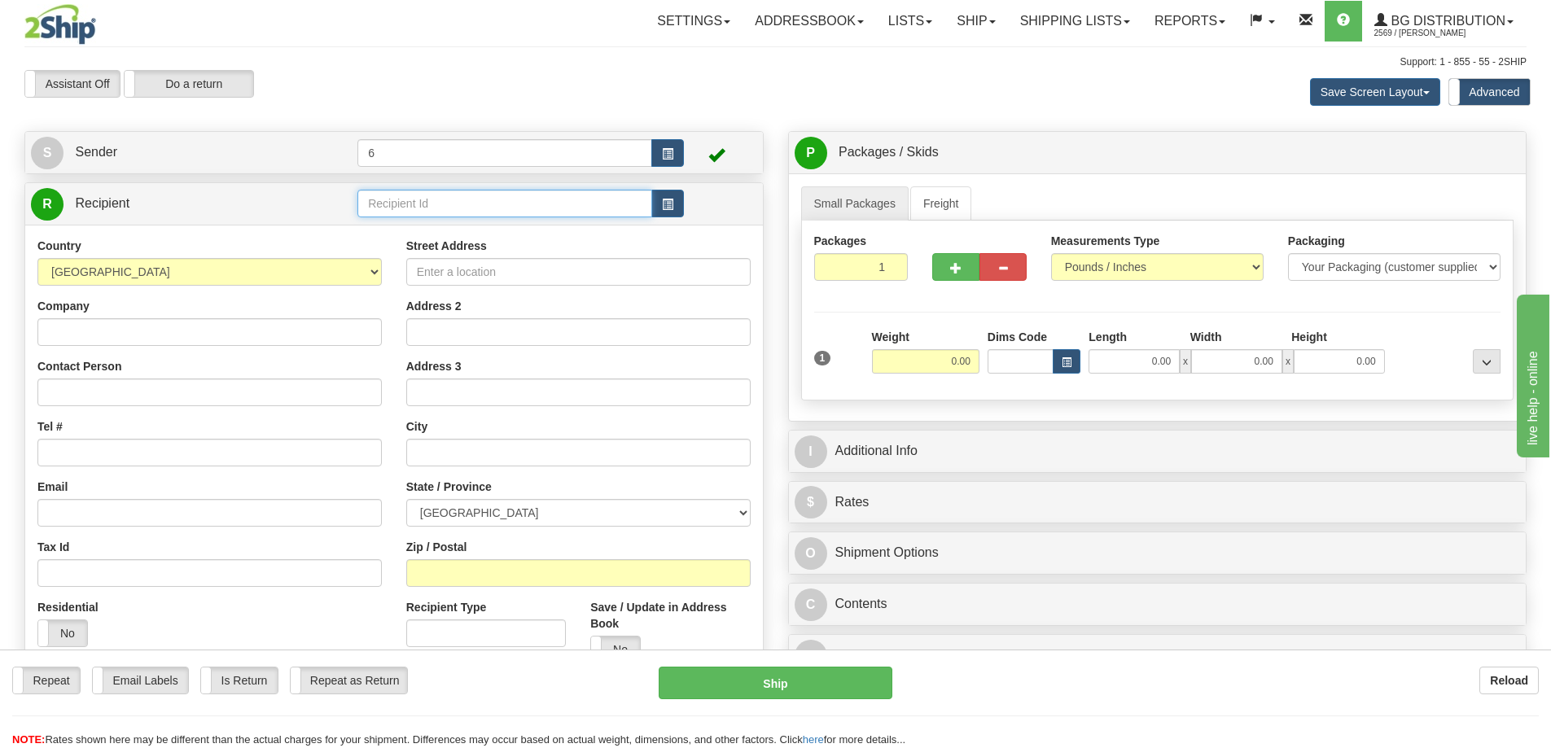
click at [446, 217] on input "text" at bounding box center [504, 204] width 295 height 28
type input "45017"
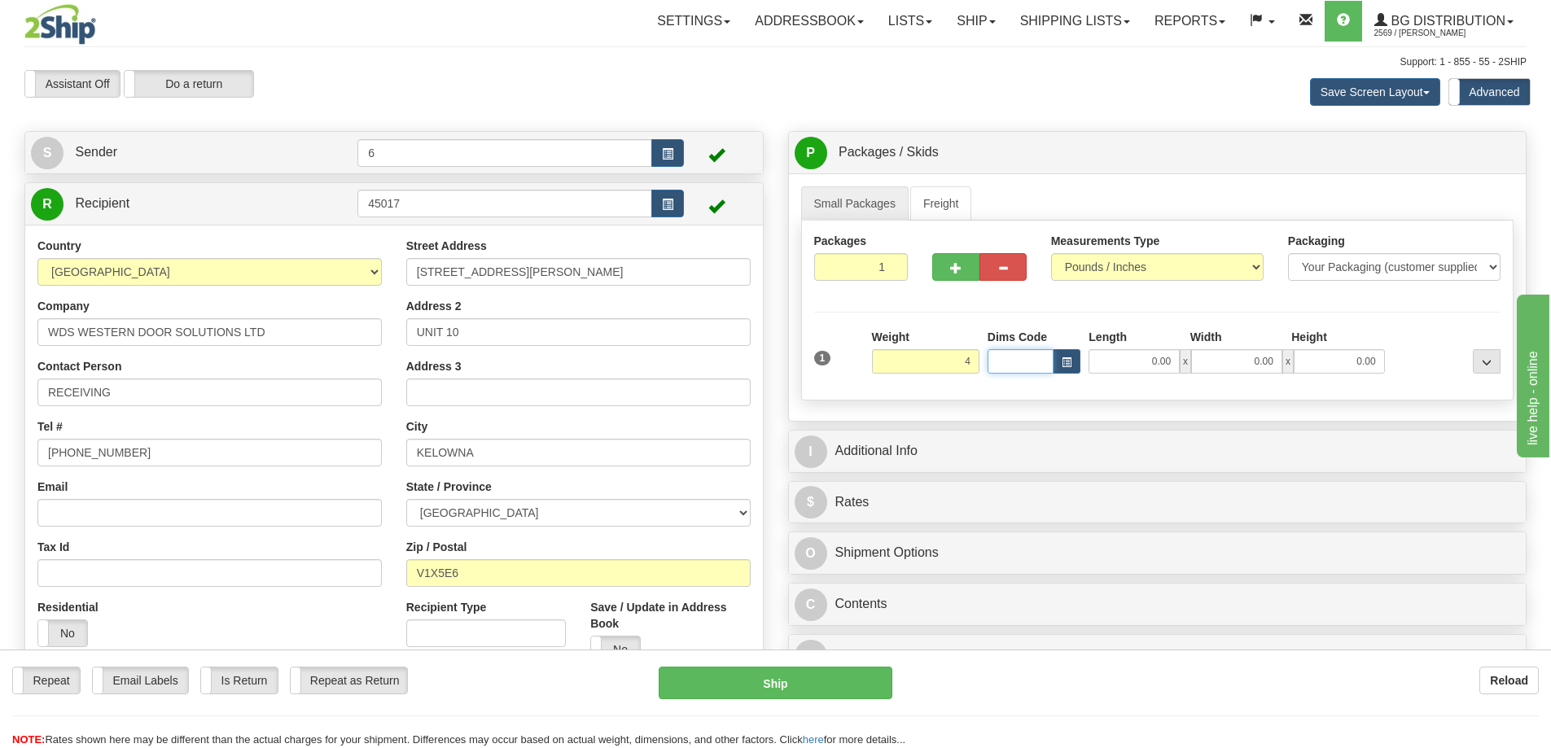
type input "4.00"
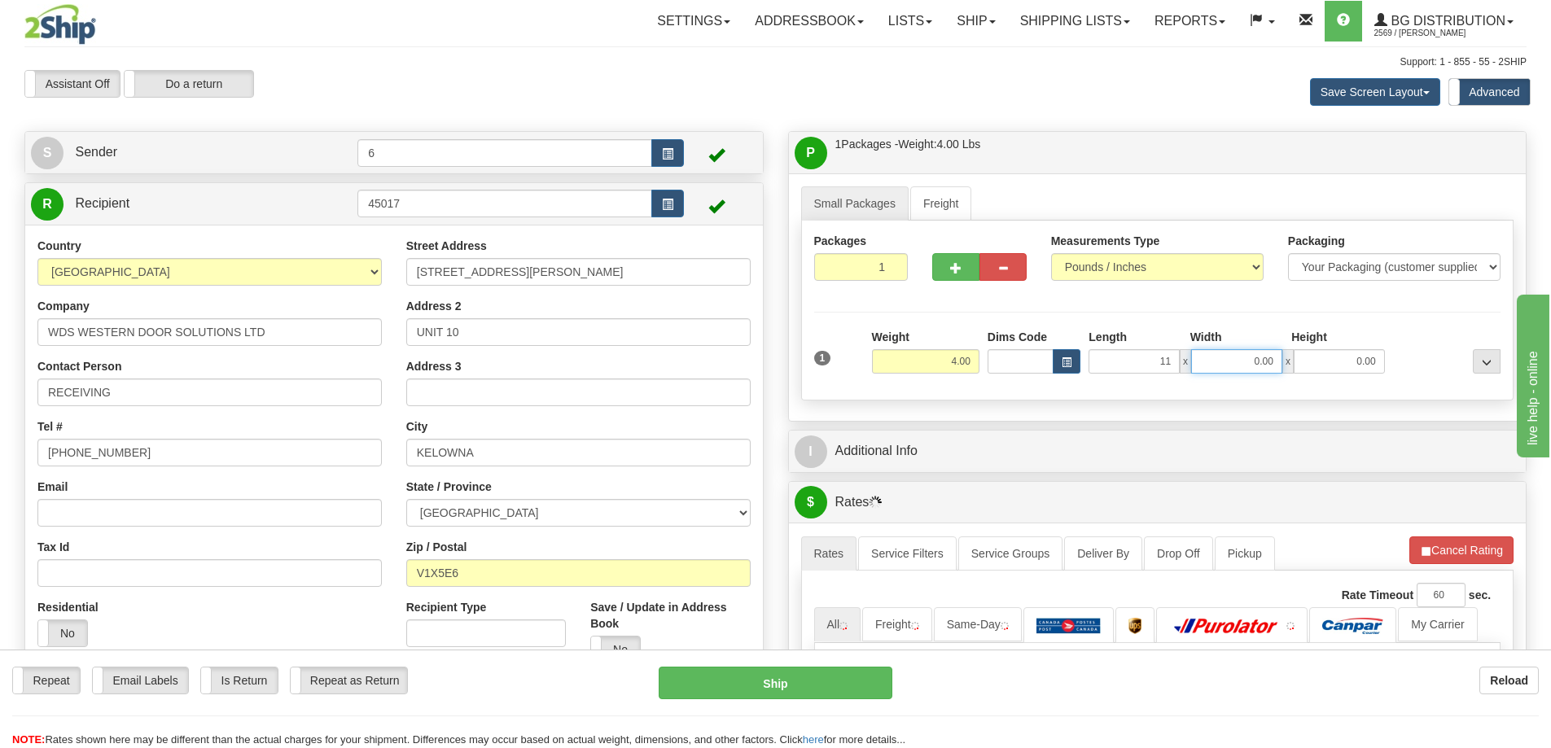
type input "11.00"
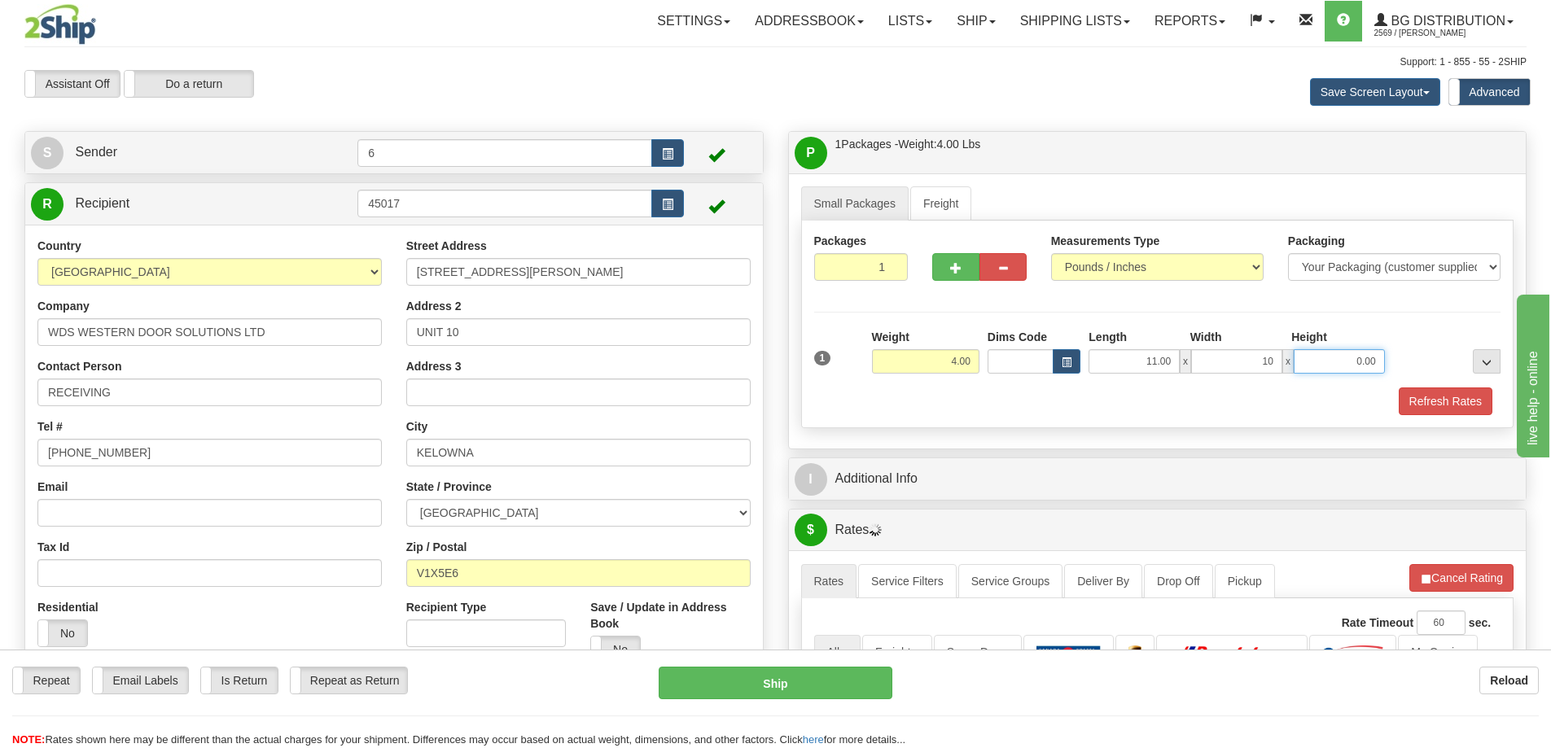
type input "10.00"
type input "7.00"
click at [1443, 398] on button "Refresh Rates" at bounding box center [1446, 402] width 94 height 28
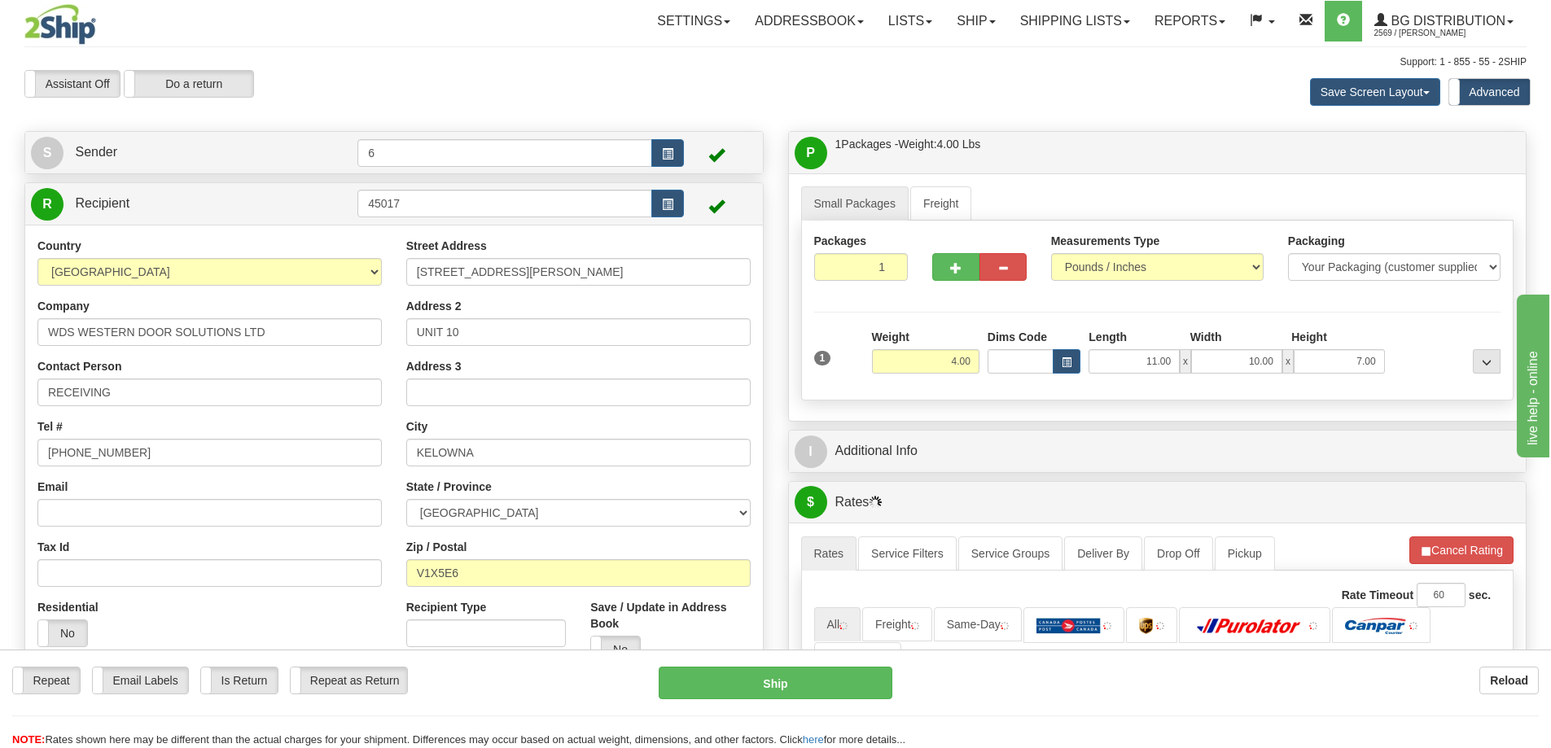
click at [1386, 478] on div "P Packages / Skids 1 Packages - Weight: 4.00 Lbs 1 Skids - Weight: NaN Lbs Ship…" at bounding box center [1158, 580] width 764 height 898
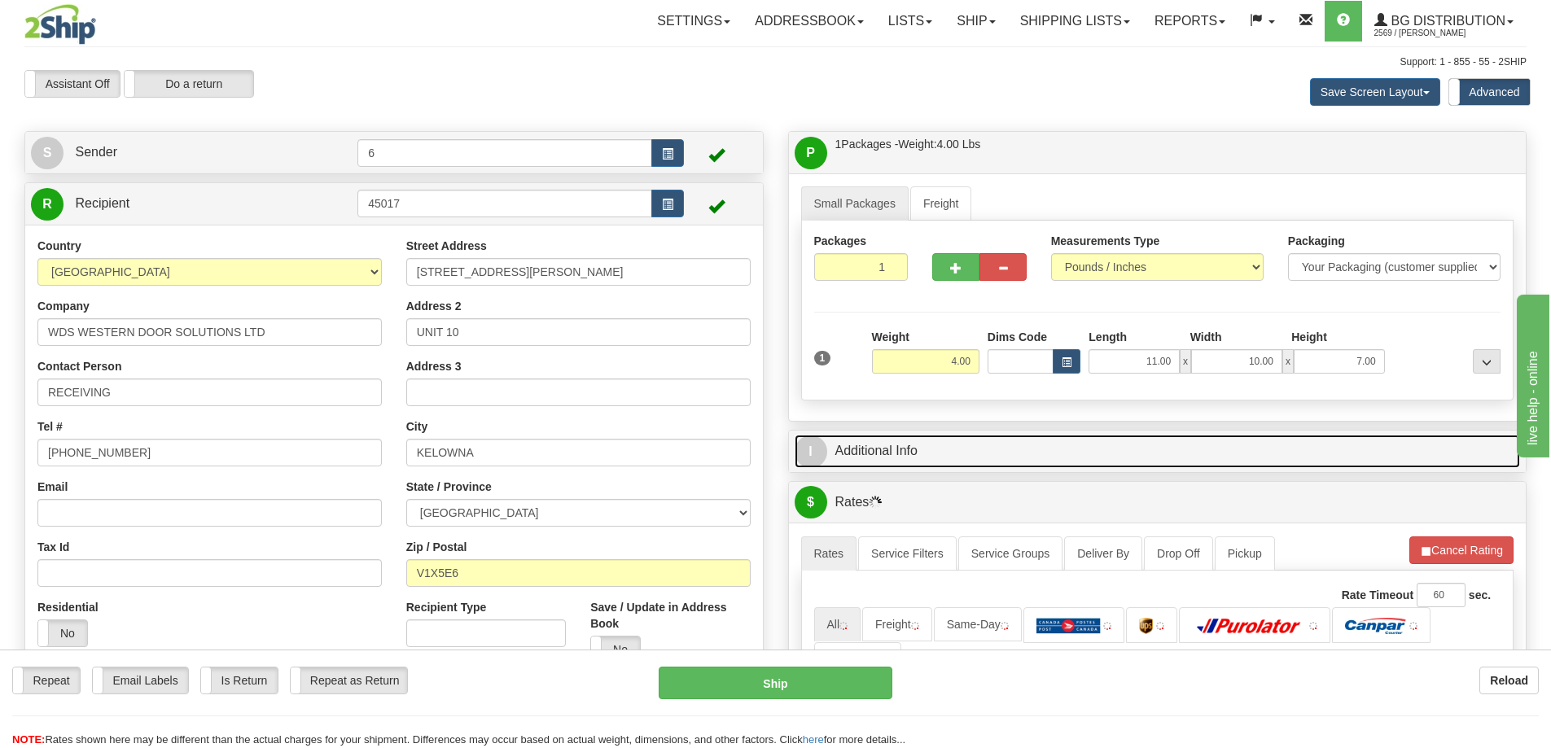
click at [1382, 467] on link "I Additional Info" at bounding box center [1158, 451] width 726 height 33
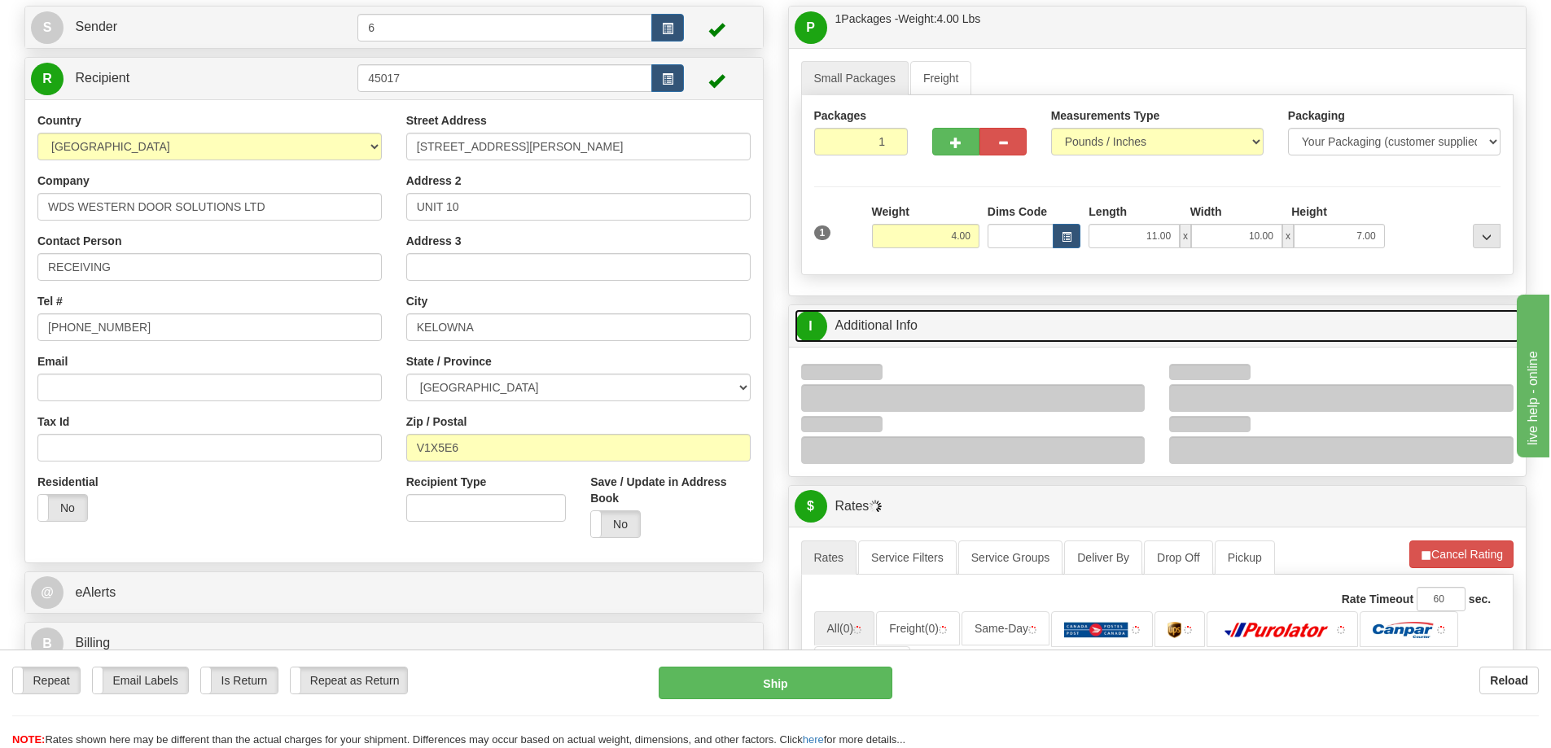
scroll to position [244, 0]
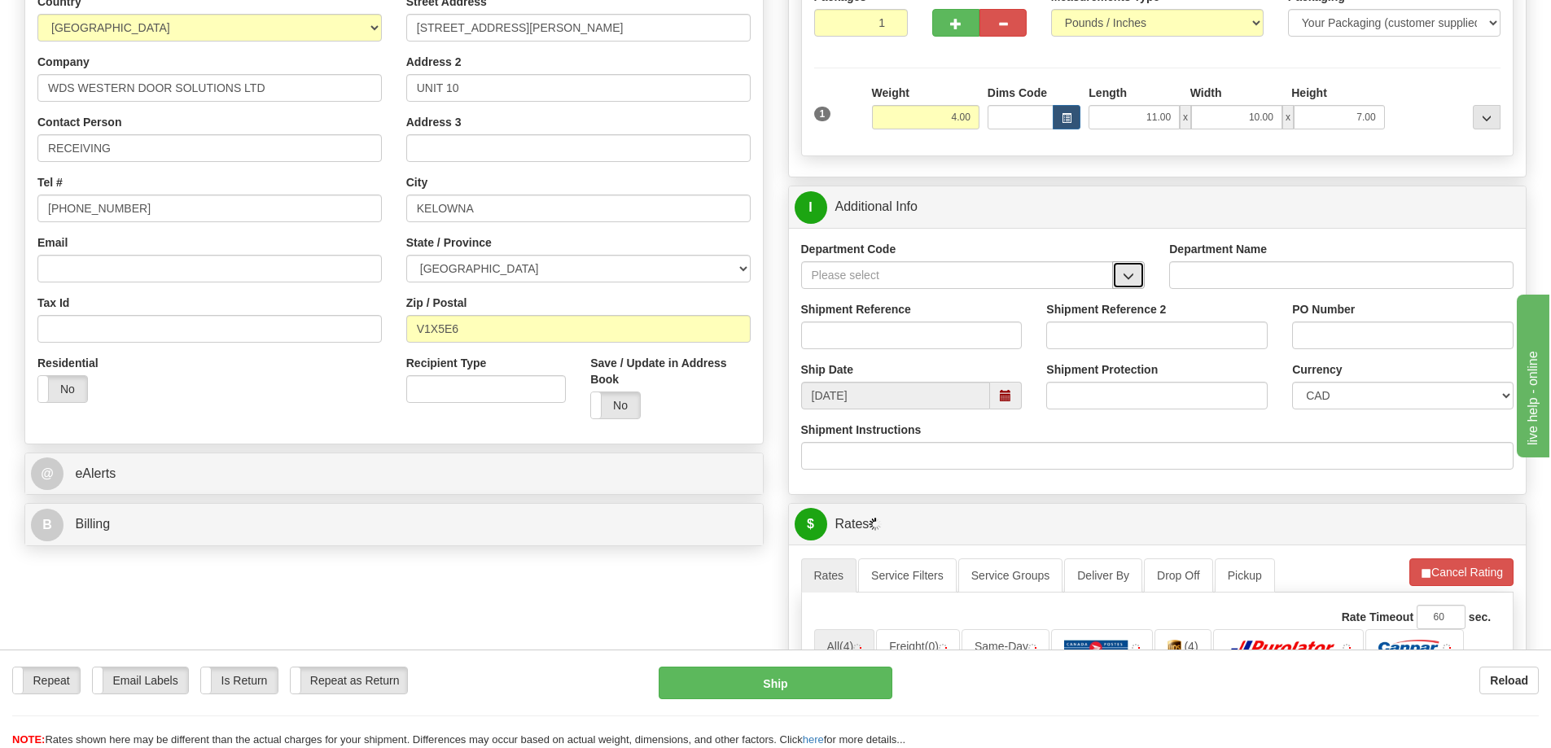
click at [1137, 270] on button "button" at bounding box center [1128, 275] width 33 height 28
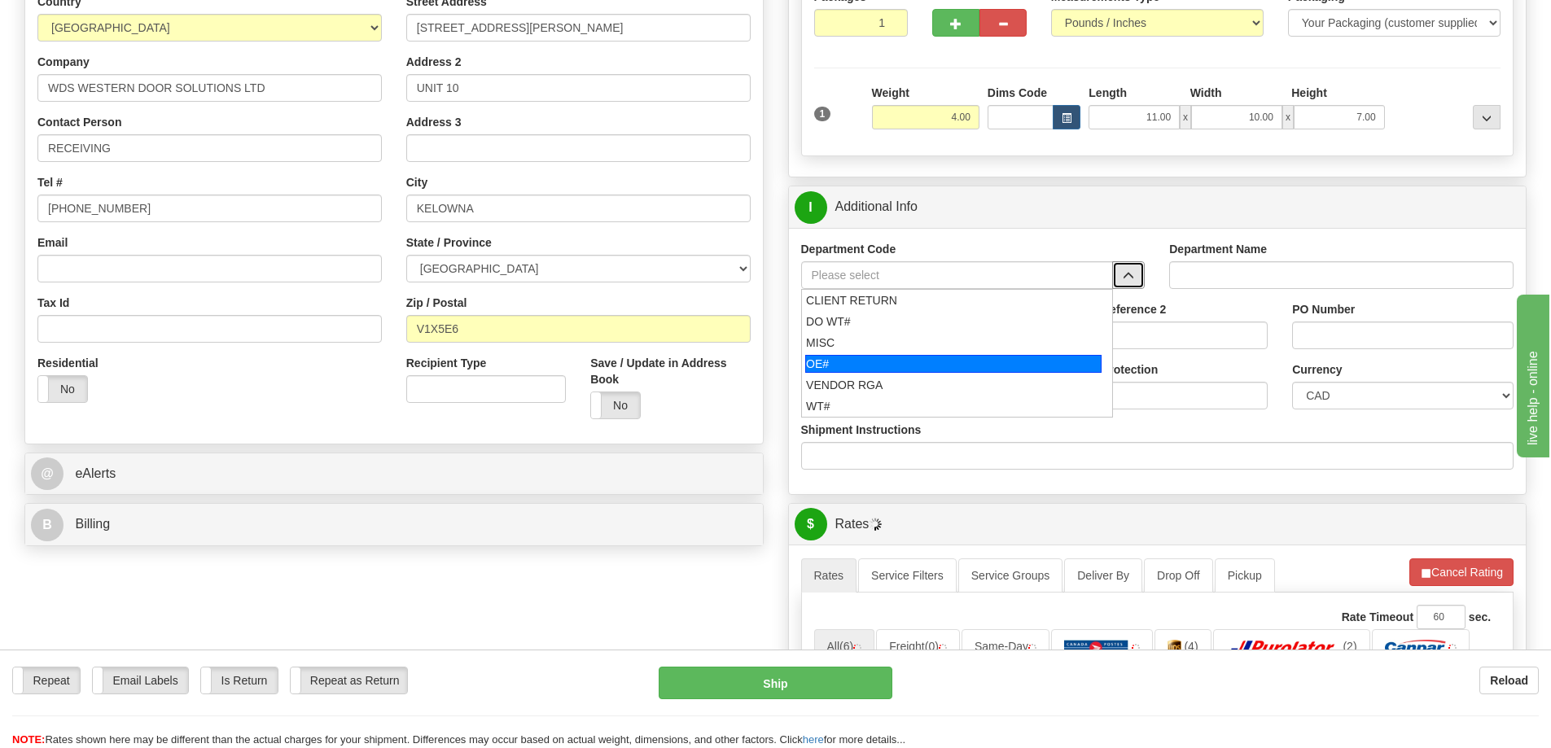
click at [855, 357] on div "OE#" at bounding box center [953, 364] width 296 height 18
type input "OE#"
type input "ORDERS"
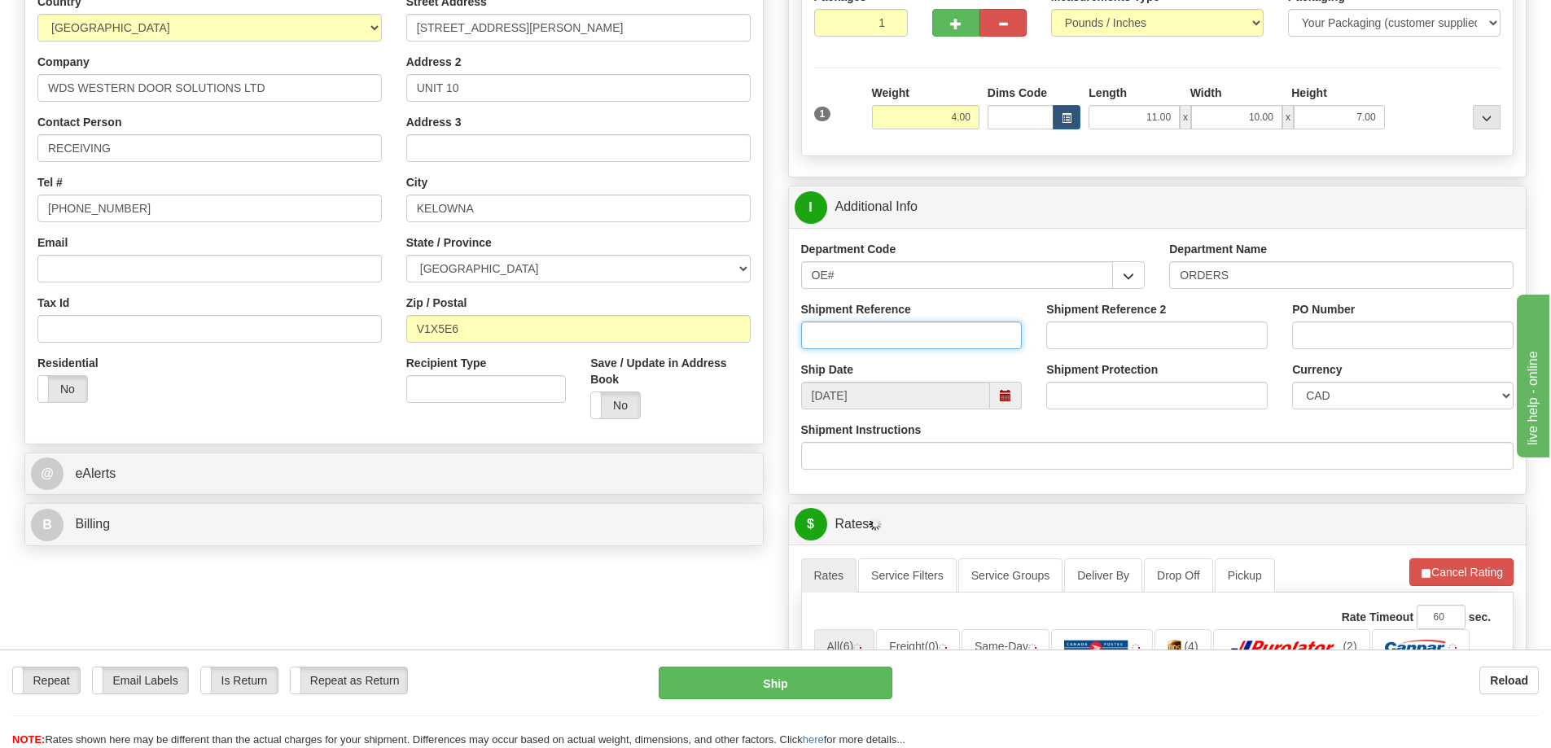
click at [844, 335] on input "Shipment Reference" at bounding box center [911, 336] width 221 height 28
type input "60034105-00"
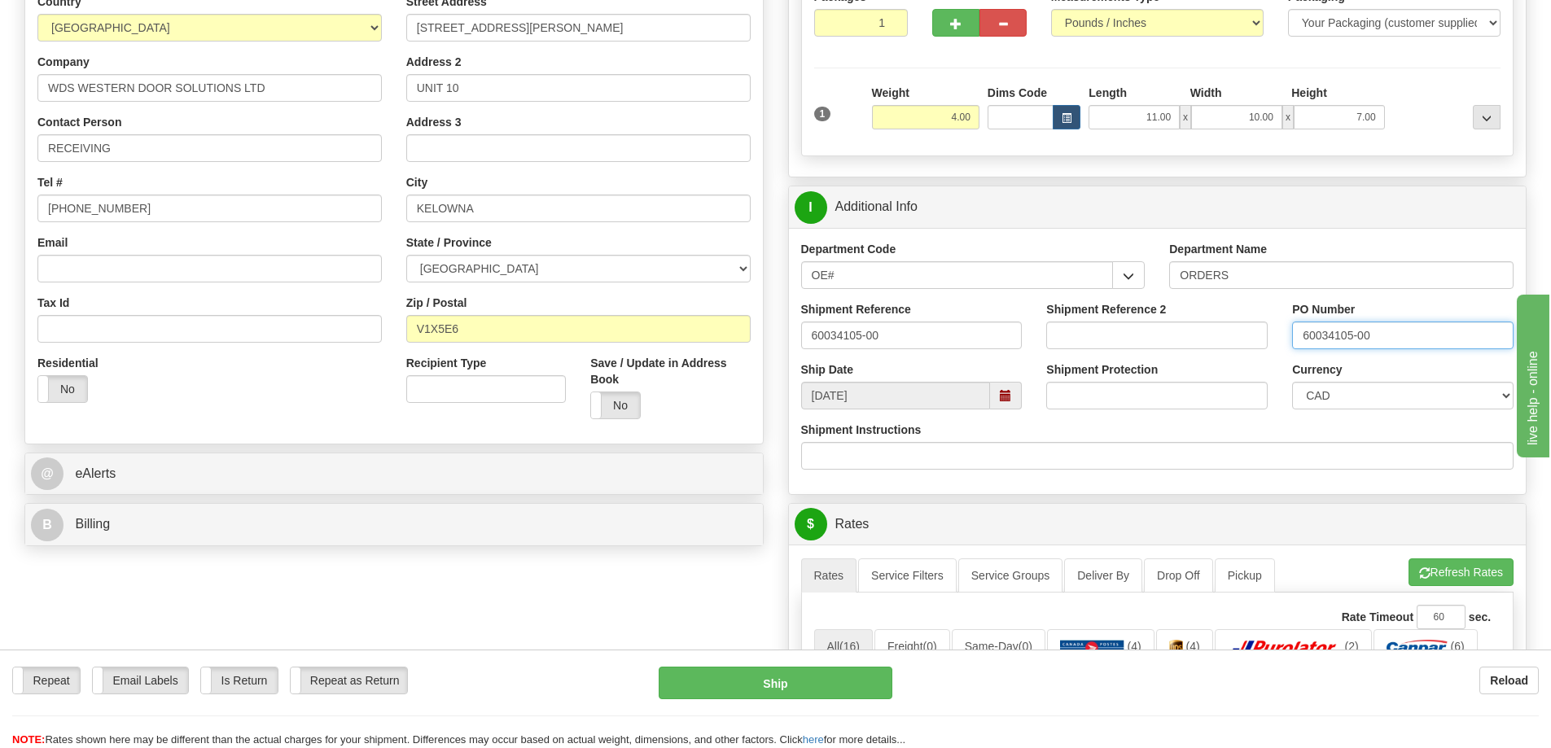
type input "60034105-00"
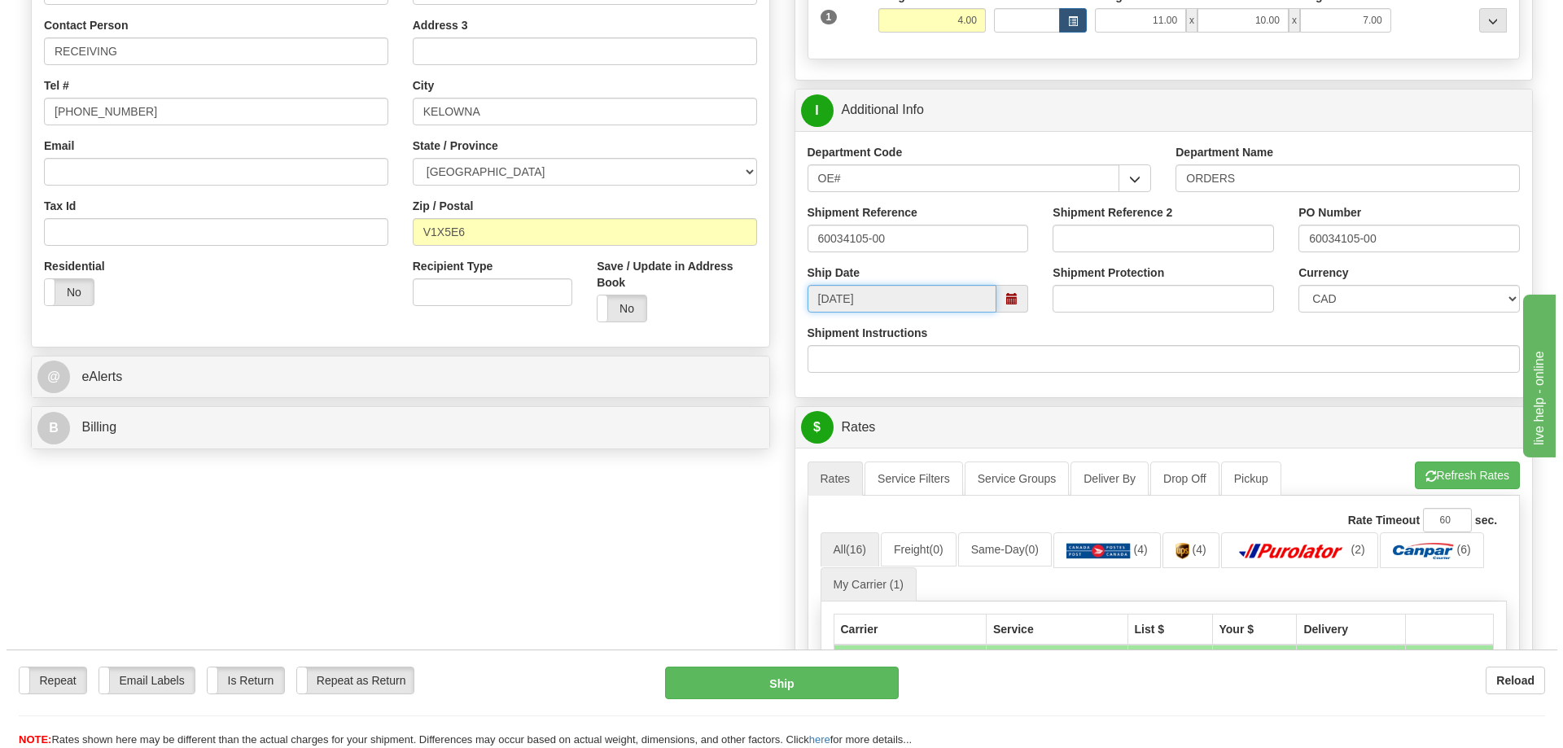
scroll to position [570, 0]
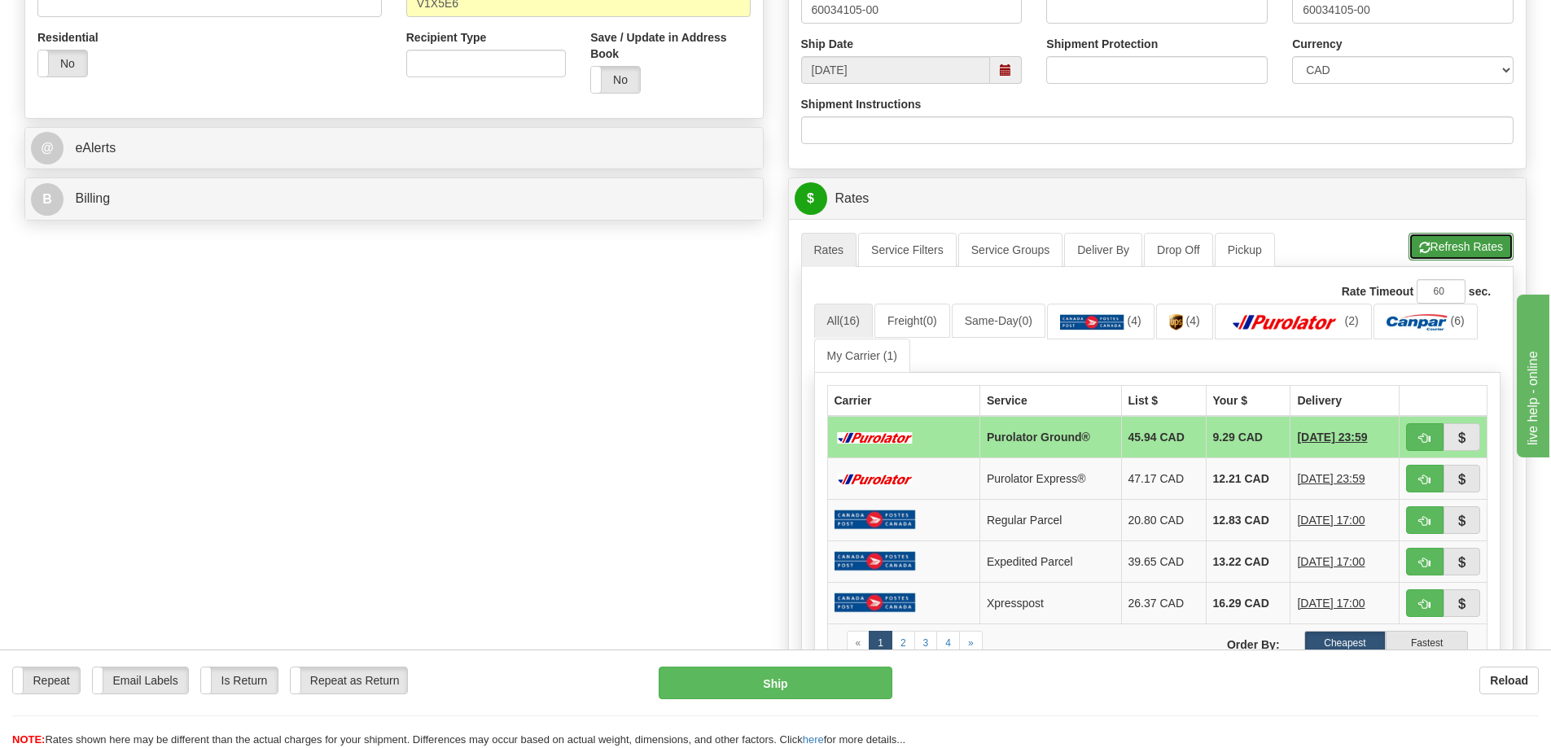
click at [1439, 252] on button "Refresh Rates" at bounding box center [1460, 247] width 105 height 28
click at [1432, 434] on button "button" at bounding box center [1424, 437] width 37 height 28
type input "260"
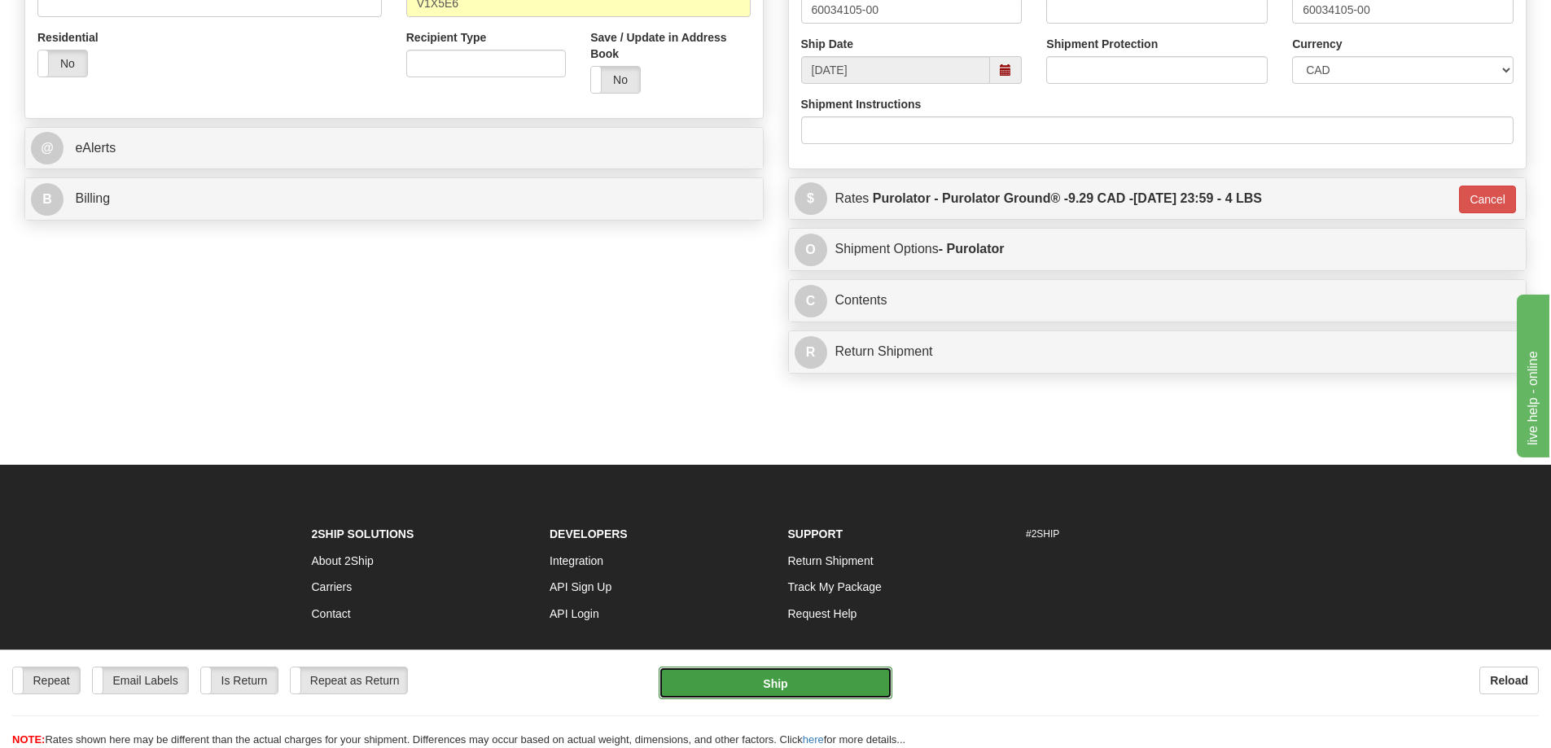
click at [862, 685] on button "Ship" at bounding box center [776, 683] width 234 height 33
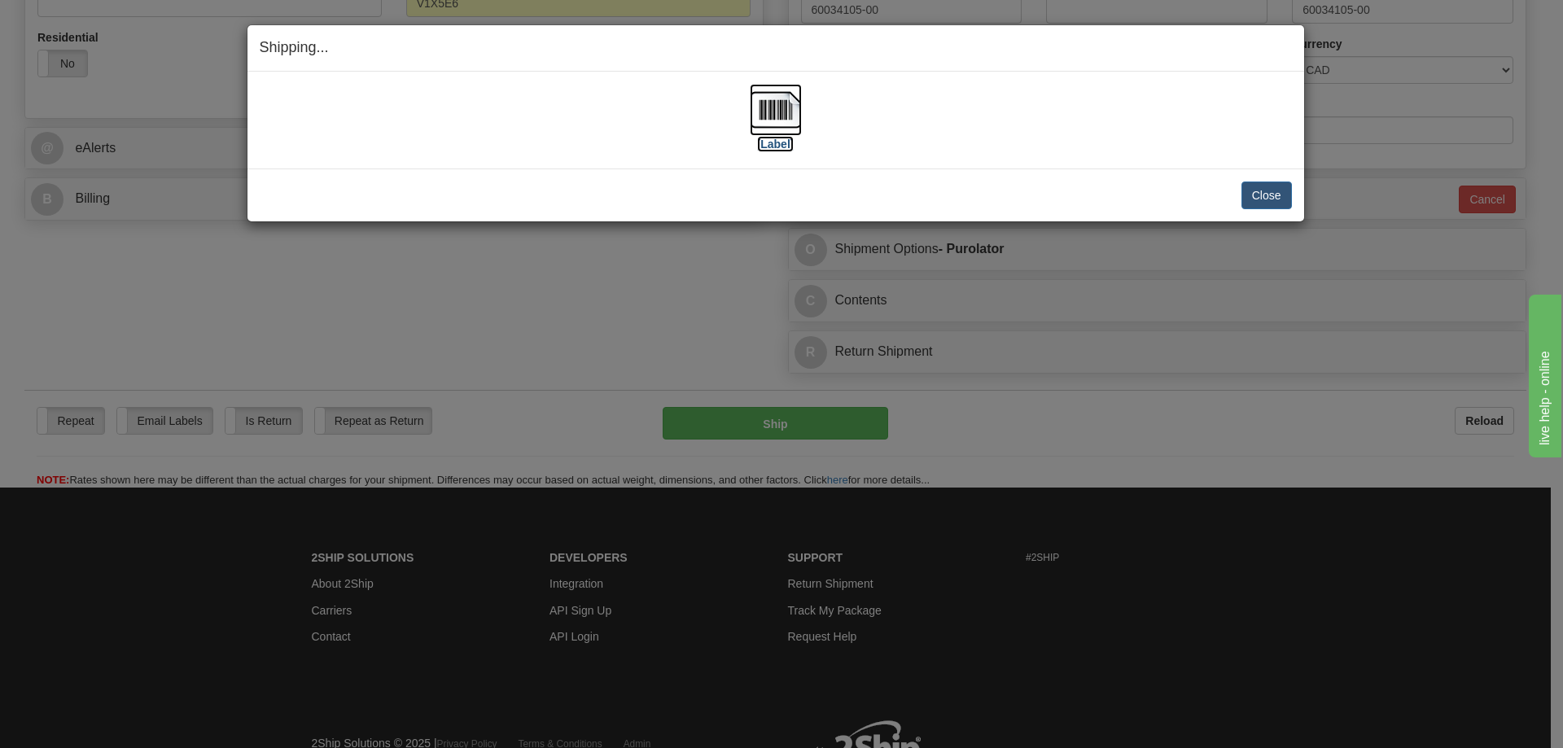
click at [778, 137] on label "[Label]" at bounding box center [775, 144] width 37 height 16
click at [1264, 186] on button "Close" at bounding box center [1267, 196] width 50 height 28
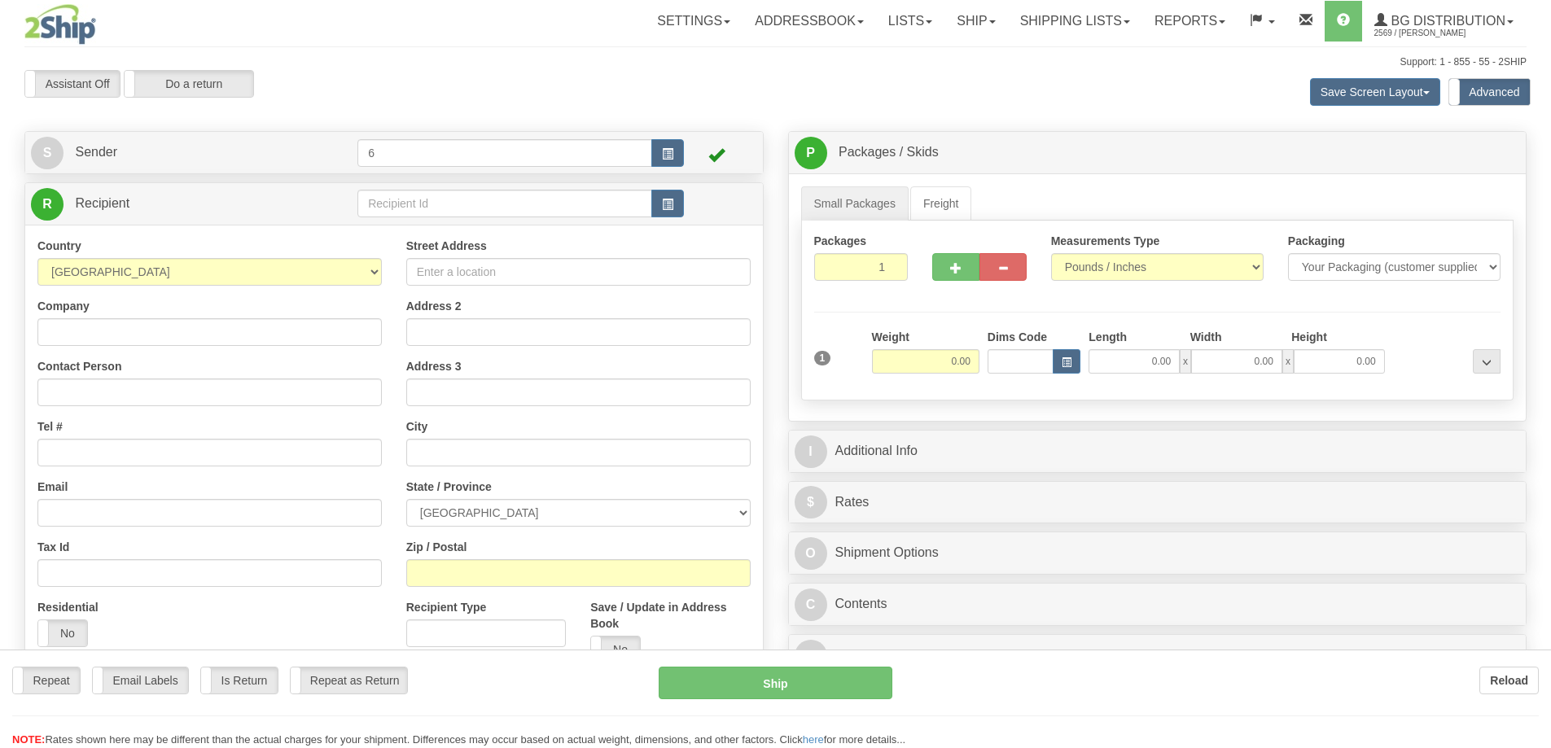
click at [412, 208] on div at bounding box center [775, 374] width 1551 height 748
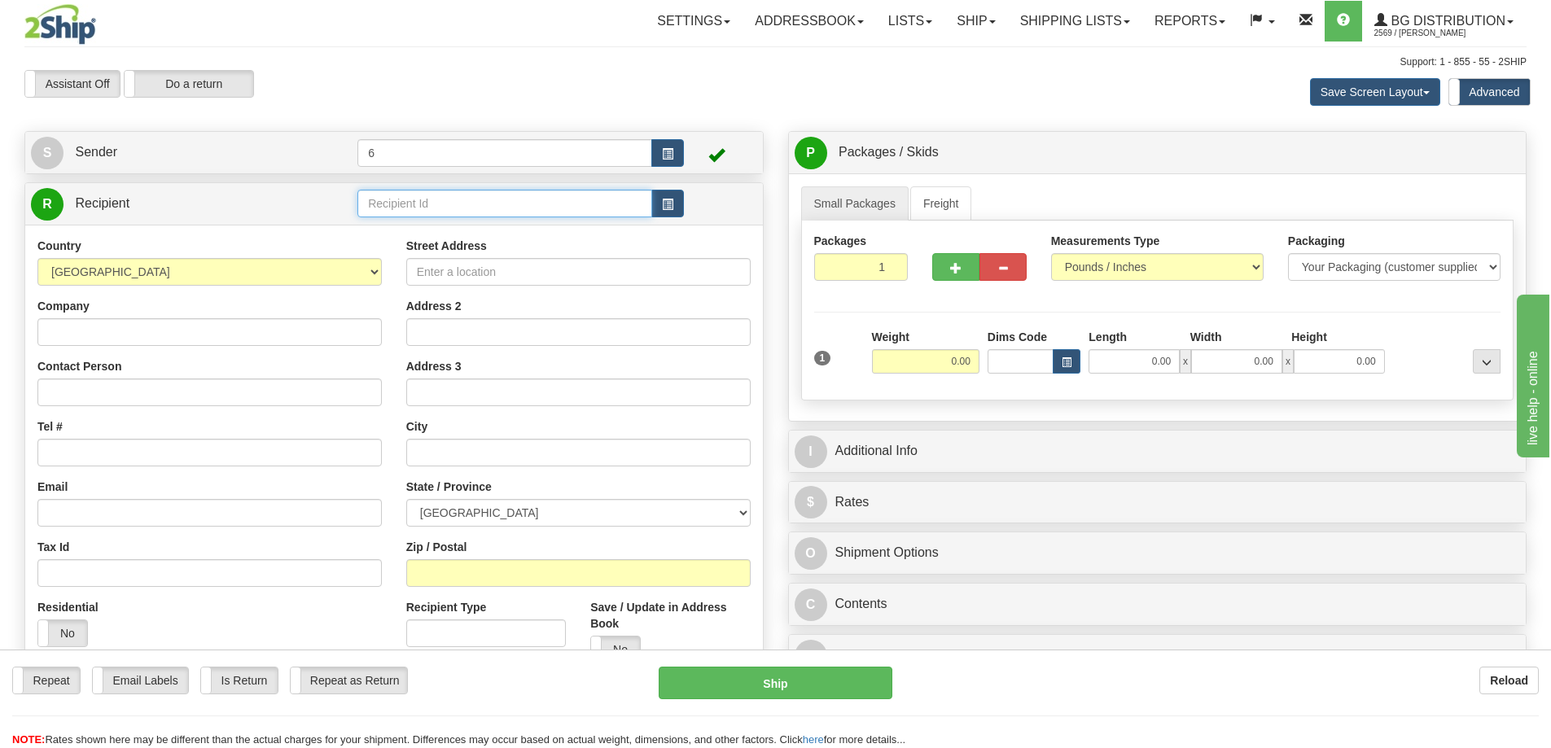
click at [412, 208] on input "text" at bounding box center [504, 204] width 295 height 28
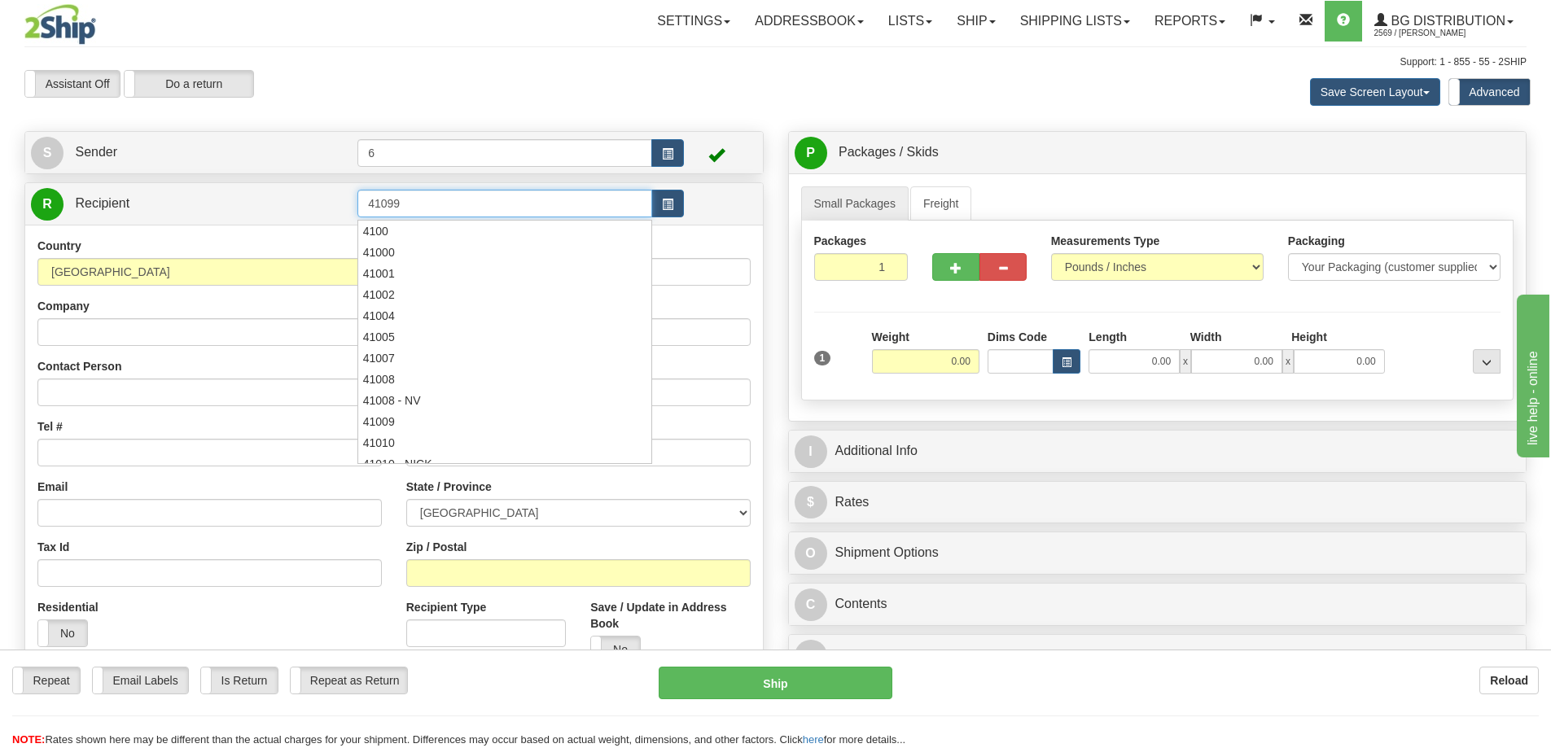
type input "41099"
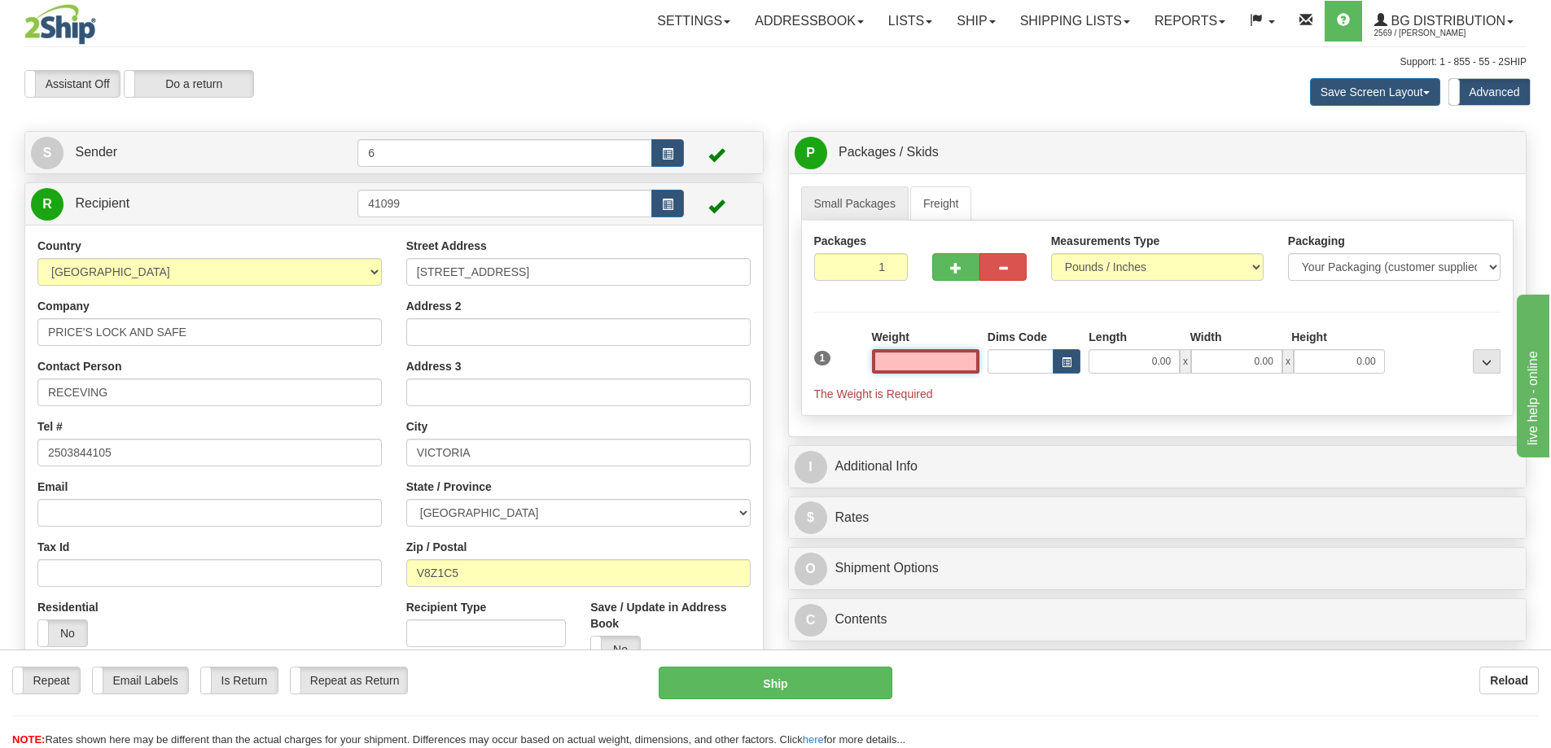
click at [920, 362] on input "text" at bounding box center [925, 361] width 107 height 24
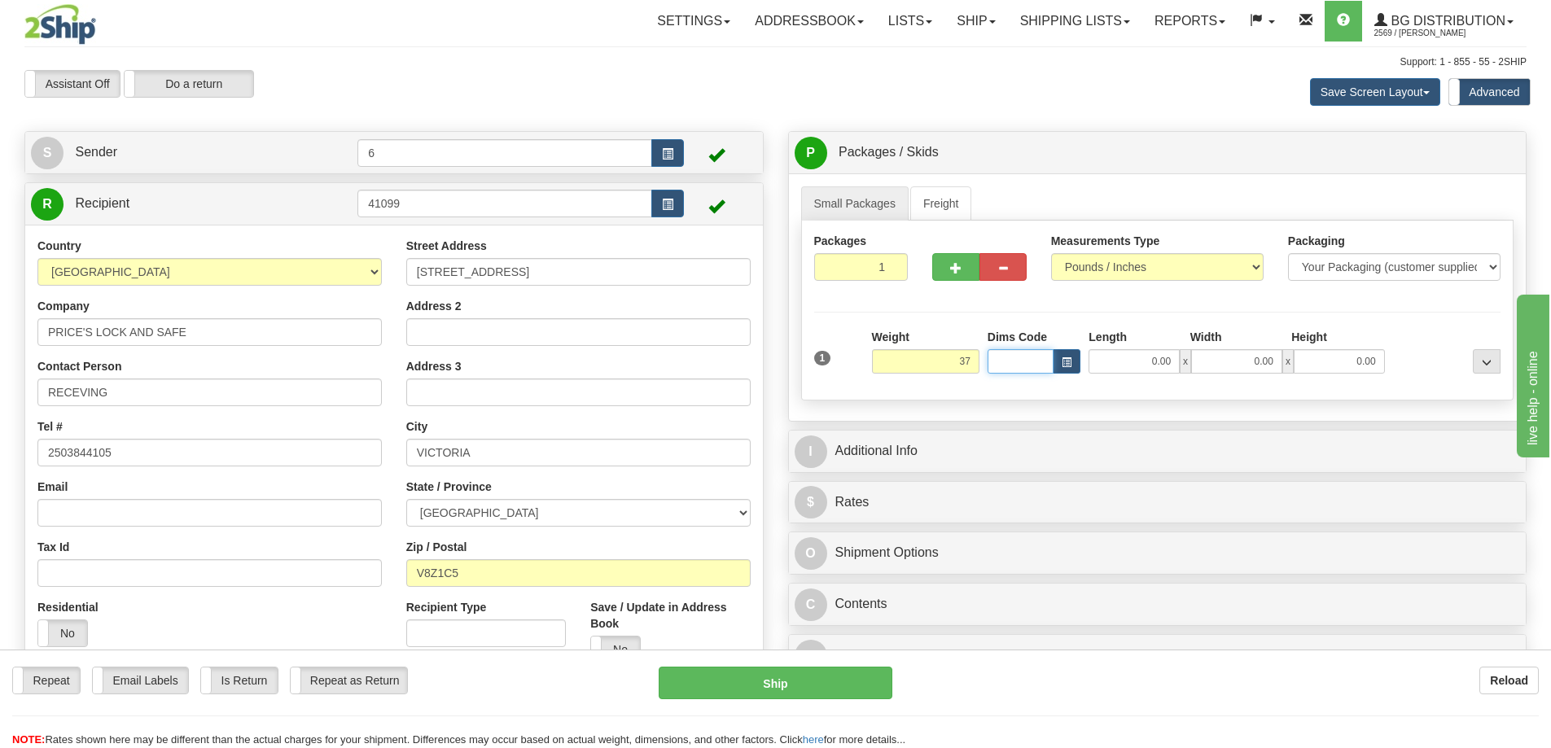
type input "37.00"
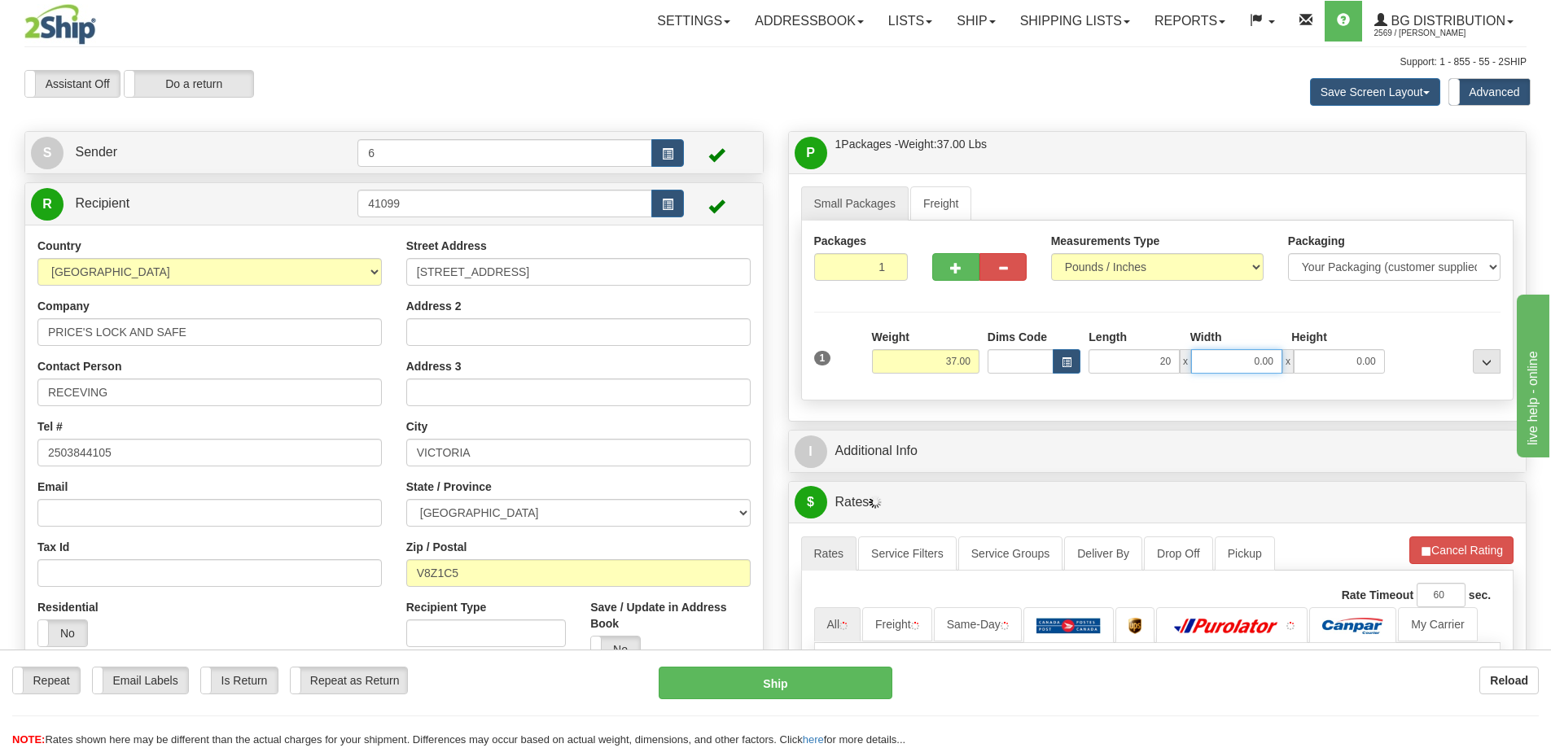
type input "20.00"
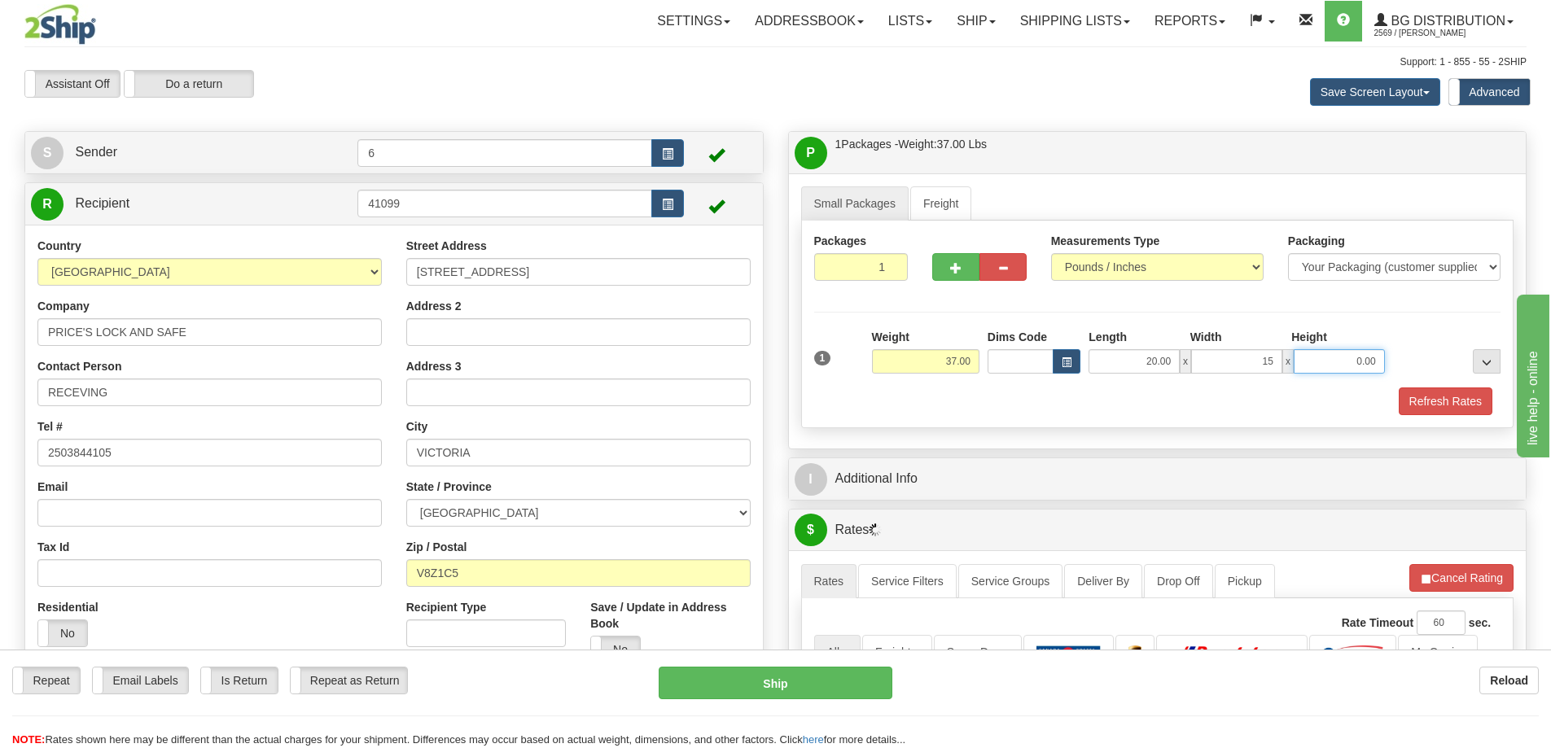
type input "15.00"
type input "9.00"
click at [957, 263] on button "button" at bounding box center [955, 267] width 47 height 28
radio input "true"
type input "2"
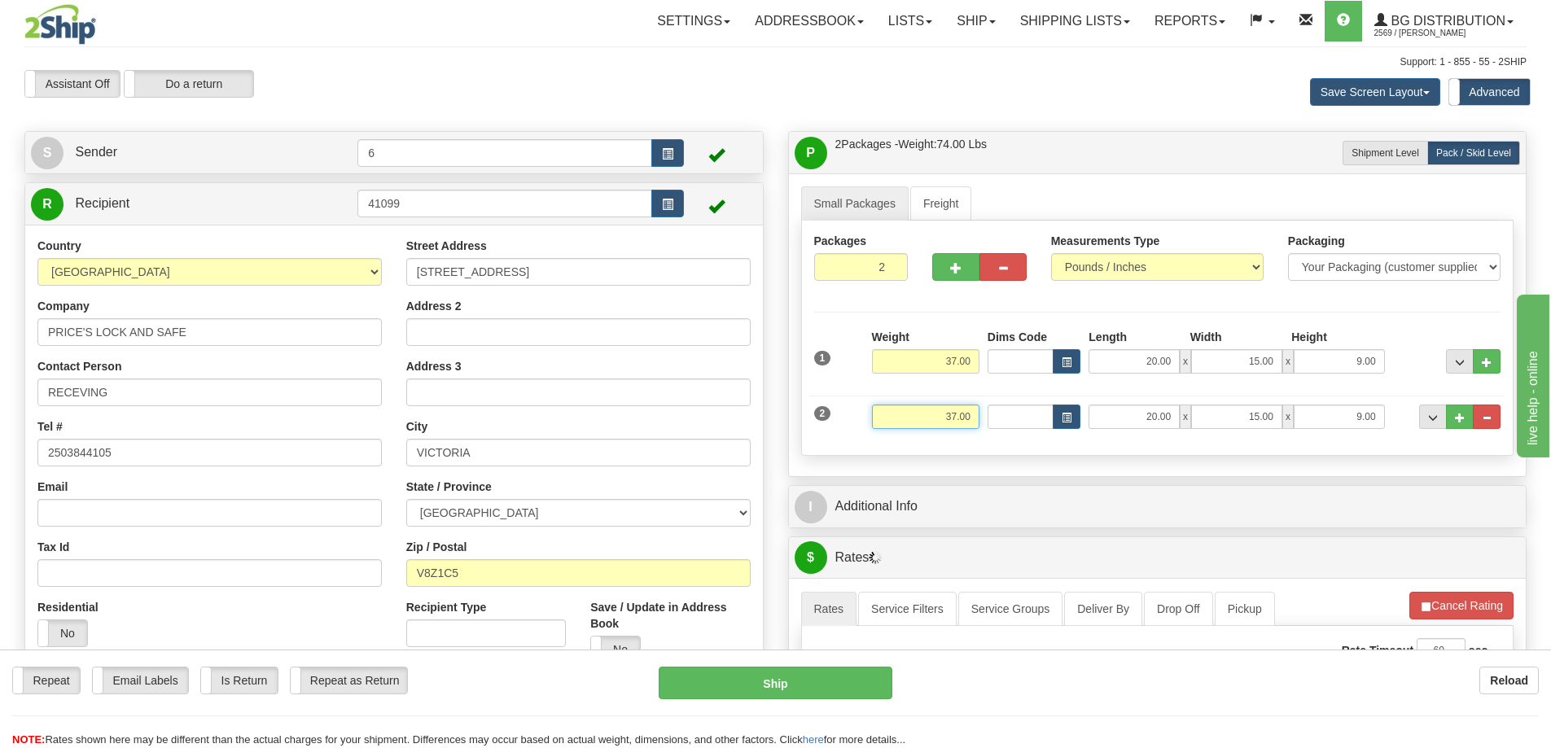
drag, startPoint x: 909, startPoint y: 425, endPoint x: 1036, endPoint y: 418, distance: 128.0
click at [1037, 418] on div "2 Weight 37.00 Dims Code Length Width Height" at bounding box center [1157, 415] width 695 height 55
type input "39.00"
type input "17.00"
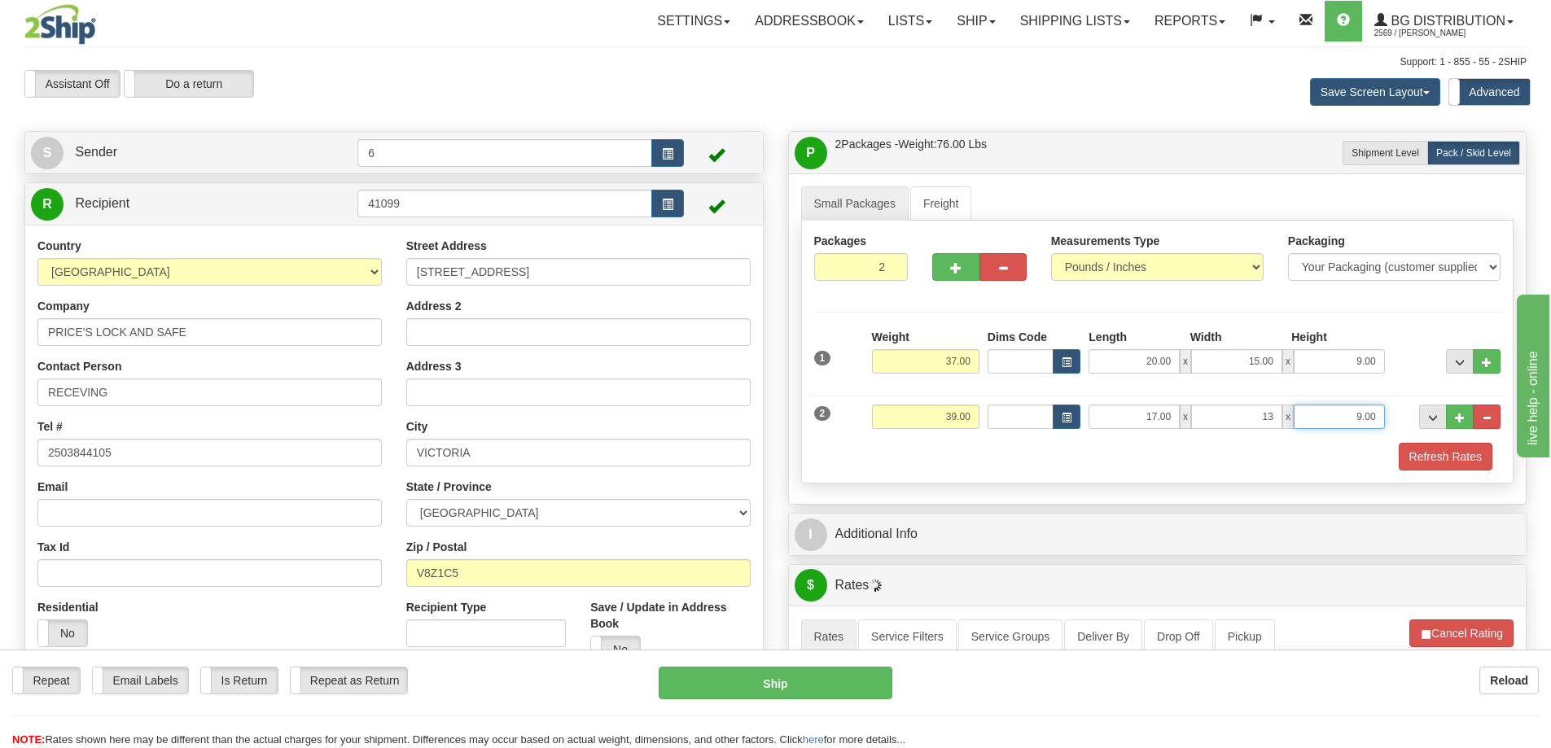
type input "13.00"
type input "11.00"
click at [962, 261] on button "button" at bounding box center [955, 267] width 47 height 28
type input "3"
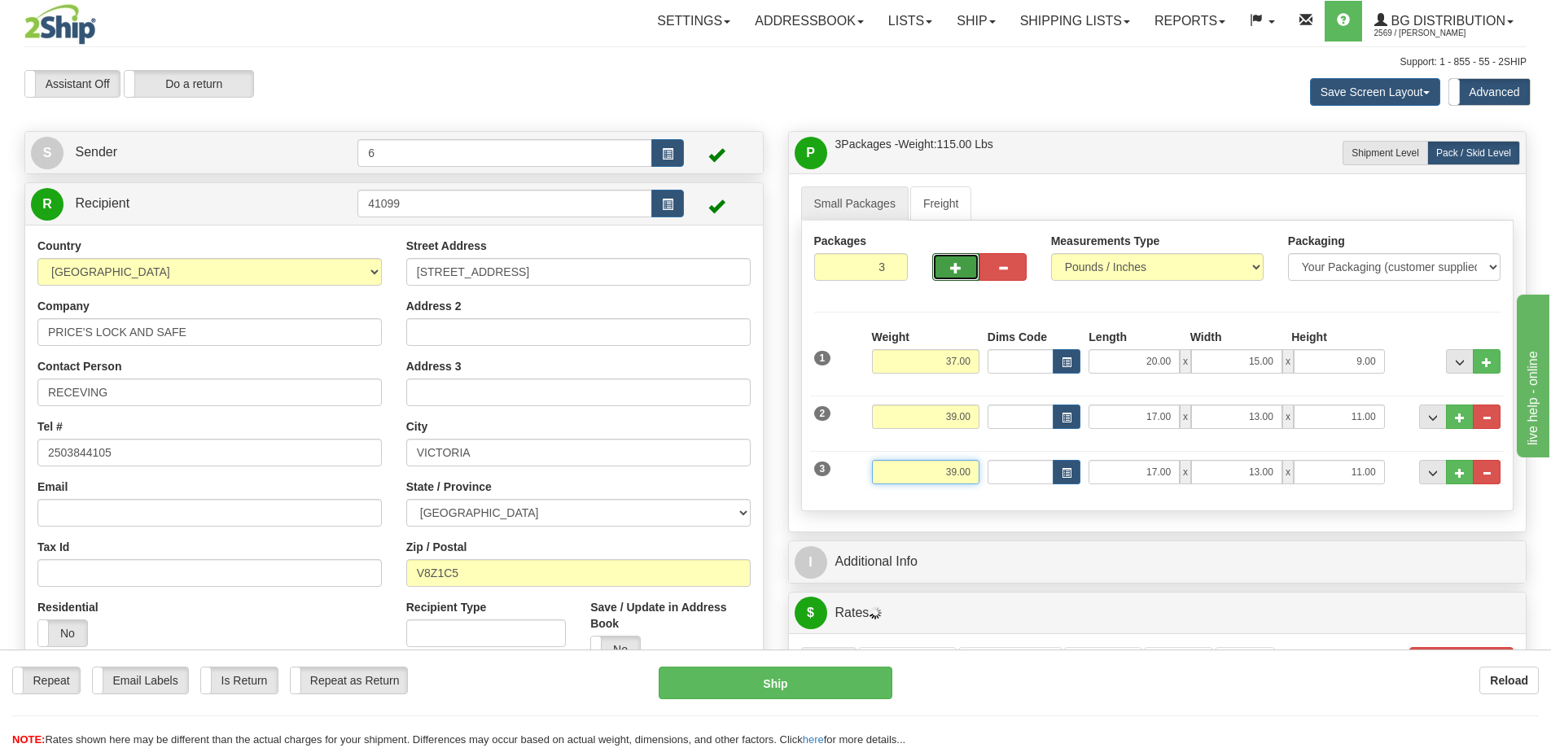
drag, startPoint x: 934, startPoint y: 475, endPoint x: 1014, endPoint y: 475, distance: 80.6
click at [1013, 476] on div "3 Weight 39.00 Dims Code Length Width Height" at bounding box center [1157, 470] width 695 height 55
type input "15.00"
type input "10.00"
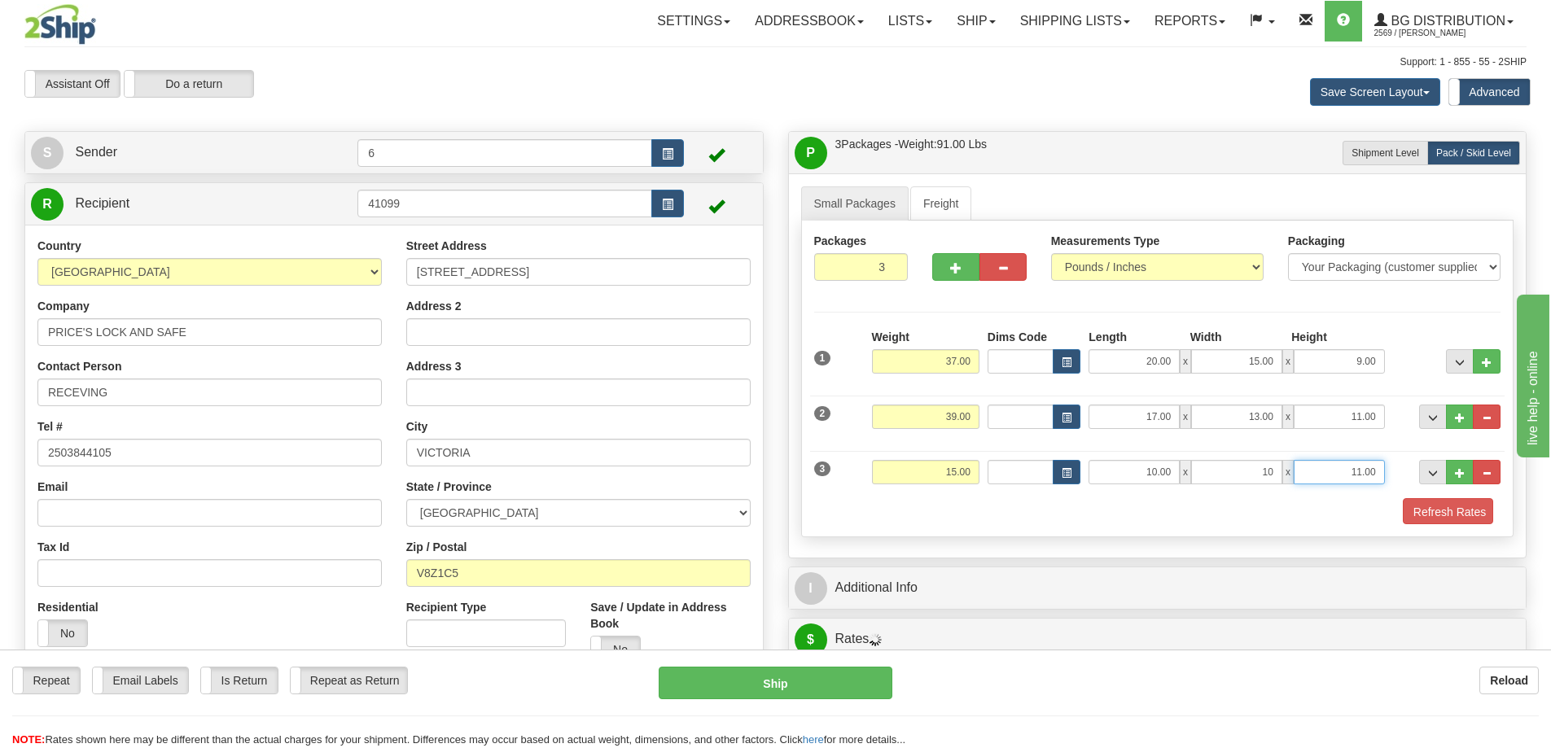
type input "10.00"
click at [1475, 509] on button "Refresh Rates" at bounding box center [1446, 512] width 94 height 28
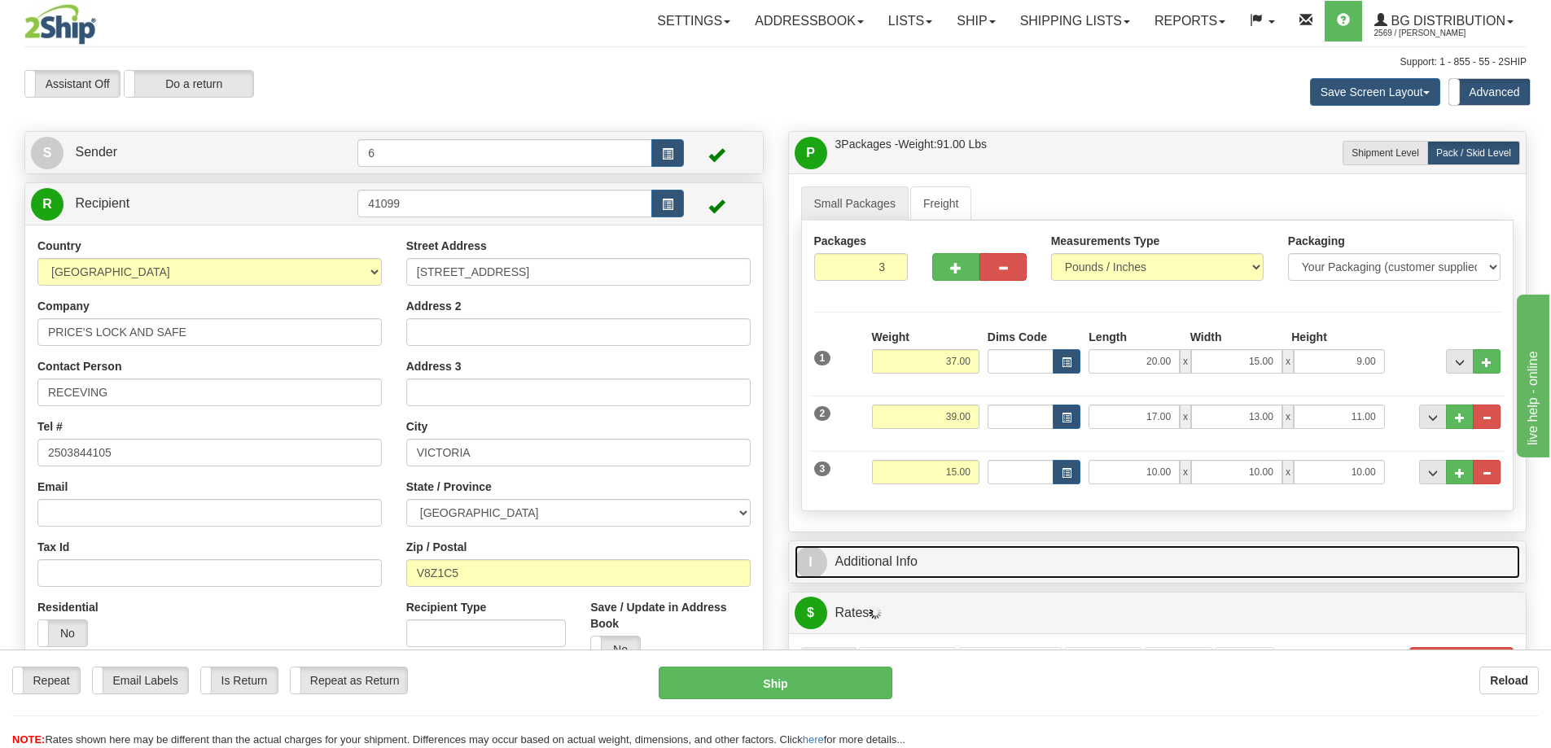
click at [1395, 576] on link "I Additional Info" at bounding box center [1158, 561] width 726 height 33
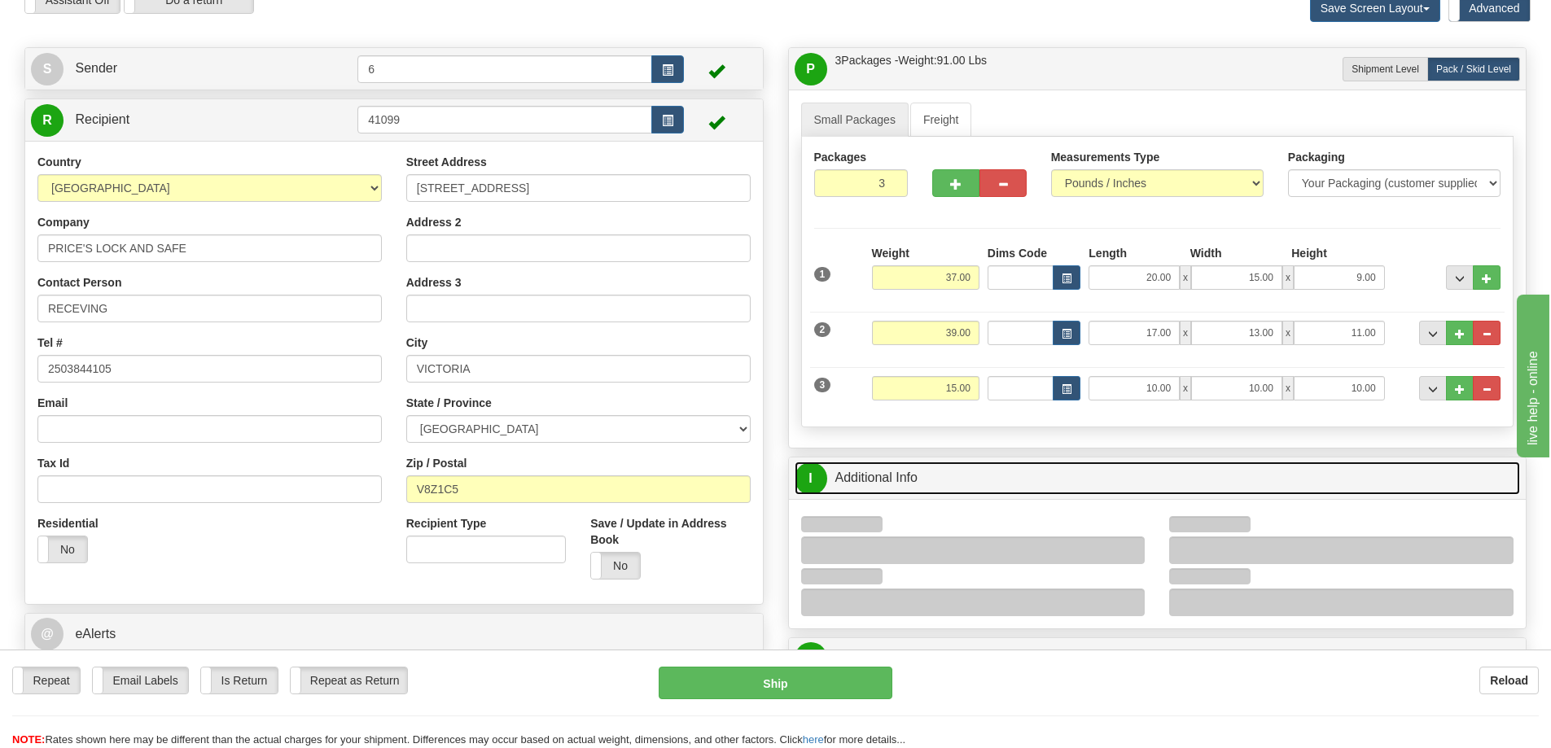
scroll to position [163, 0]
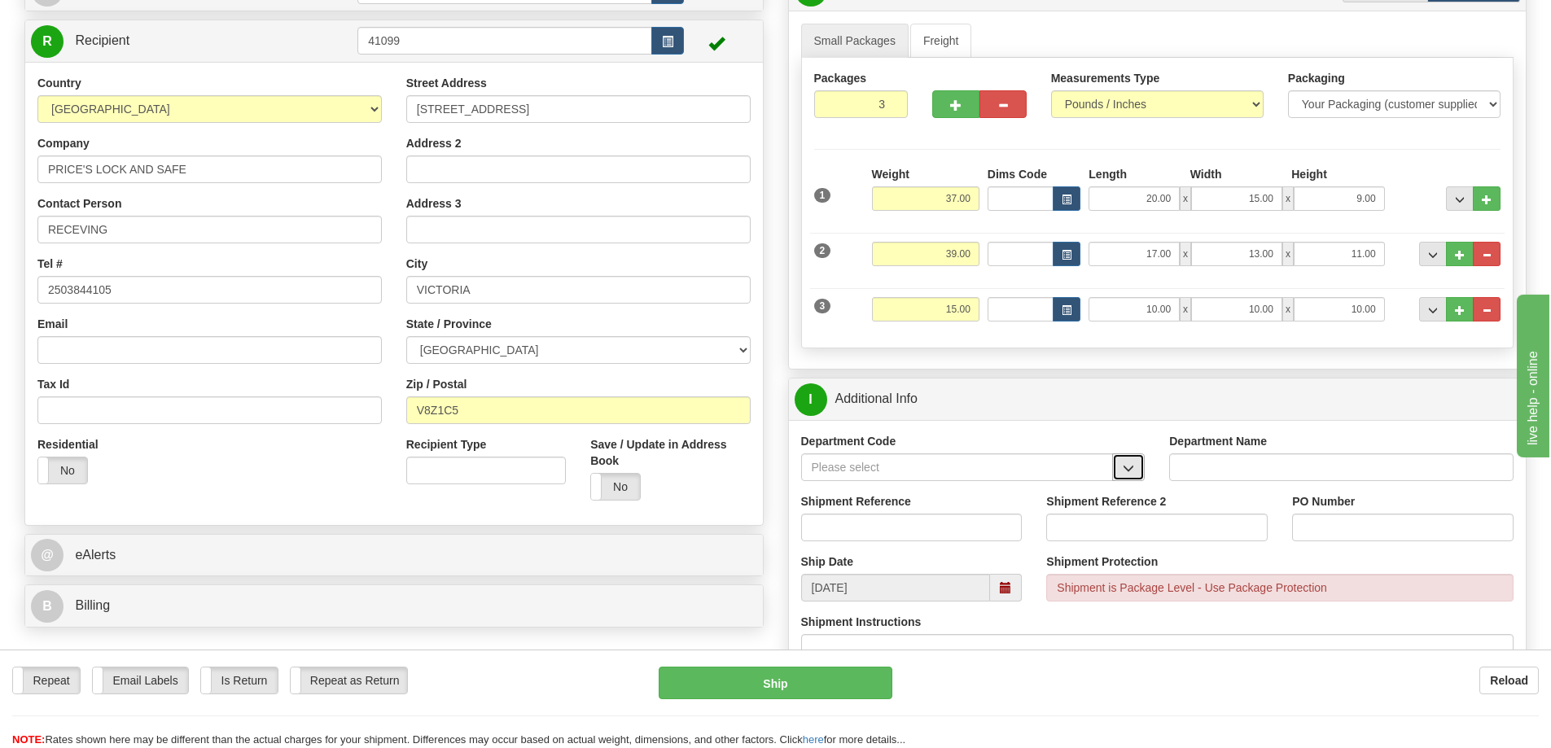
click at [1128, 474] on span "button" at bounding box center [1128, 468] width 11 height 11
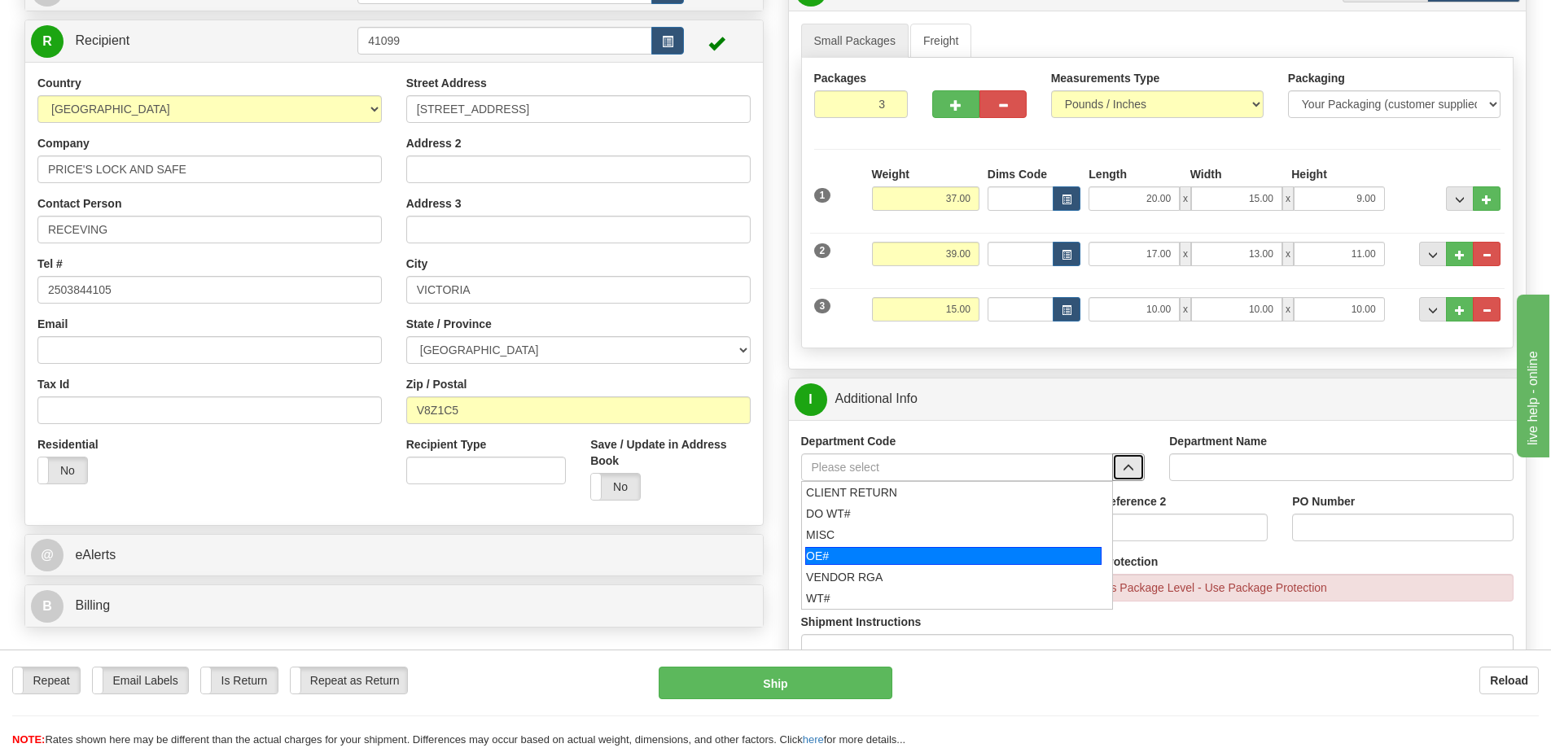
drag, startPoint x: 898, startPoint y: 559, endPoint x: 888, endPoint y: 527, distance: 34.0
click at [895, 554] on div "OE#" at bounding box center [953, 556] width 296 height 18
type input "OE#"
type input "ORDERS"
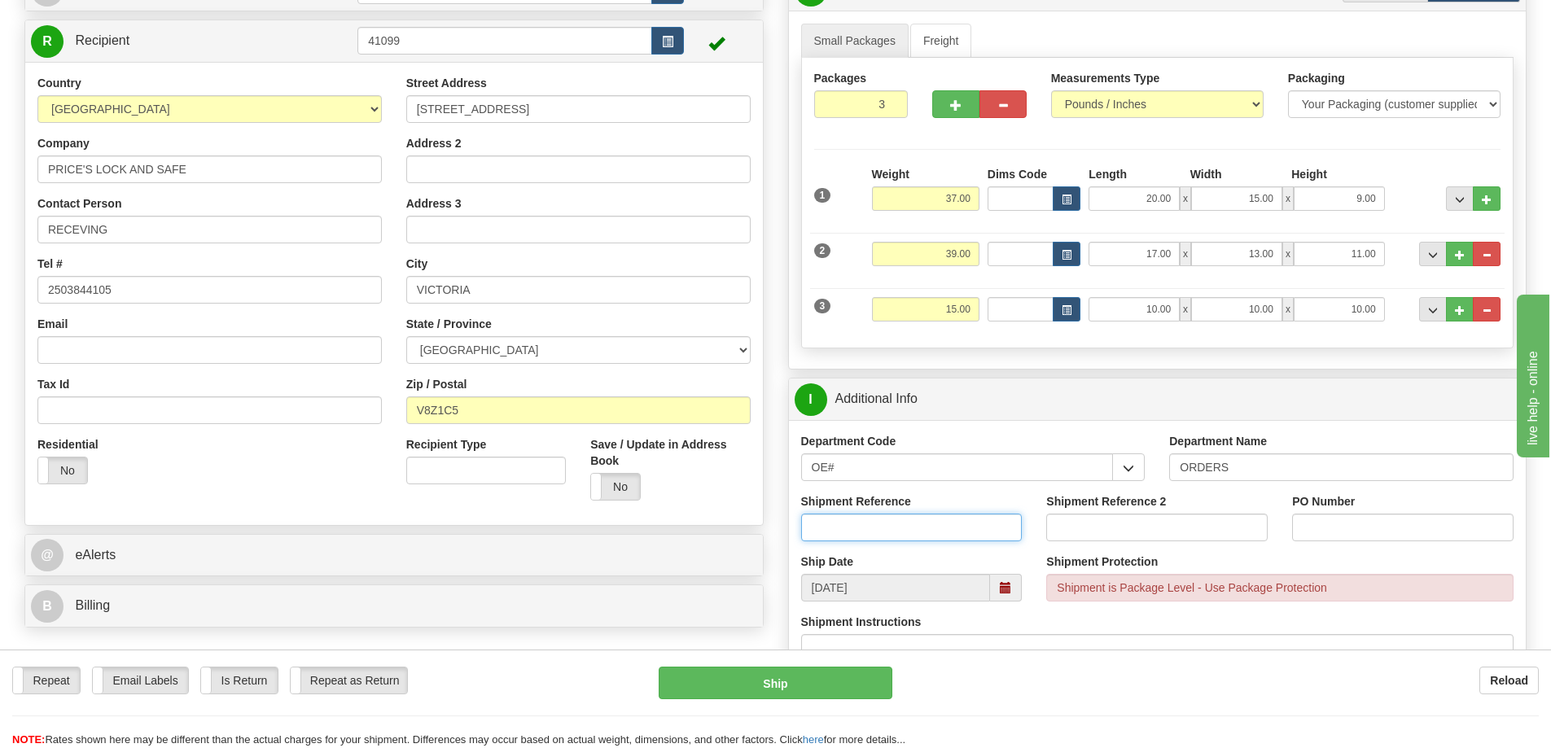
click at [888, 527] on input "Shipment Reference" at bounding box center [911, 528] width 221 height 28
click button "Delete" at bounding box center [0, 0] width 0 height 0
type input "34067 34054 33996 33772"
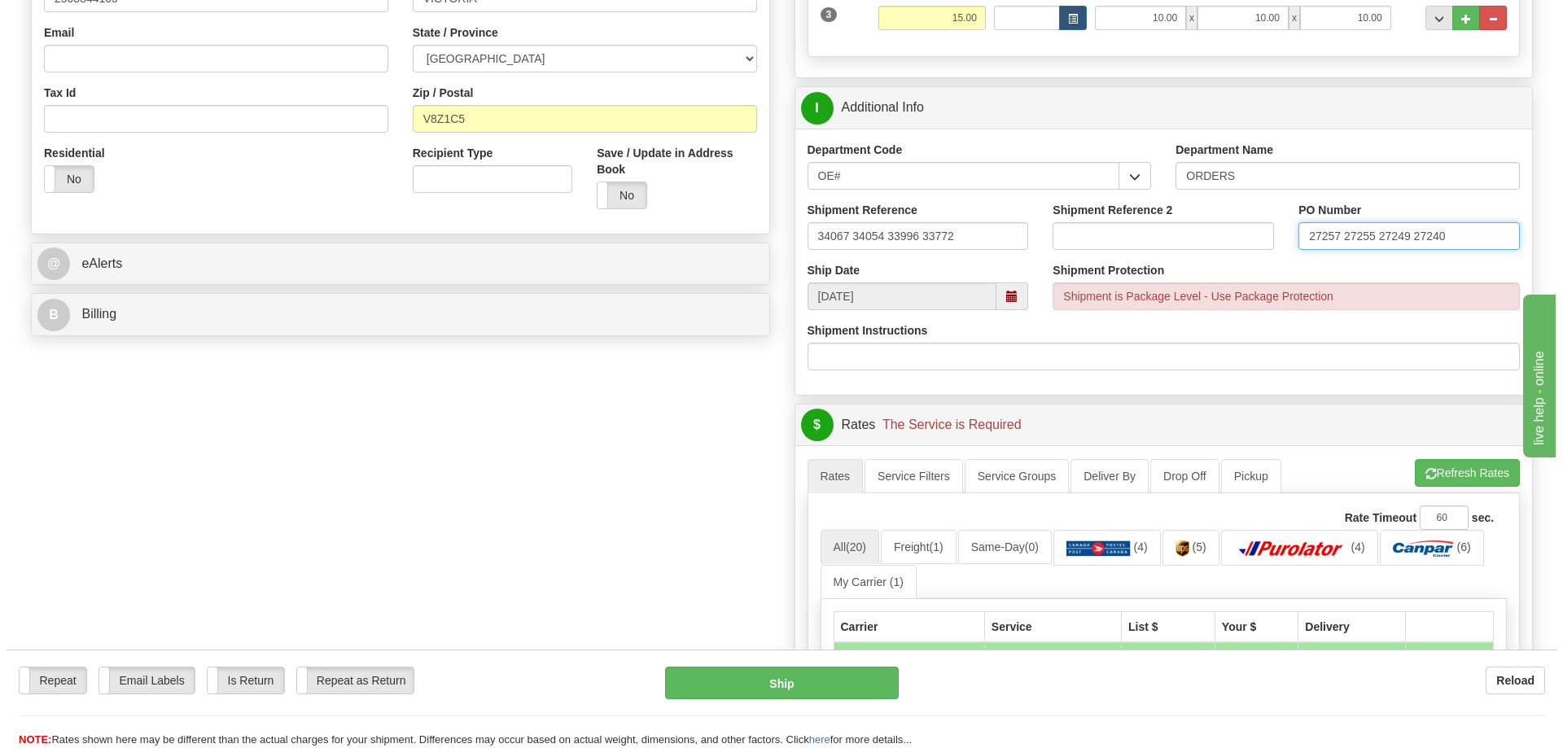
scroll to position [733, 0]
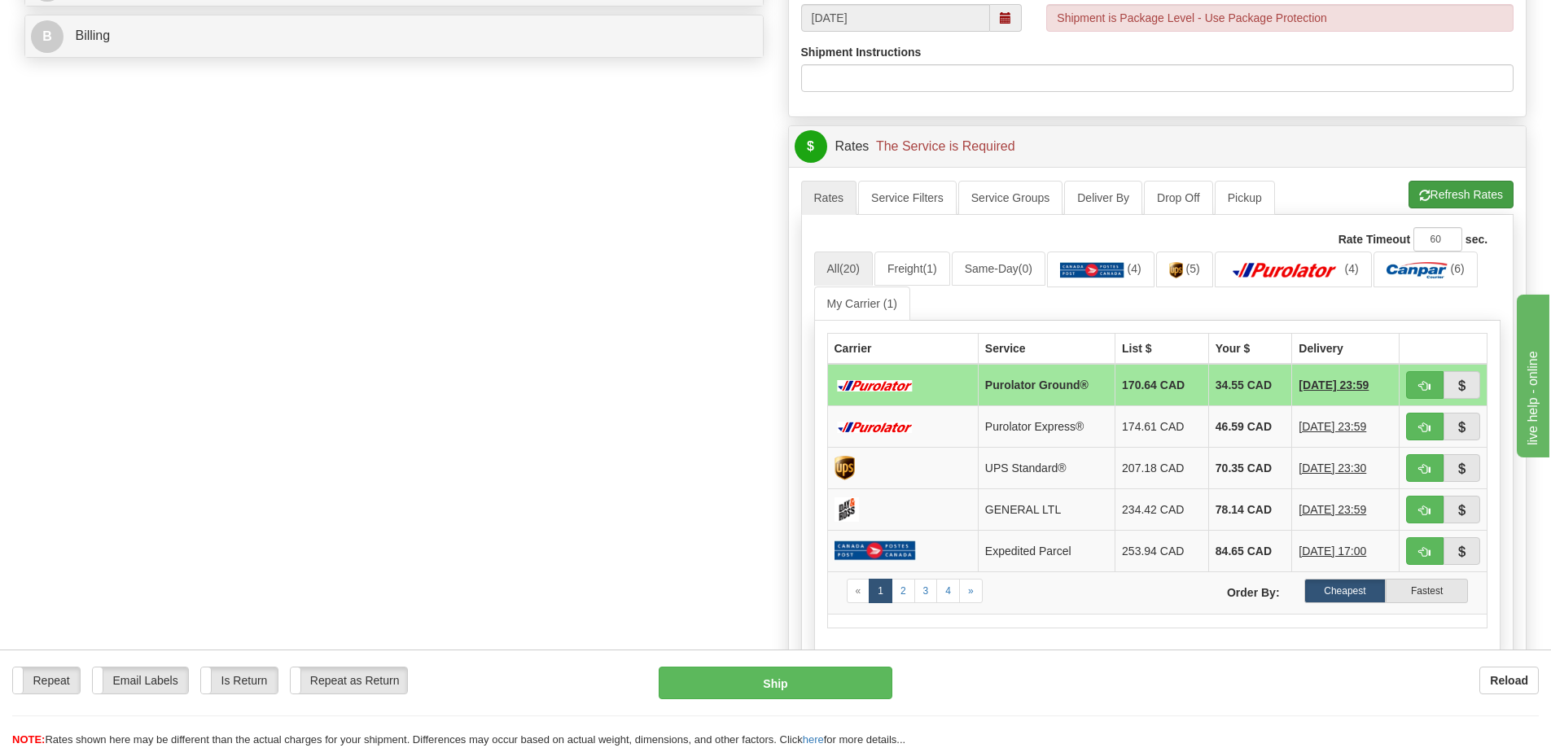
type input "27257 27255 27249 27240"
click at [1473, 192] on button "Refresh Rates" at bounding box center [1460, 195] width 105 height 28
click at [1444, 200] on button "Refresh Rates" at bounding box center [1460, 195] width 105 height 28
drag, startPoint x: 1448, startPoint y: 383, endPoint x: 1394, endPoint y: 411, distance: 61.5
click at [1393, 414] on tbody "Purolator Ground® 170.64 CAD 34.55 CAD 10/16/2025 23:59 Purolator Express® 174.…" at bounding box center [1157, 489] width 660 height 251
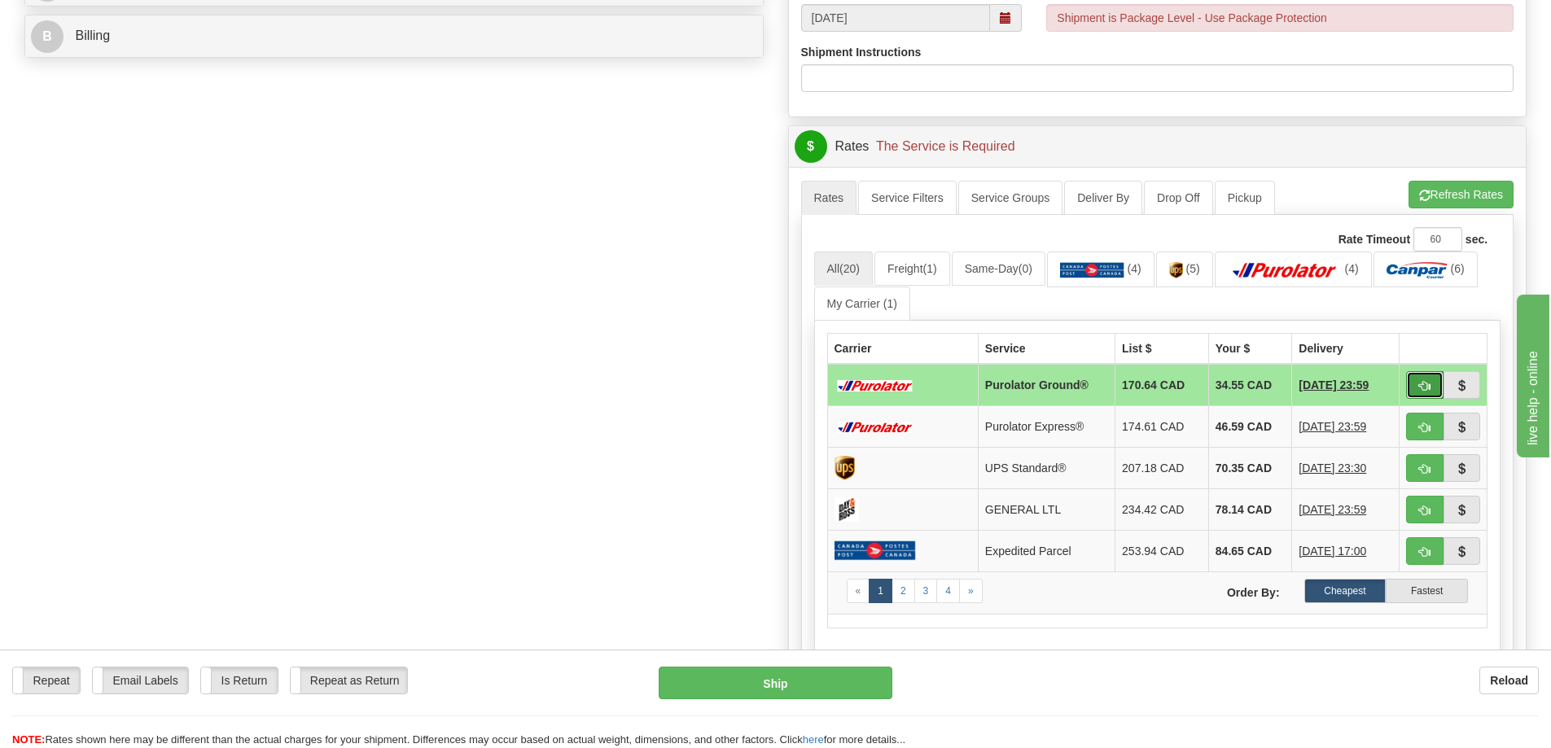
click at [1419, 392] on span "button" at bounding box center [1424, 386] width 11 height 11
type input "260"
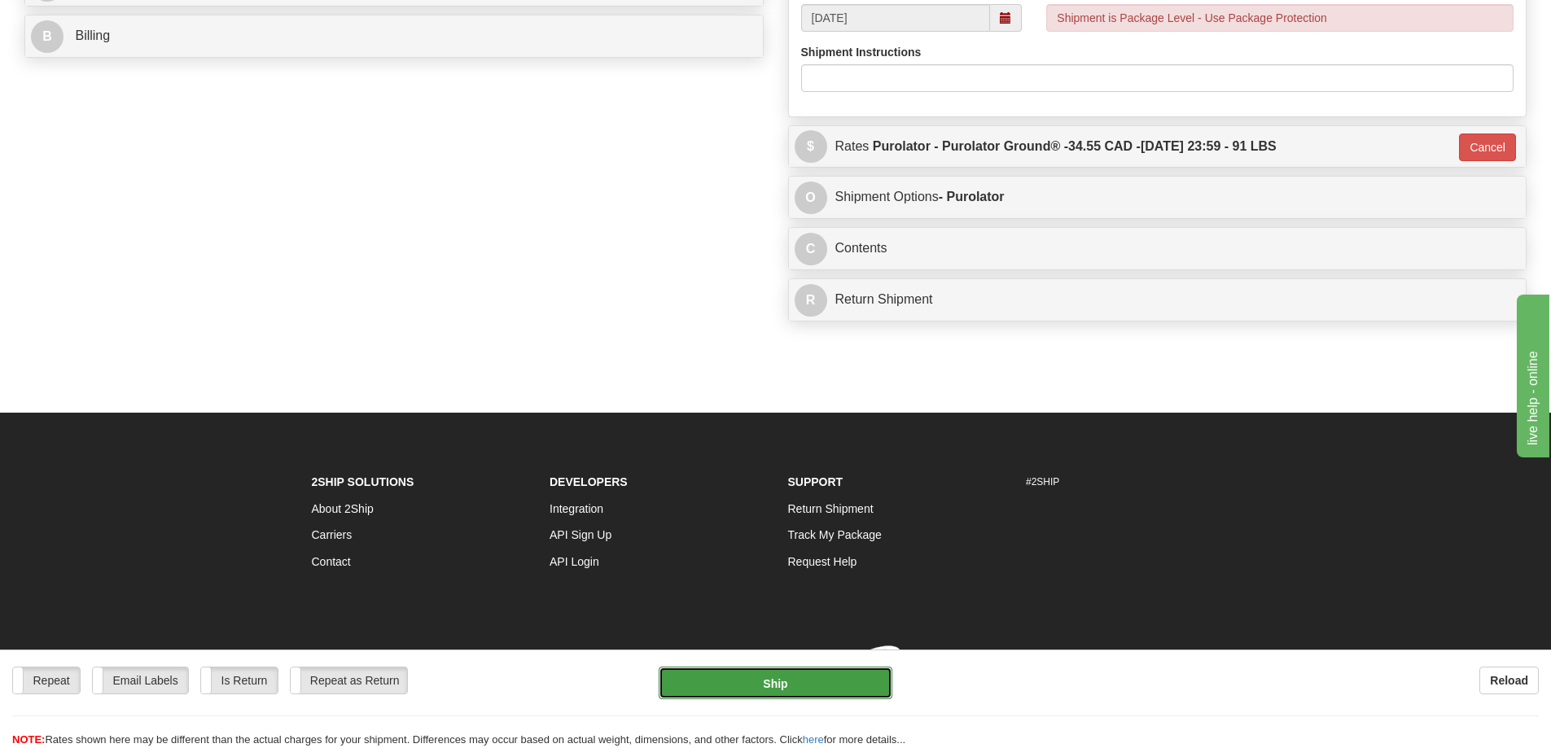
click at [767, 675] on button "Ship" at bounding box center [776, 683] width 234 height 33
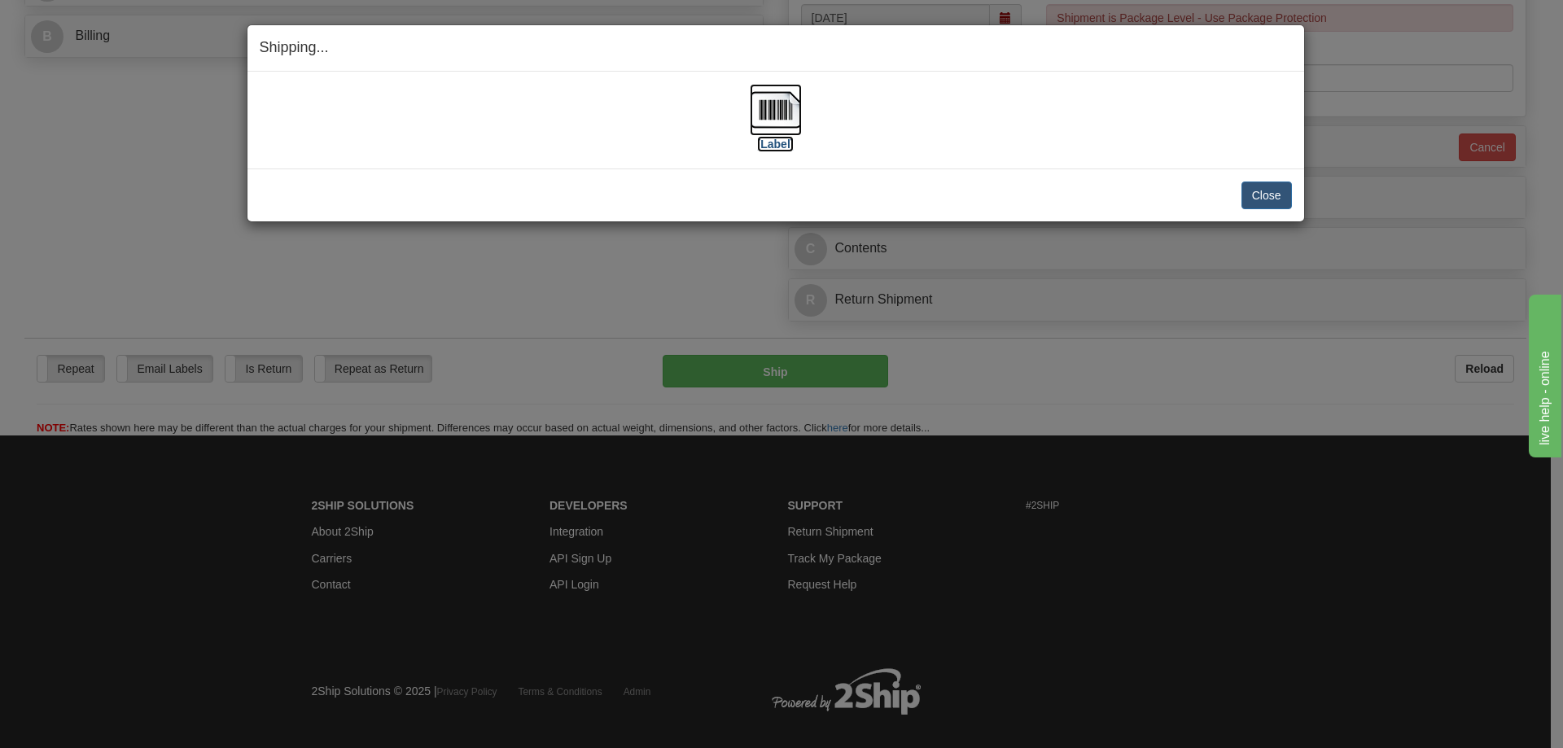
click at [771, 138] on label "[Label]" at bounding box center [775, 144] width 37 height 16
click at [1281, 185] on button "Close" at bounding box center [1267, 196] width 50 height 28
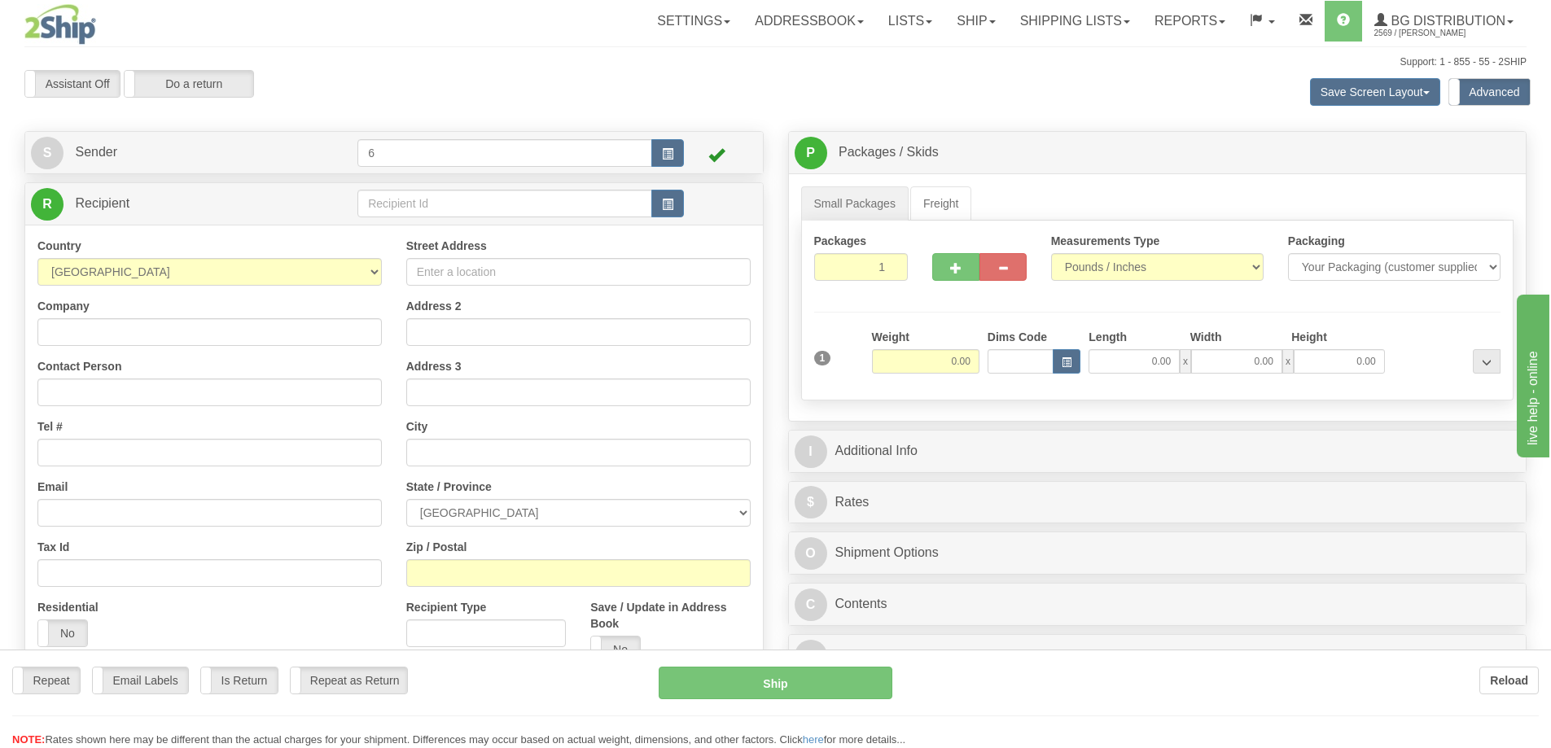
click at [397, 207] on div "Toggle navigation Settings Shipping Preferences Fields Preferences New" at bounding box center [775, 471] width 1551 height 942
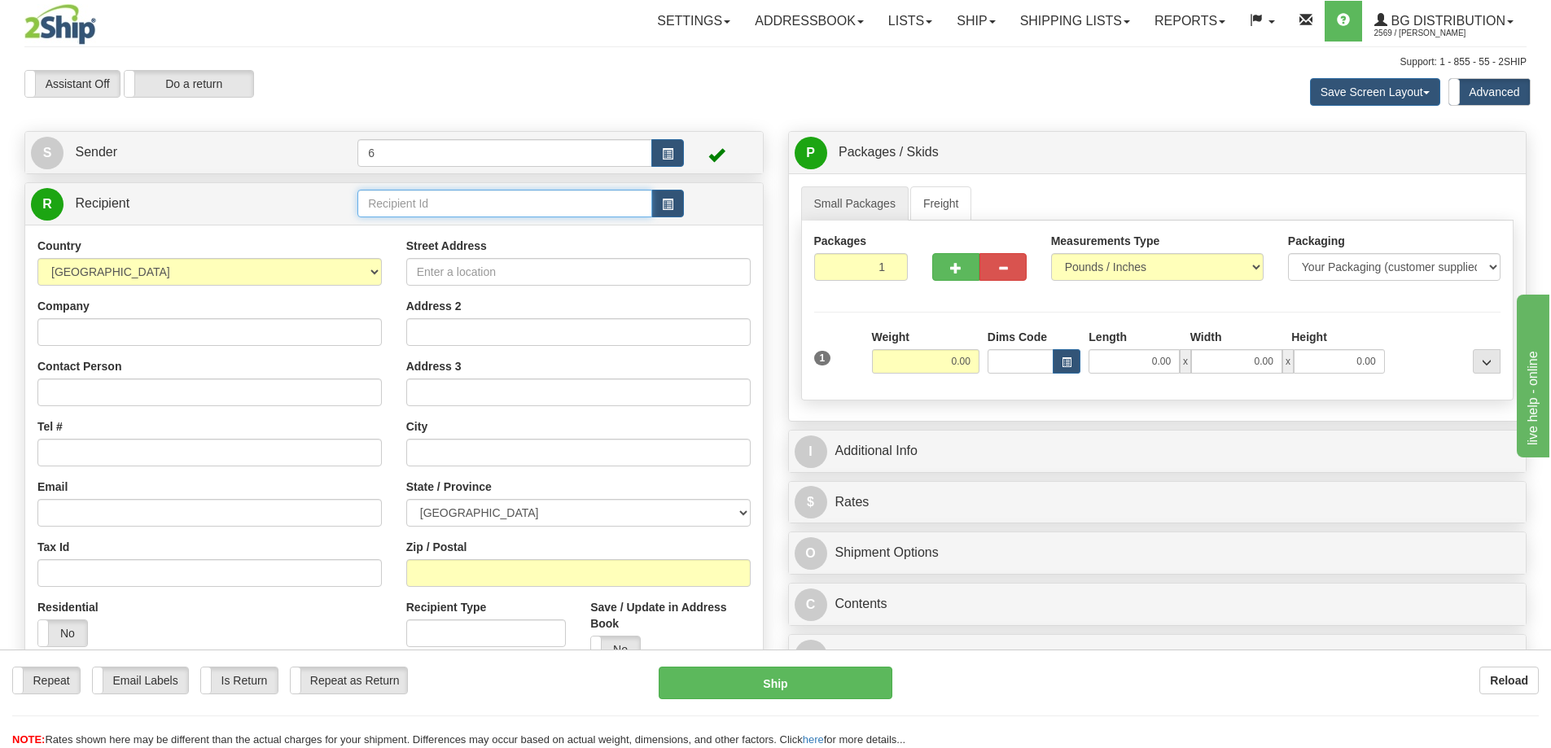
click at [397, 207] on input "text" at bounding box center [504, 204] width 295 height 28
drag, startPoint x: 397, startPoint y: 207, endPoint x: 392, endPoint y: 186, distance: 21.9
click at [397, 206] on input "text" at bounding box center [504, 204] width 295 height 28
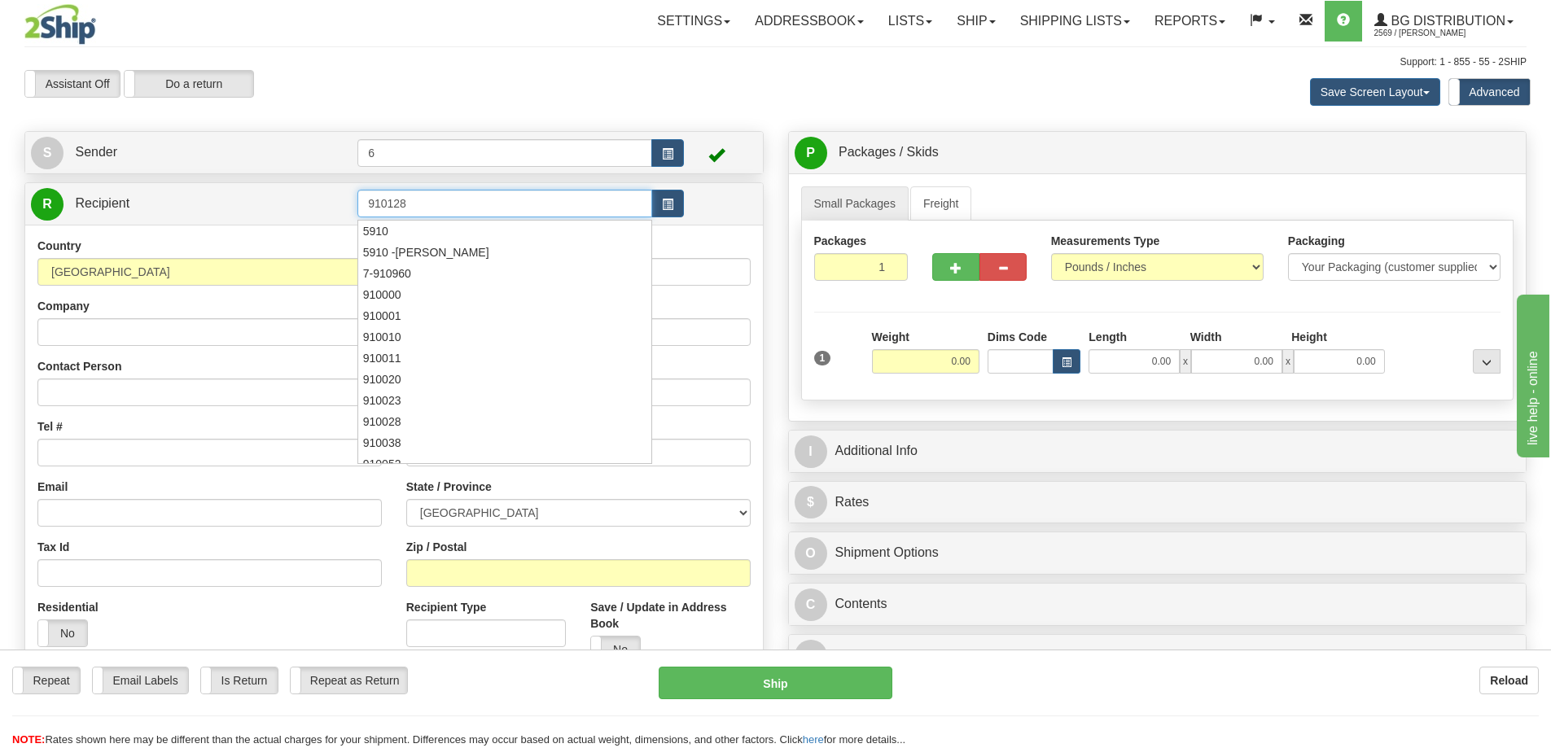
type input "910128"
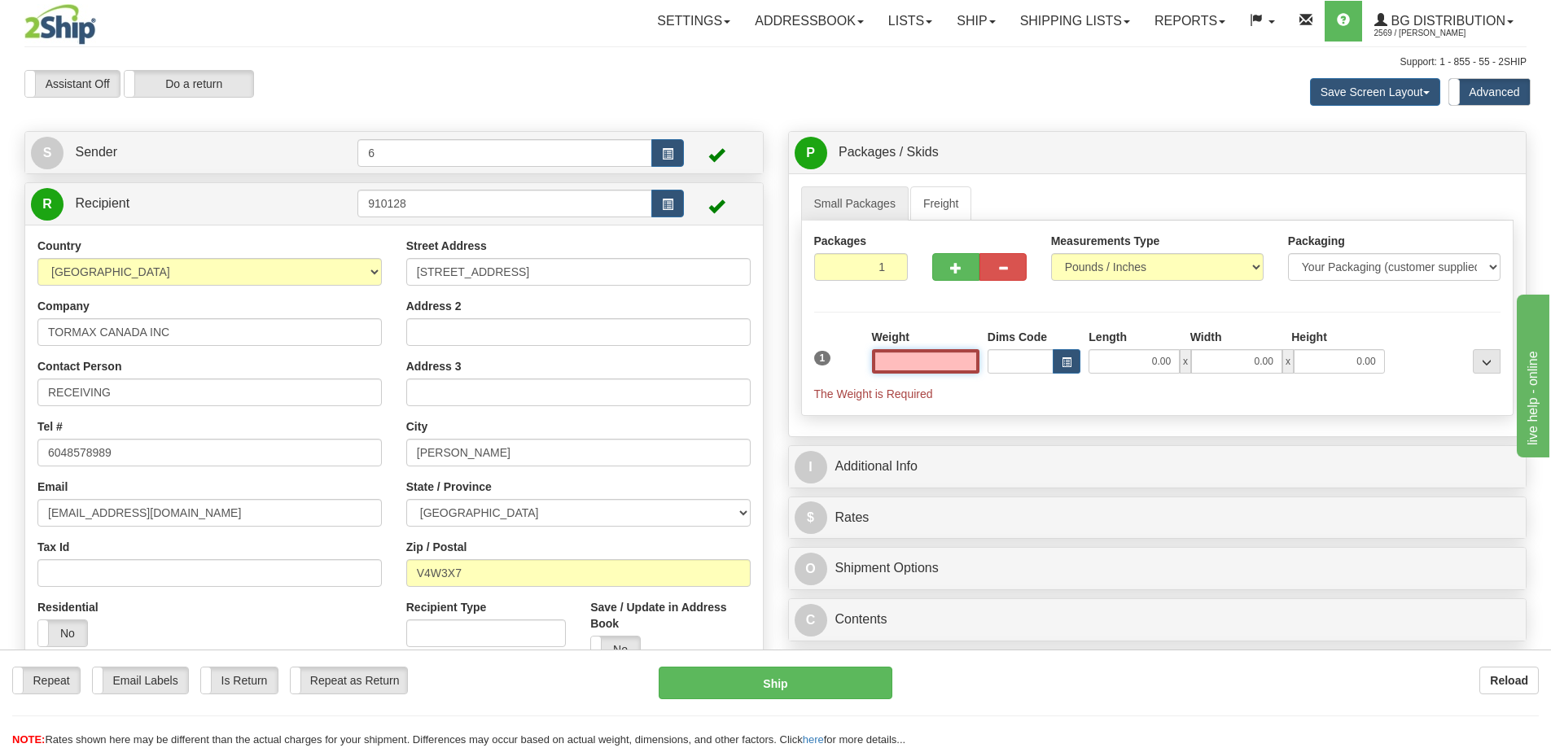
click at [936, 370] on input "text" at bounding box center [925, 361] width 107 height 24
type input "5.00"
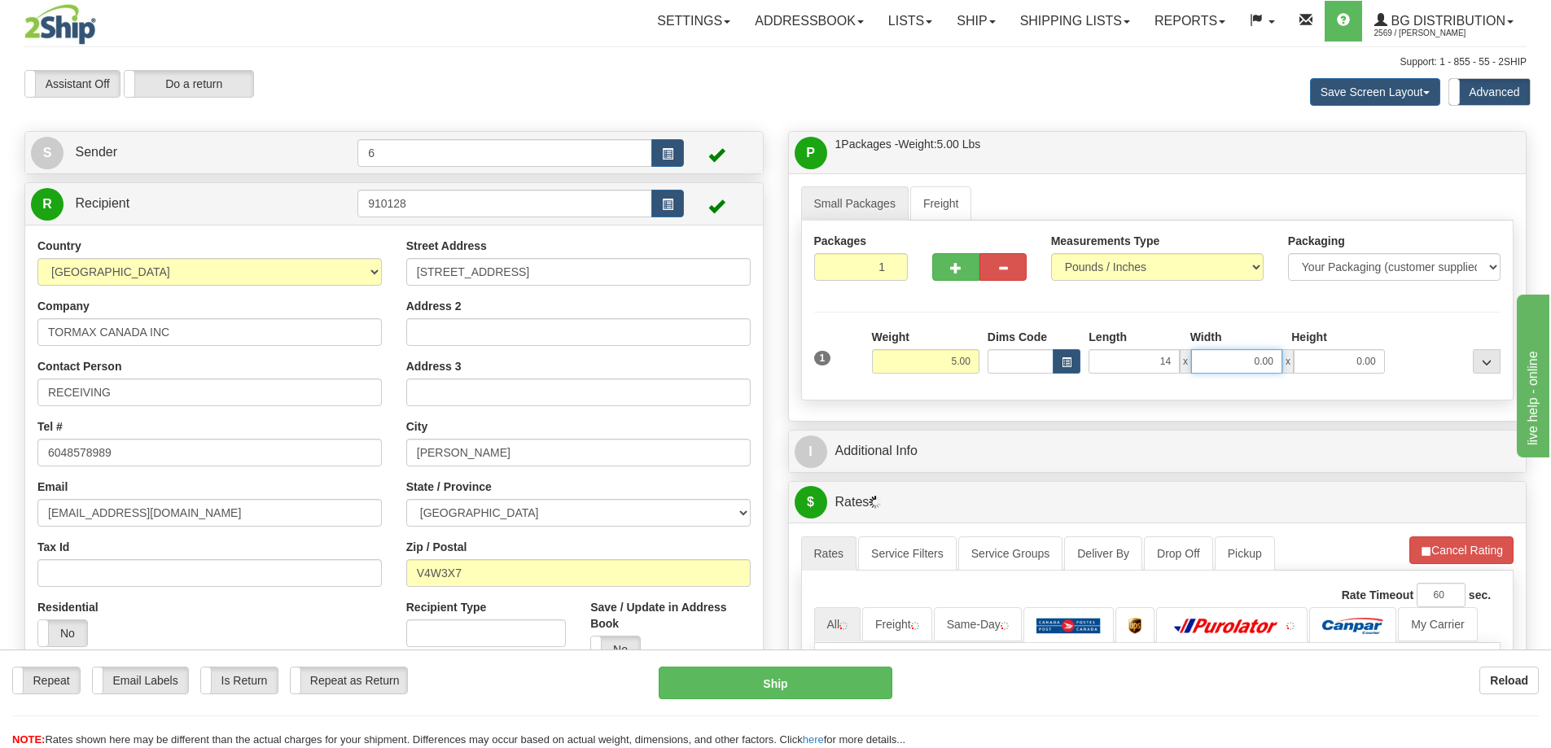
type input "14.00"
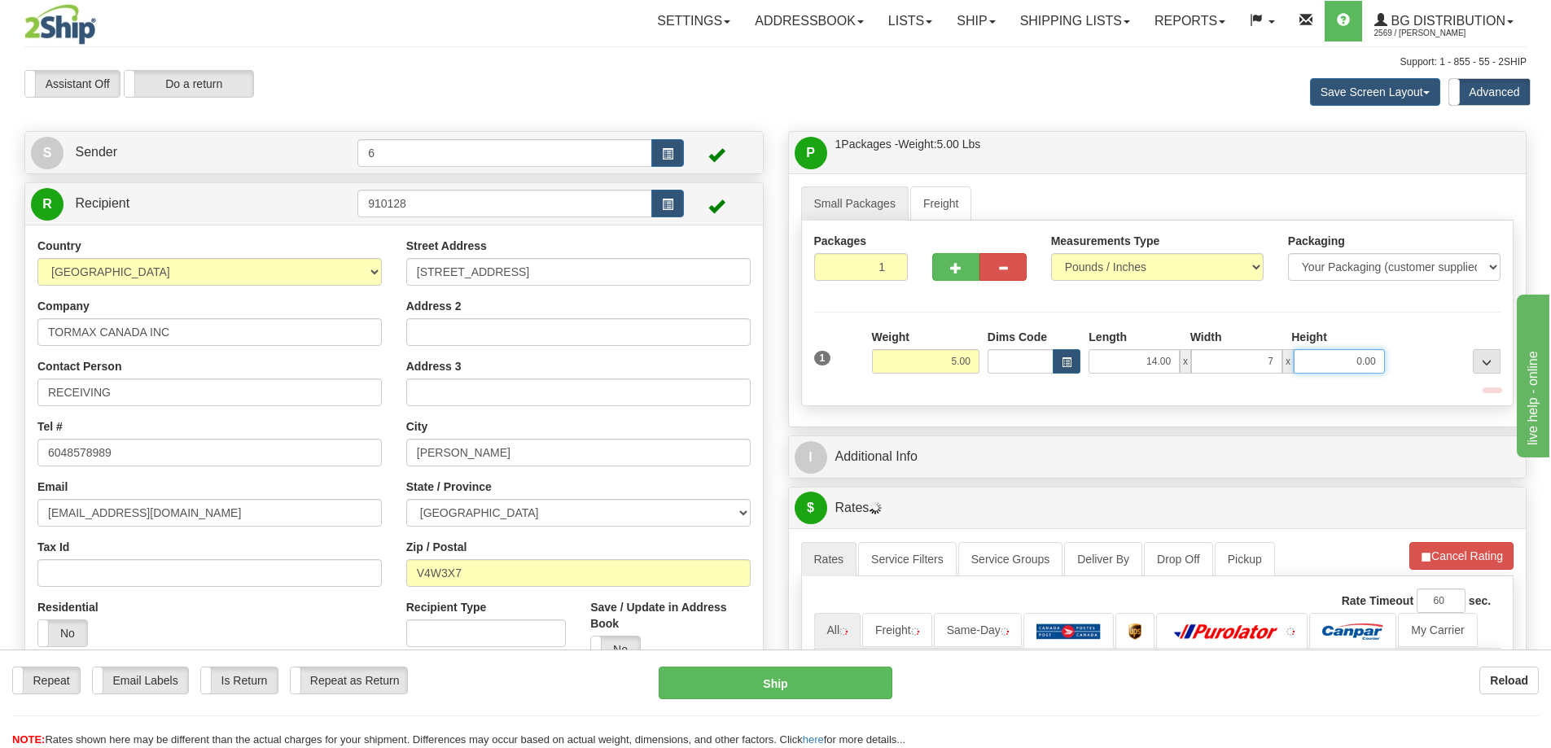
type input "7.00"
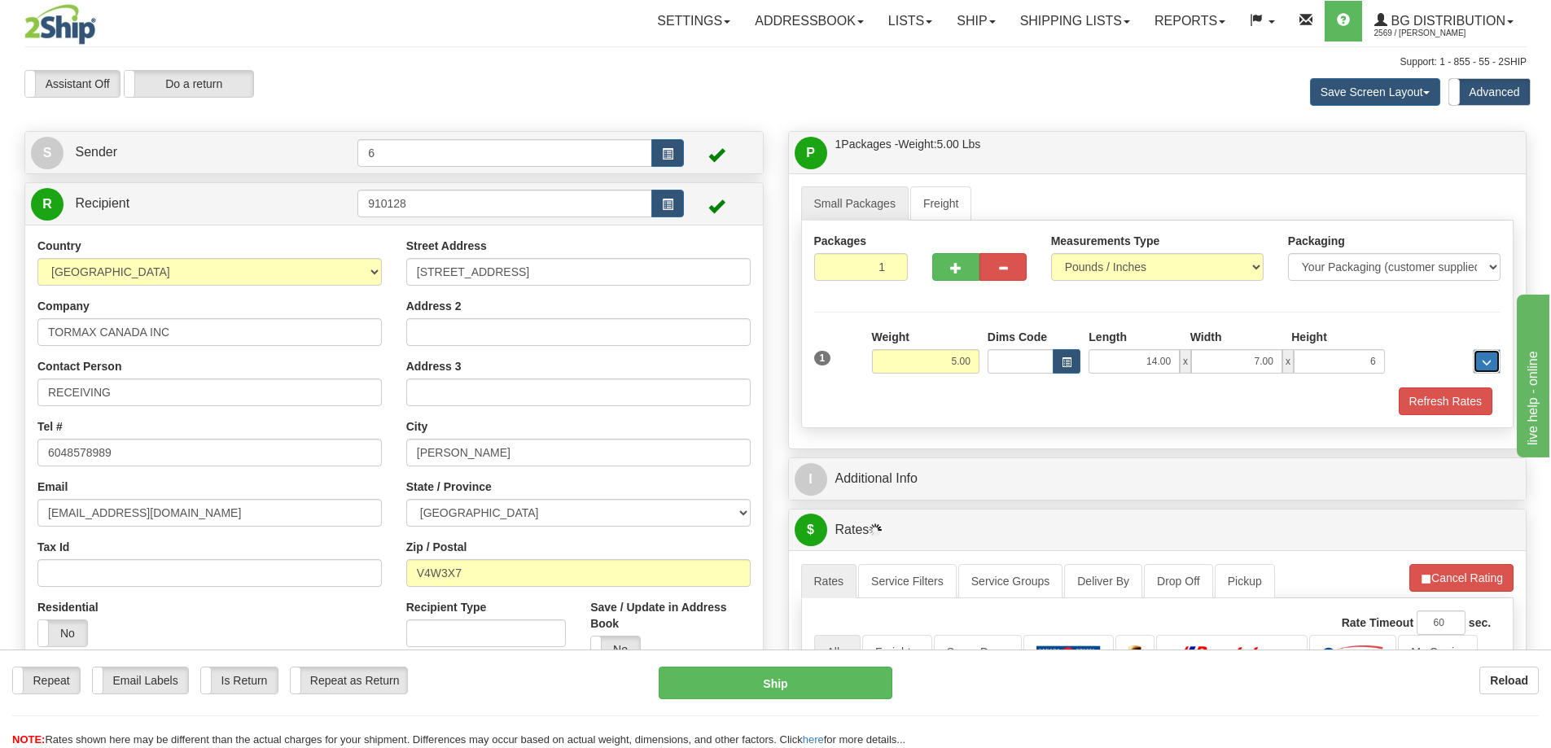
type input "6.00"
click at [946, 265] on button "button" at bounding box center [955, 267] width 47 height 28
radio input "true"
type input "2"
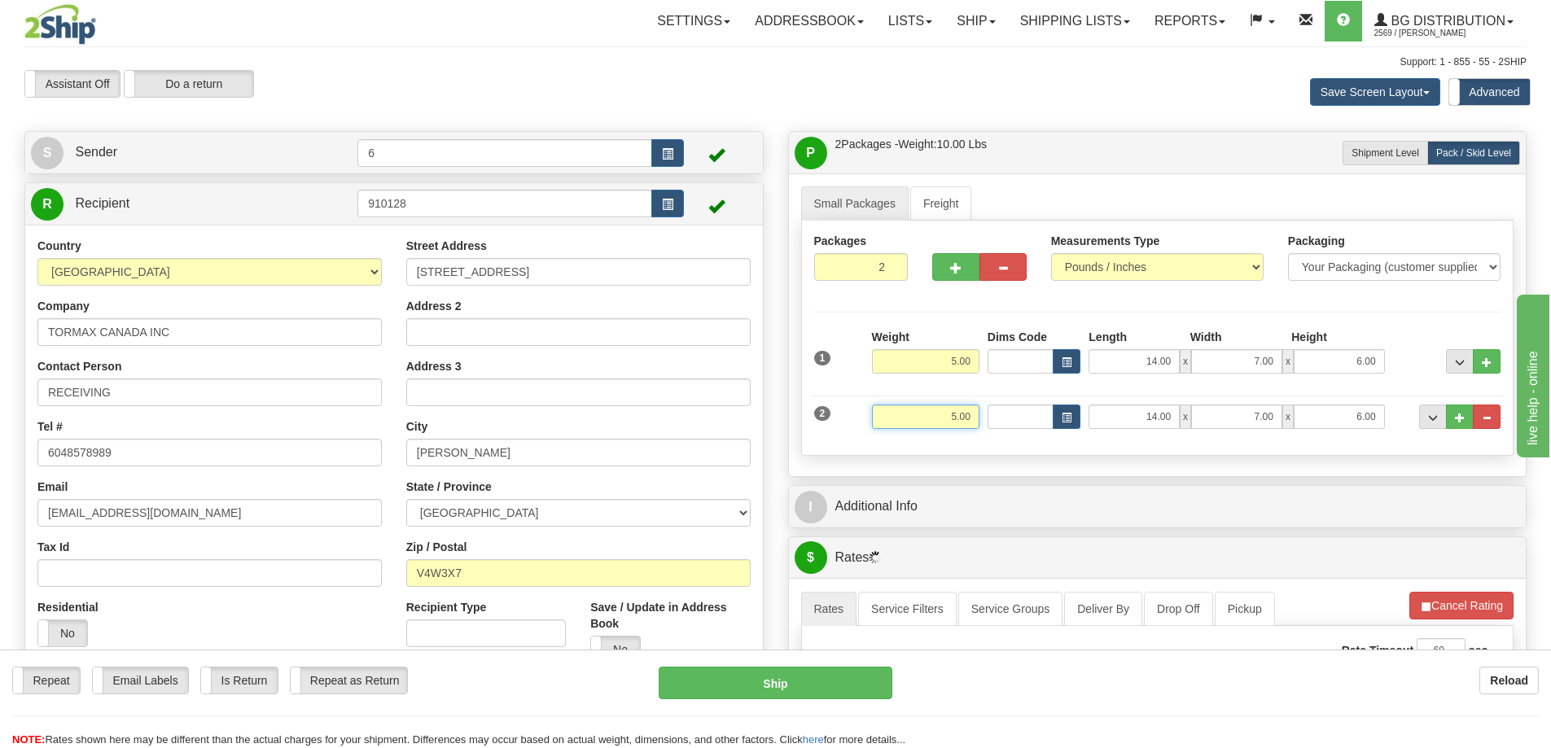
drag, startPoint x: 940, startPoint y: 414, endPoint x: 1014, endPoint y: 406, distance: 74.5
click at [1014, 406] on div "2 Weight 5.00 Dims Code Length Width Height" at bounding box center [1157, 415] width 695 height 55
type input "11.00"
type input "93.00"
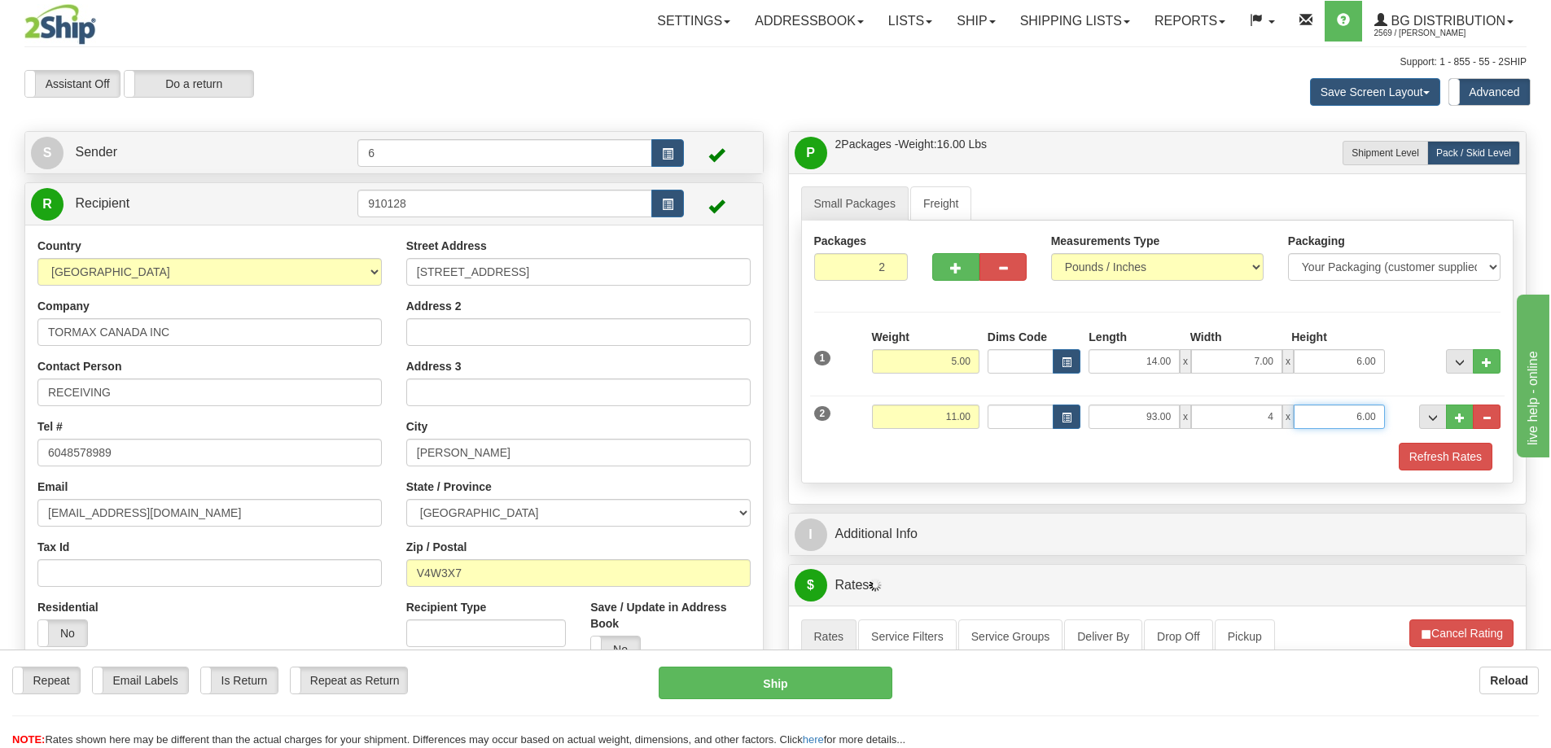
type input "4.00"
type input "3.00"
click at [1457, 466] on button "Refresh Rates" at bounding box center [1446, 457] width 94 height 28
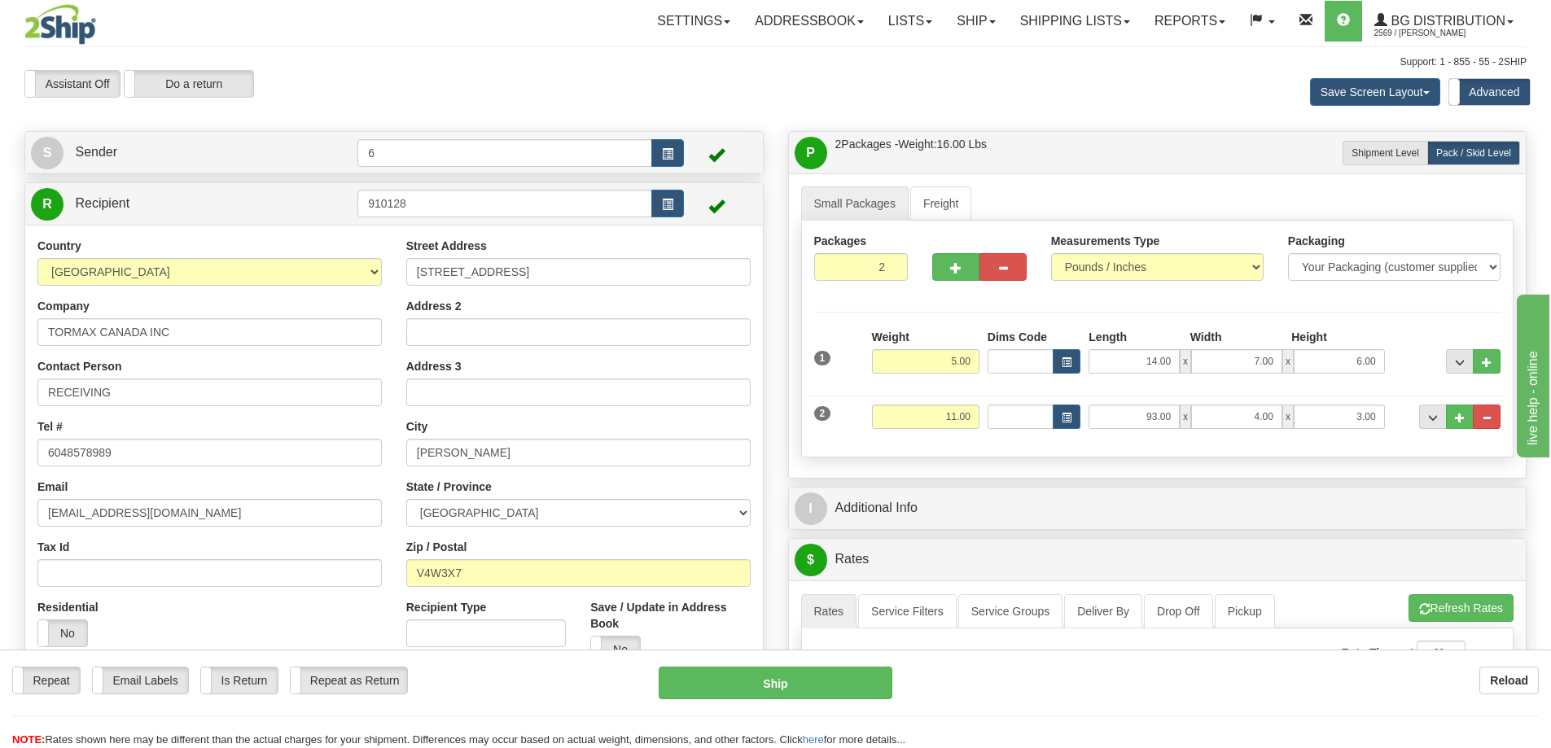
click at [1400, 531] on div "P Packages / Skids 2 Packages - Weight: 16.00 Lbs 1 Skids - Weight: 0.00 Lbs Sh…" at bounding box center [1158, 736] width 764 height 1210
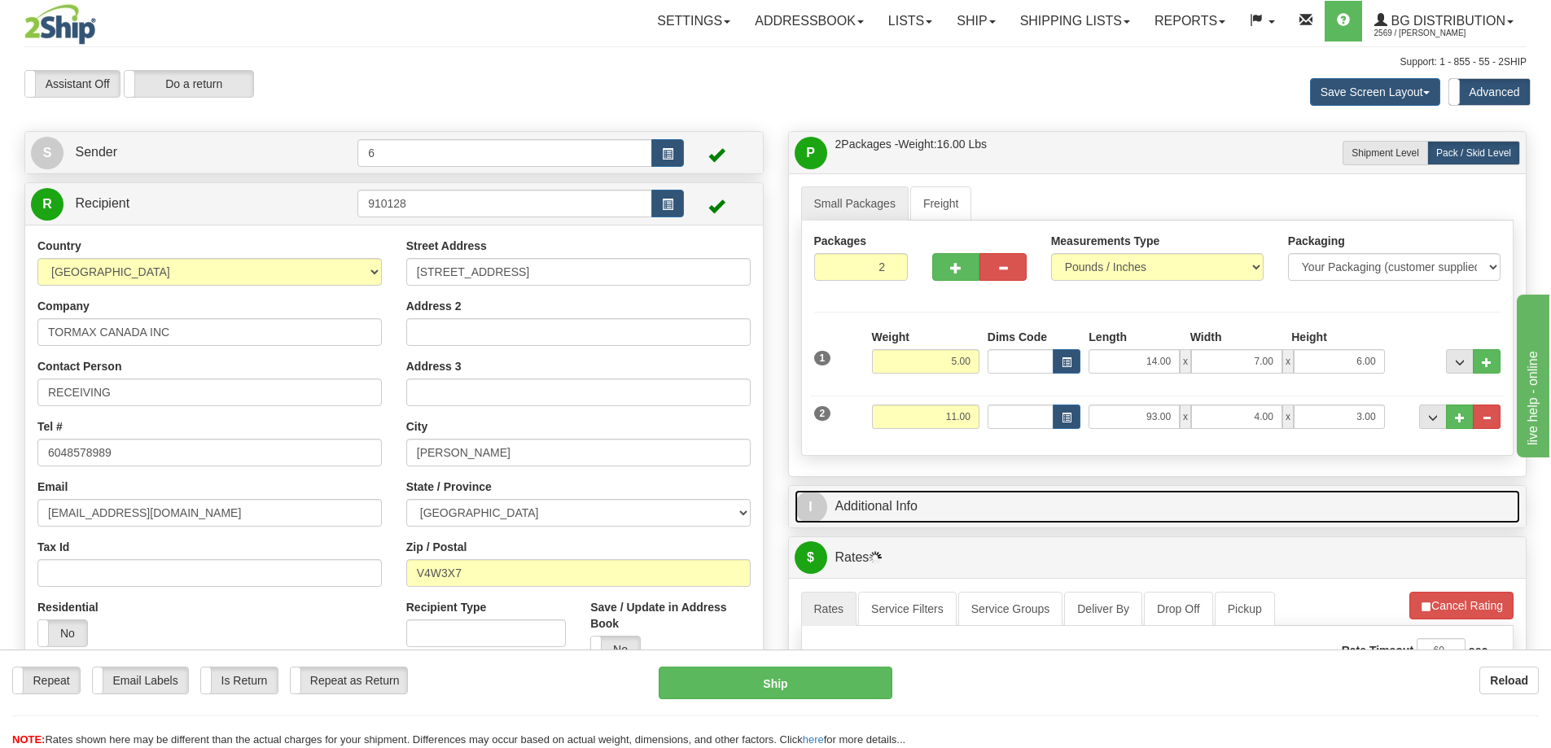
click at [1386, 511] on link "I Additional Info" at bounding box center [1158, 506] width 726 height 33
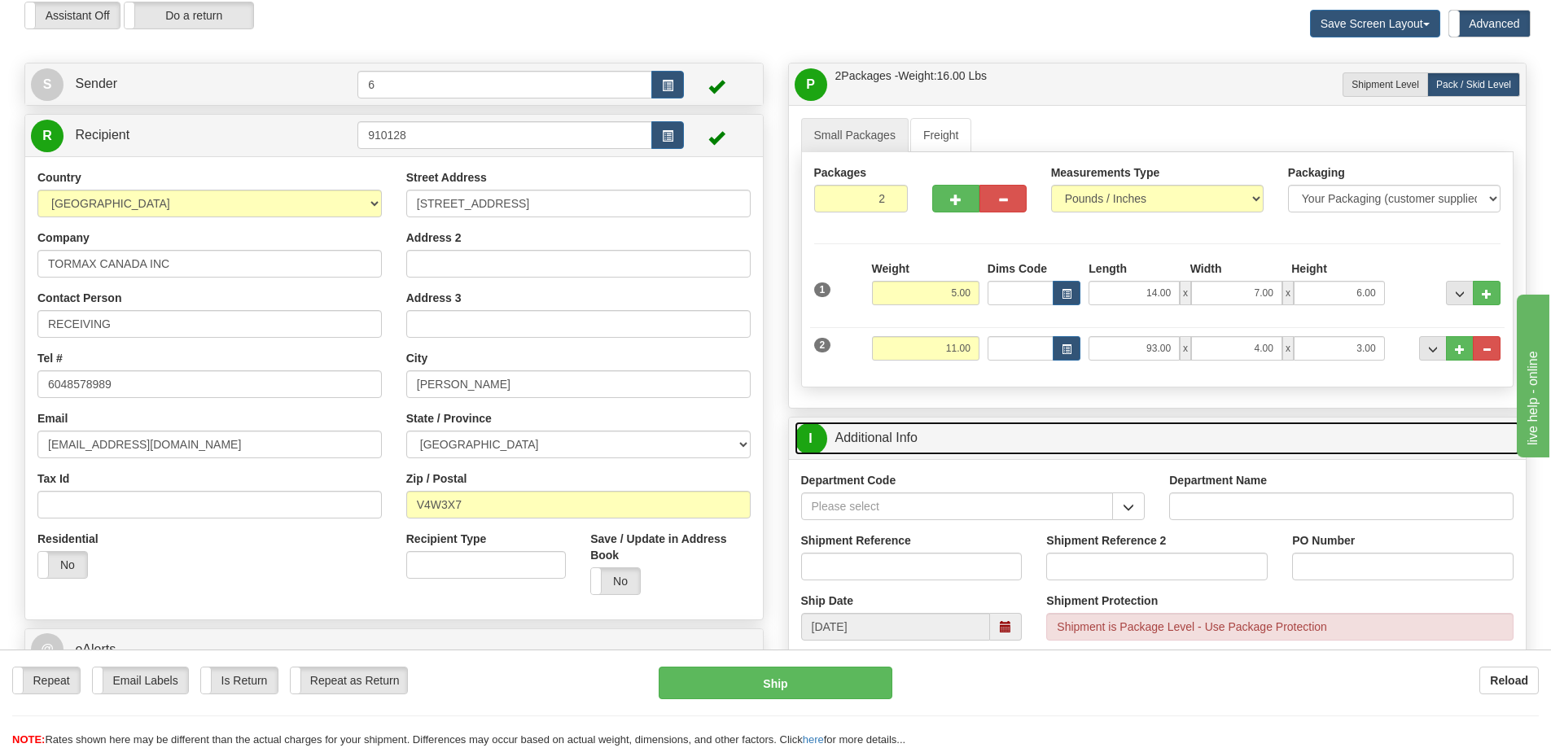
scroll to position [163, 0]
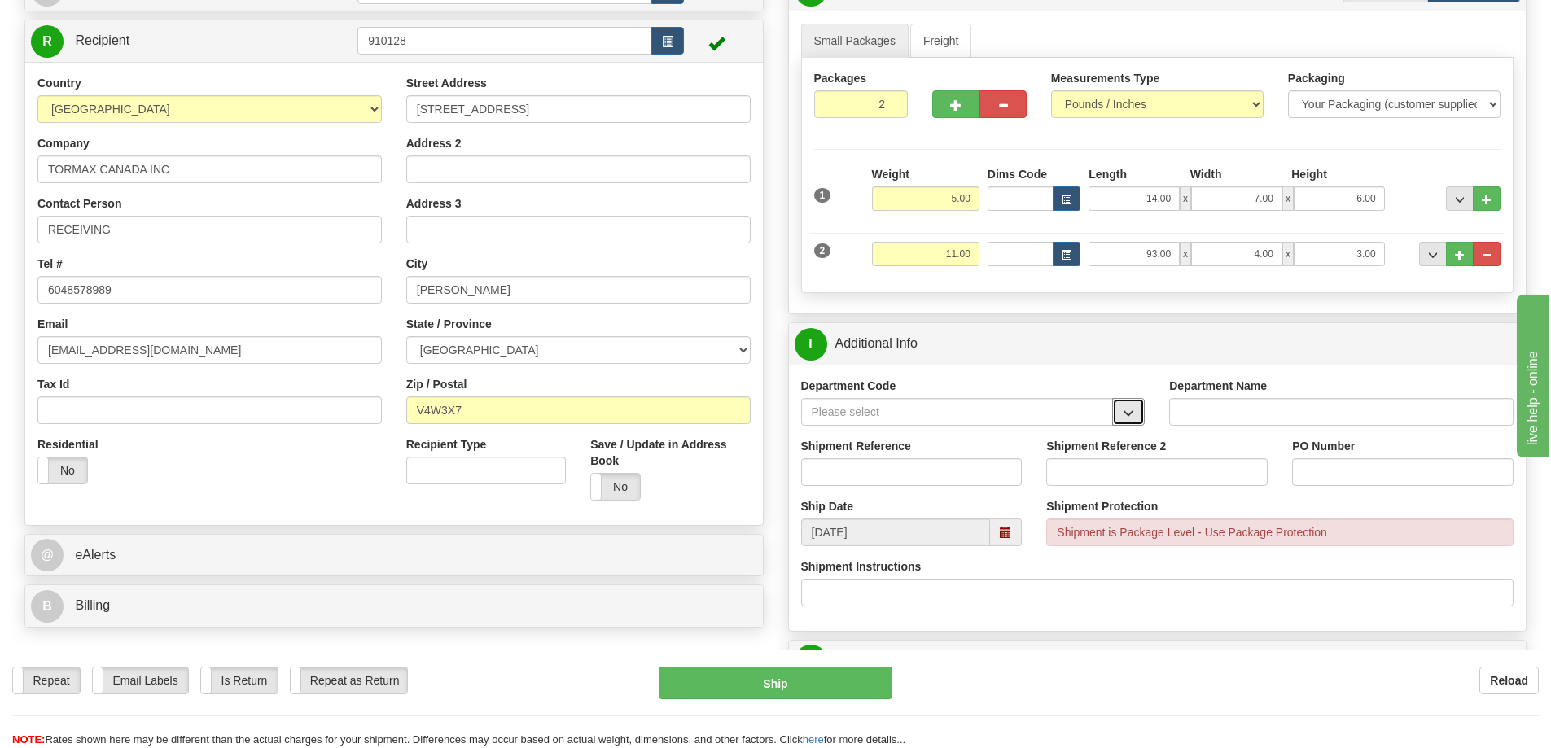
drag, startPoint x: 1129, startPoint y: 404, endPoint x: 1098, endPoint y: 418, distance: 34.2
click at [1129, 405] on button "button" at bounding box center [1128, 412] width 33 height 28
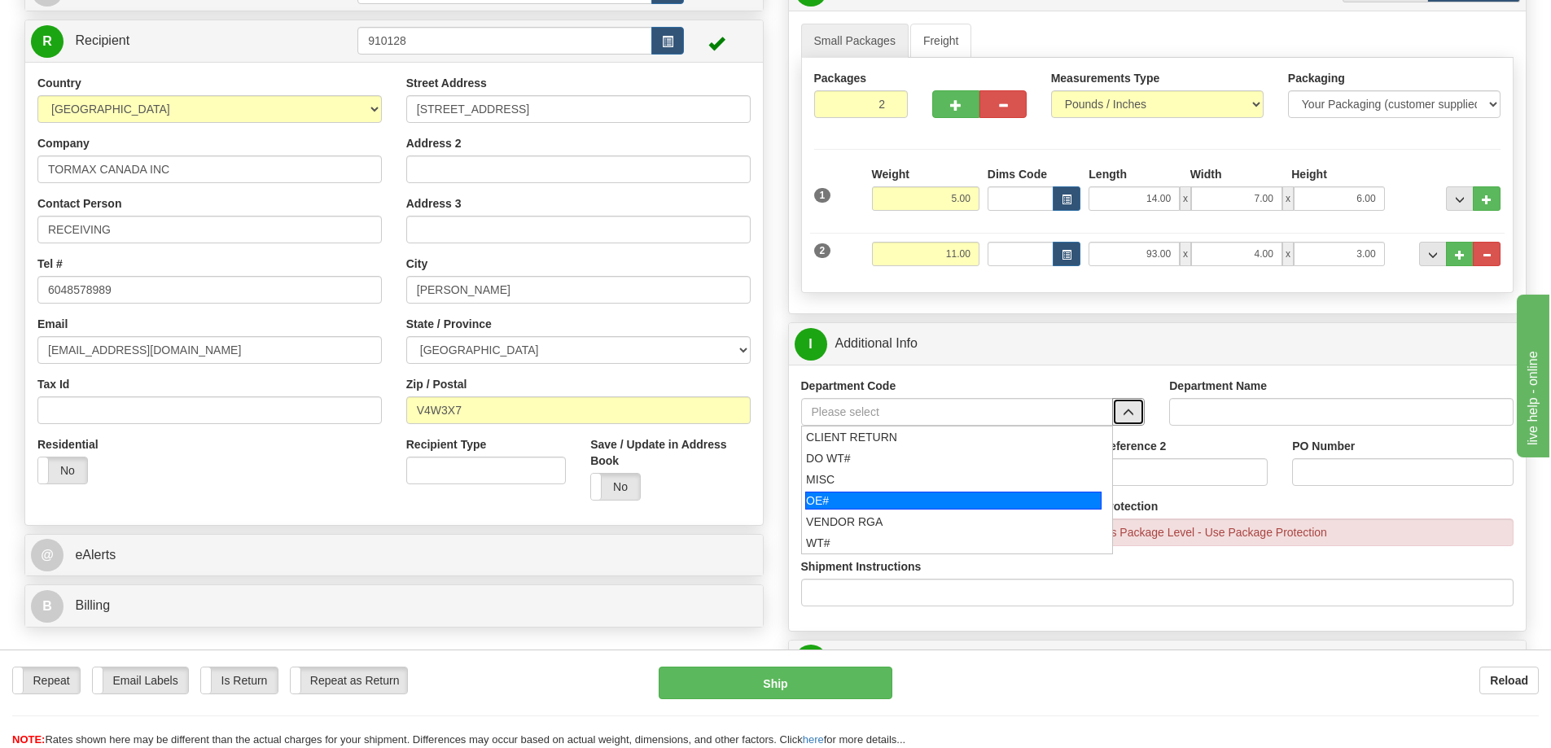
click at [851, 497] on div "OE#" at bounding box center [953, 501] width 296 height 18
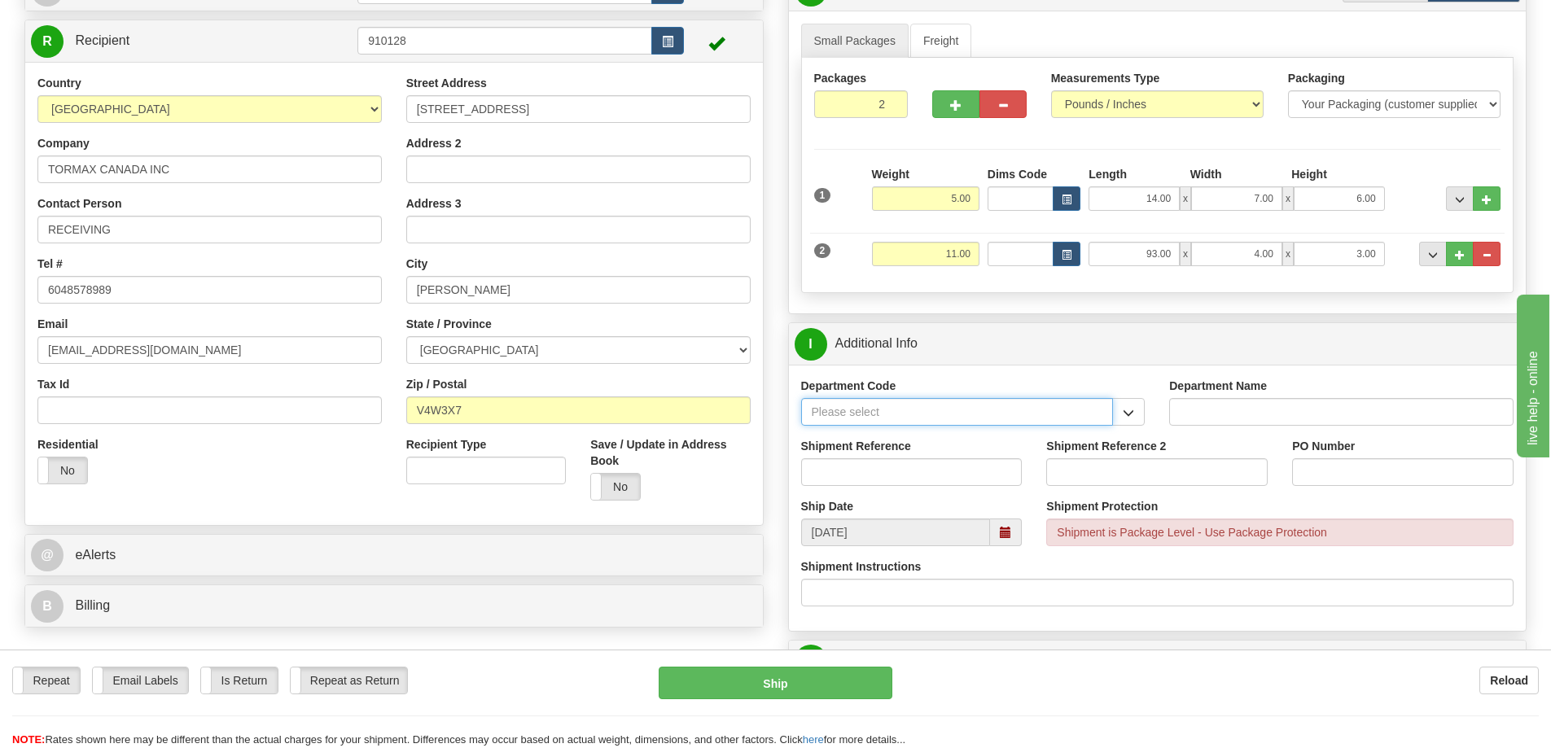
type input "OE#"
type input "ORDERS"
click at [850, 475] on input "Shipment Reference" at bounding box center [911, 472] width 221 height 28
type input "3"
type input "34134 34124 32844"
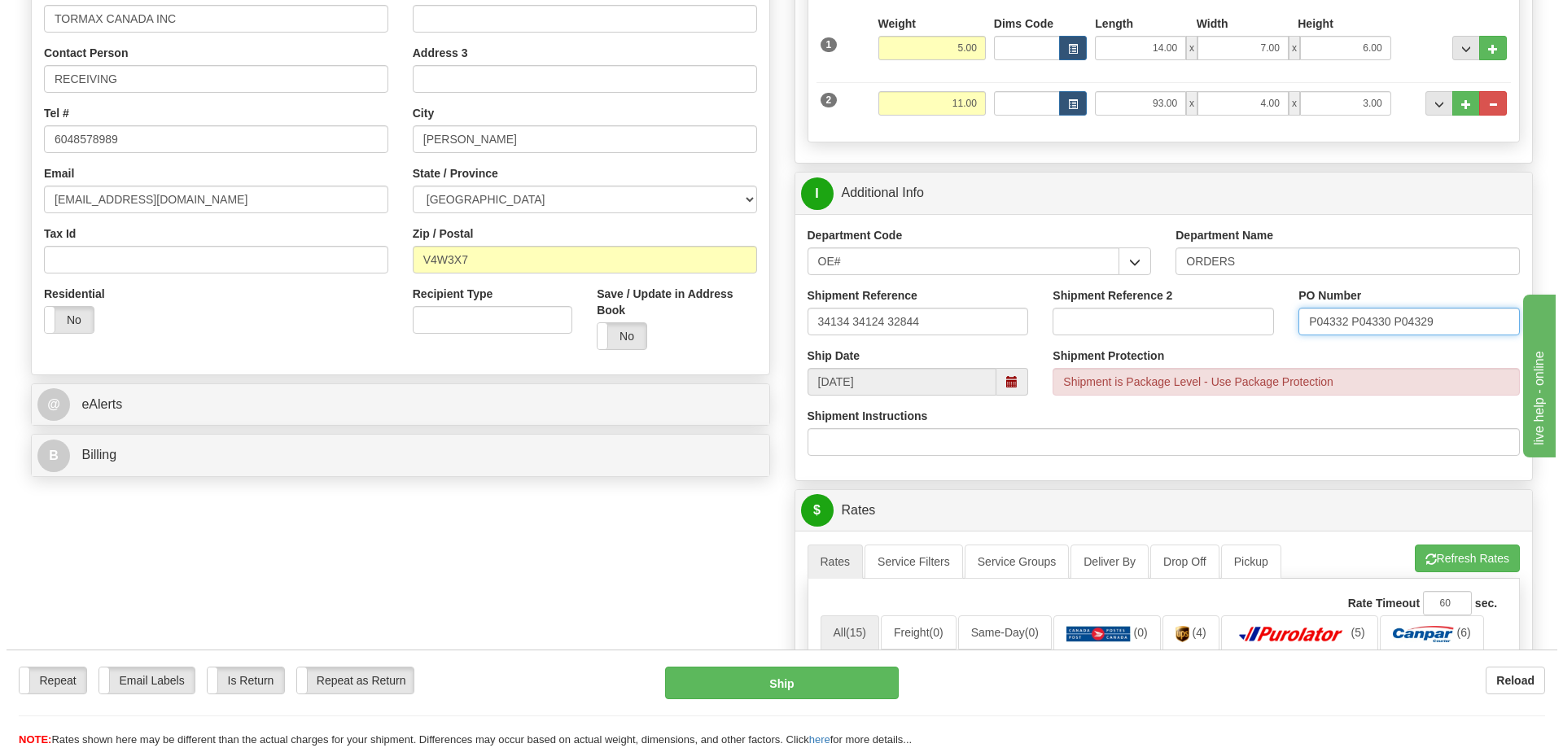
scroll to position [570, 0]
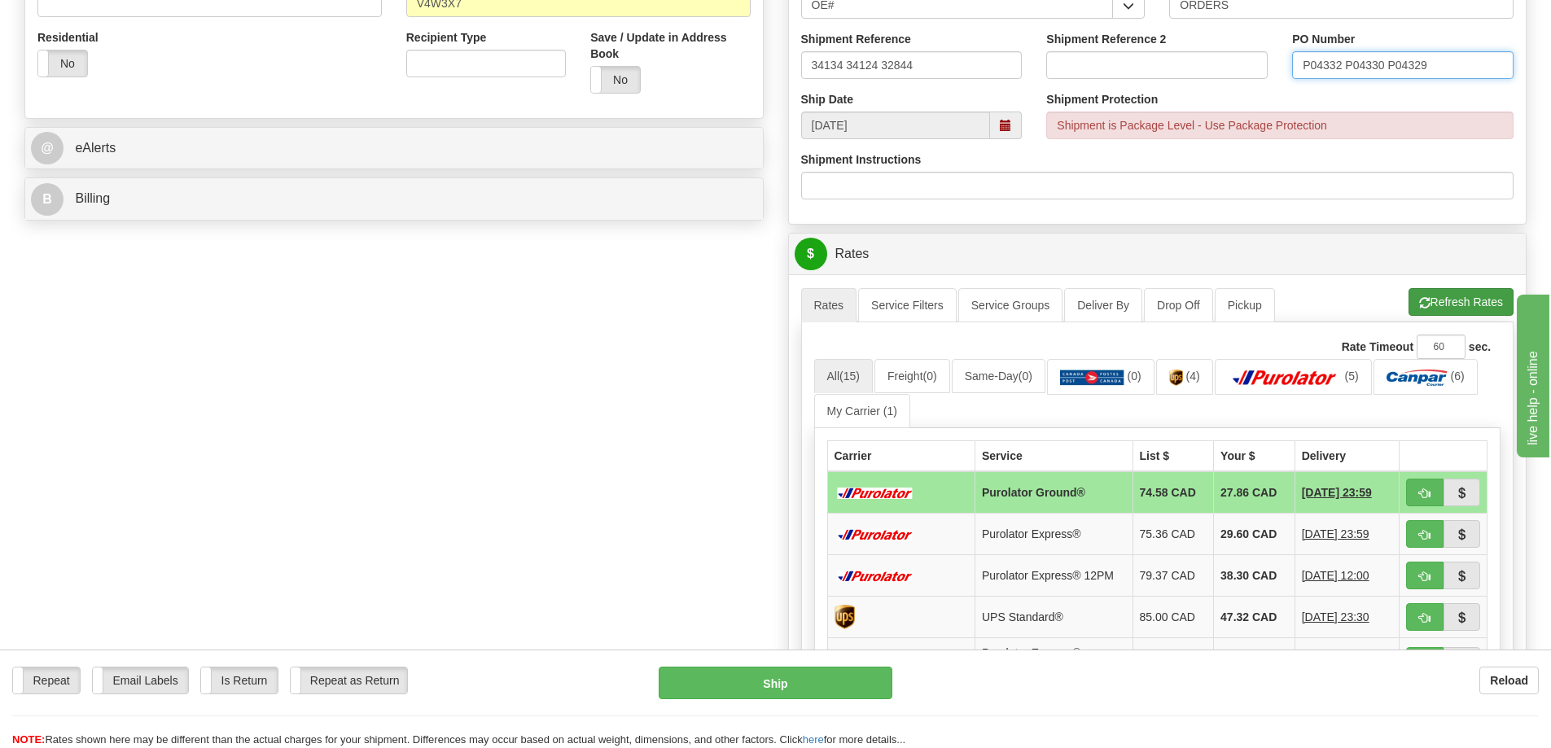
type input "P04332 P04330 P04329"
click at [1444, 315] on button "Refresh Rates" at bounding box center [1460, 302] width 105 height 28
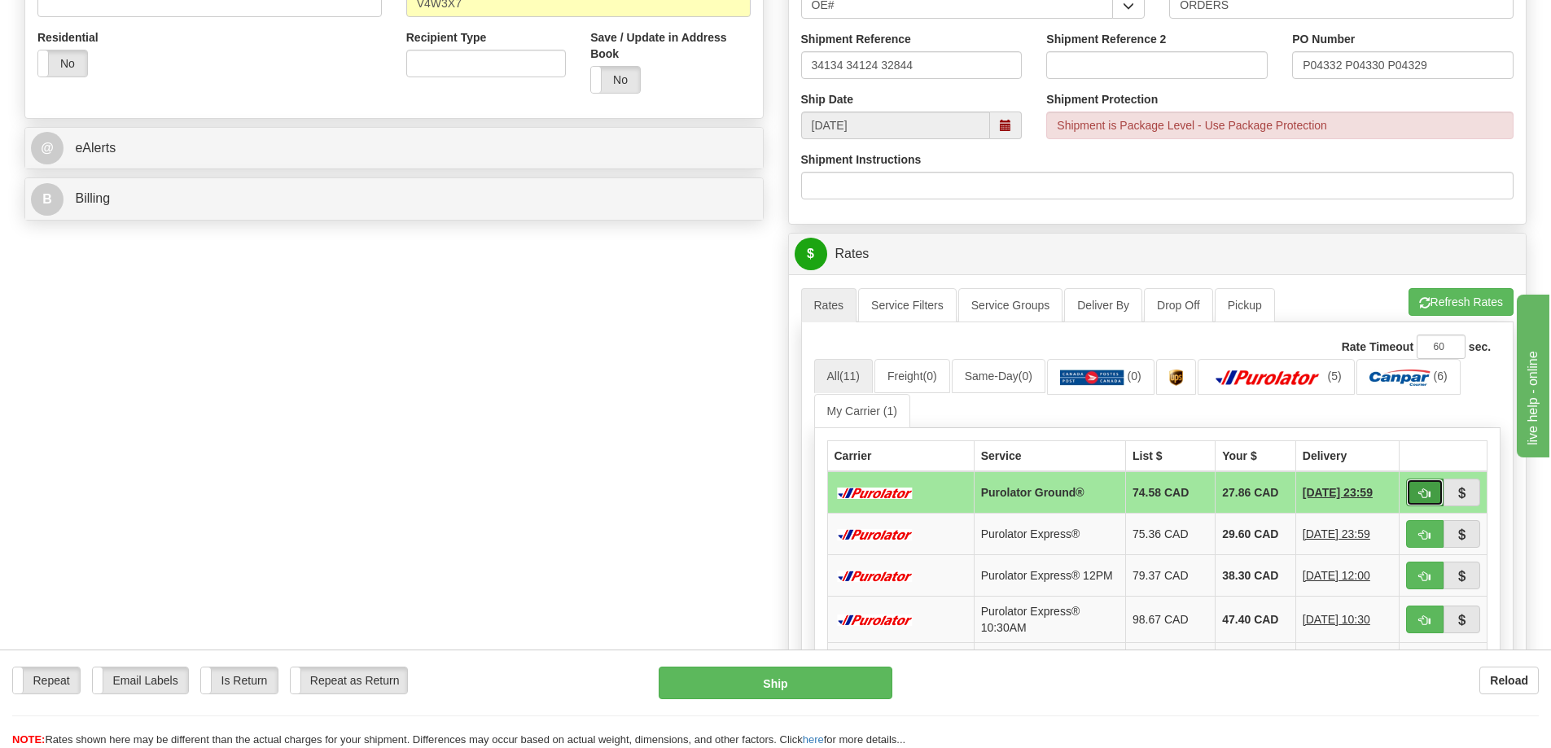
click at [1441, 481] on button "button" at bounding box center [1424, 493] width 37 height 28
type input "260"
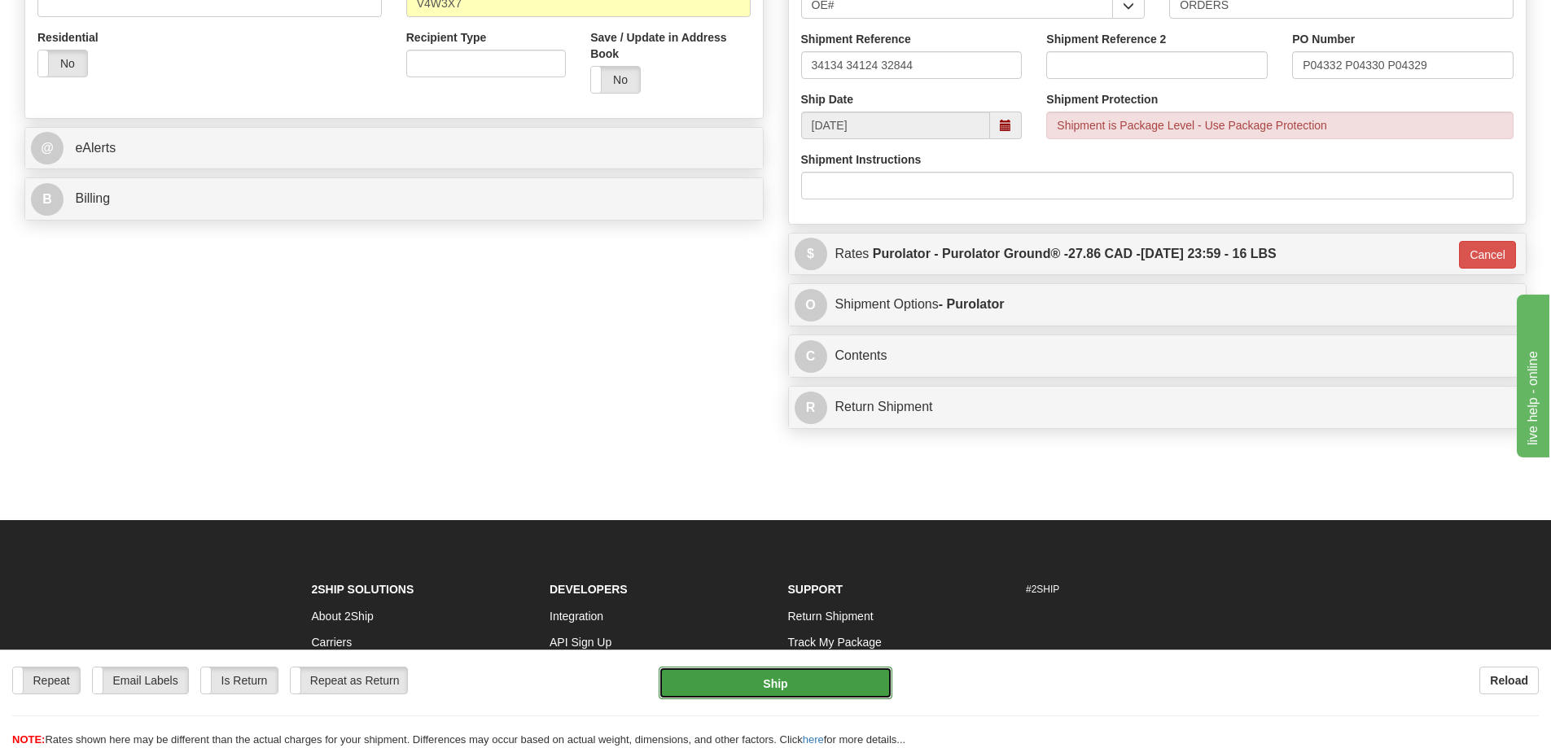
click at [771, 696] on button "Ship" at bounding box center [776, 683] width 234 height 33
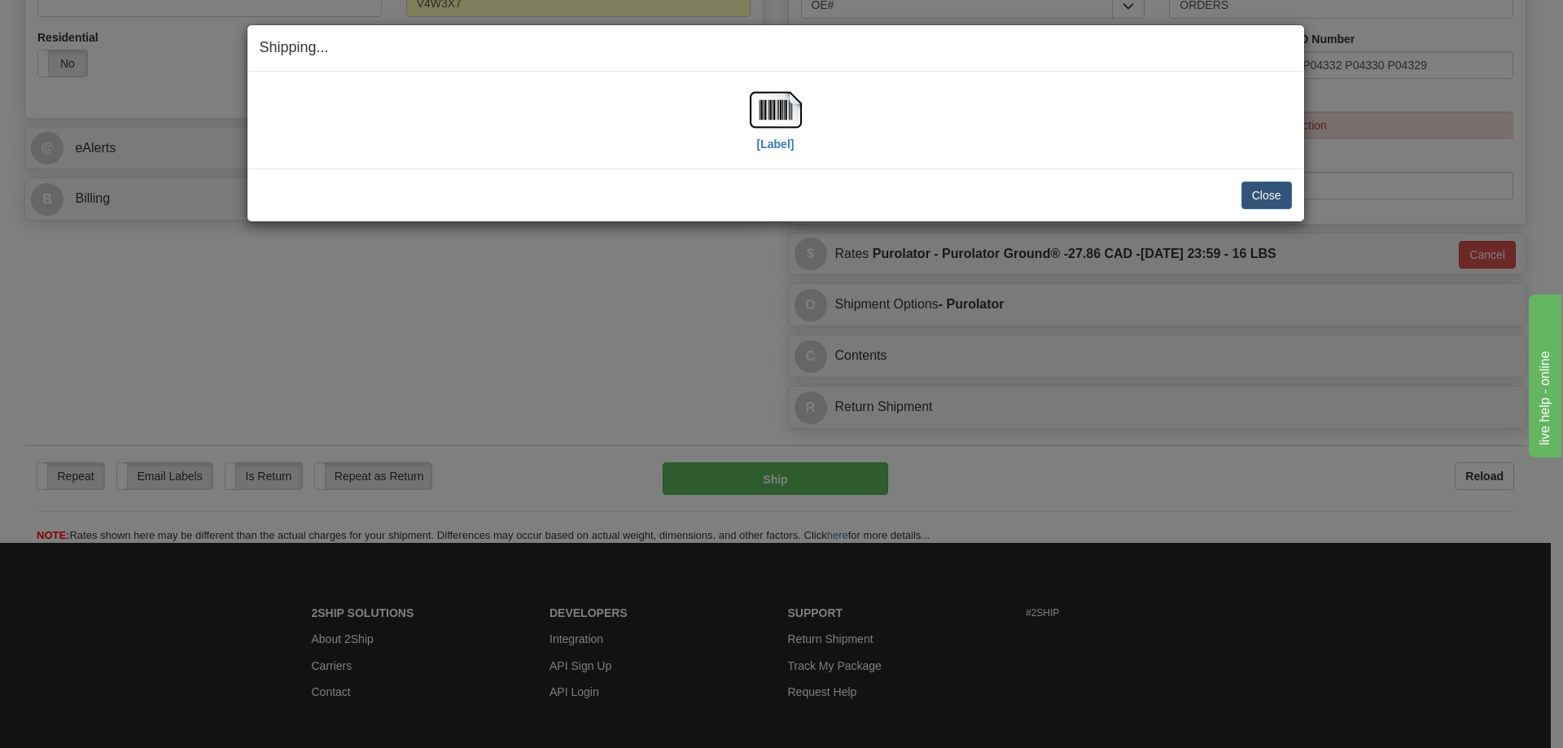
click at [778, 153] on div "[Label]" at bounding box center [776, 120] width 52 height 72
click at [783, 147] on label "[Label]" at bounding box center [775, 144] width 37 height 16
